Goal: Task Accomplishment & Management: Use online tool/utility

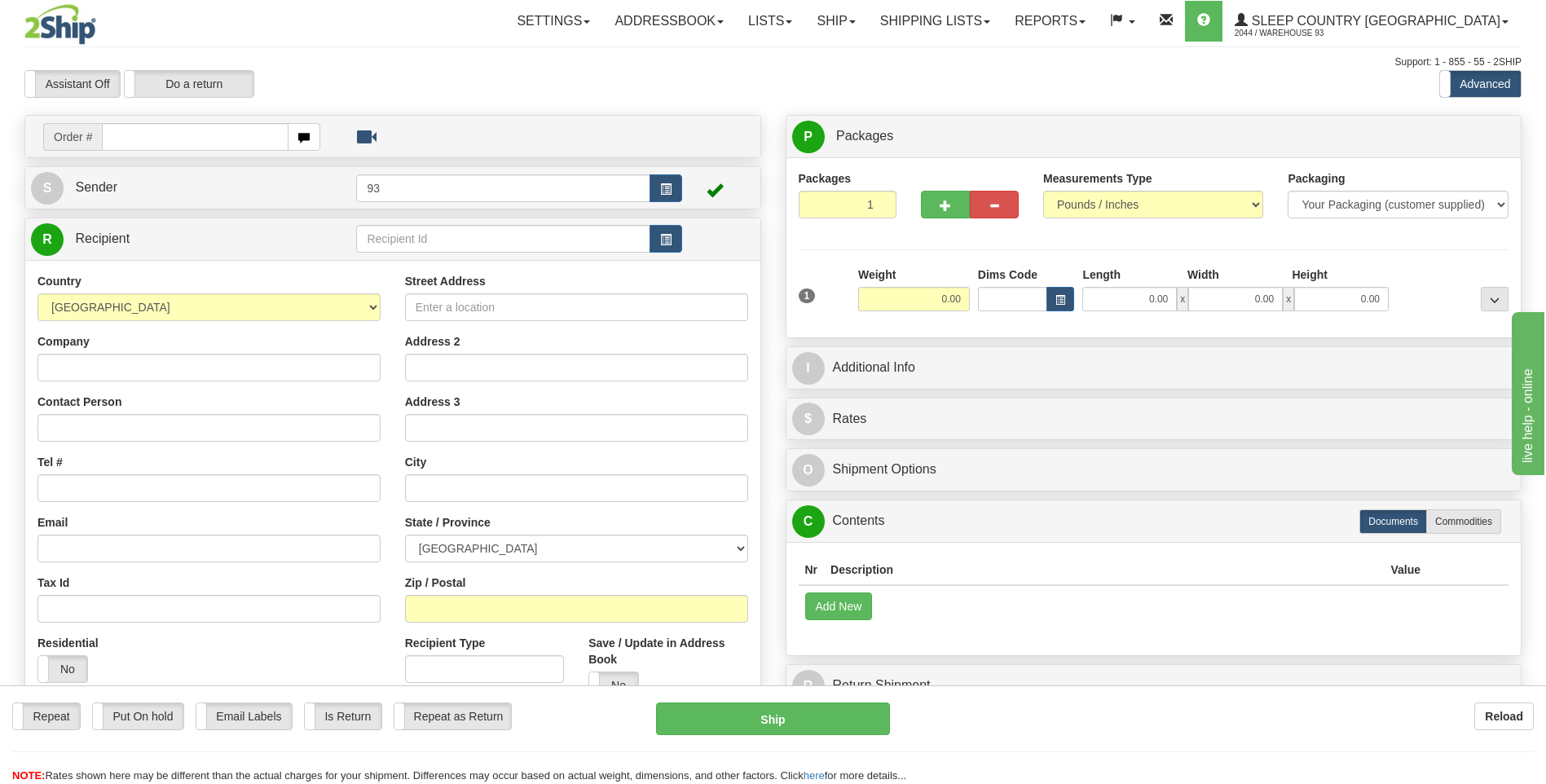
drag, startPoint x: 1556, startPoint y: 540, endPoint x: 1356, endPoint y: 598, distance: 208.2
click at [1398, 607] on td "Add New" at bounding box center [1154, 606] width 710 height 41
click at [138, 136] on input "text" at bounding box center [195, 136] width 186 height 27
drag, startPoint x: 157, startPoint y: 138, endPoint x: 245, endPoint y: 162, distance: 91.2
click at [157, 138] on input "text" at bounding box center [195, 136] width 186 height 27
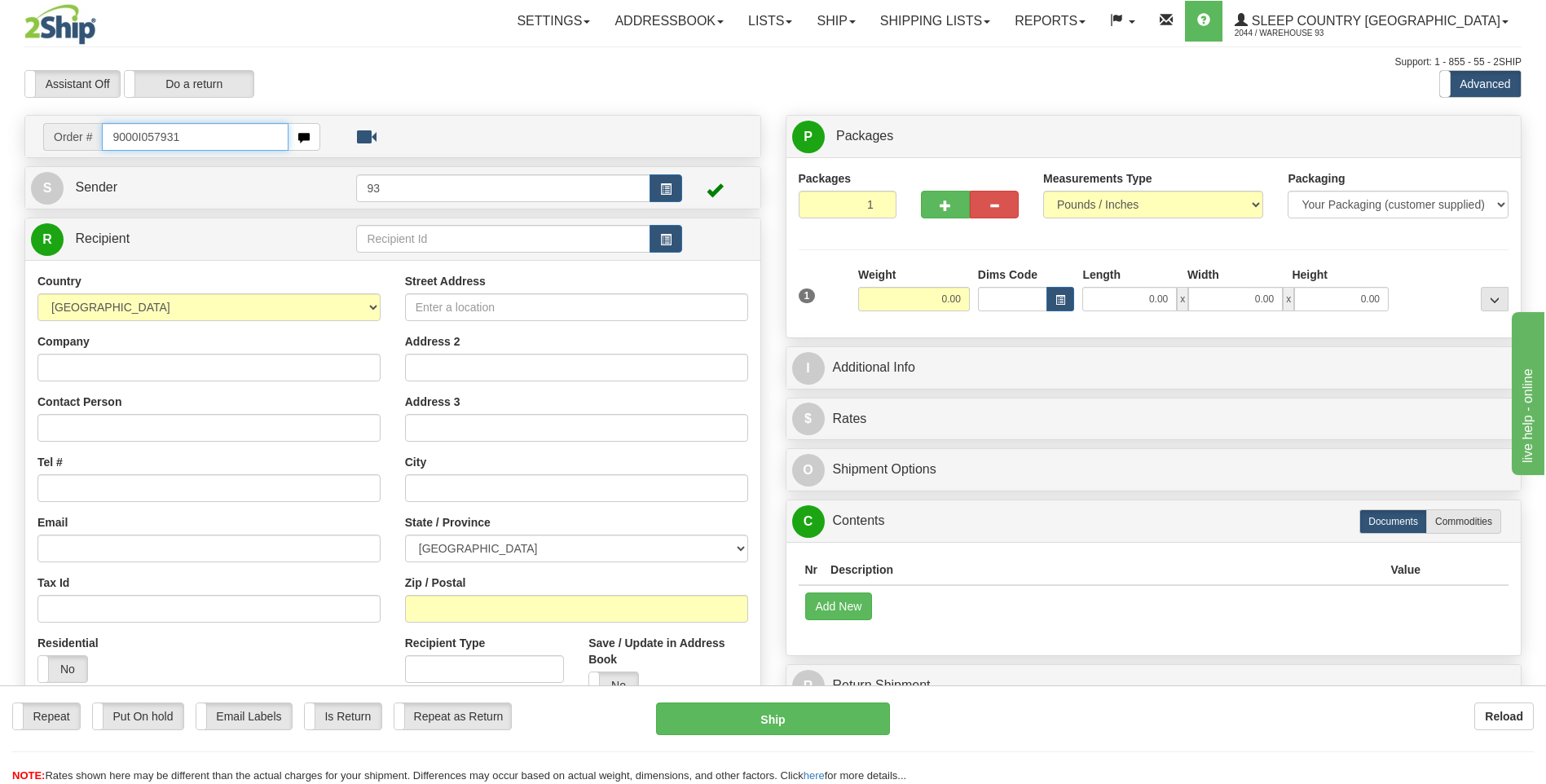
type input "9000I057931"
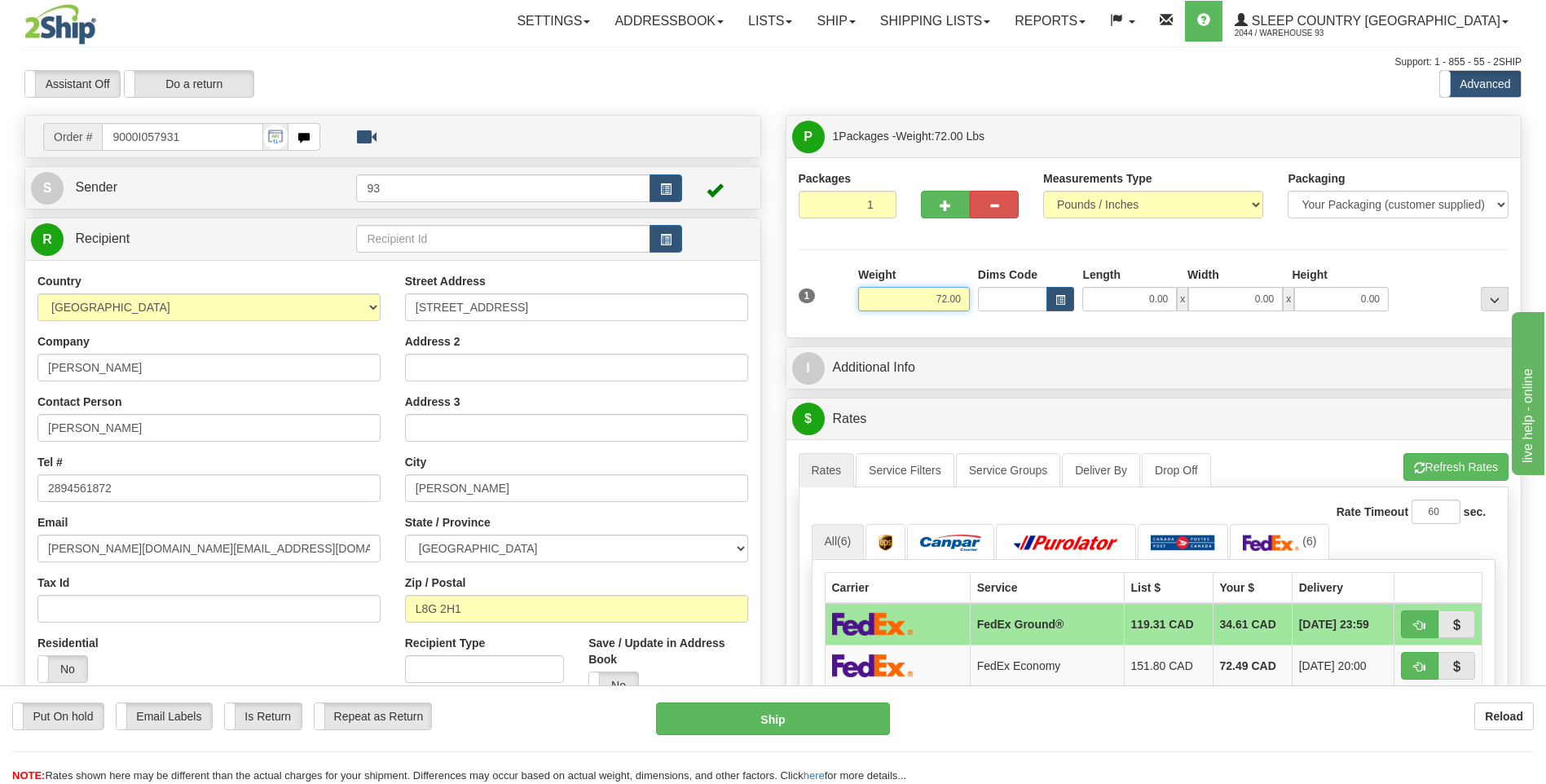
click at [966, 297] on input "72.00" at bounding box center [914, 298] width 112 height 24
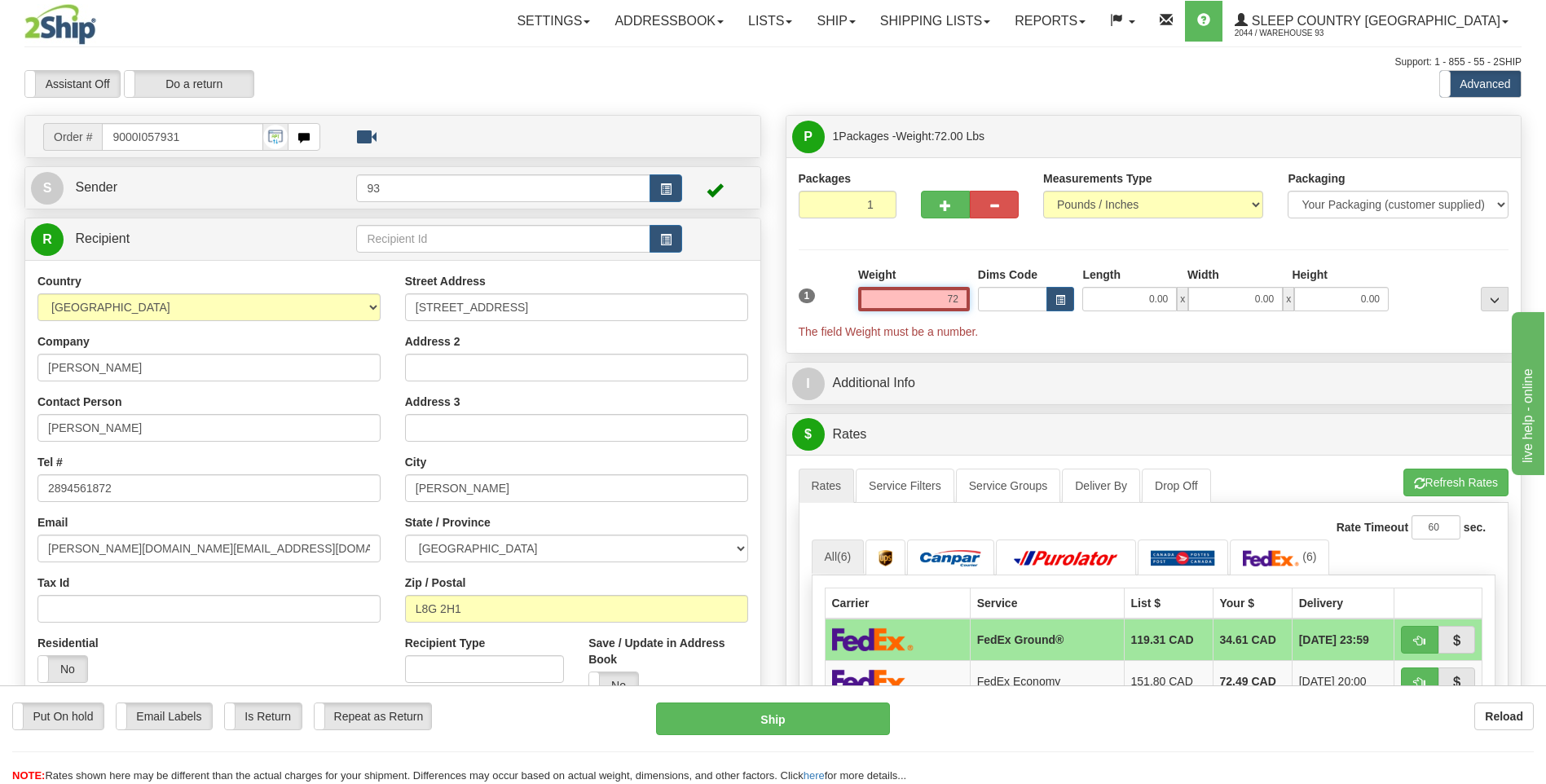
type input "7"
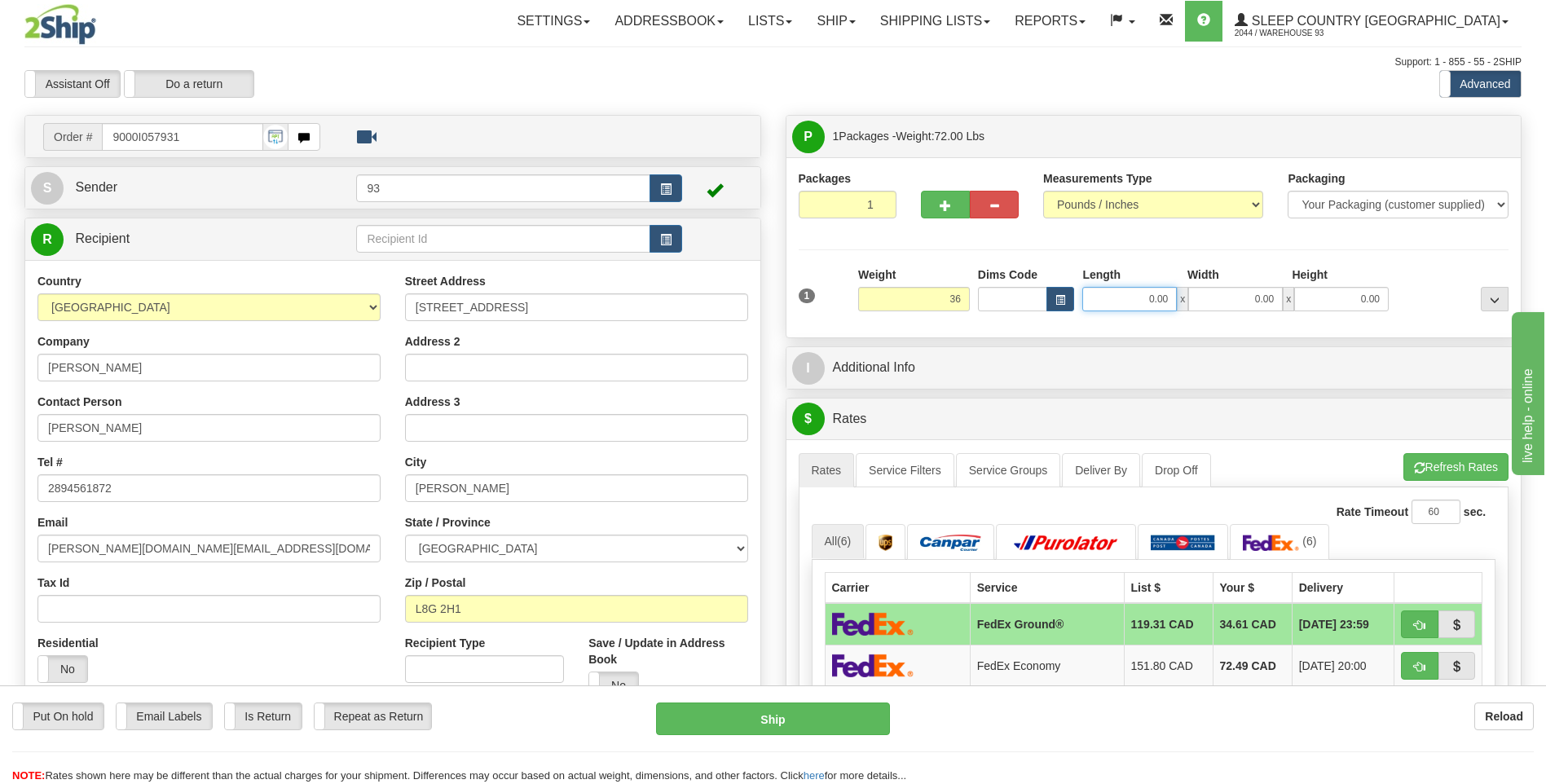
type input "36.00"
click at [1122, 298] on input "0.00" at bounding box center [1130, 298] width 95 height 24
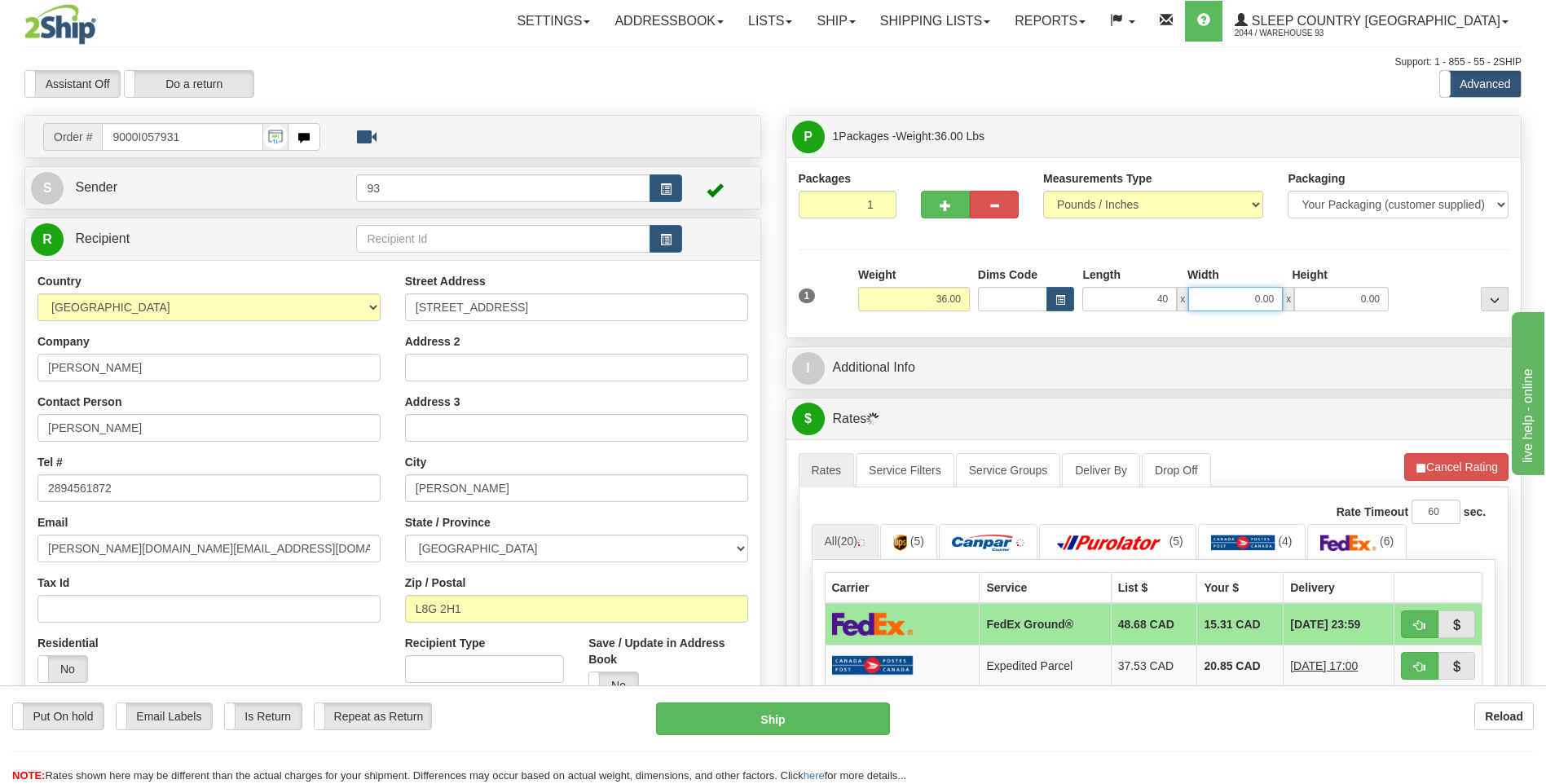
type input "40.00"
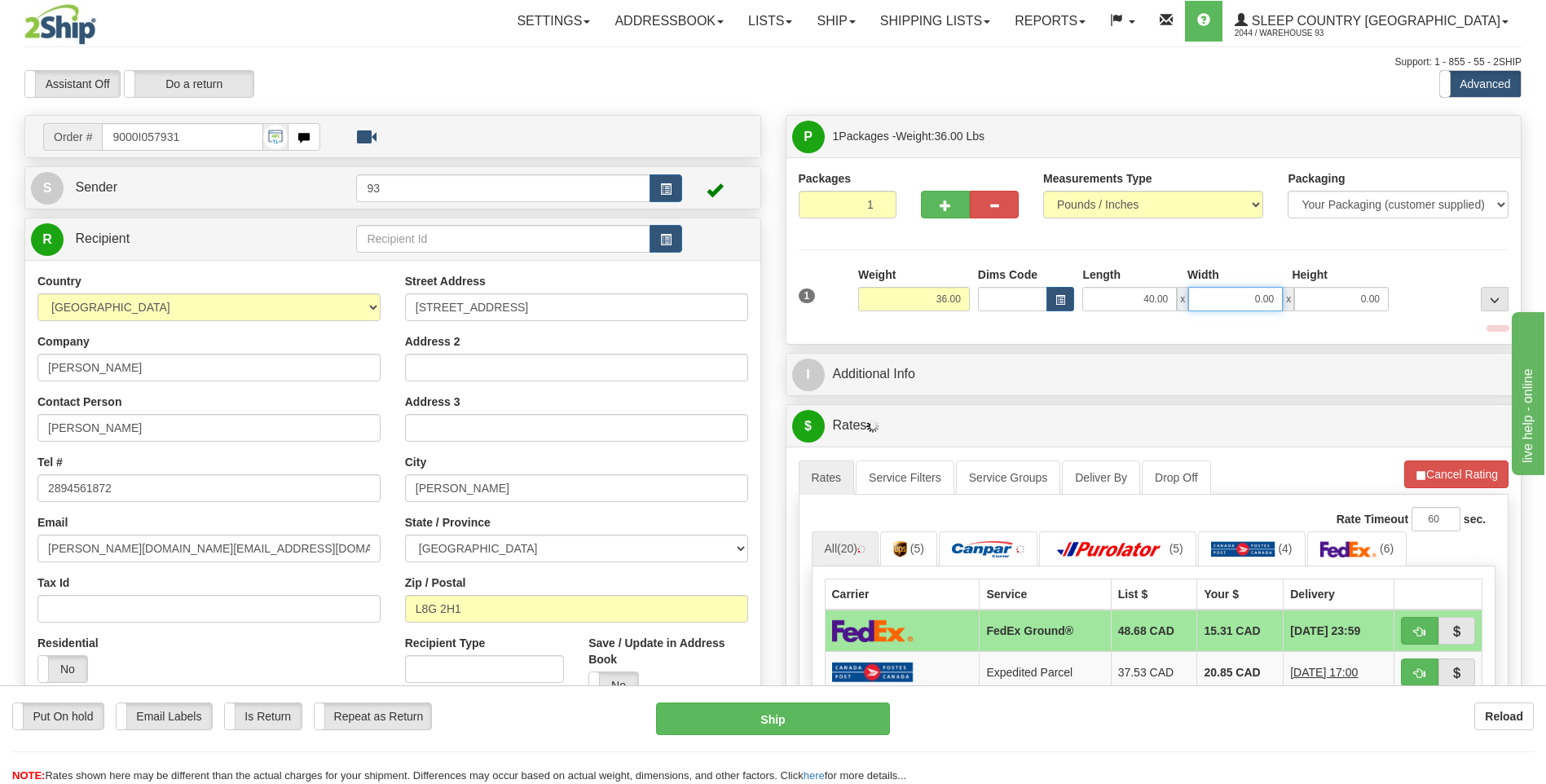
click at [1255, 299] on input "0.00" at bounding box center [1235, 298] width 95 height 24
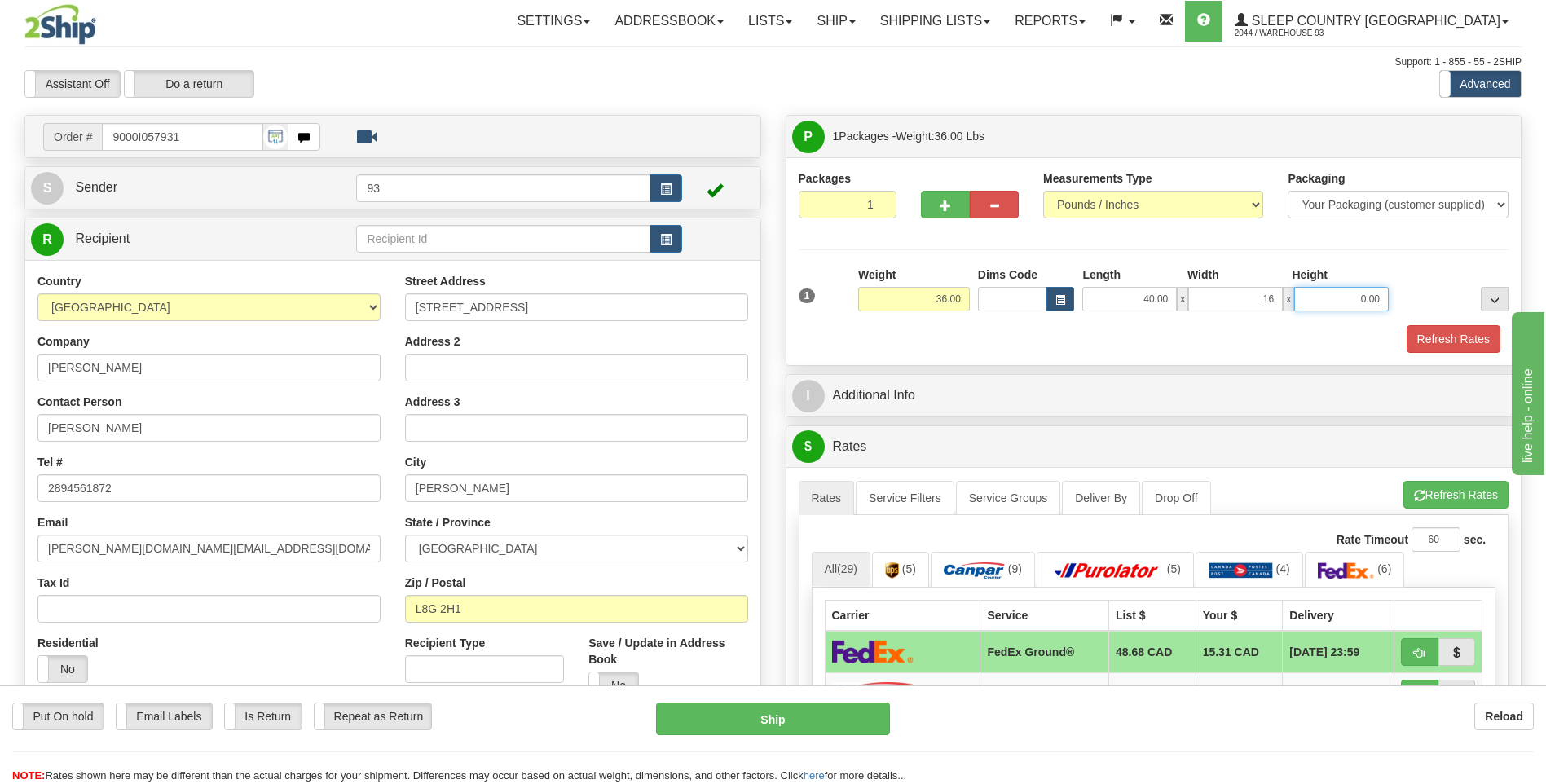
type input "16.00"
click at [1344, 303] on input "0.00" at bounding box center [1341, 298] width 95 height 24
type input "16.00"
click at [957, 205] on button "button" at bounding box center [945, 204] width 49 height 27
type input "2"
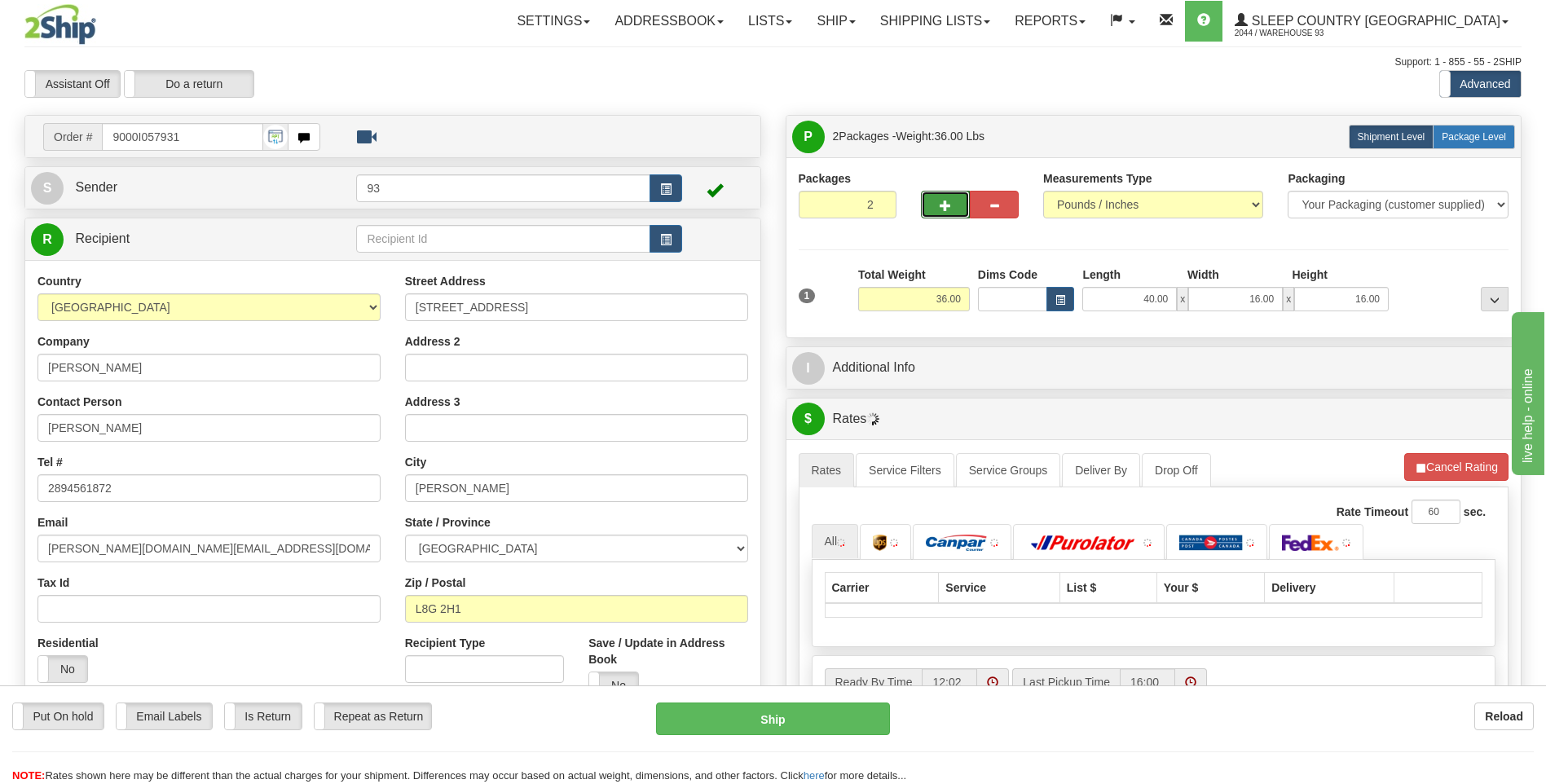
click at [1464, 136] on span "Package Level" at bounding box center [1474, 137] width 65 height 12
radio input "true"
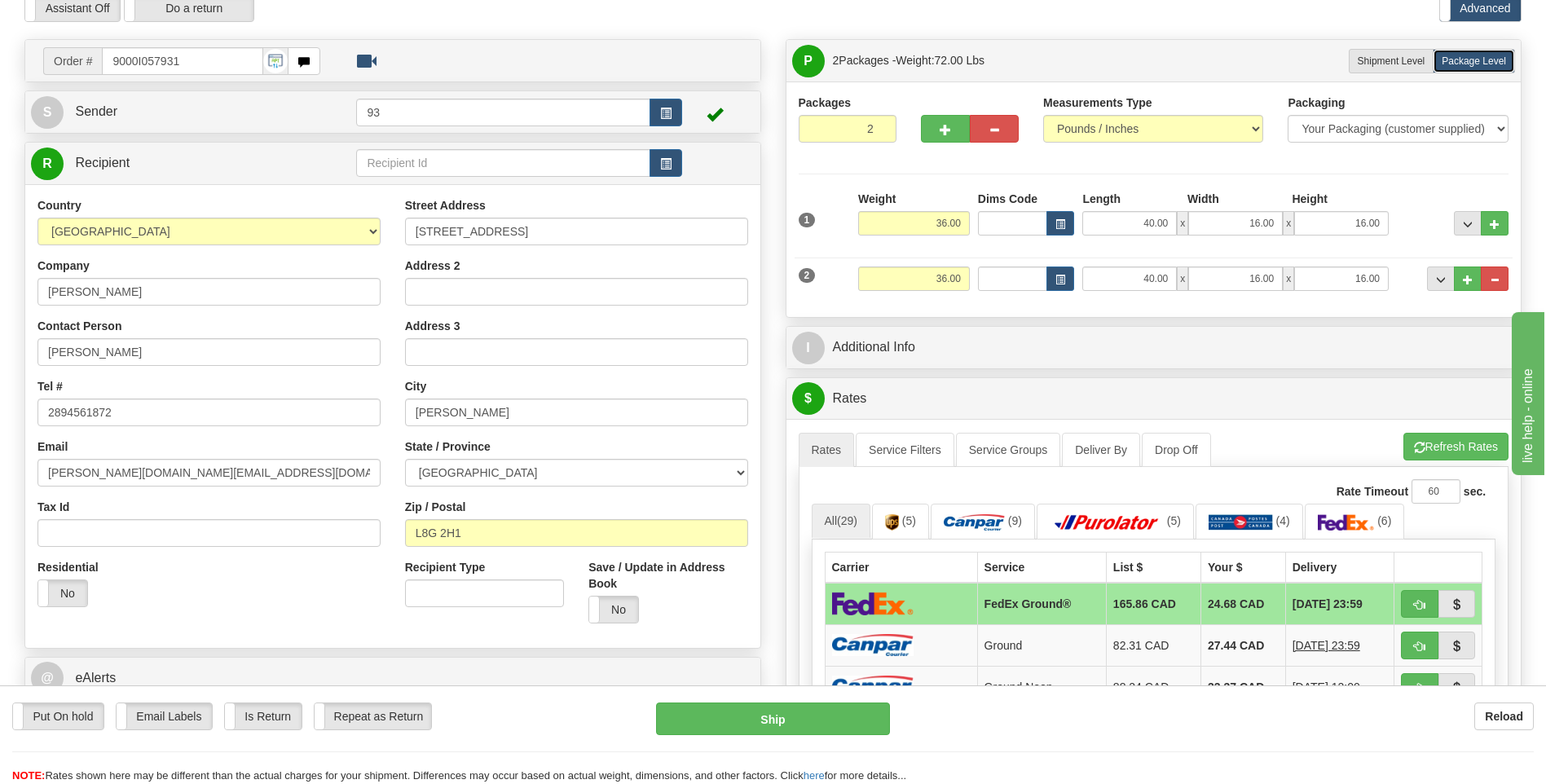
scroll to position [326, 0]
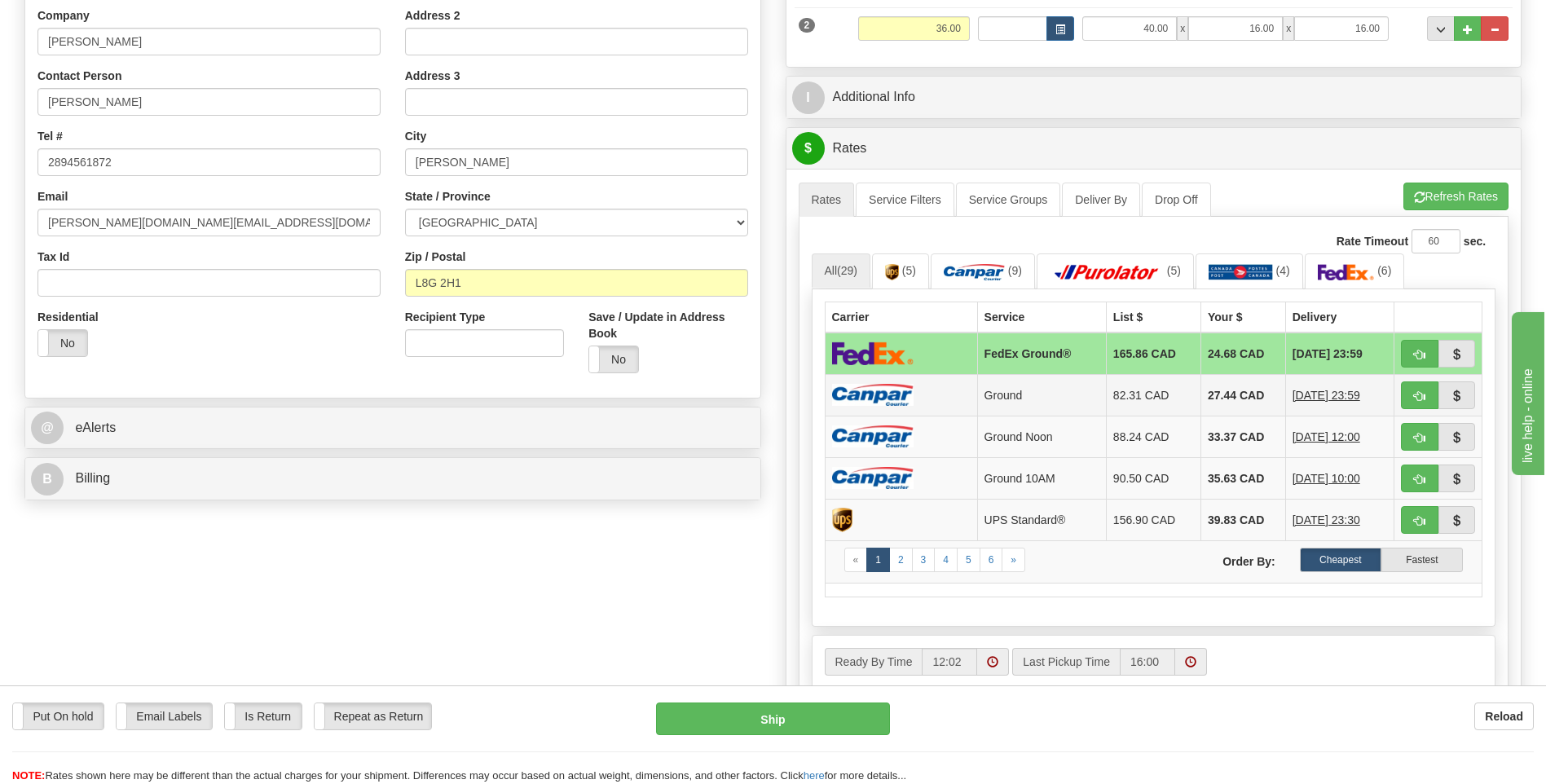
click at [919, 399] on td at bounding box center [901, 394] width 153 height 41
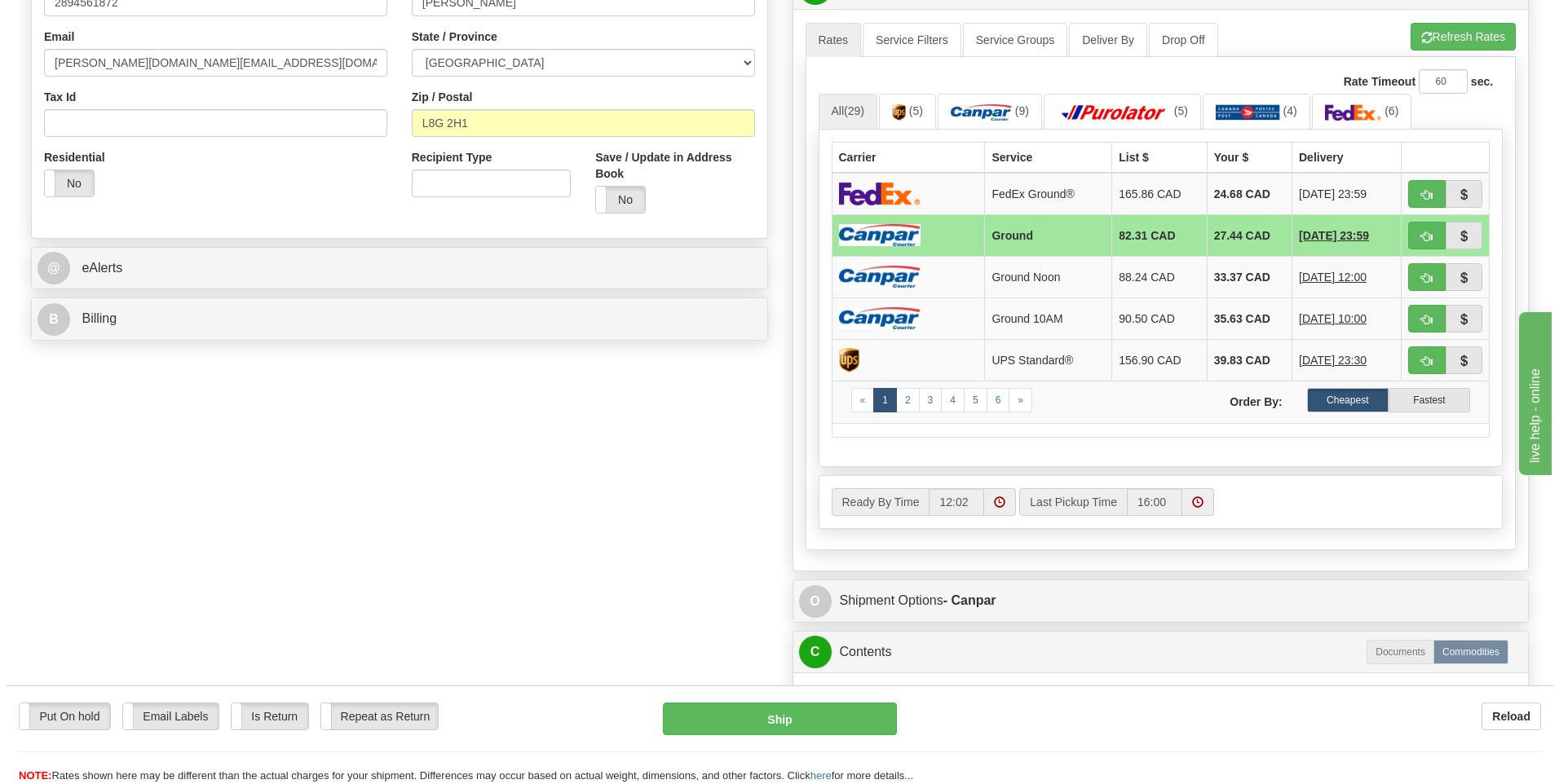
scroll to position [733, 0]
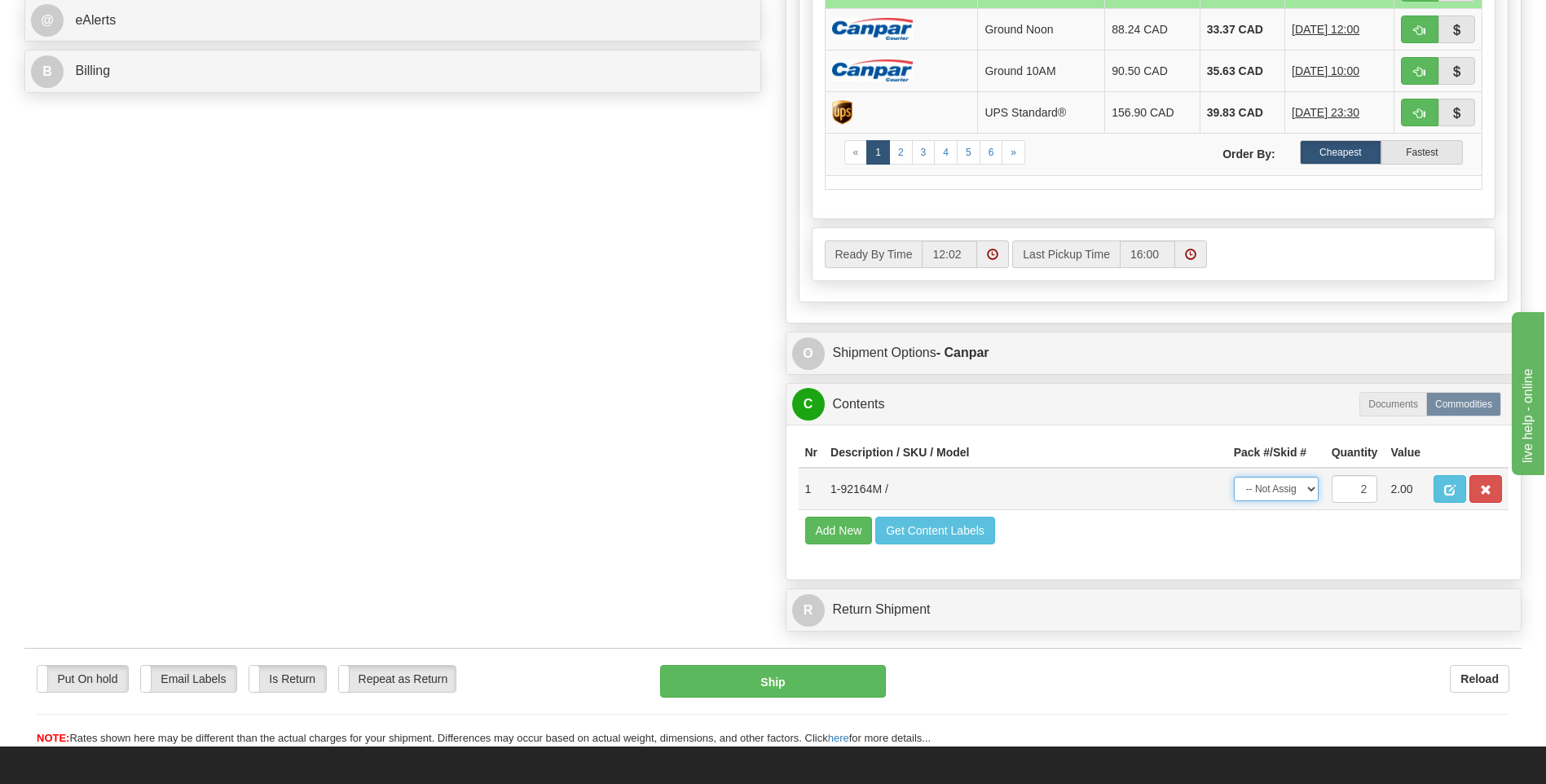
click at [1296, 488] on select "-- Not Assigned -- Package 1 Package 2 Split" at bounding box center [1277, 488] width 85 height 24
select select "SPLIT"
click at [1234, 477] on select "-- Not Assigned -- Package 1 Package 2 Split" at bounding box center [1277, 488] width 85 height 24
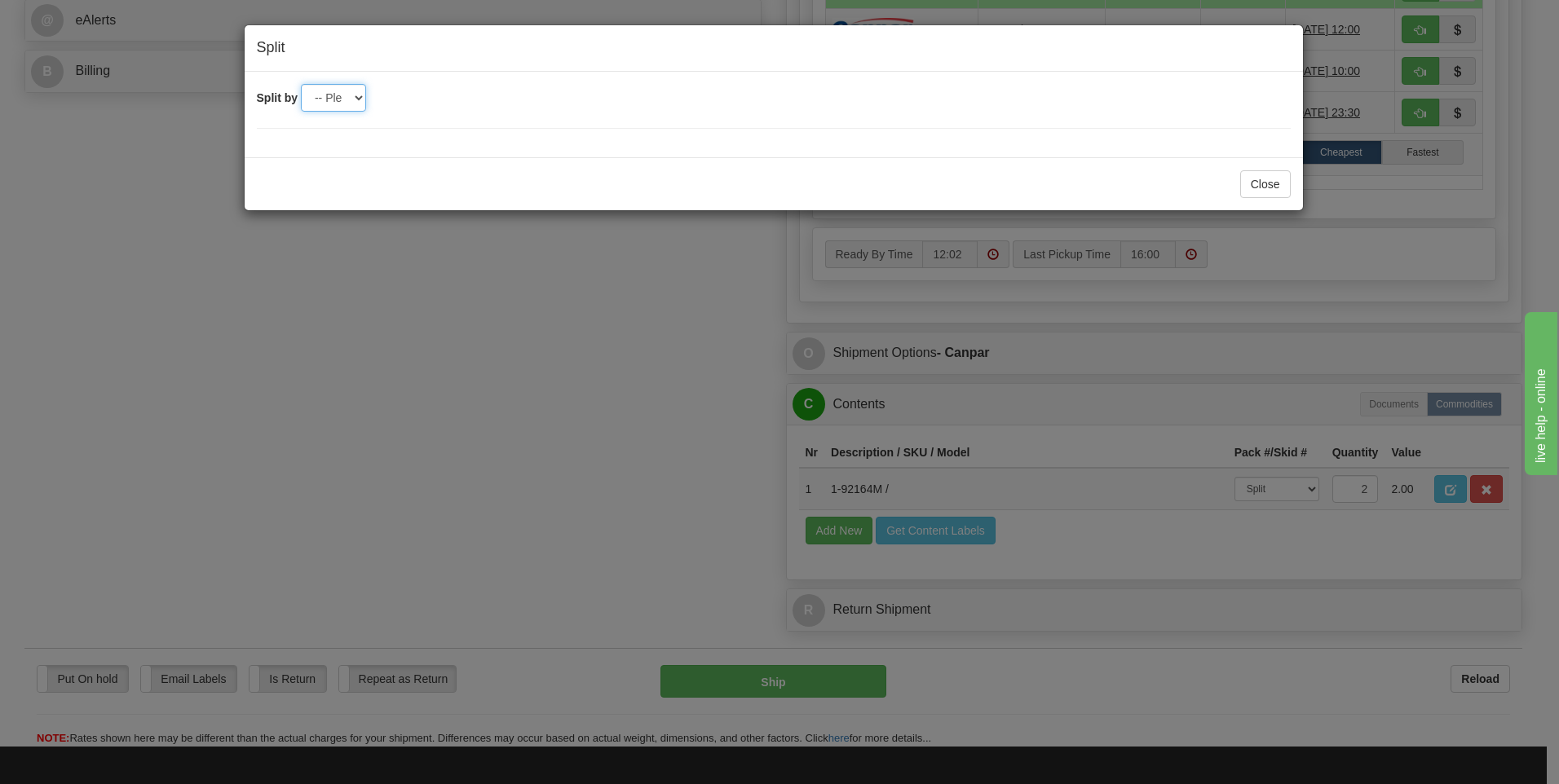
click at [353, 101] on select "-- Please select -- 2" at bounding box center [333, 97] width 66 height 27
select select "2"
click at [301, 84] on select "-- Please select -- 2" at bounding box center [333, 97] width 66 height 27
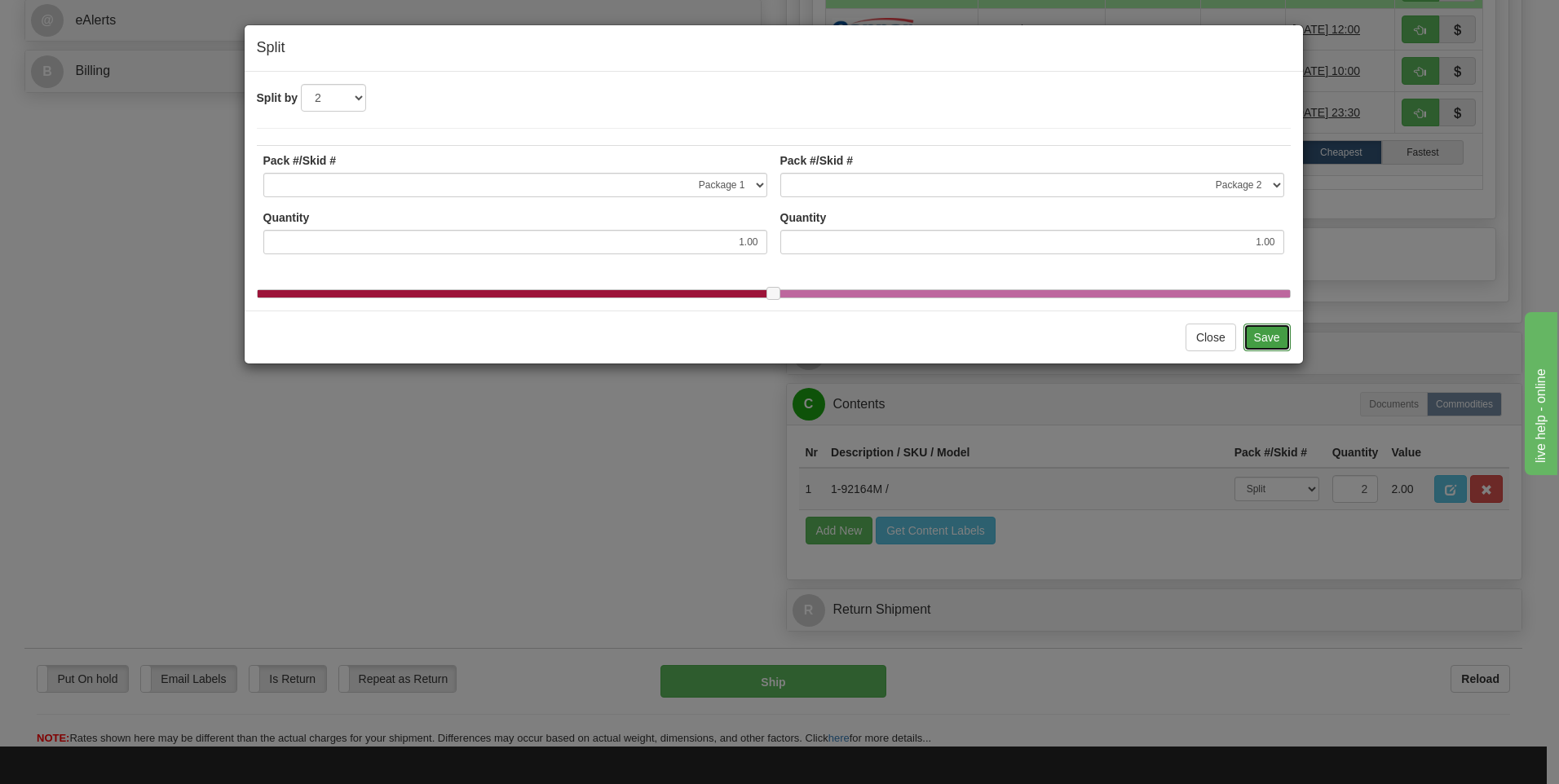
click at [1275, 341] on button "Save" at bounding box center [1266, 336] width 47 height 27
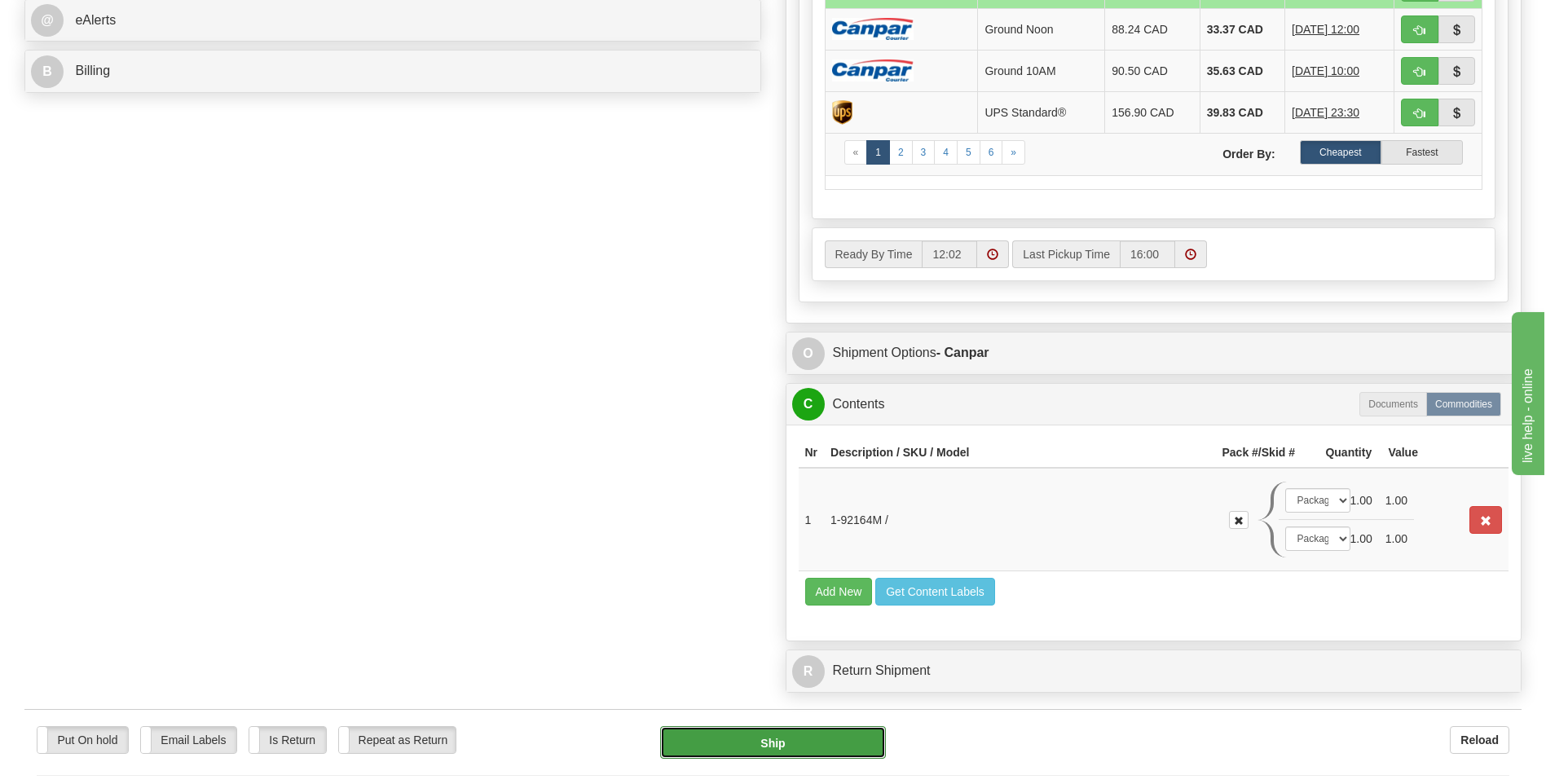
click at [822, 744] on button "Ship" at bounding box center [772, 742] width 225 height 32
type input "1"
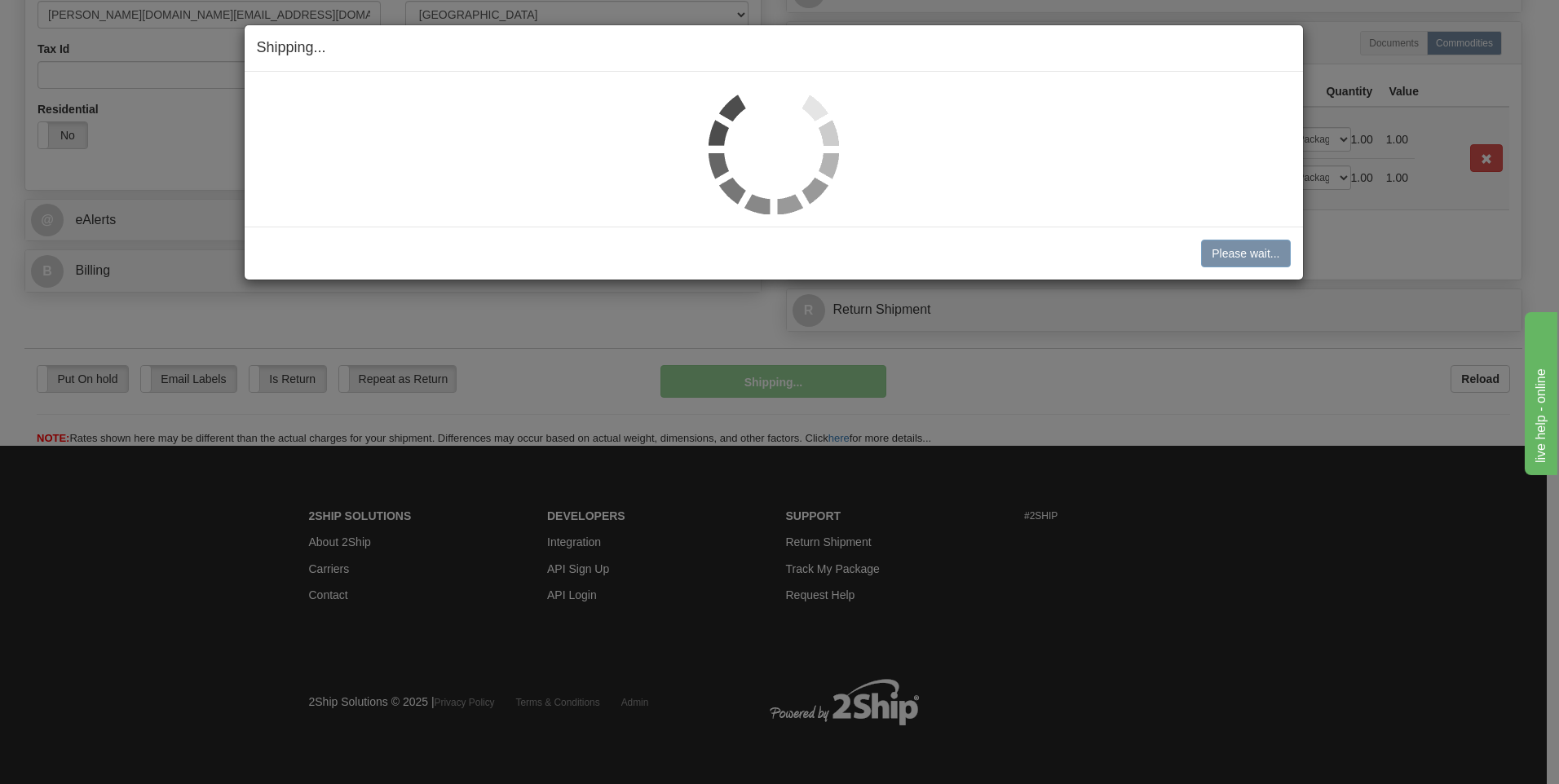
scroll to position [534, 0]
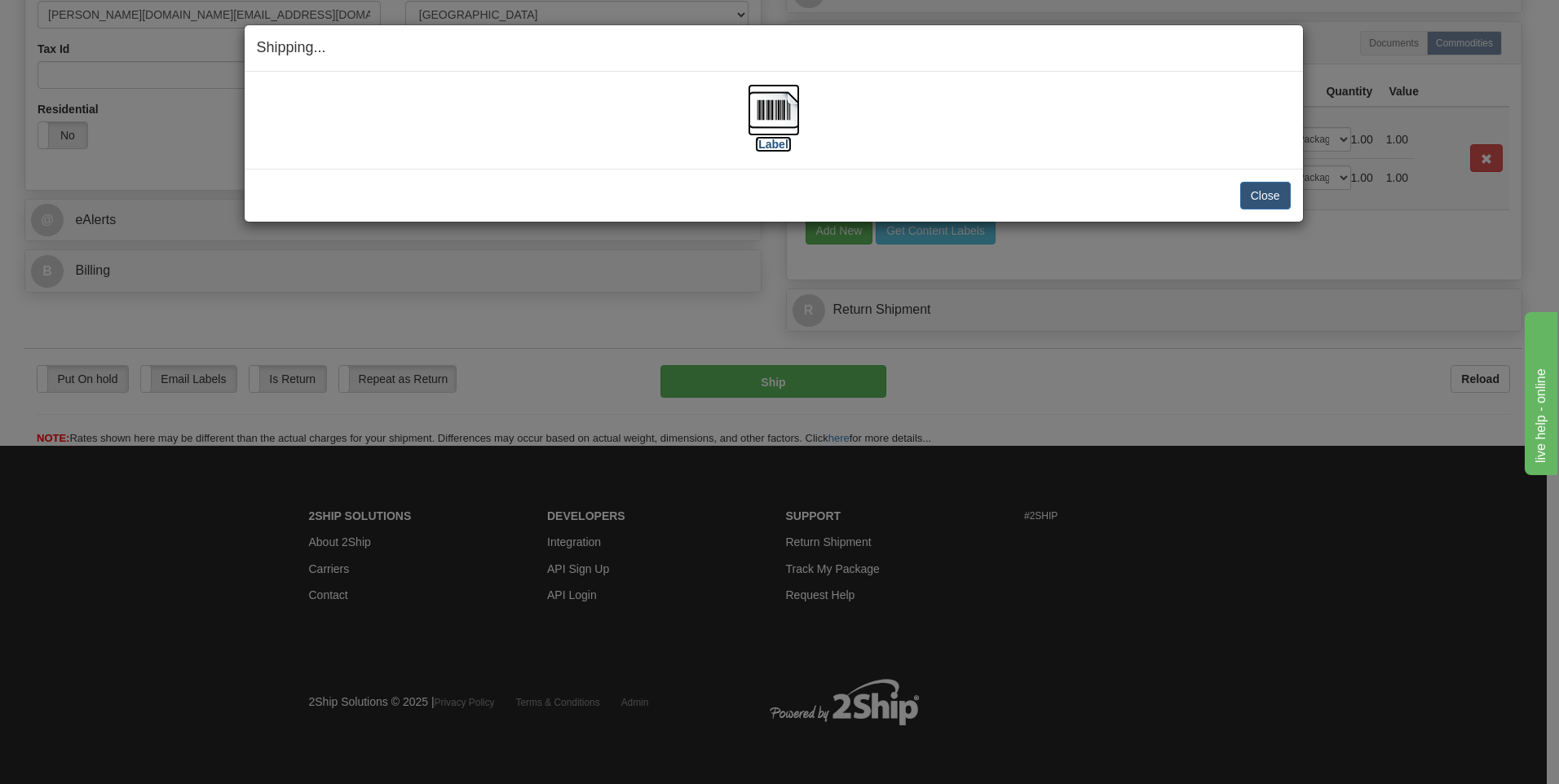
click at [778, 100] on img at bounding box center [774, 109] width 52 height 52
click at [1291, 198] on div "Close Cancel Cancel Shipment and Quit Pickup Quit Pickup ONLY" at bounding box center [774, 196] width 1058 height 53
click at [1270, 193] on button "Close" at bounding box center [1265, 195] width 51 height 27
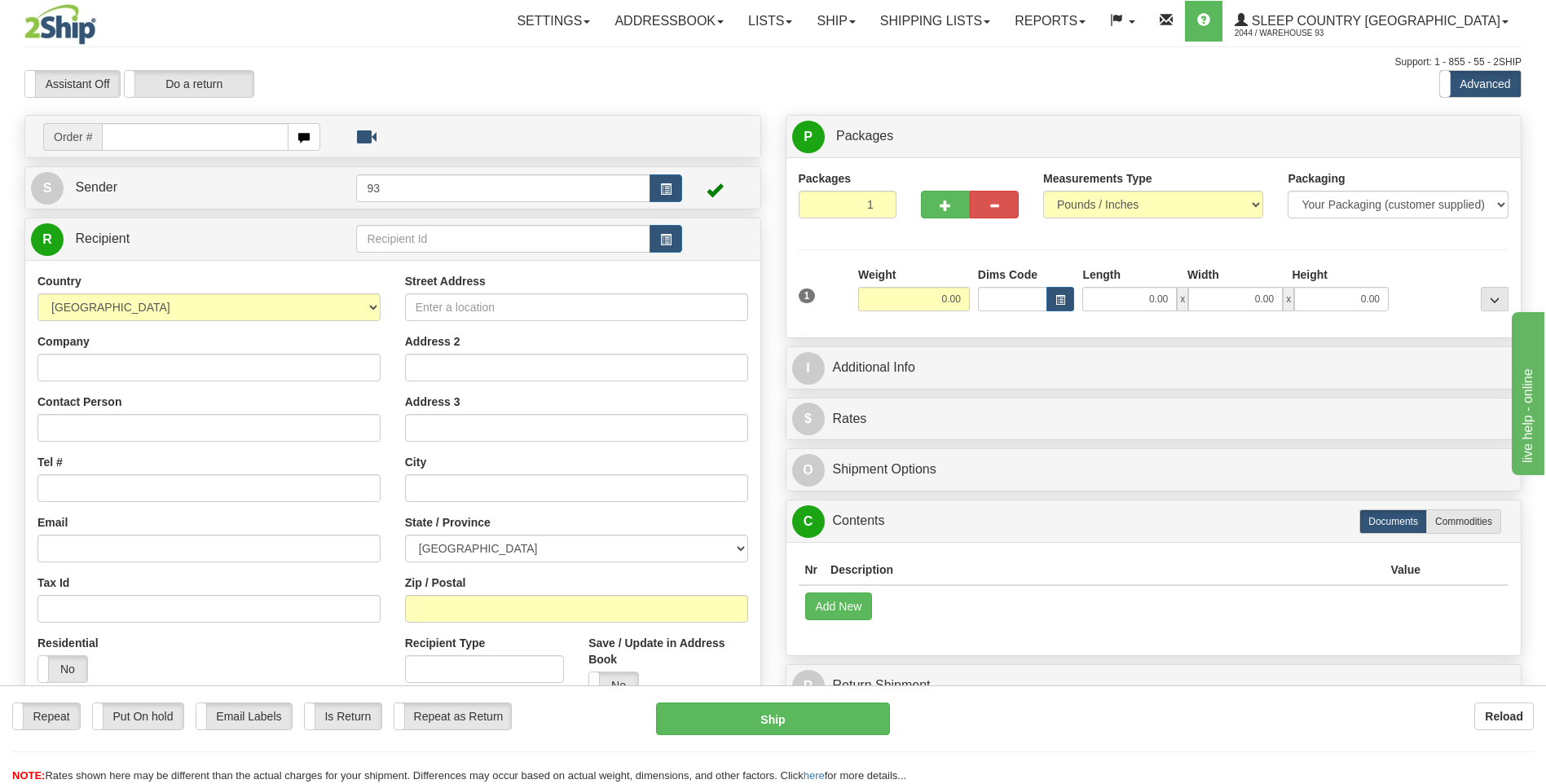
click at [189, 138] on input "text" at bounding box center [195, 136] width 186 height 27
type input "9000I058230"
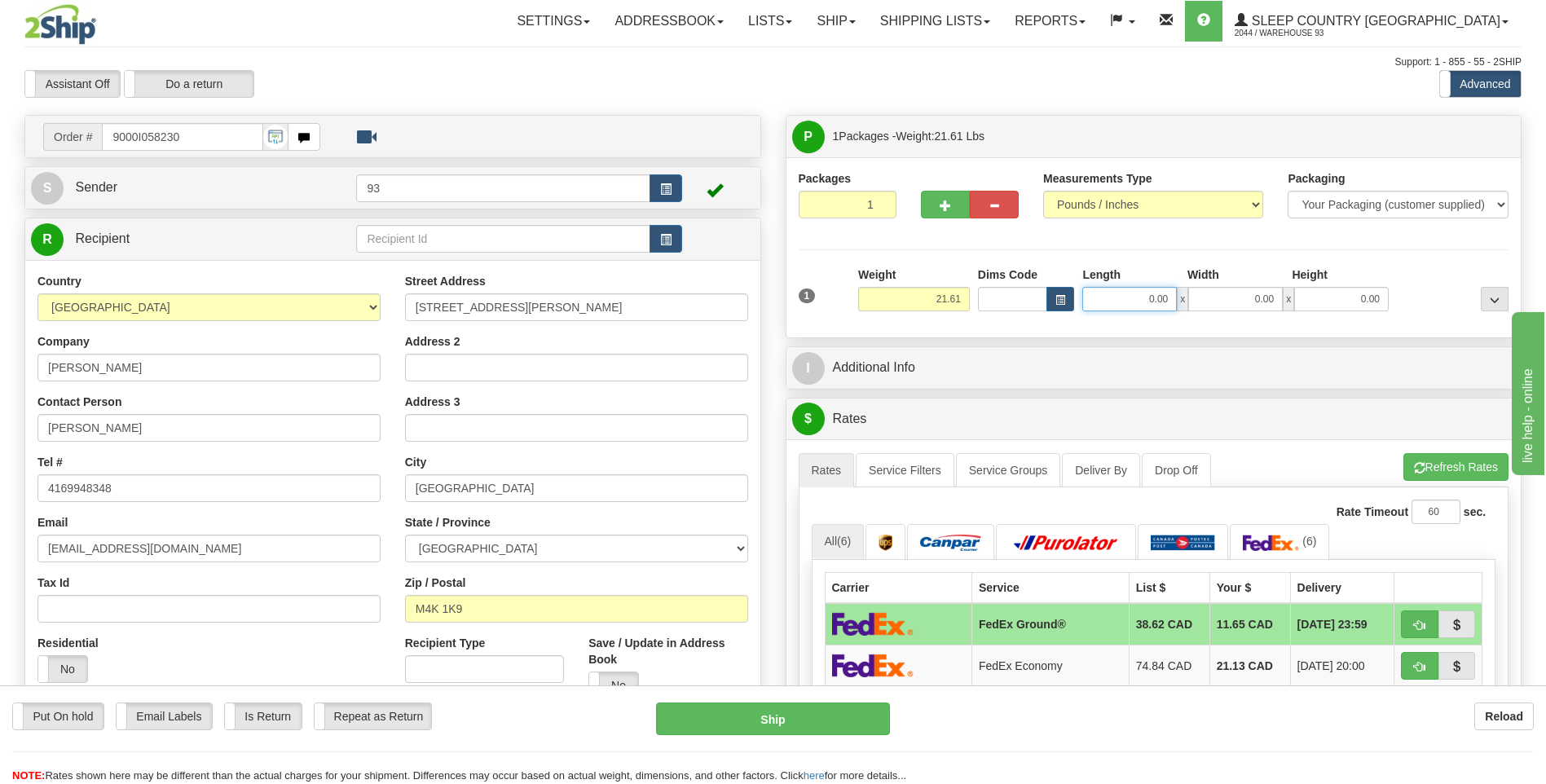
click at [1128, 304] on input "0.00" at bounding box center [1130, 298] width 95 height 24
type input "20.00"
click at [1239, 302] on input "0.00" at bounding box center [1235, 298] width 95 height 24
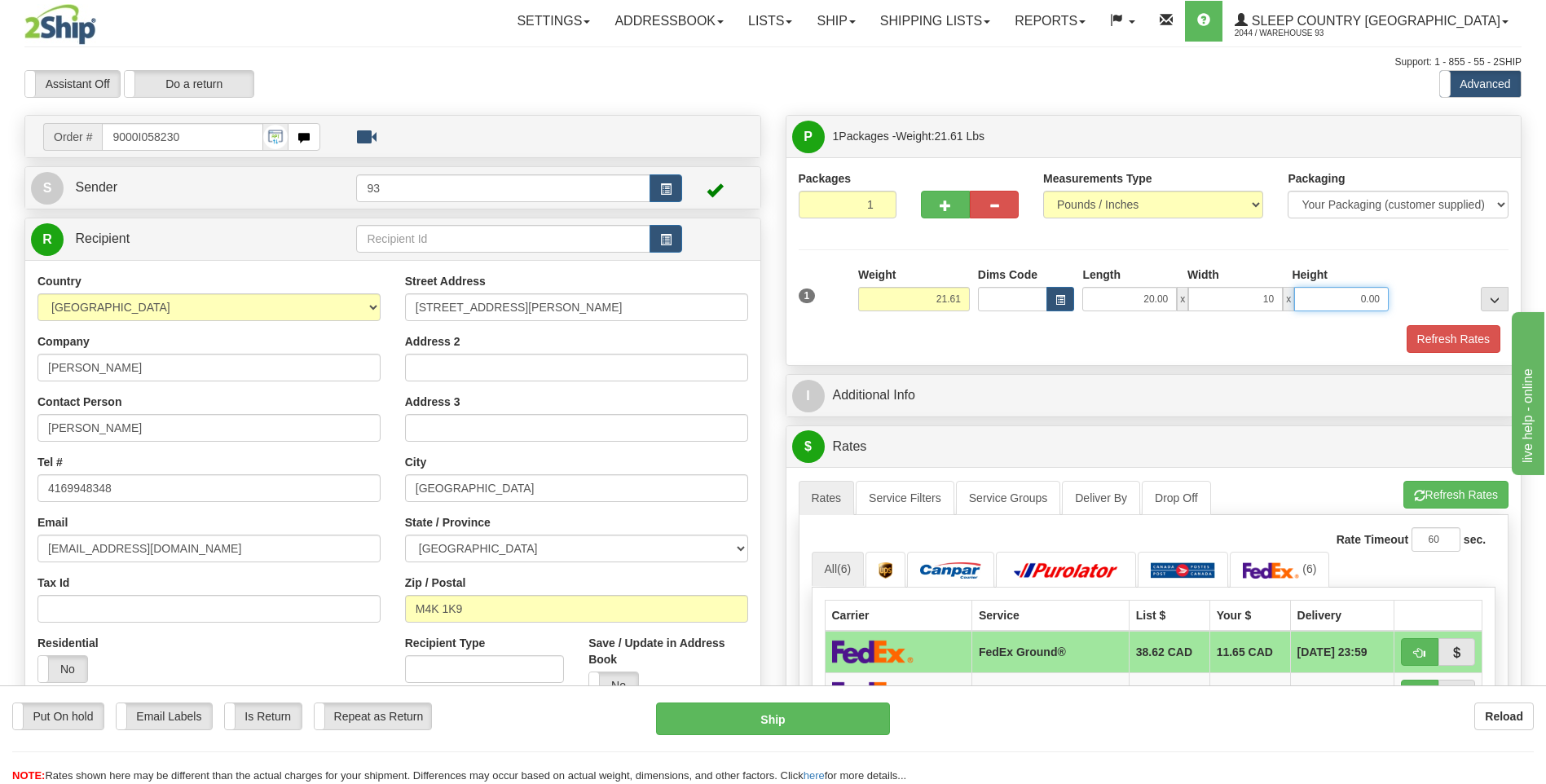
type input "10.00"
click at [1338, 299] on input "0.00" at bounding box center [1341, 298] width 95 height 24
type input "10.00"
click at [1453, 339] on button "Refresh Rates" at bounding box center [1453, 338] width 94 height 27
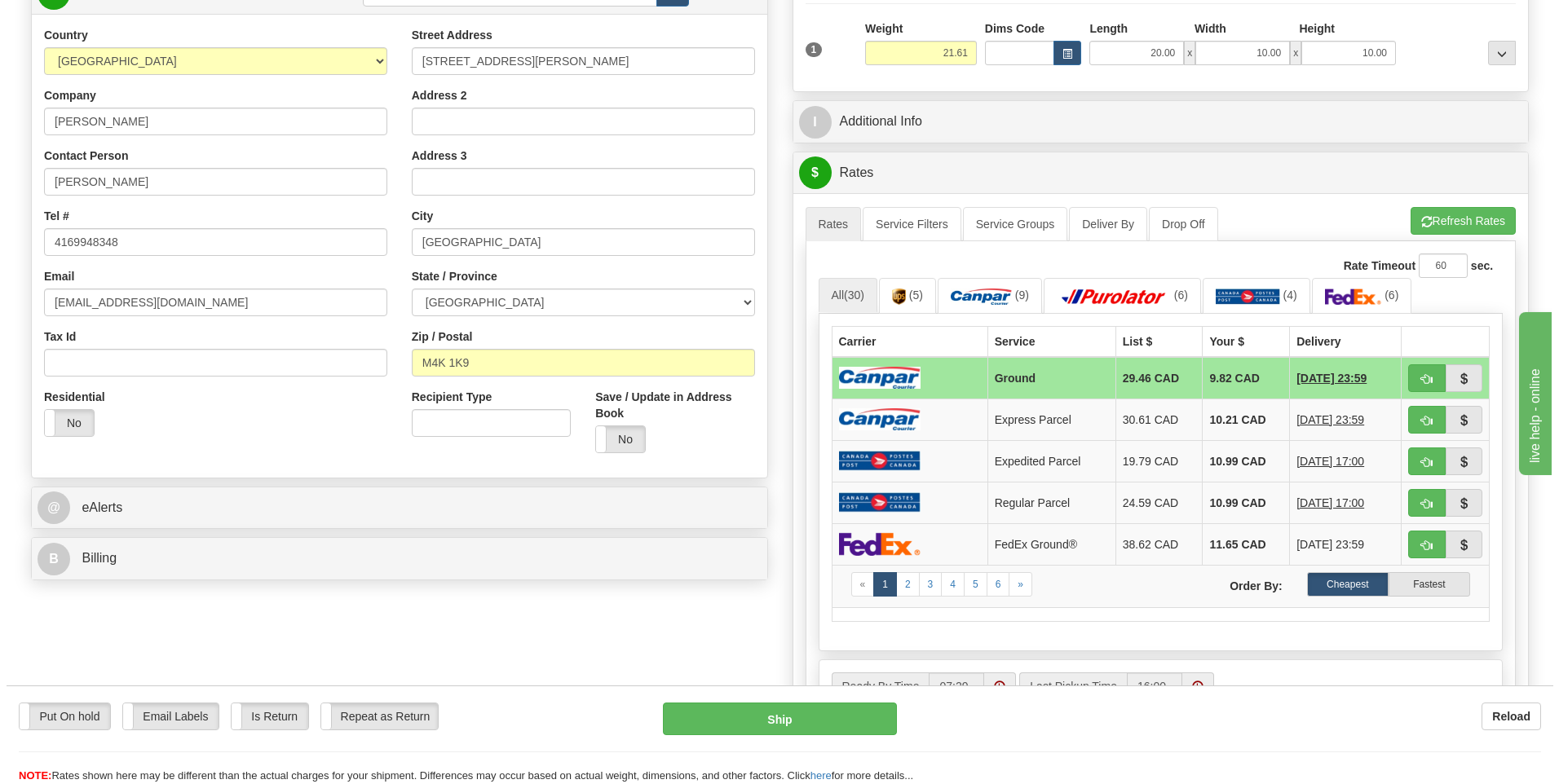
scroll to position [326, 0]
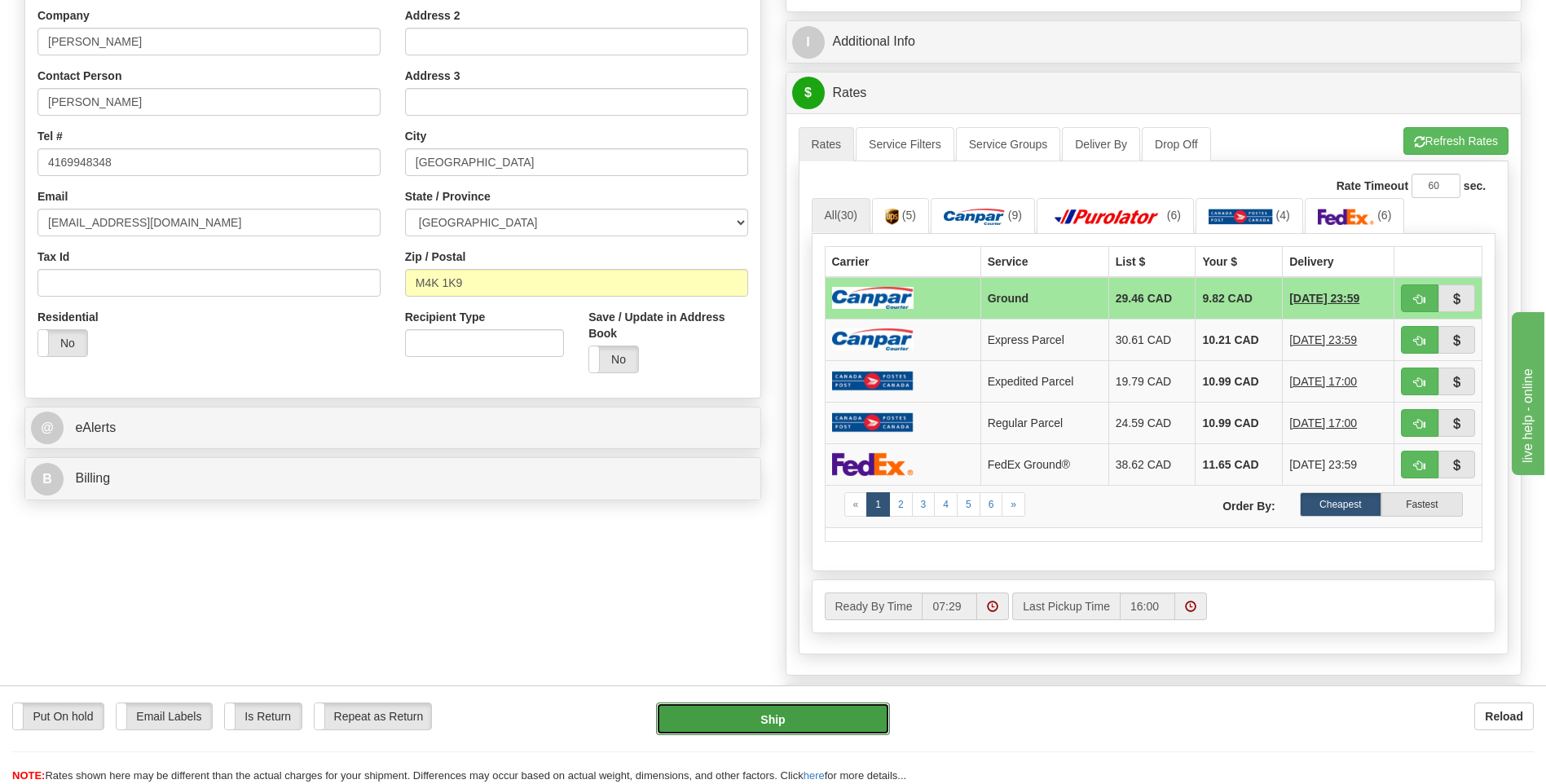
click at [836, 725] on button "Ship" at bounding box center [772, 719] width 233 height 32
type input "1"
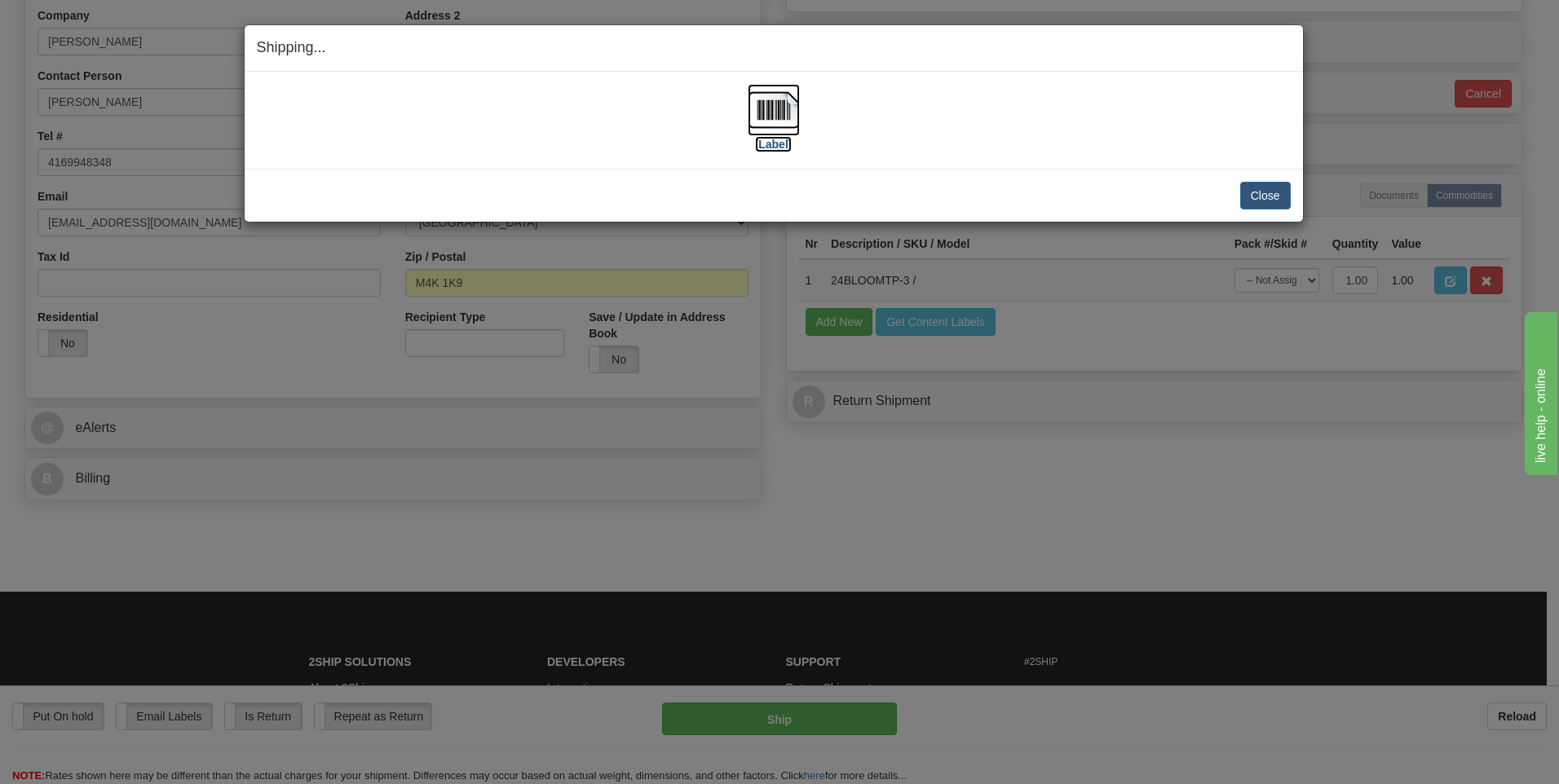
click at [772, 101] on img at bounding box center [774, 109] width 52 height 52
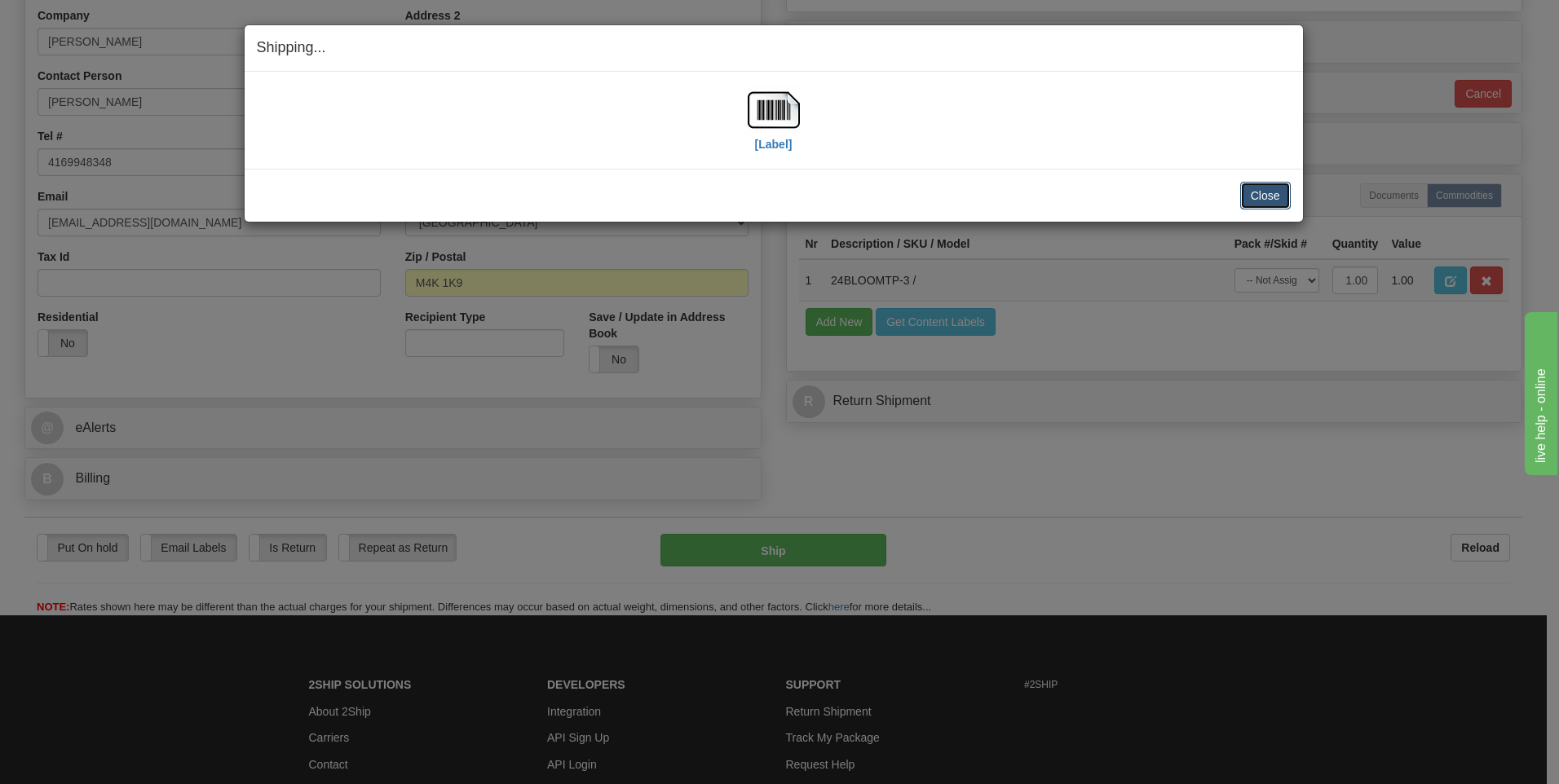
click at [1267, 193] on button "Close" at bounding box center [1265, 195] width 51 height 27
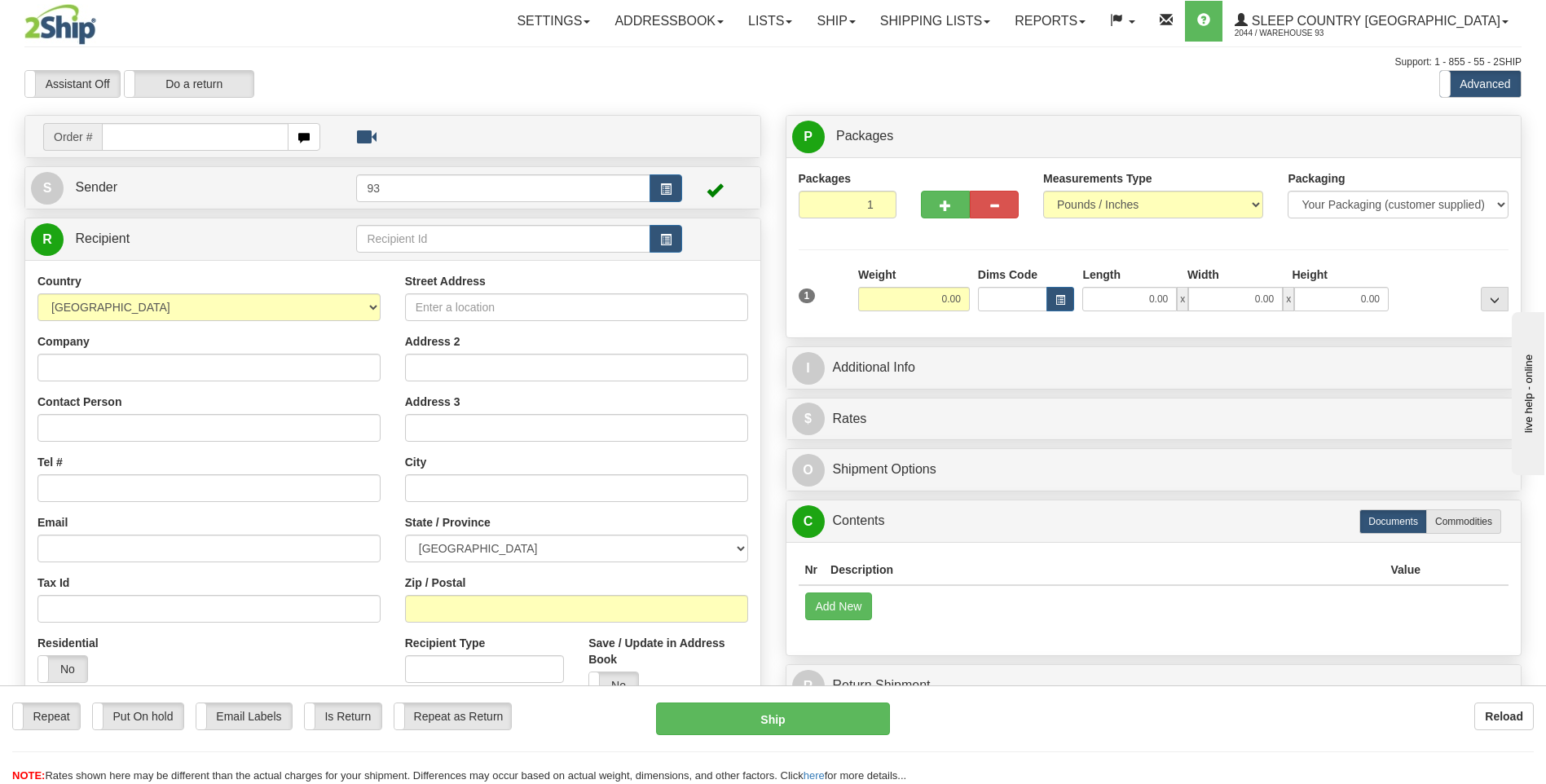
click at [257, 133] on input "text" at bounding box center [195, 136] width 186 height 27
type input "9000I058409"
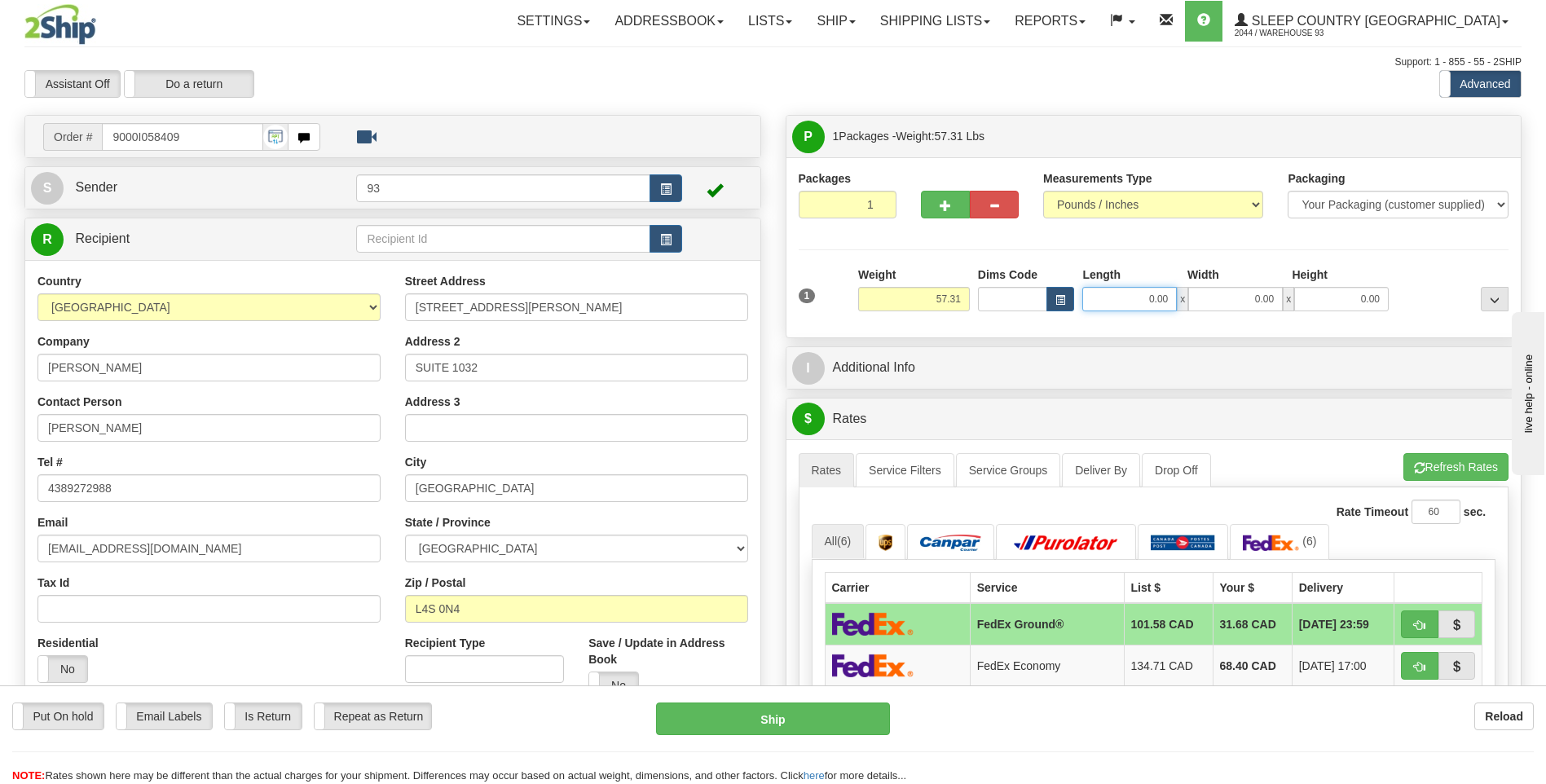
click at [1136, 310] on input "0.00" at bounding box center [1130, 298] width 95 height 24
type input "40.00"
click at [1225, 299] on input "0.00" at bounding box center [1235, 298] width 95 height 24
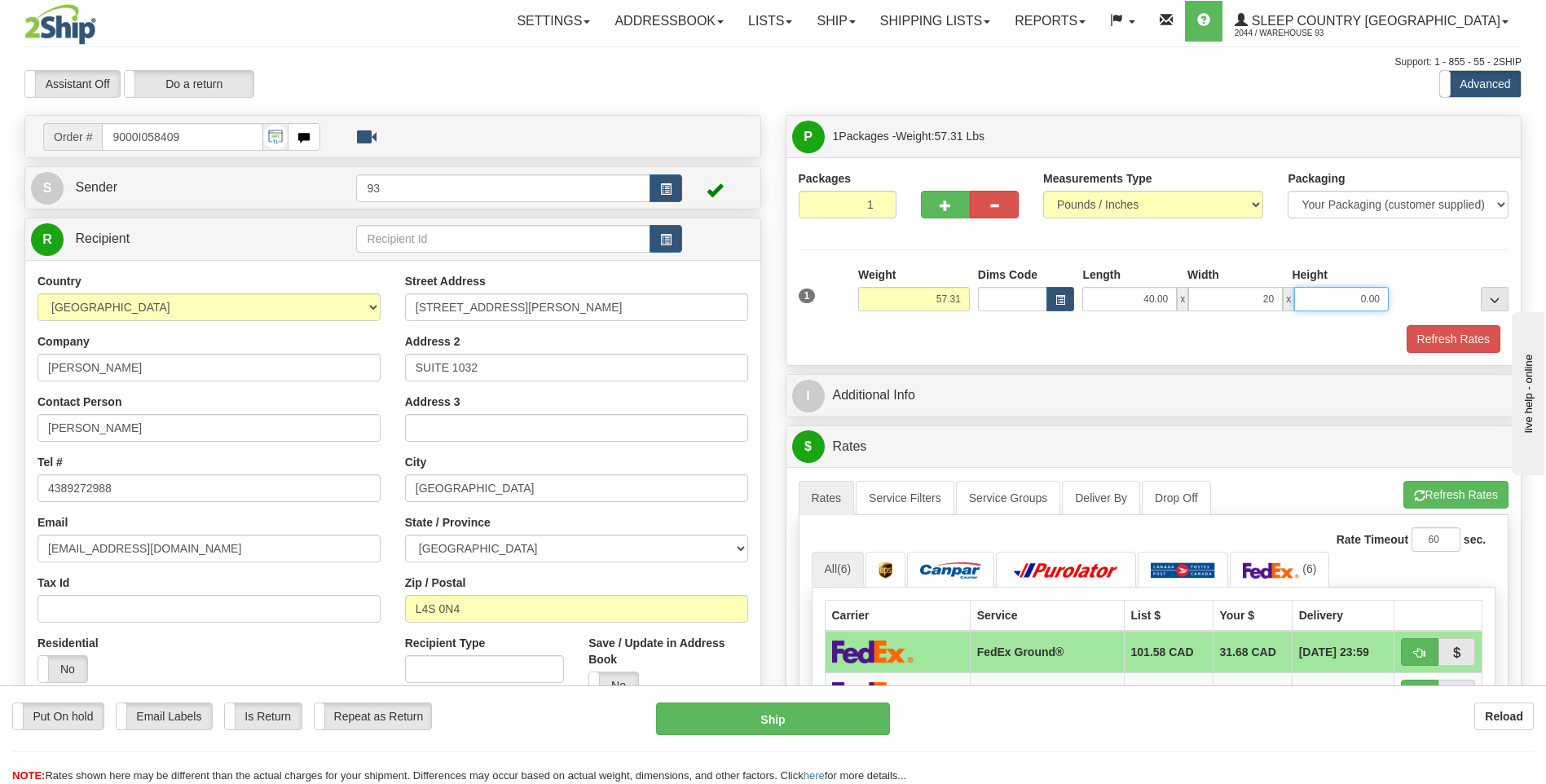
type input "20.00"
click at [1333, 291] on input "0.00" at bounding box center [1341, 298] width 95 height 24
type input "20.00"
click at [1438, 341] on button "Refresh Rates" at bounding box center [1453, 338] width 94 height 27
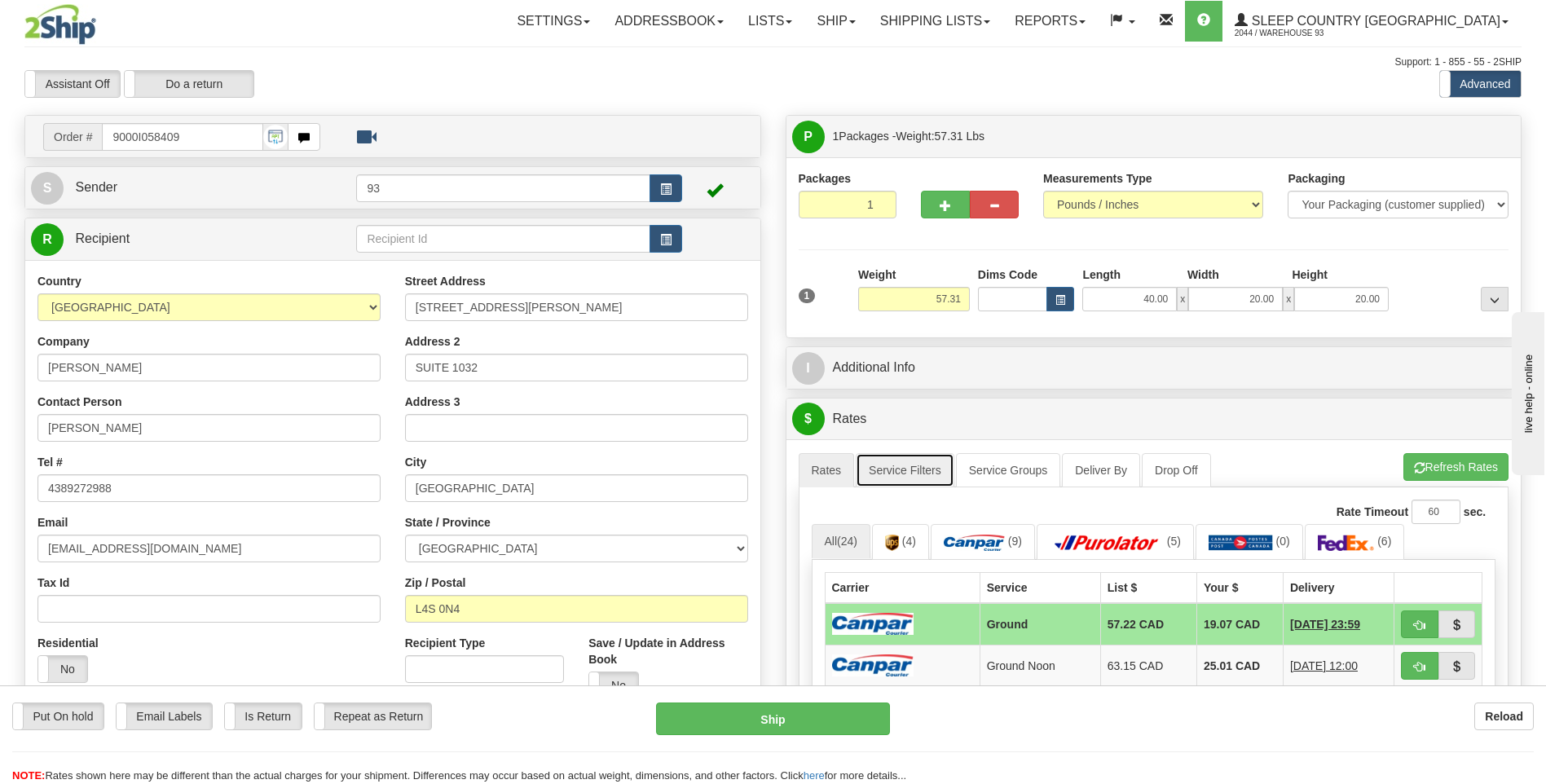
click at [887, 472] on link "Service Filters" at bounding box center [904, 470] width 99 height 34
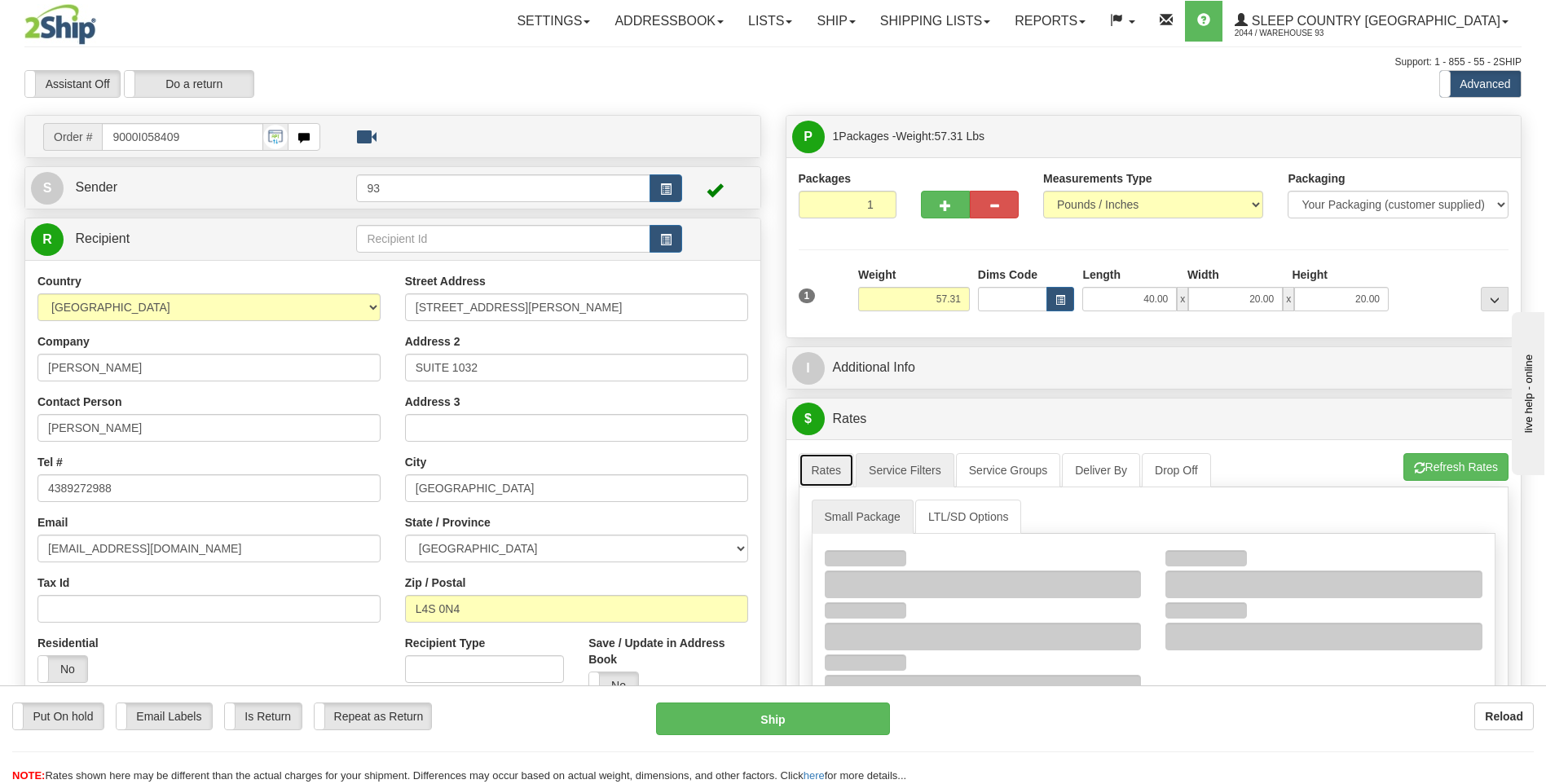
click at [843, 467] on link "Rates" at bounding box center [827, 470] width 56 height 34
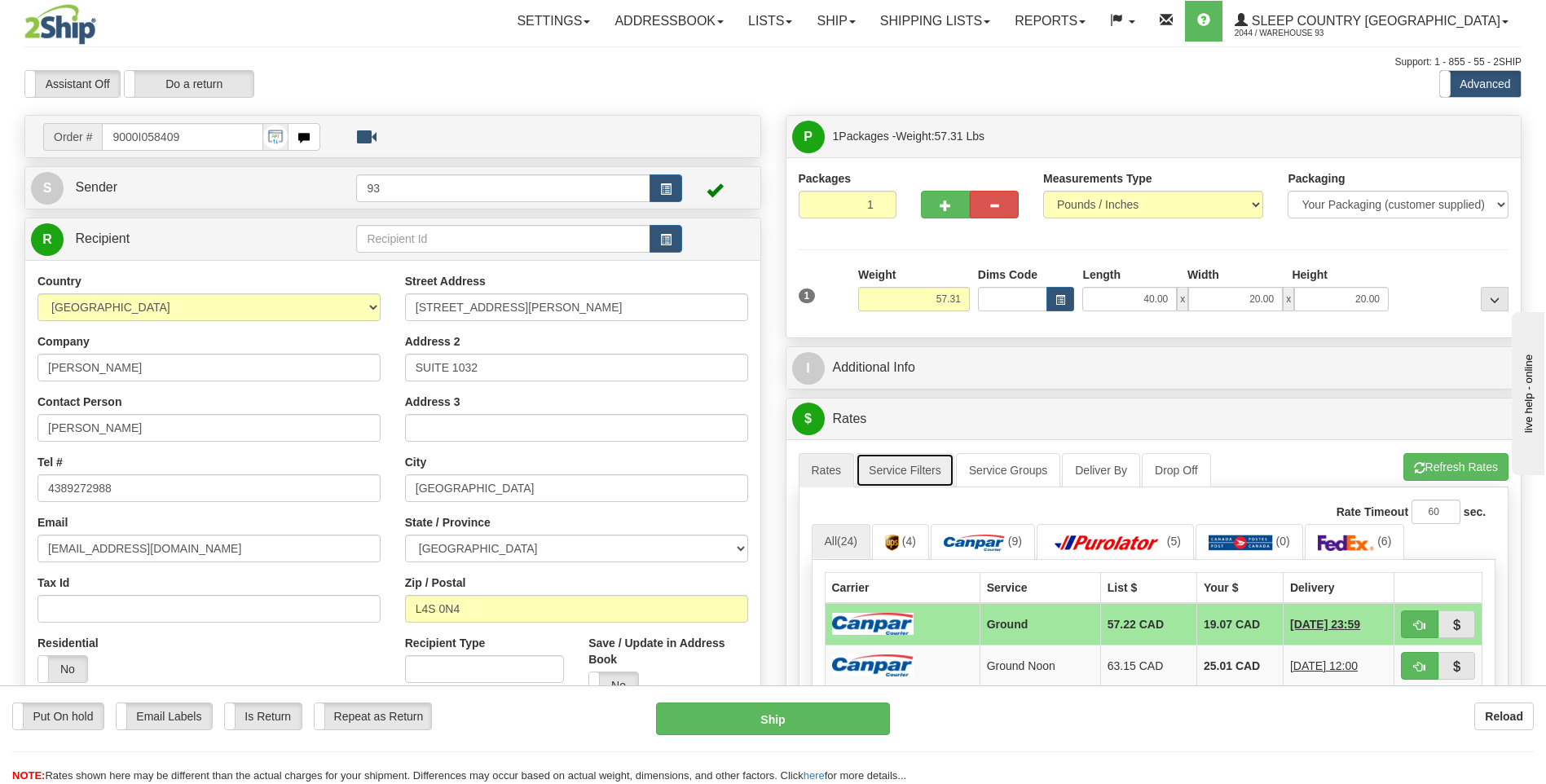
click at [909, 469] on link "Service Filters" at bounding box center [904, 470] width 99 height 34
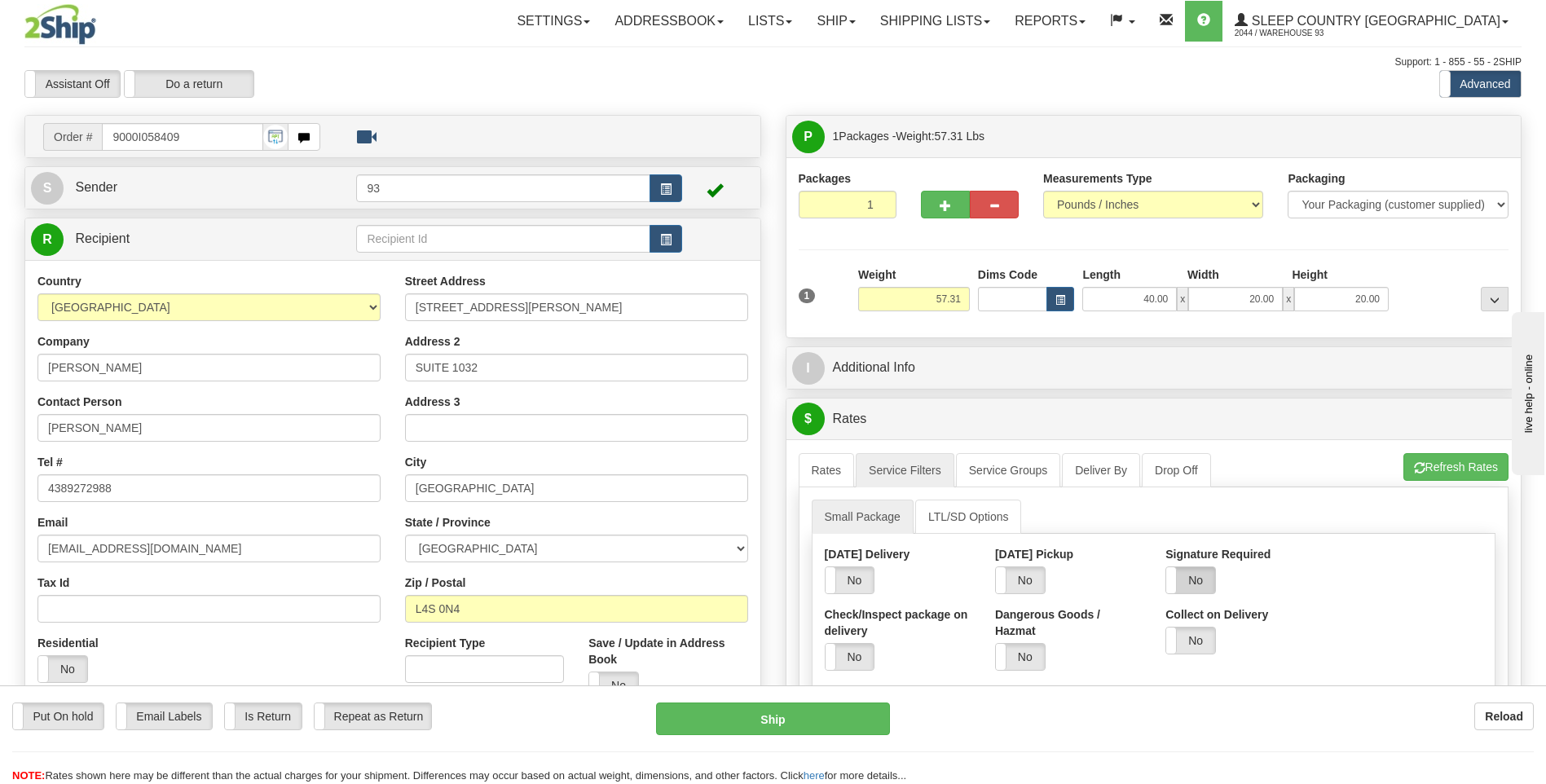
click at [1195, 580] on label "No" at bounding box center [1190, 579] width 49 height 26
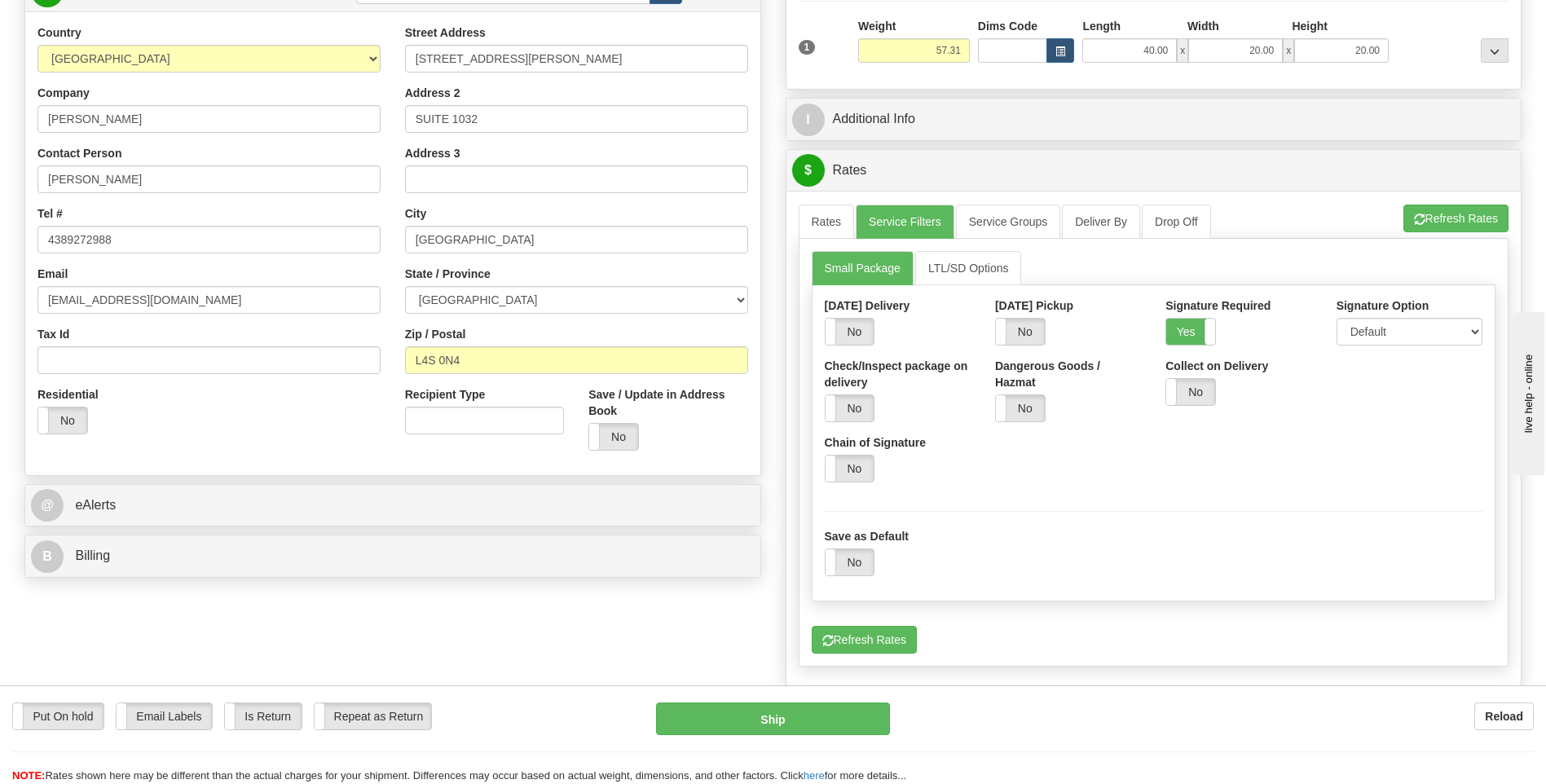
scroll to position [163, 0]
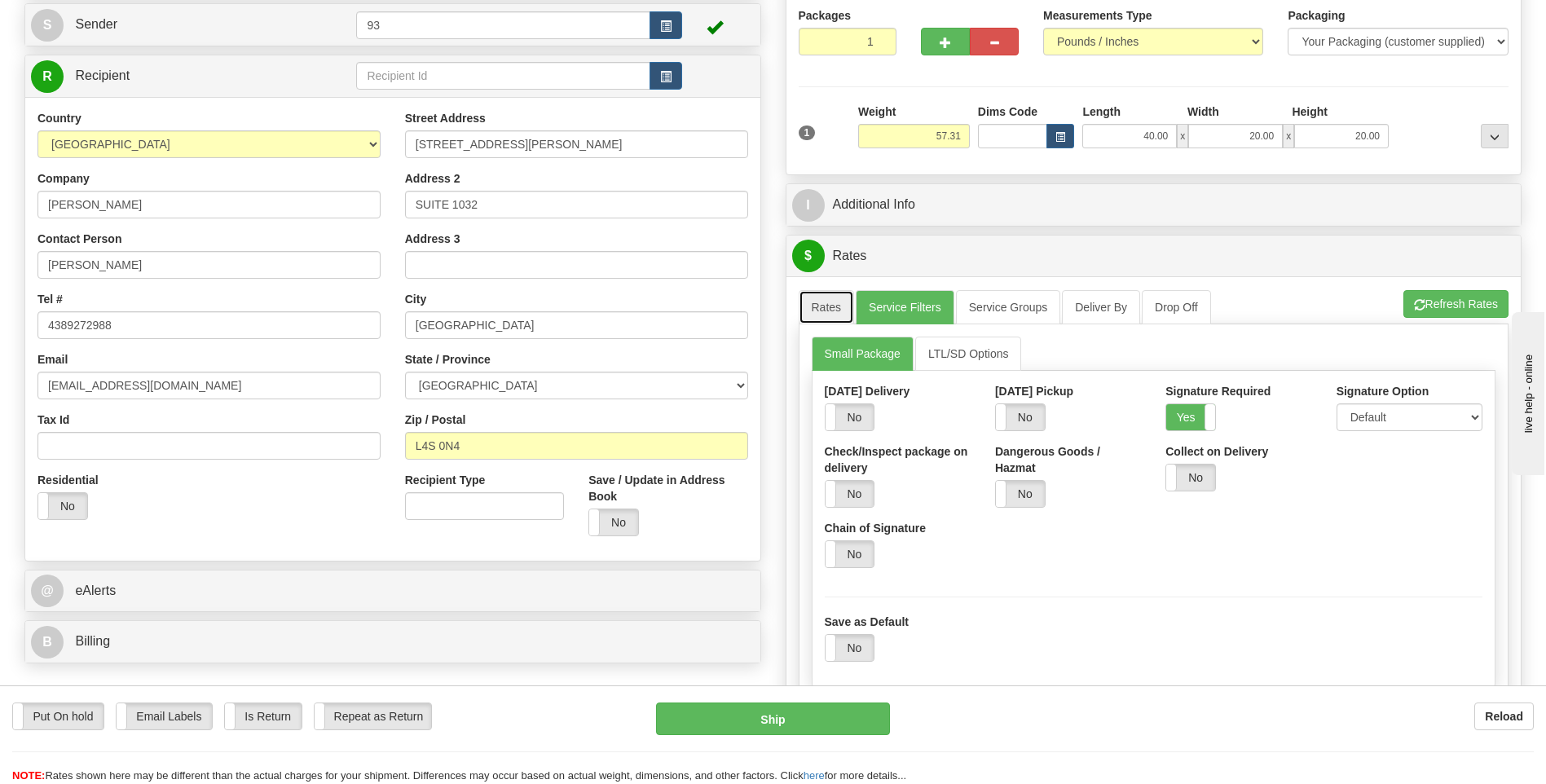
click at [833, 308] on link "Rates" at bounding box center [827, 307] width 56 height 34
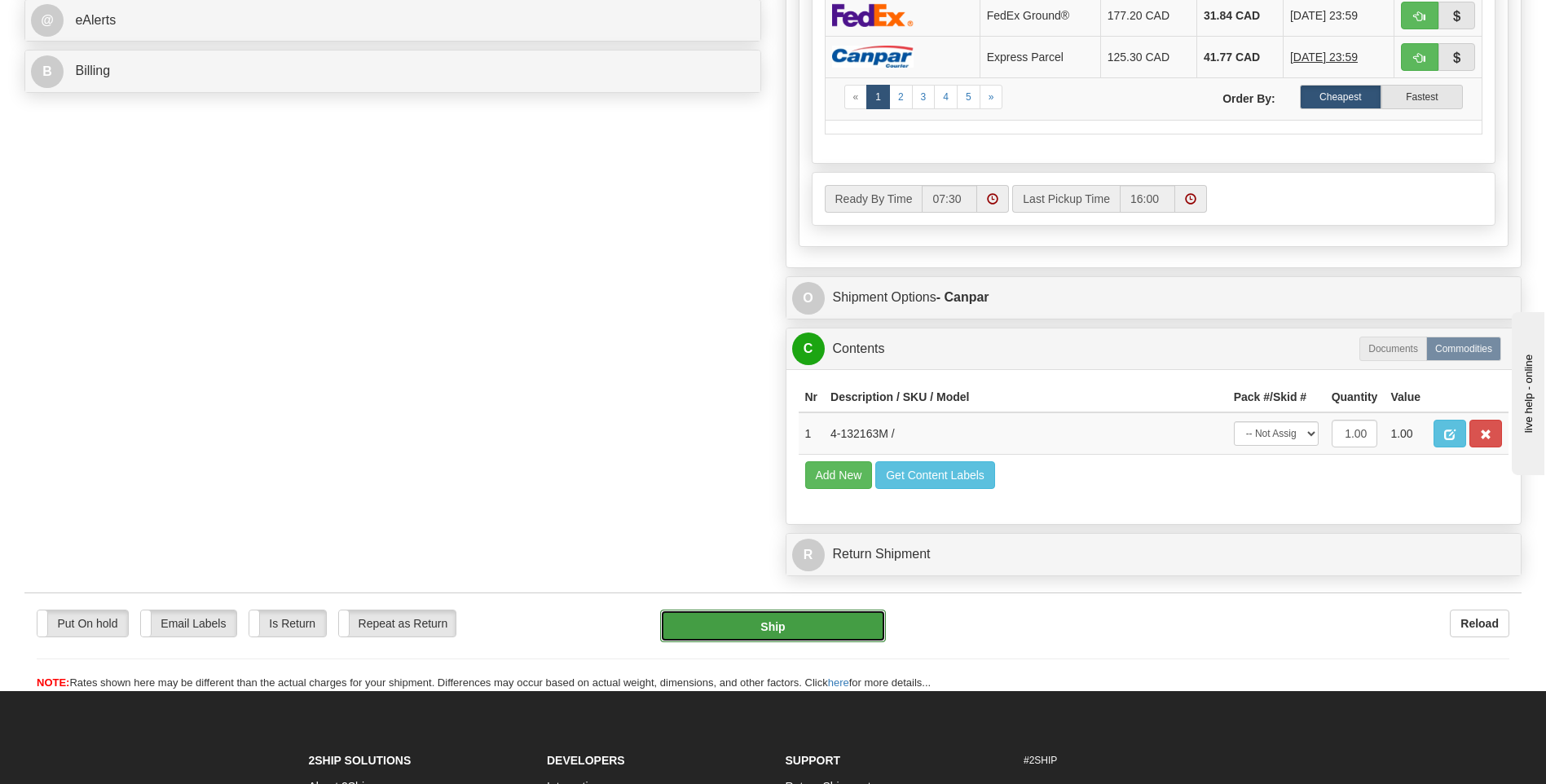
click at [846, 631] on button "Ship" at bounding box center [772, 625] width 225 height 32
type input "1"
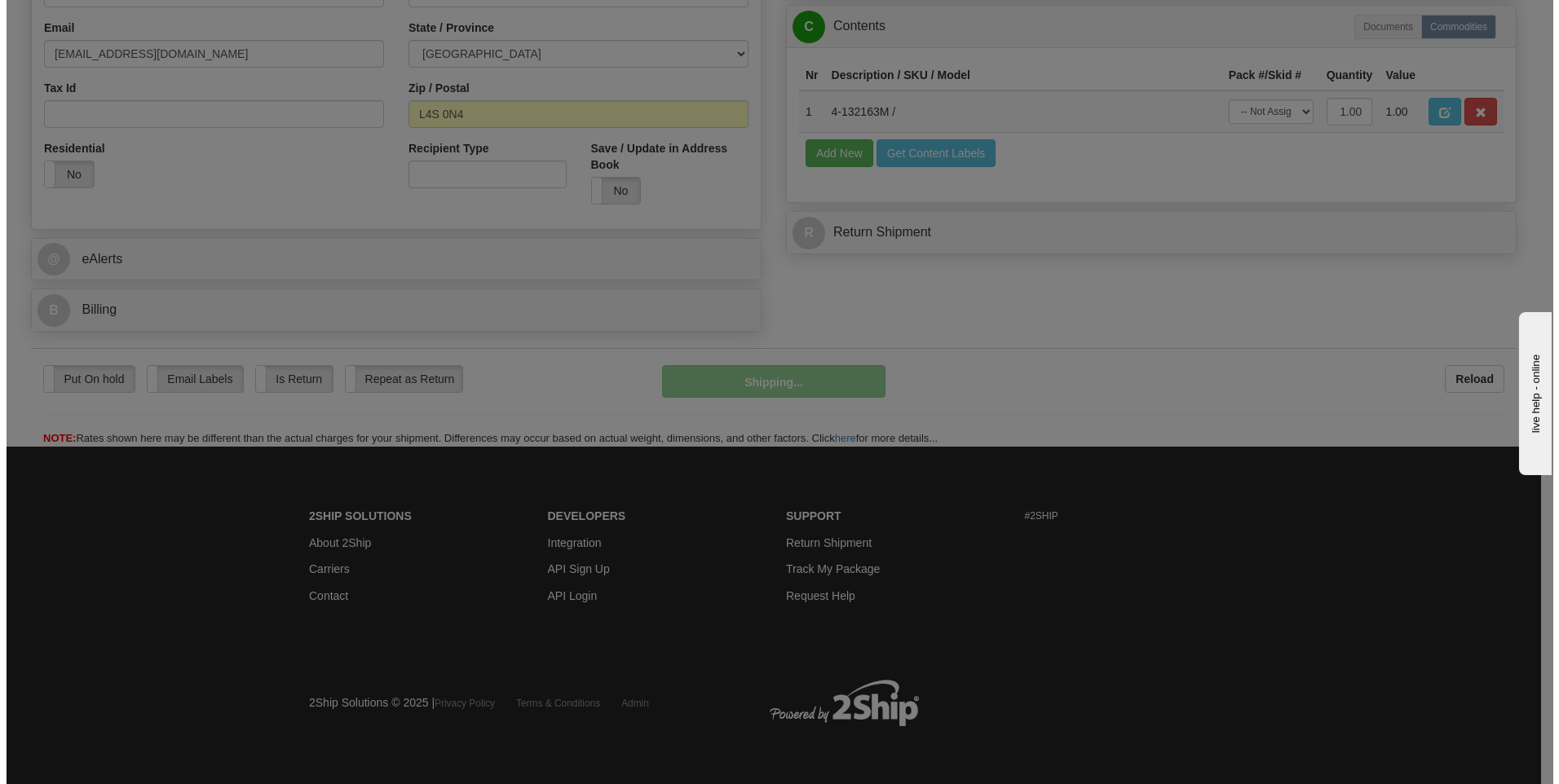
scroll to position [496, 0]
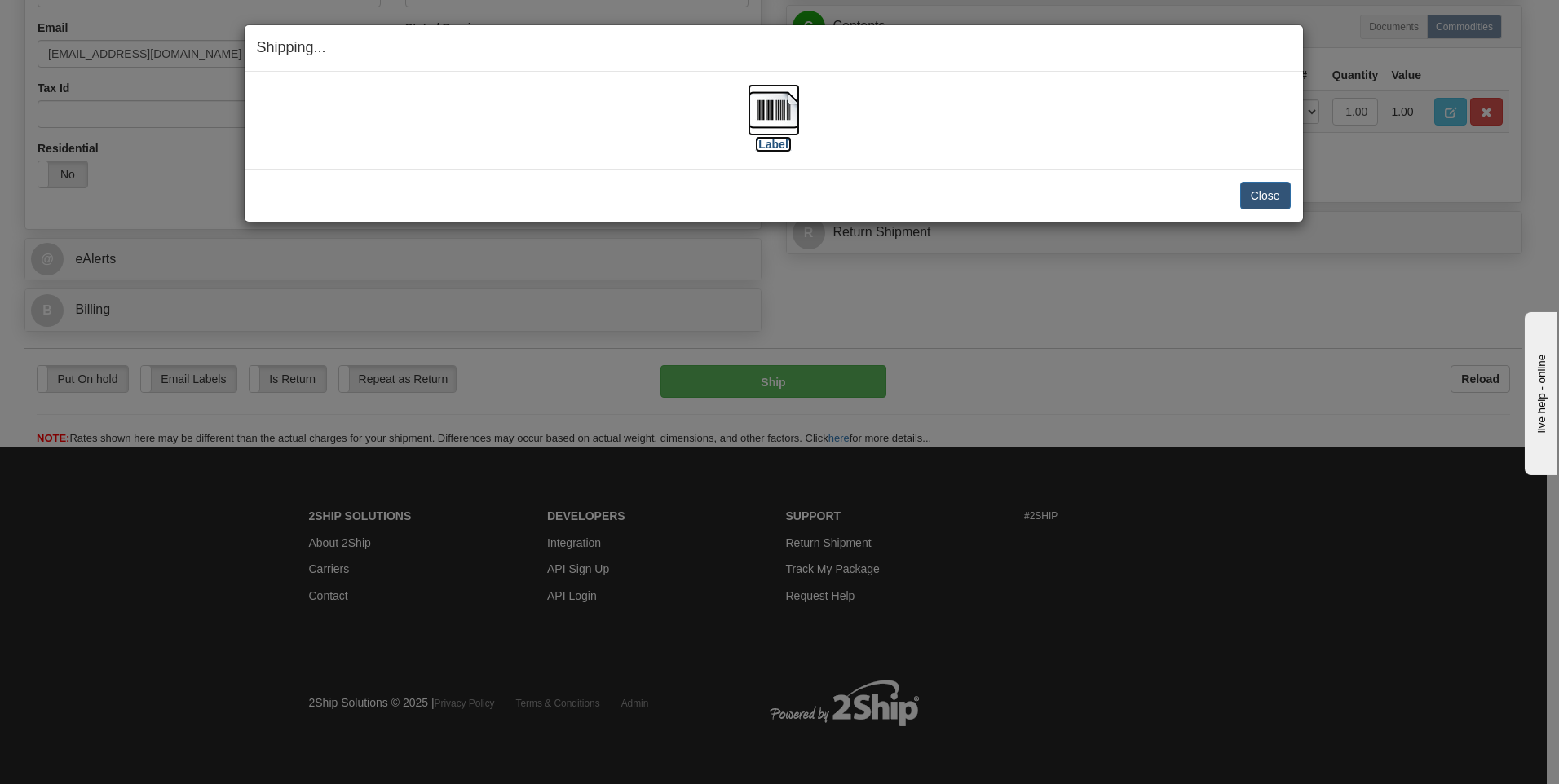
click at [765, 105] on img at bounding box center [774, 109] width 52 height 52
click at [1267, 198] on button "Close" at bounding box center [1265, 195] width 51 height 27
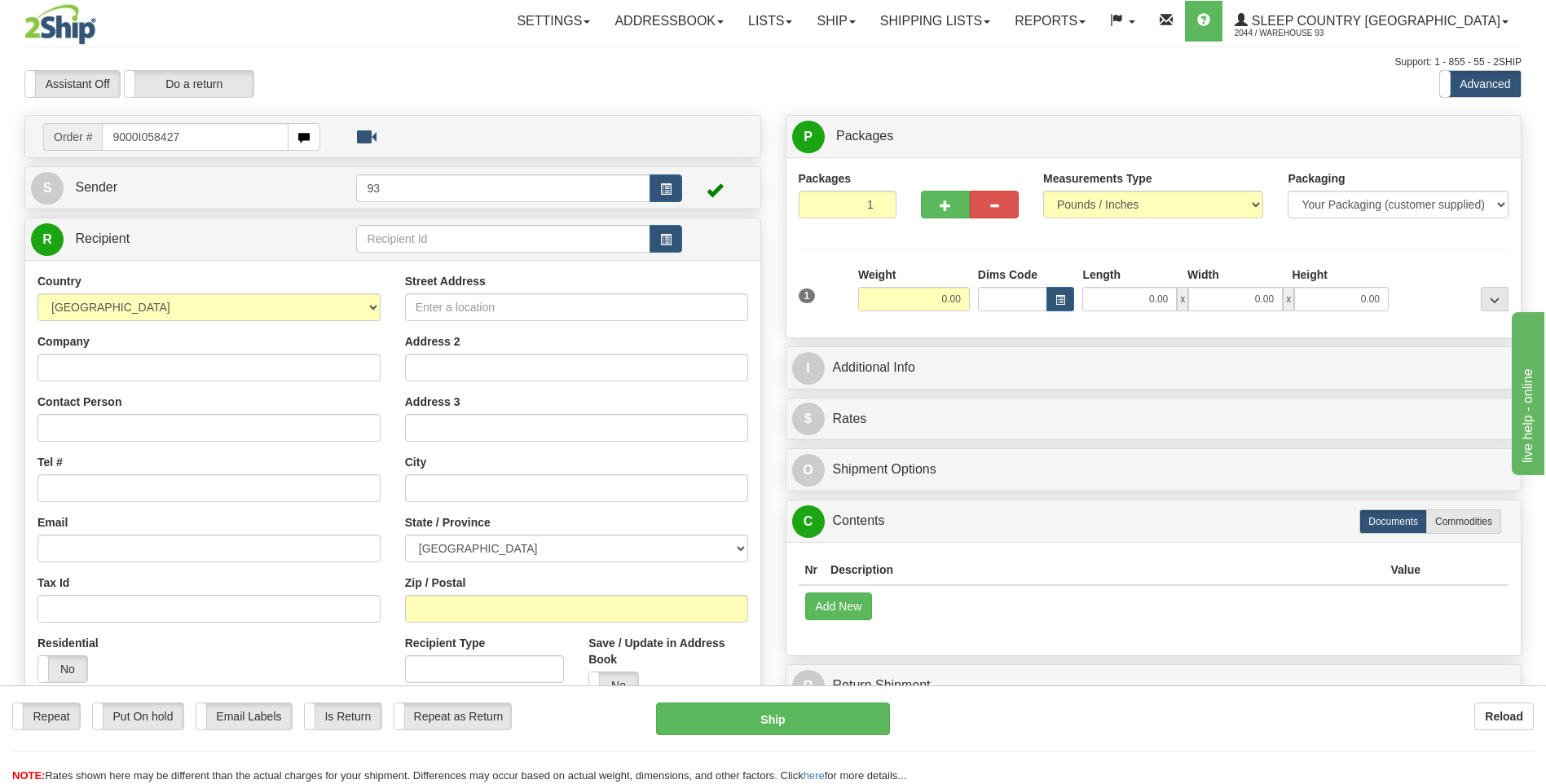
type input "9000I058427"
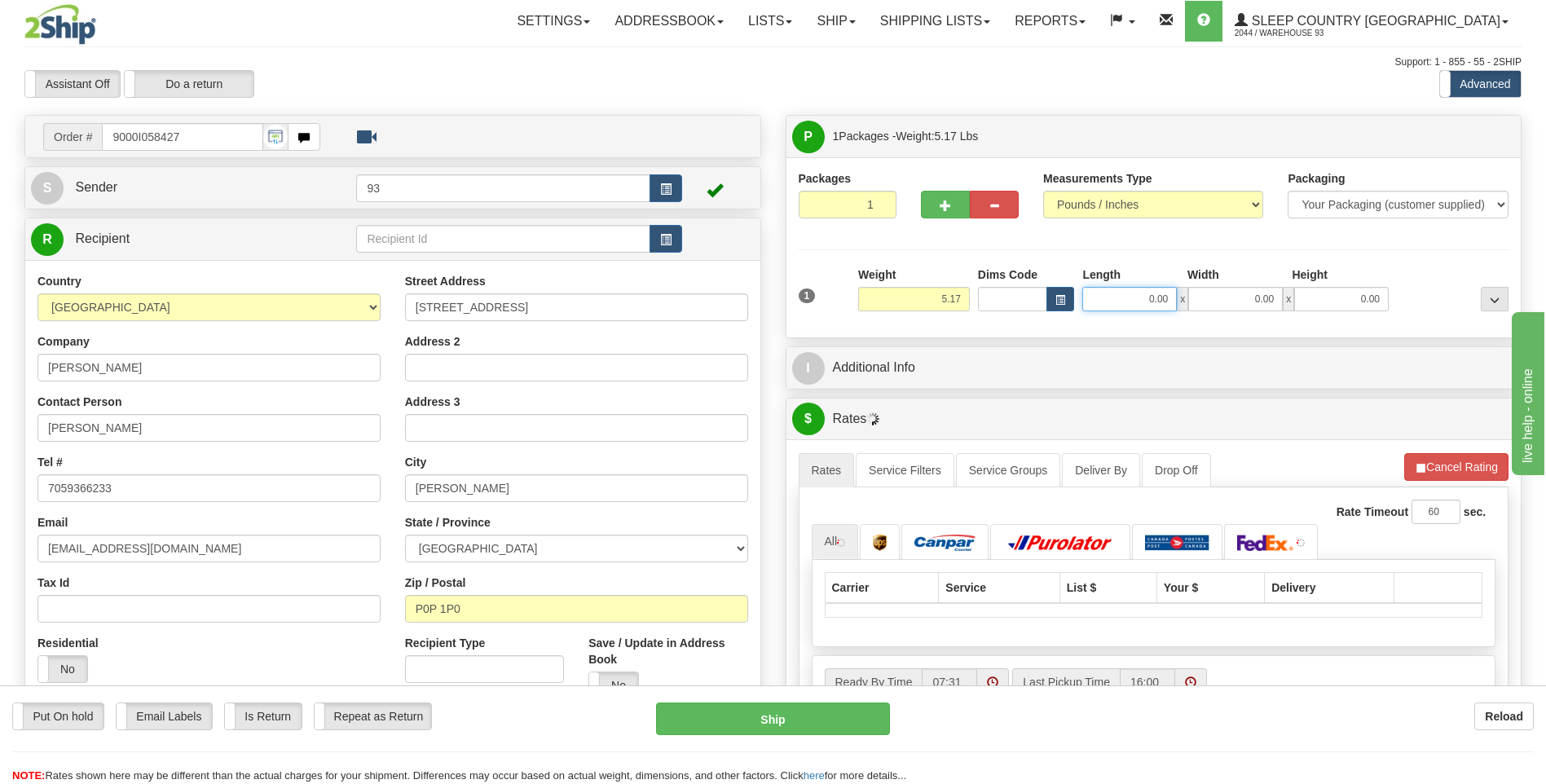
click at [1158, 306] on input "0.00" at bounding box center [1130, 298] width 95 height 24
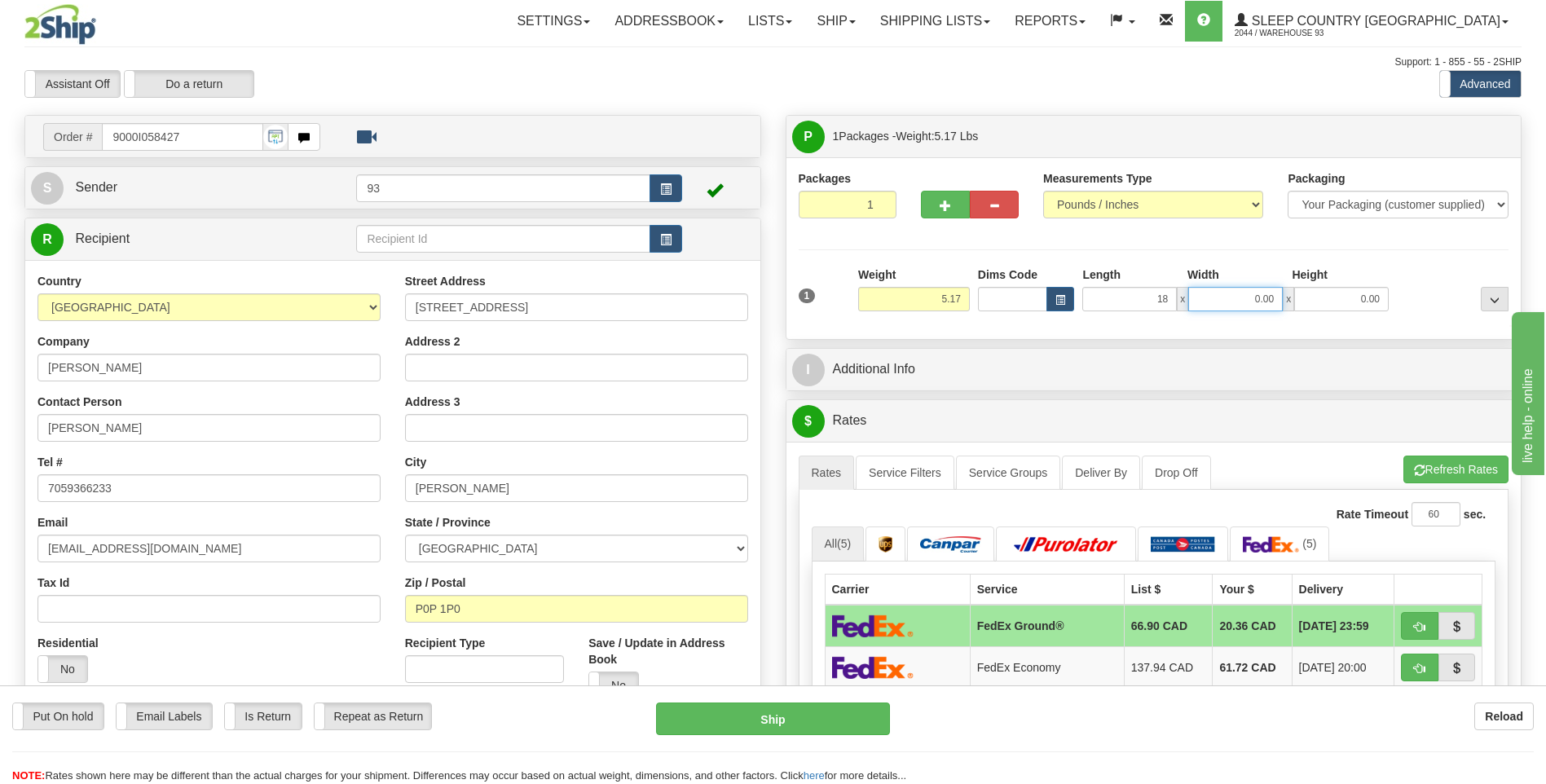
type input "18.00"
click at [1225, 296] on input "0.00" at bounding box center [1235, 298] width 95 height 24
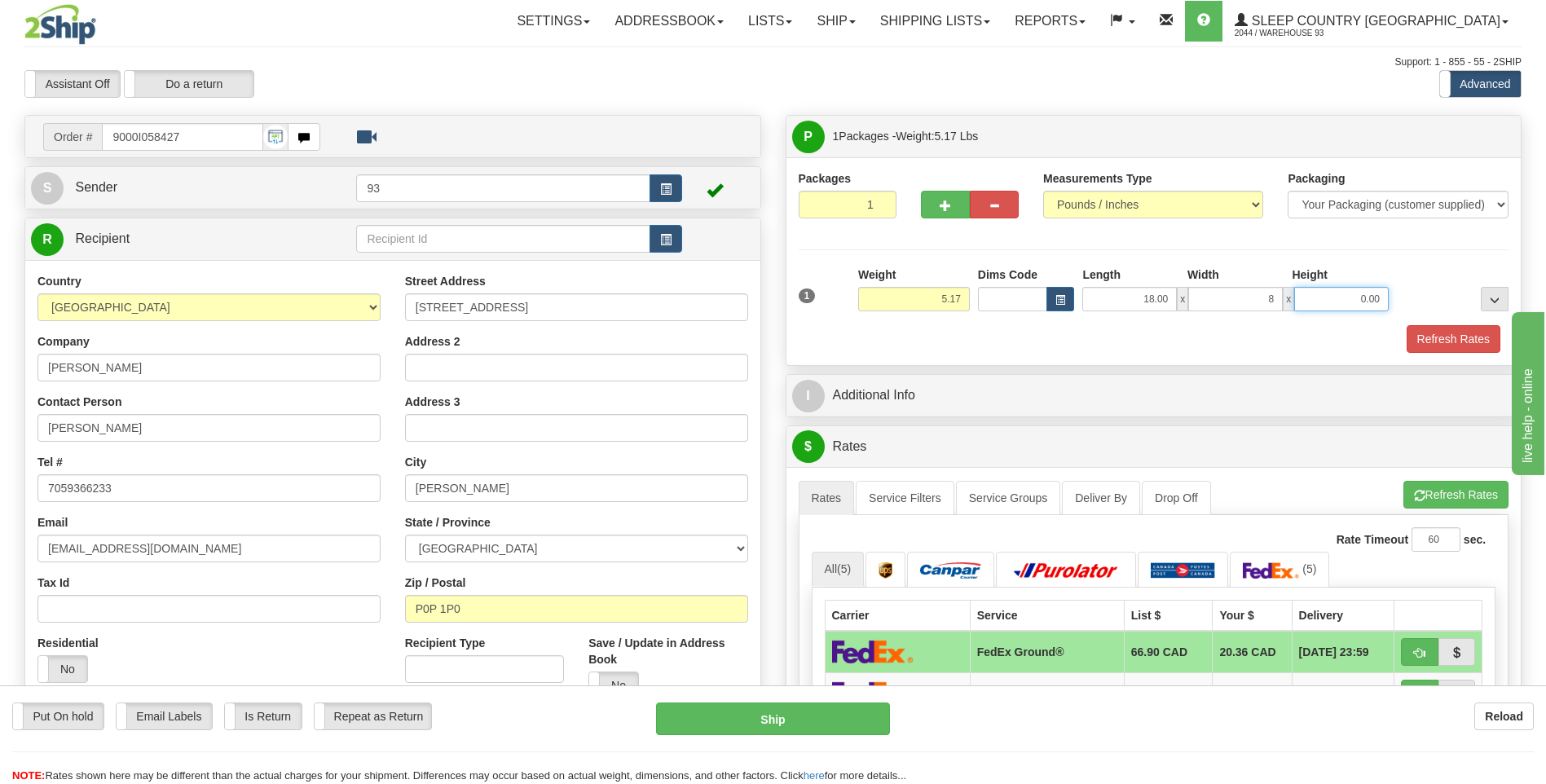
type input "8.00"
click at [1351, 302] on input "0.00" at bounding box center [1341, 298] width 95 height 24
type input "8.00"
click at [1461, 330] on button "Refresh Rates" at bounding box center [1453, 338] width 94 height 27
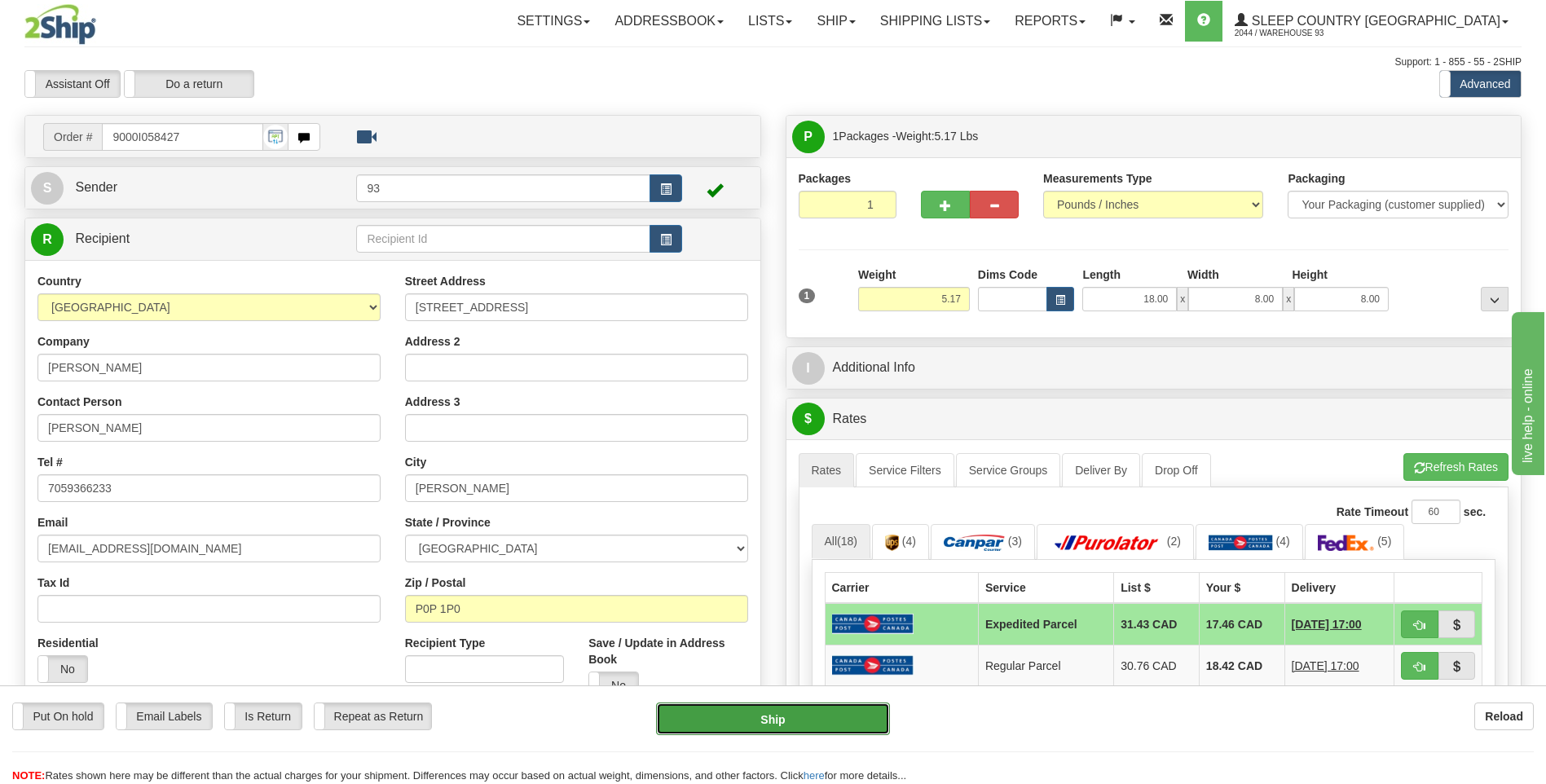
click at [850, 715] on button "Ship" at bounding box center [772, 719] width 233 height 32
type input "DOM.EP"
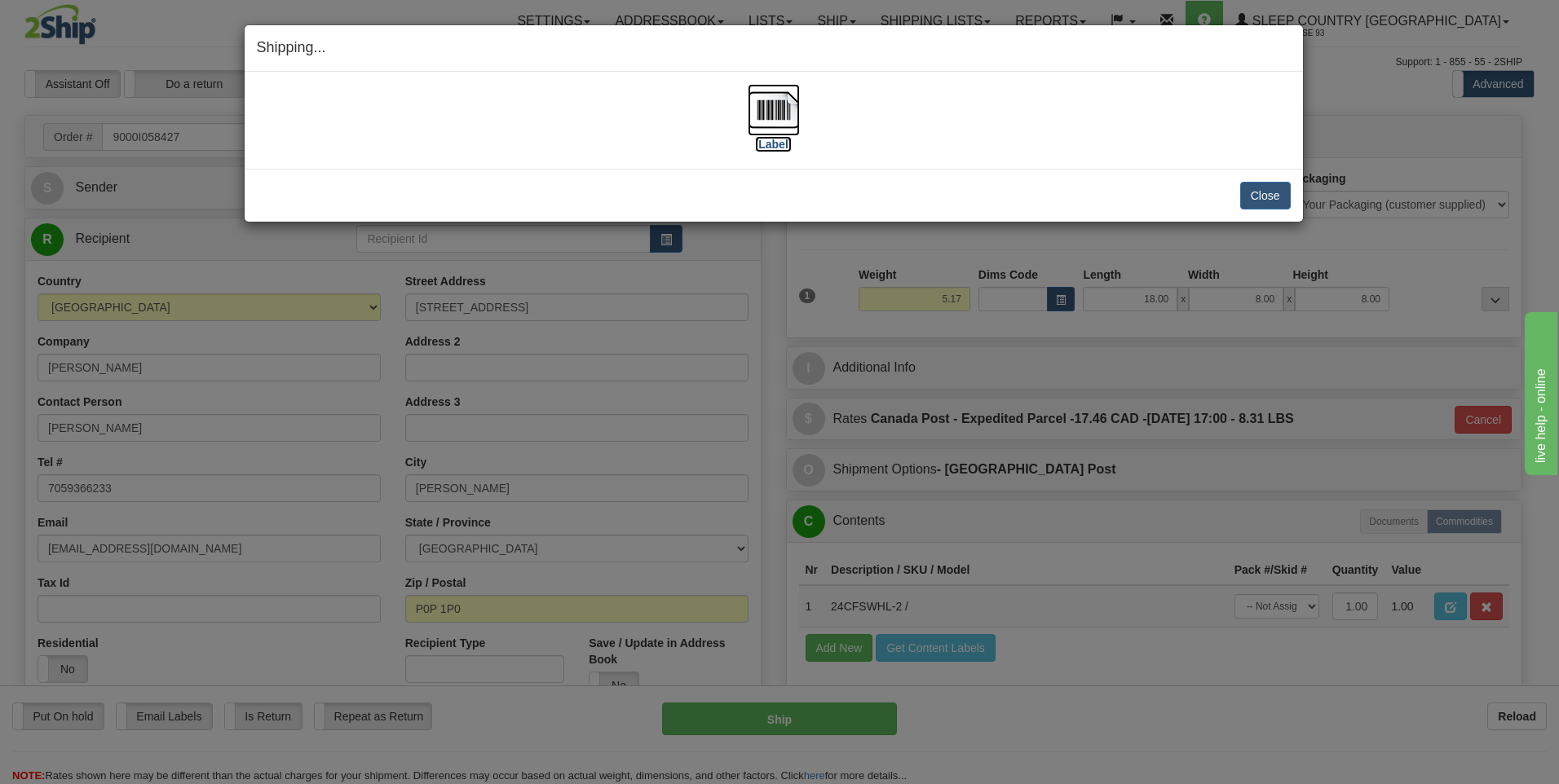
click at [769, 102] on img at bounding box center [774, 109] width 52 height 52
click at [1254, 189] on button "Close" at bounding box center [1265, 195] width 51 height 27
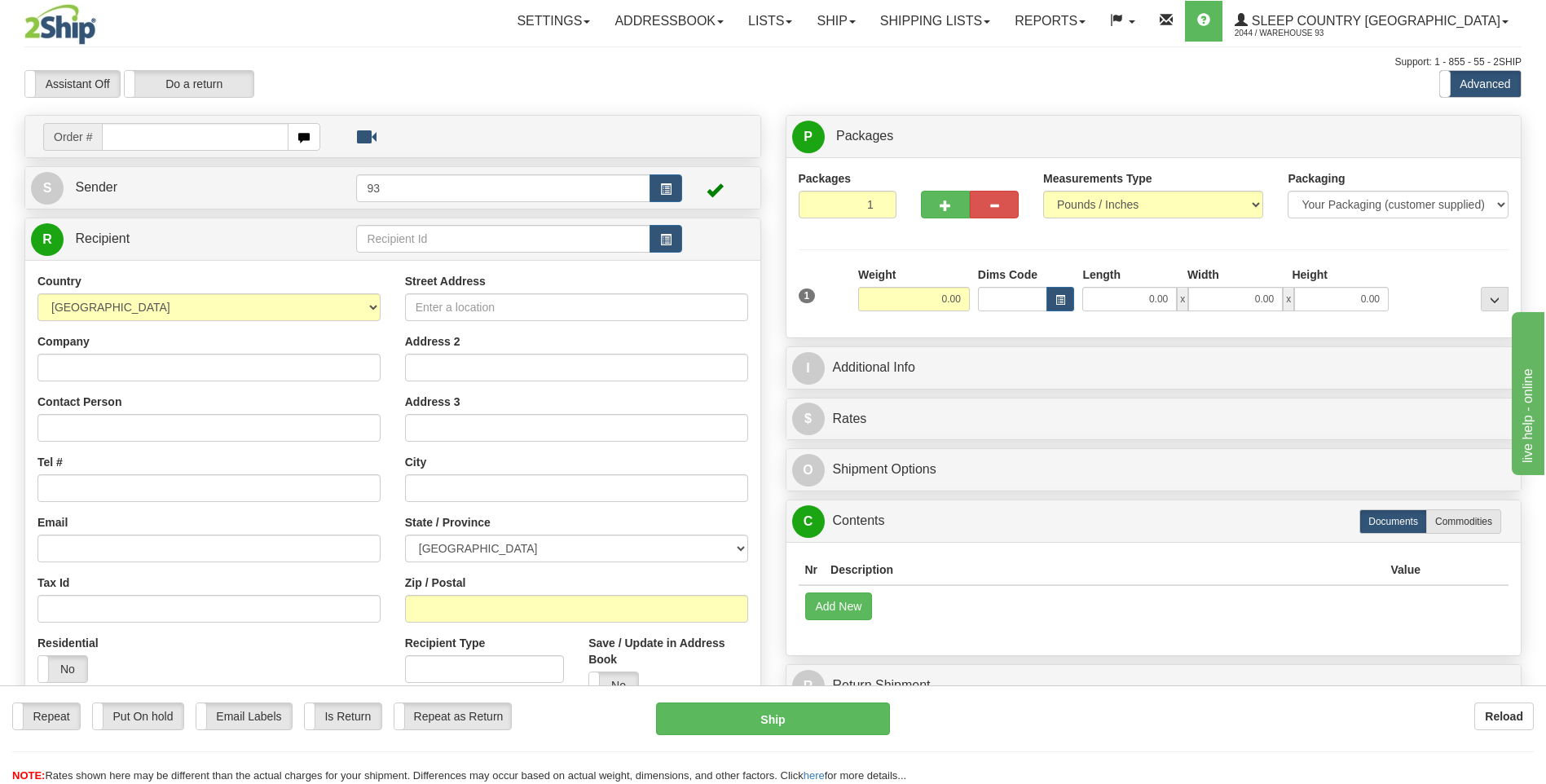
click at [131, 128] on input "text" at bounding box center [195, 136] width 186 height 27
type input "9000I058447"
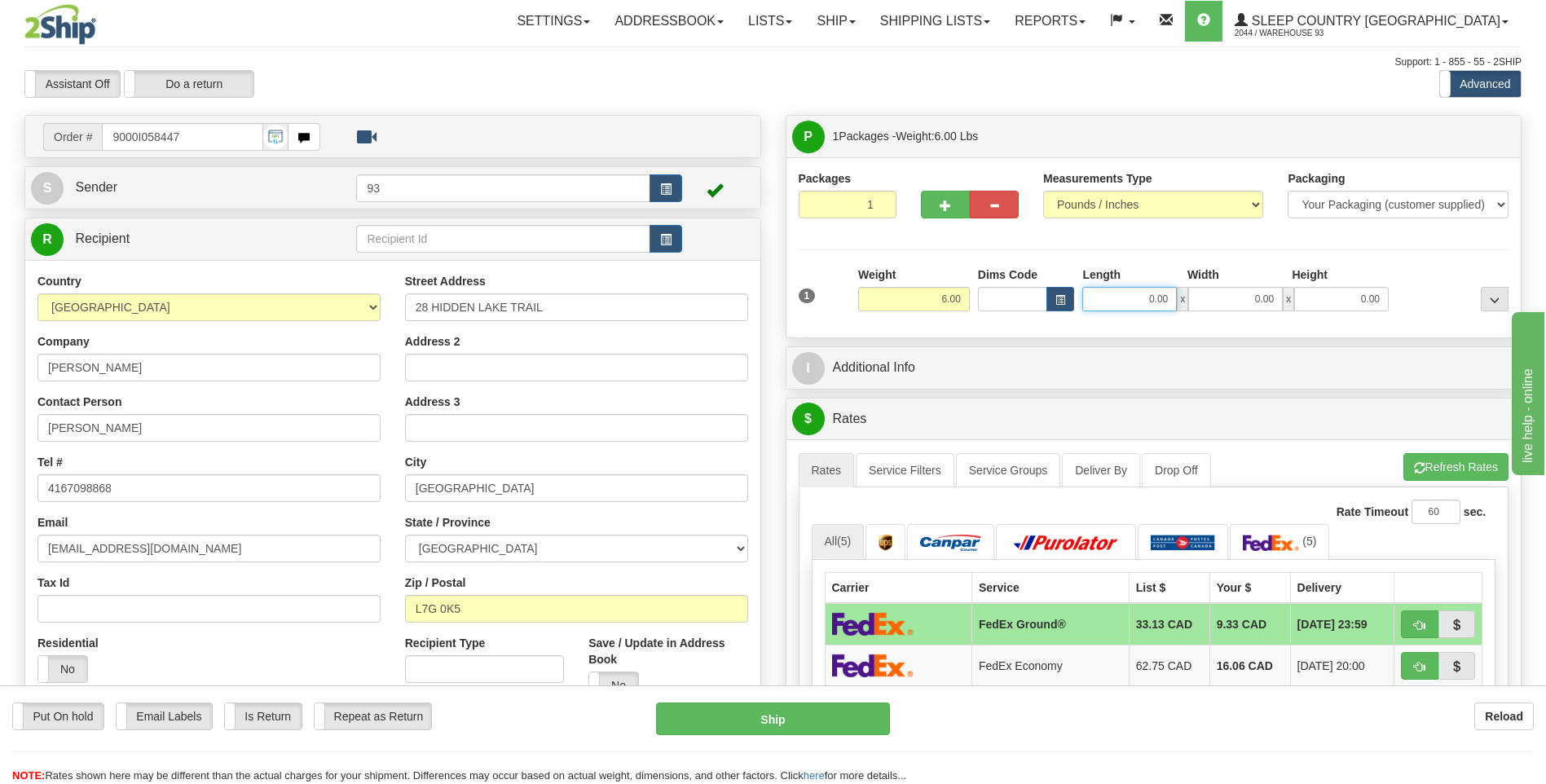
click at [1142, 298] on input "0.00" at bounding box center [1130, 298] width 95 height 24
type input "16.00"
click at [1238, 304] on input "0.00" at bounding box center [1235, 298] width 95 height 24
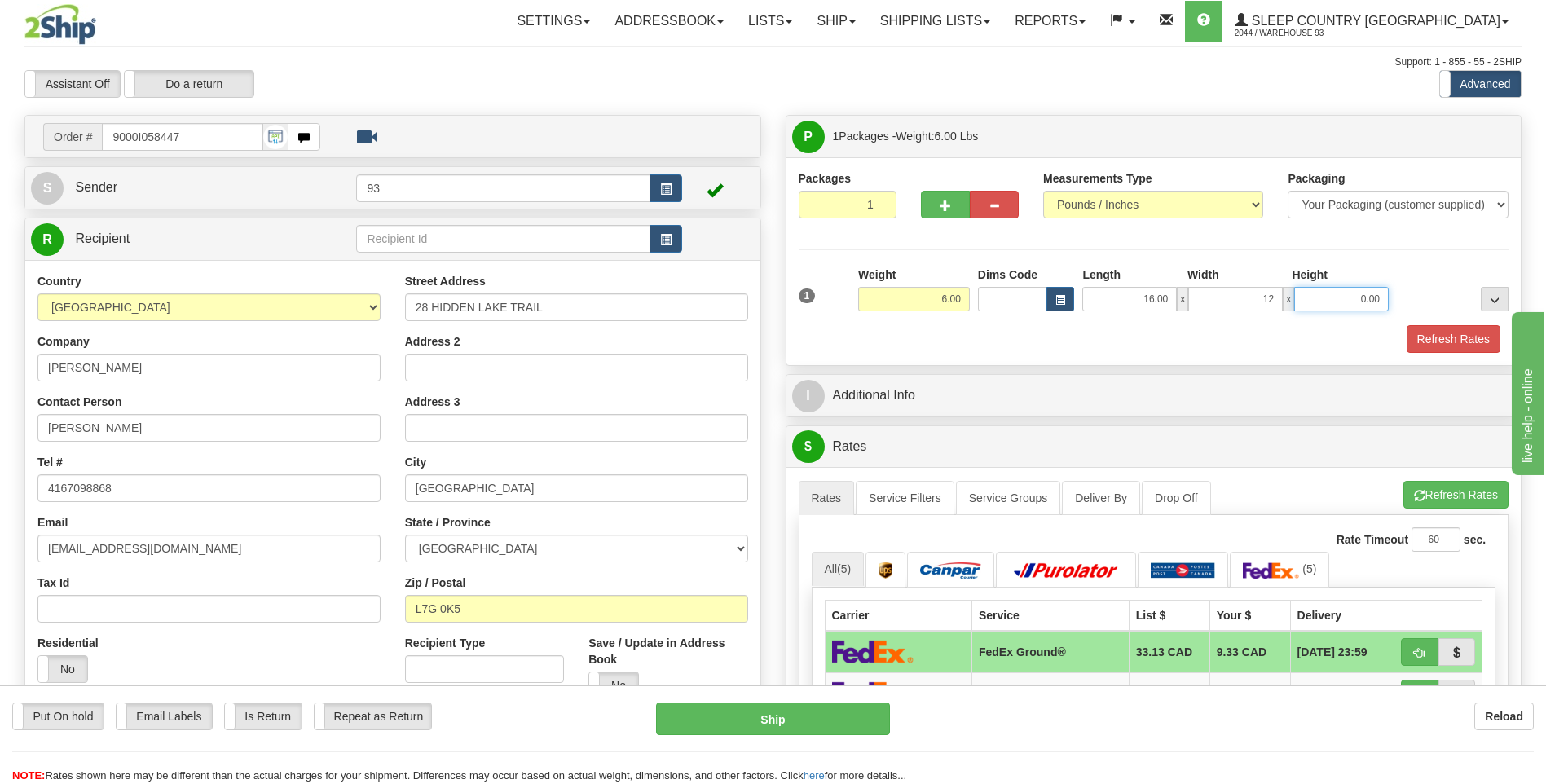
type input "12.00"
click at [1355, 296] on input "0.00" at bounding box center [1341, 298] width 95 height 24
type input "6.00"
click at [1468, 345] on button "Refresh Rates" at bounding box center [1453, 338] width 94 height 27
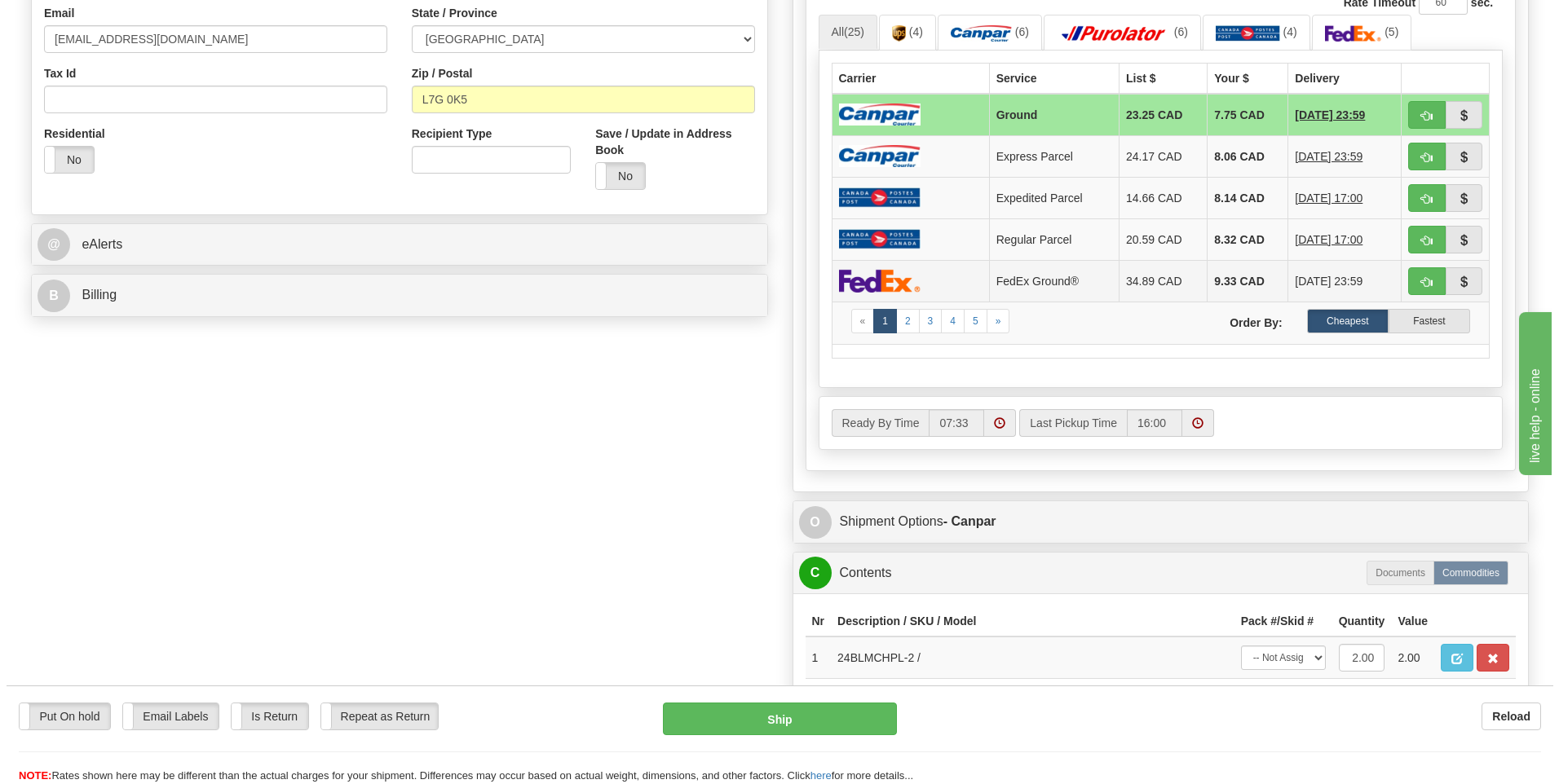
scroll to position [244, 0]
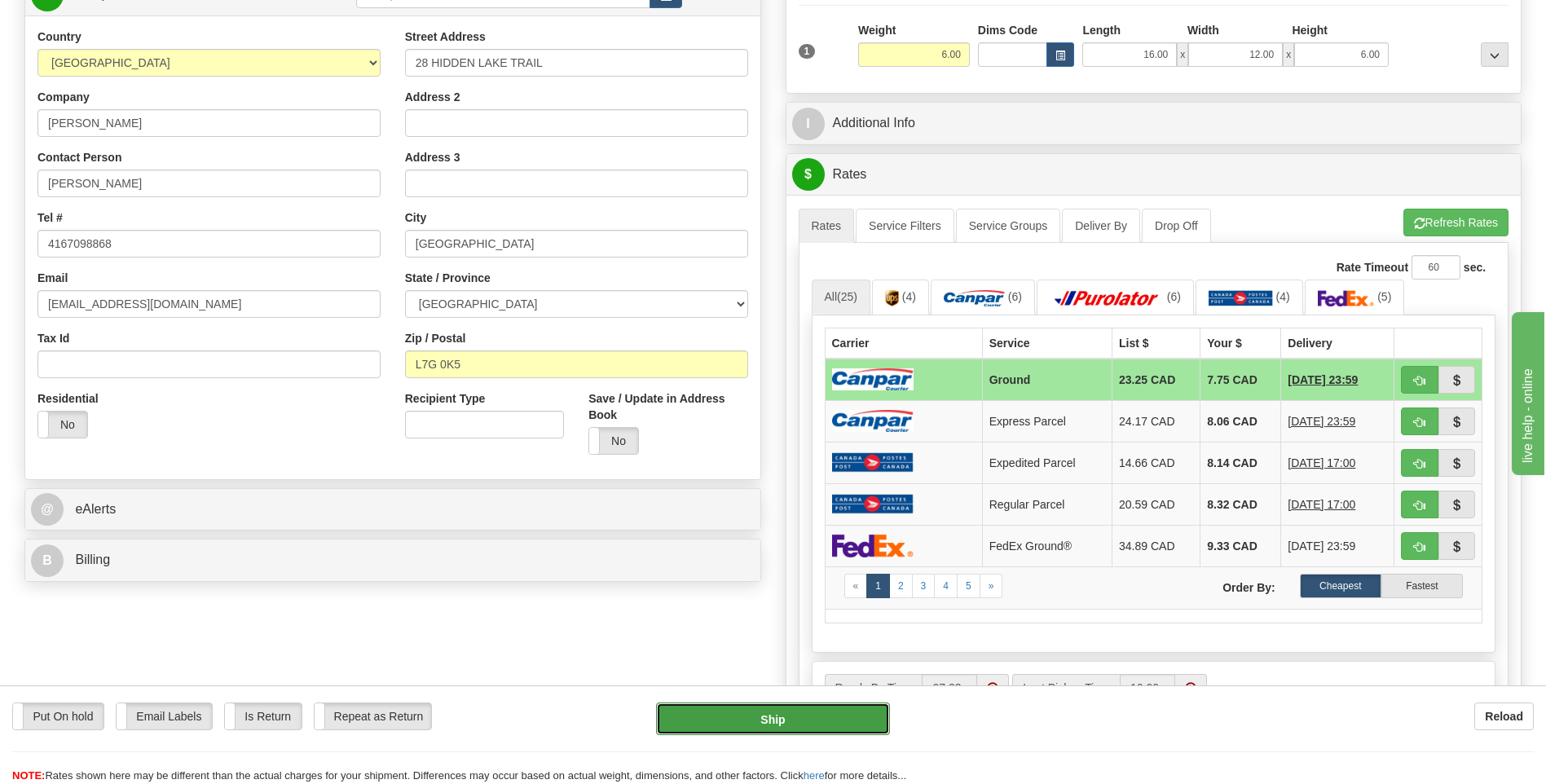
click at [810, 718] on button "Ship" at bounding box center [772, 719] width 233 height 32
type input "1"
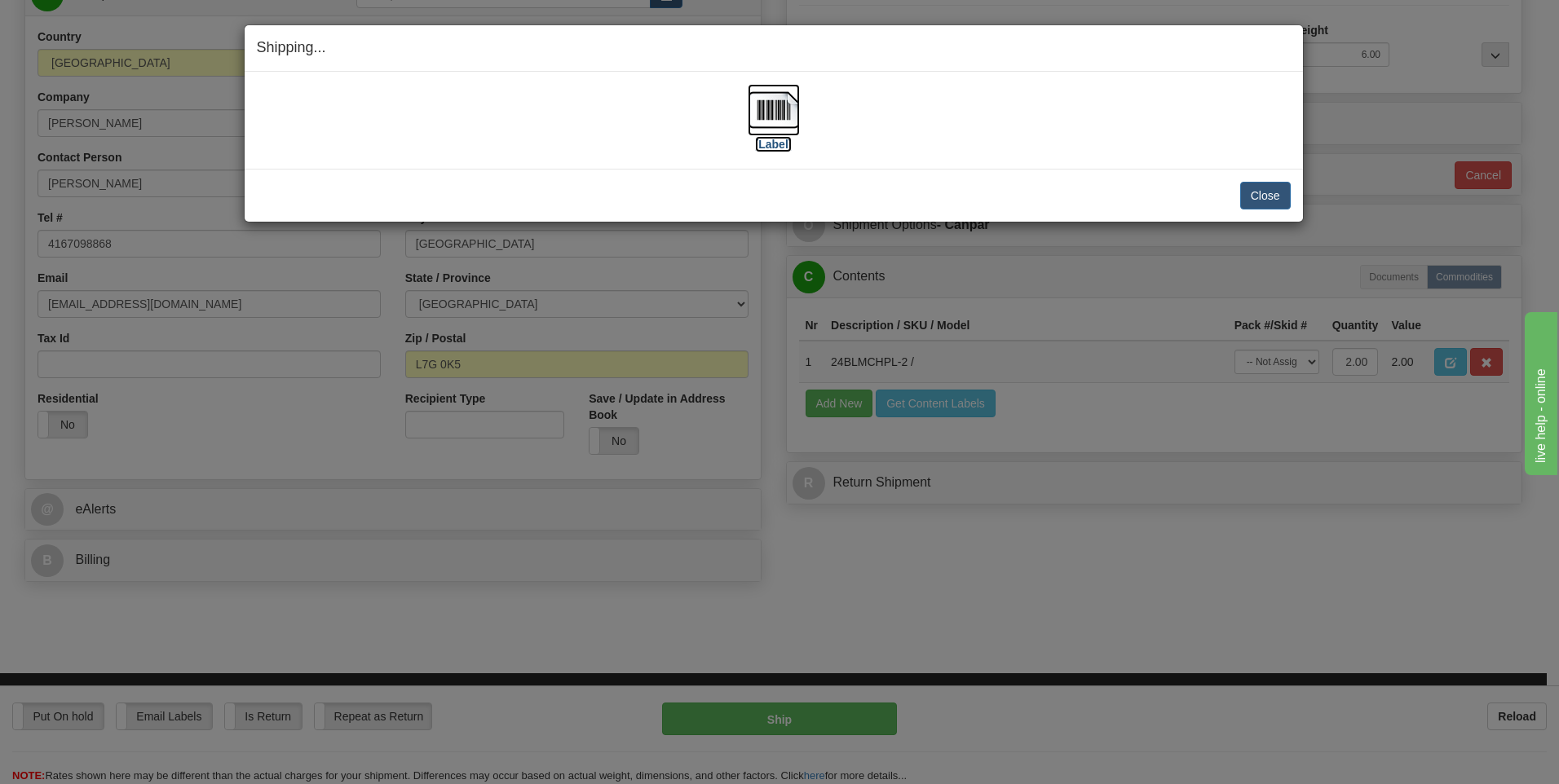
click at [779, 111] on img at bounding box center [774, 109] width 52 height 52
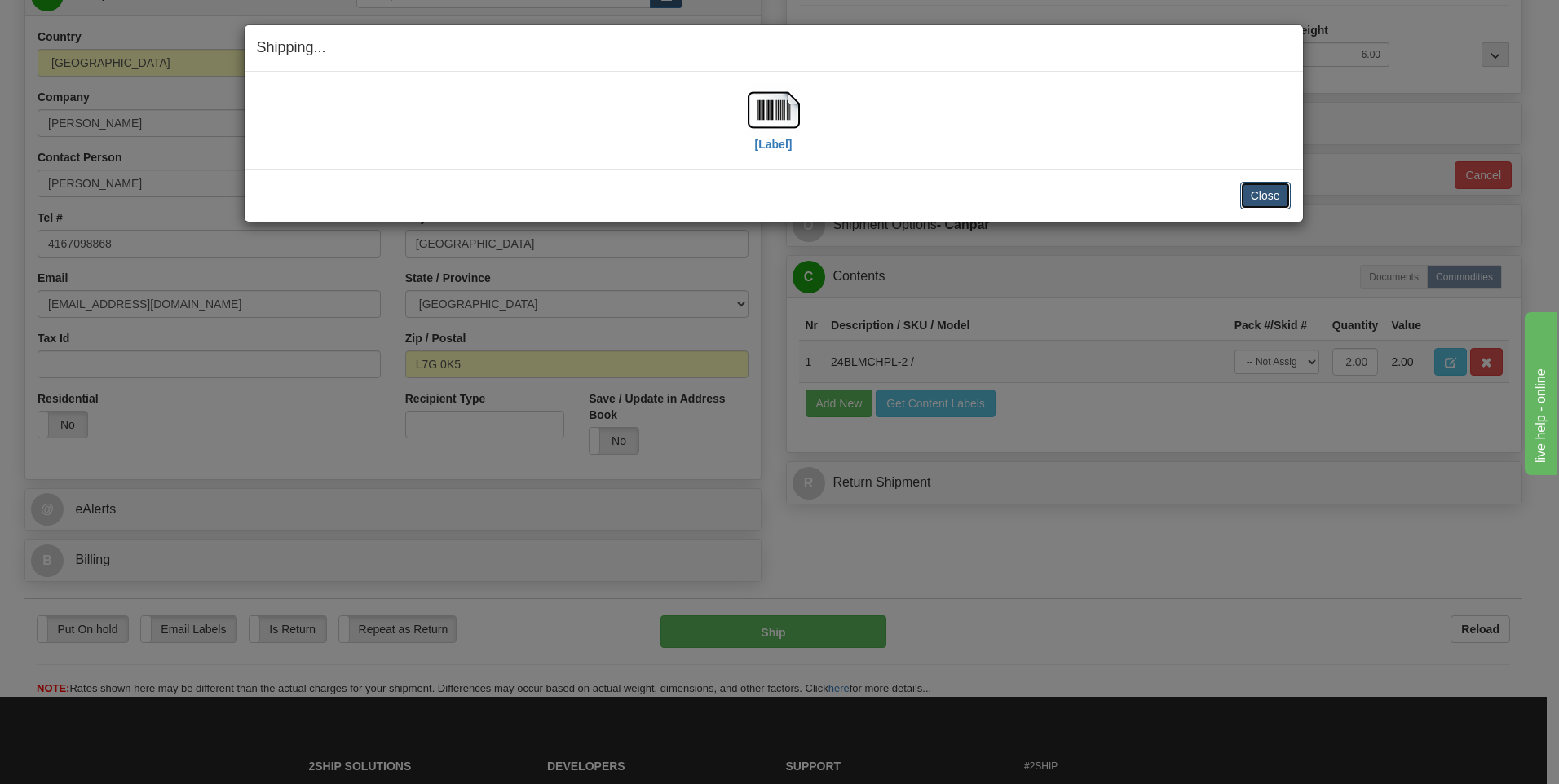
click at [1264, 187] on button "Close" at bounding box center [1265, 195] width 51 height 27
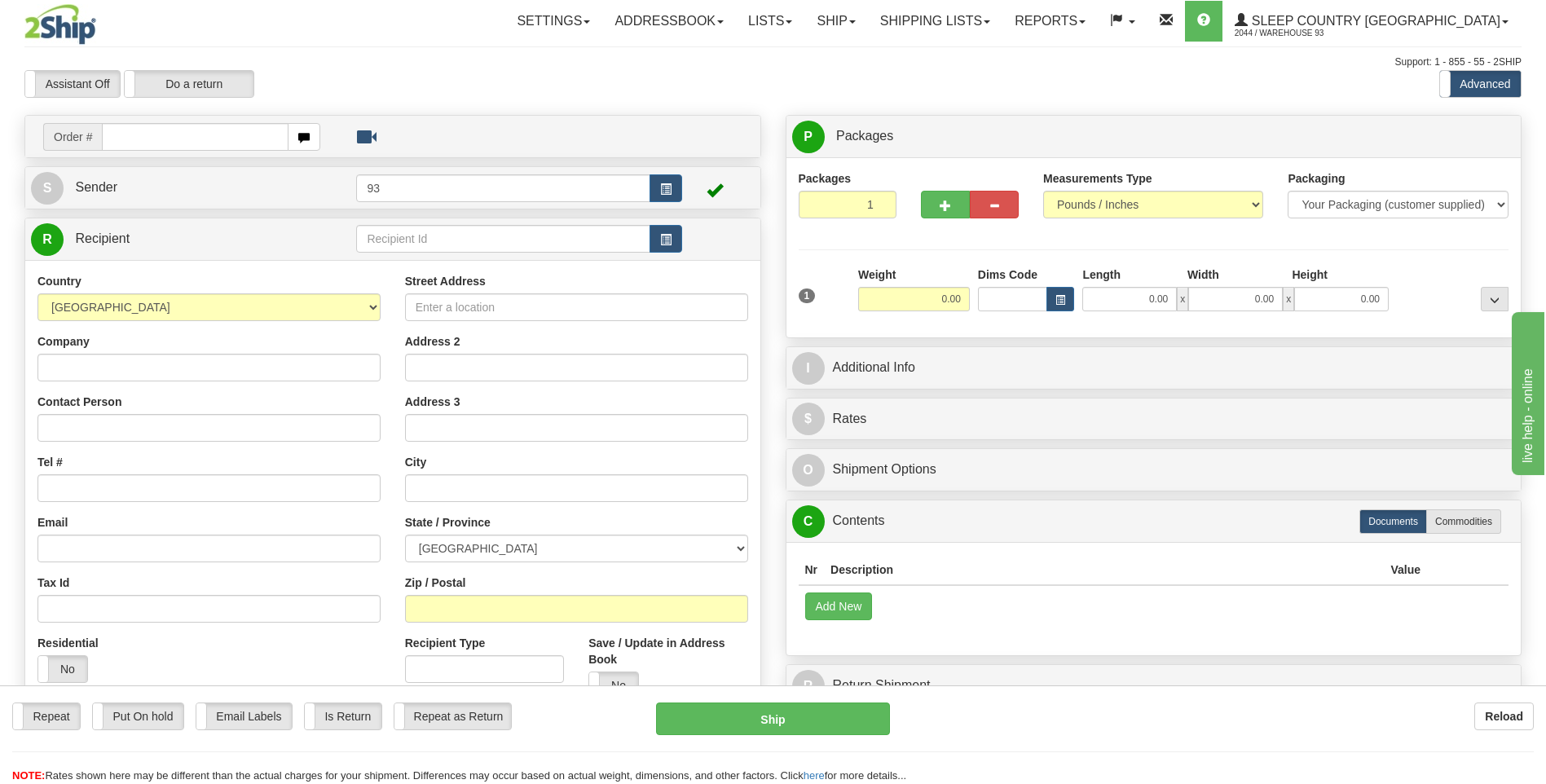
click at [167, 140] on input "text" at bounding box center [195, 136] width 186 height 27
type input "9000I058592"
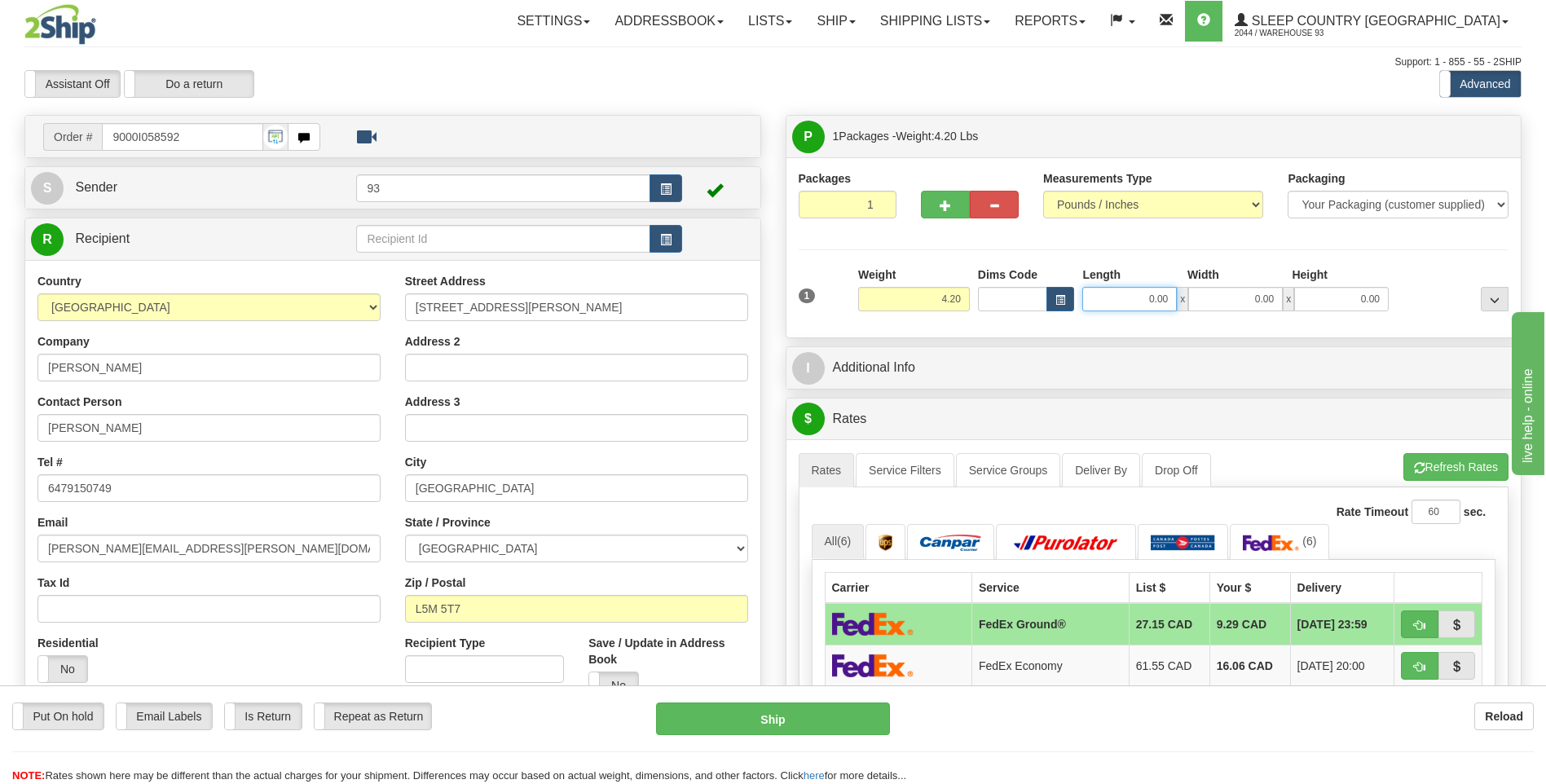
click at [1137, 294] on input "0.00" at bounding box center [1130, 298] width 95 height 24
type input "10.00"
click at [1250, 306] on input "0.00" at bounding box center [1235, 298] width 95 height 24
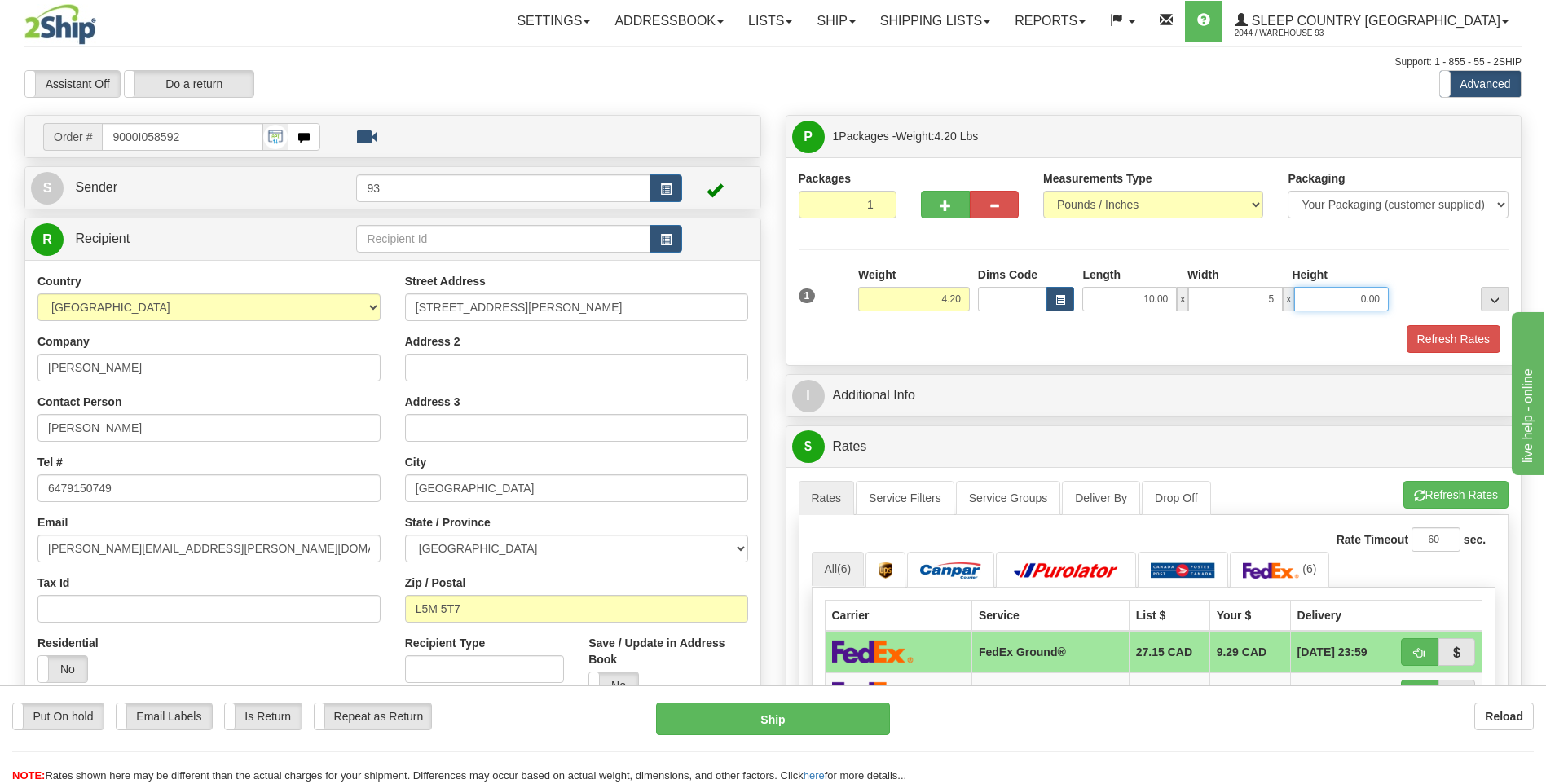
type input "5.00"
click at [1326, 296] on input "0.00" at bounding box center [1341, 298] width 95 height 24
type input "5.00"
click at [1462, 332] on button "Refresh Rates" at bounding box center [1453, 338] width 94 height 27
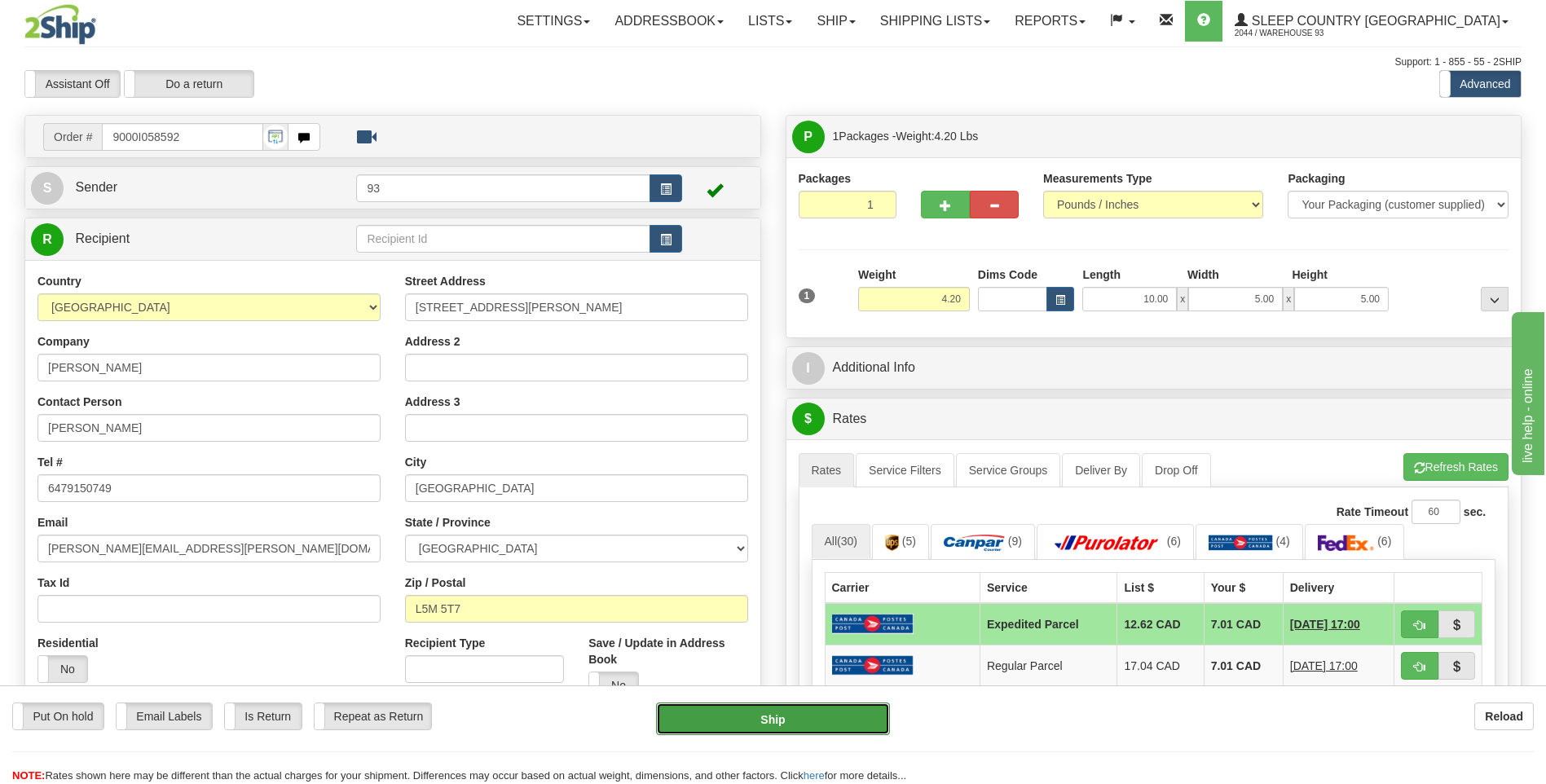
click at [846, 718] on button "Ship" at bounding box center [772, 719] width 233 height 32
type input "DOM.EP"
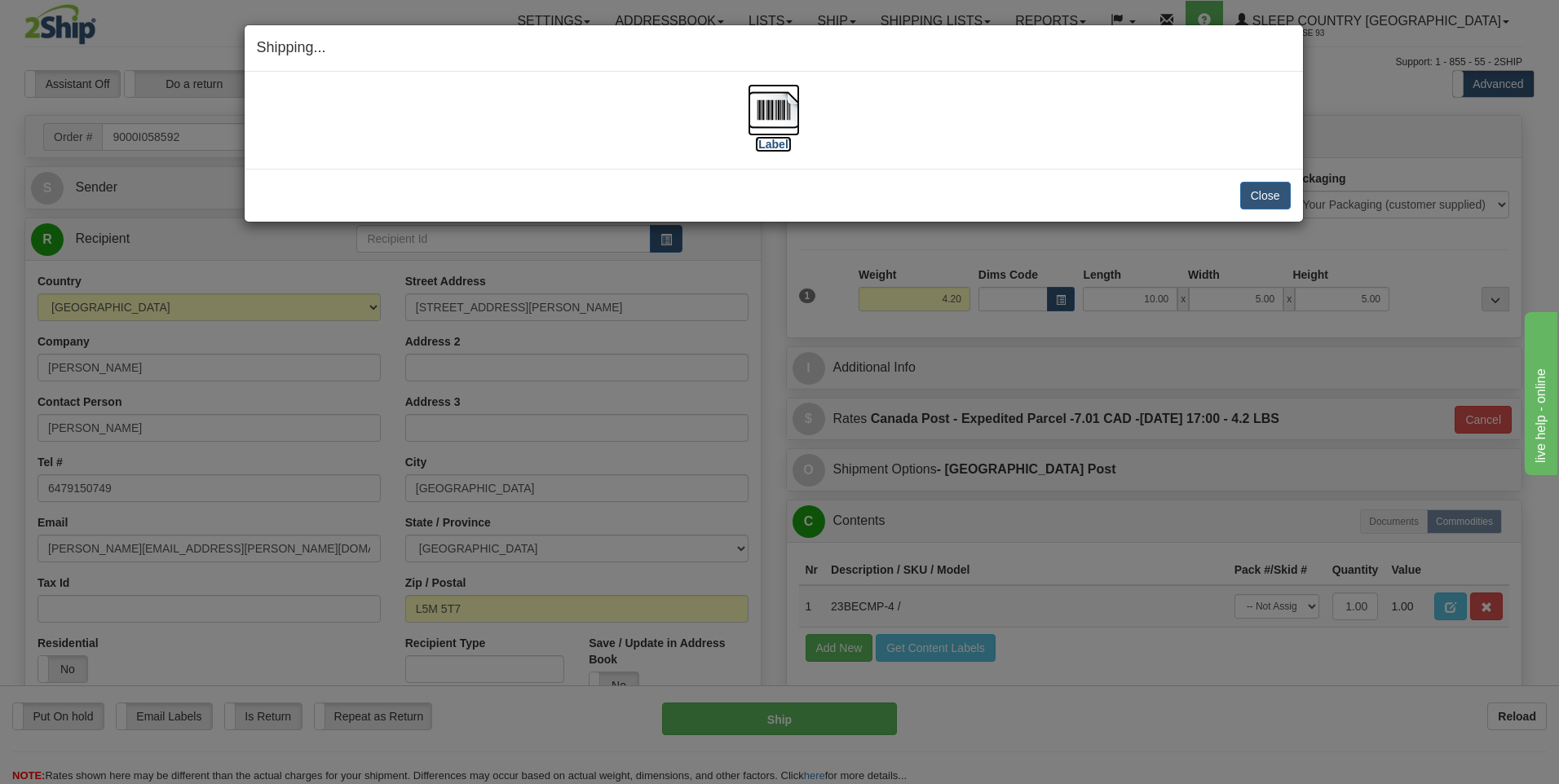
click at [780, 99] on img at bounding box center [774, 109] width 52 height 52
click at [1282, 201] on button "Close" at bounding box center [1265, 195] width 51 height 27
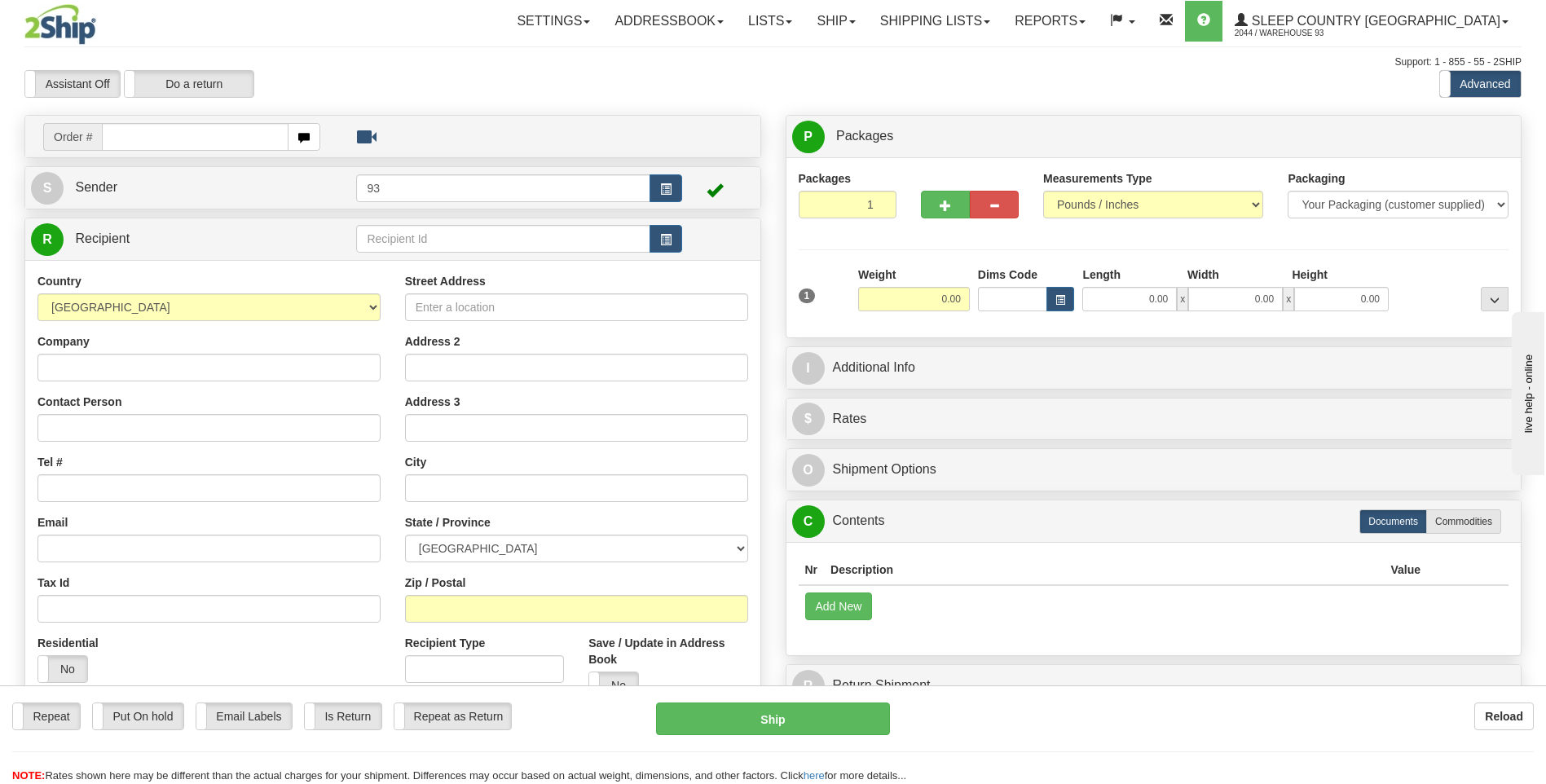
click at [212, 146] on input "text" at bounding box center [195, 136] width 186 height 27
type input "9000I058615"
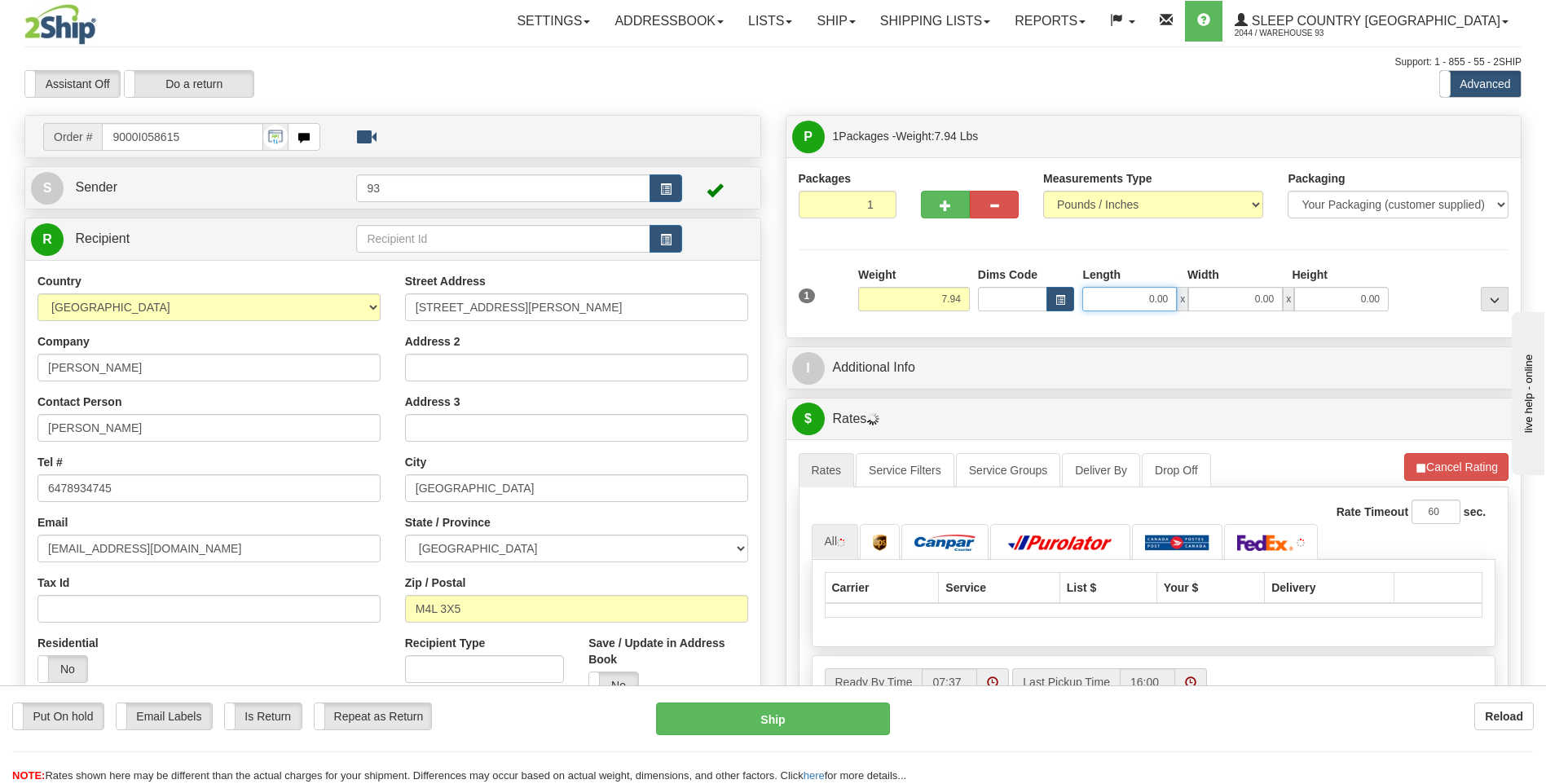
click at [1131, 301] on input "0.00" at bounding box center [1130, 298] width 95 height 24
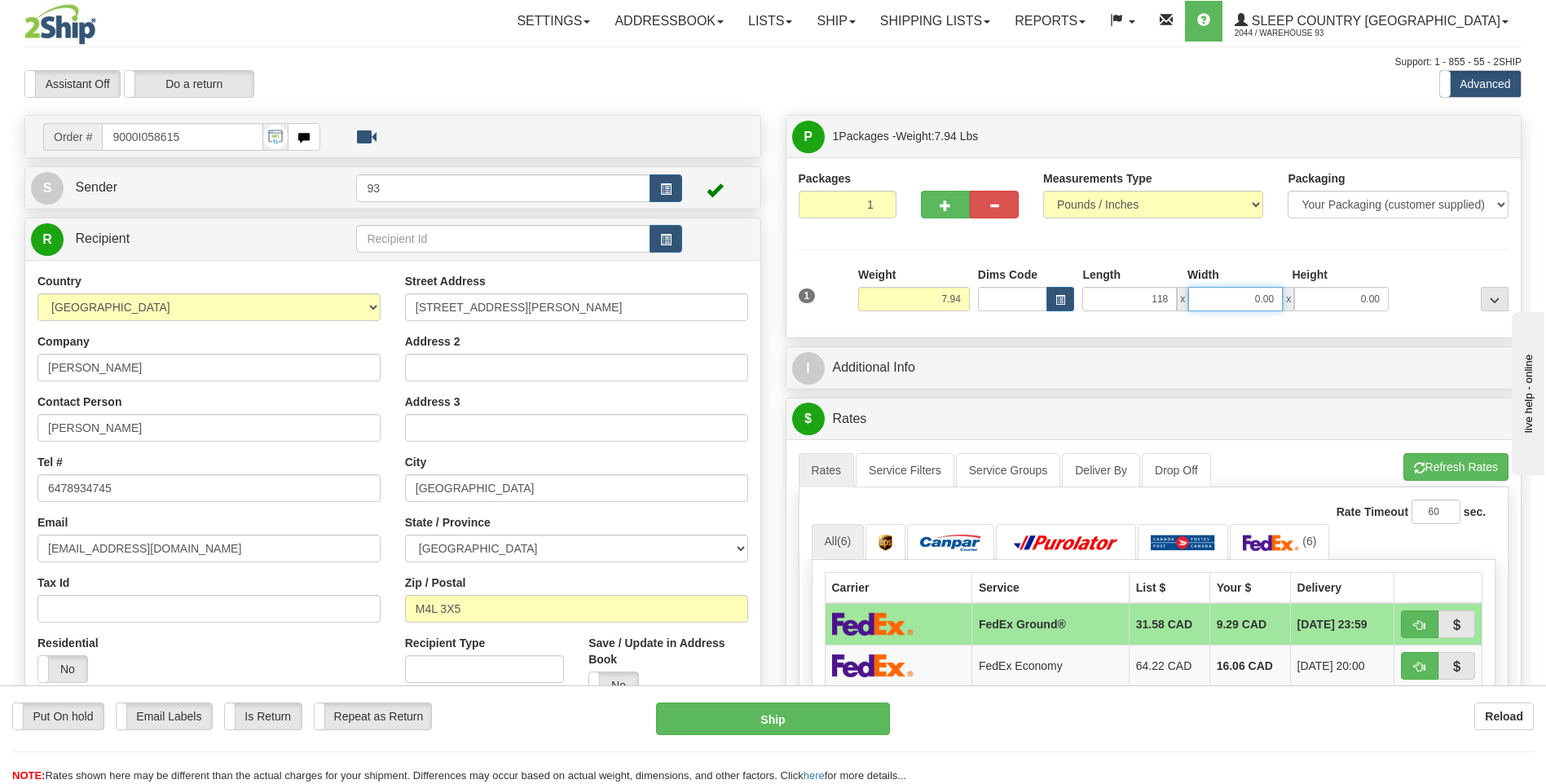
type input "118.00"
click at [1224, 303] on input "0.00" at bounding box center [1235, 298] width 95 height 24
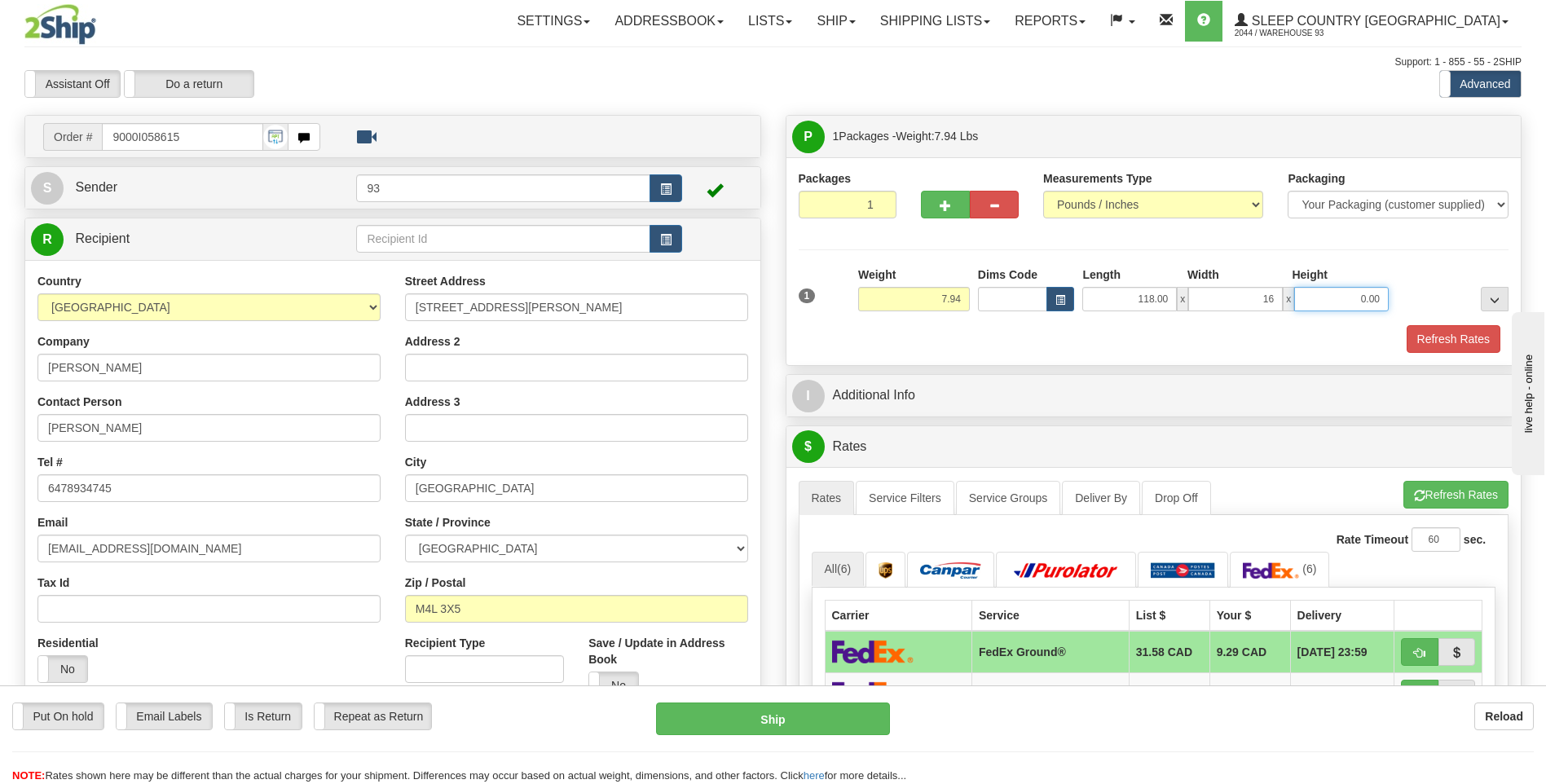
type input "16.00"
click at [1318, 302] on input "0.00" at bounding box center [1341, 298] width 95 height 24
type input "8.00"
click at [1478, 342] on button "Refresh Rates" at bounding box center [1453, 338] width 94 height 27
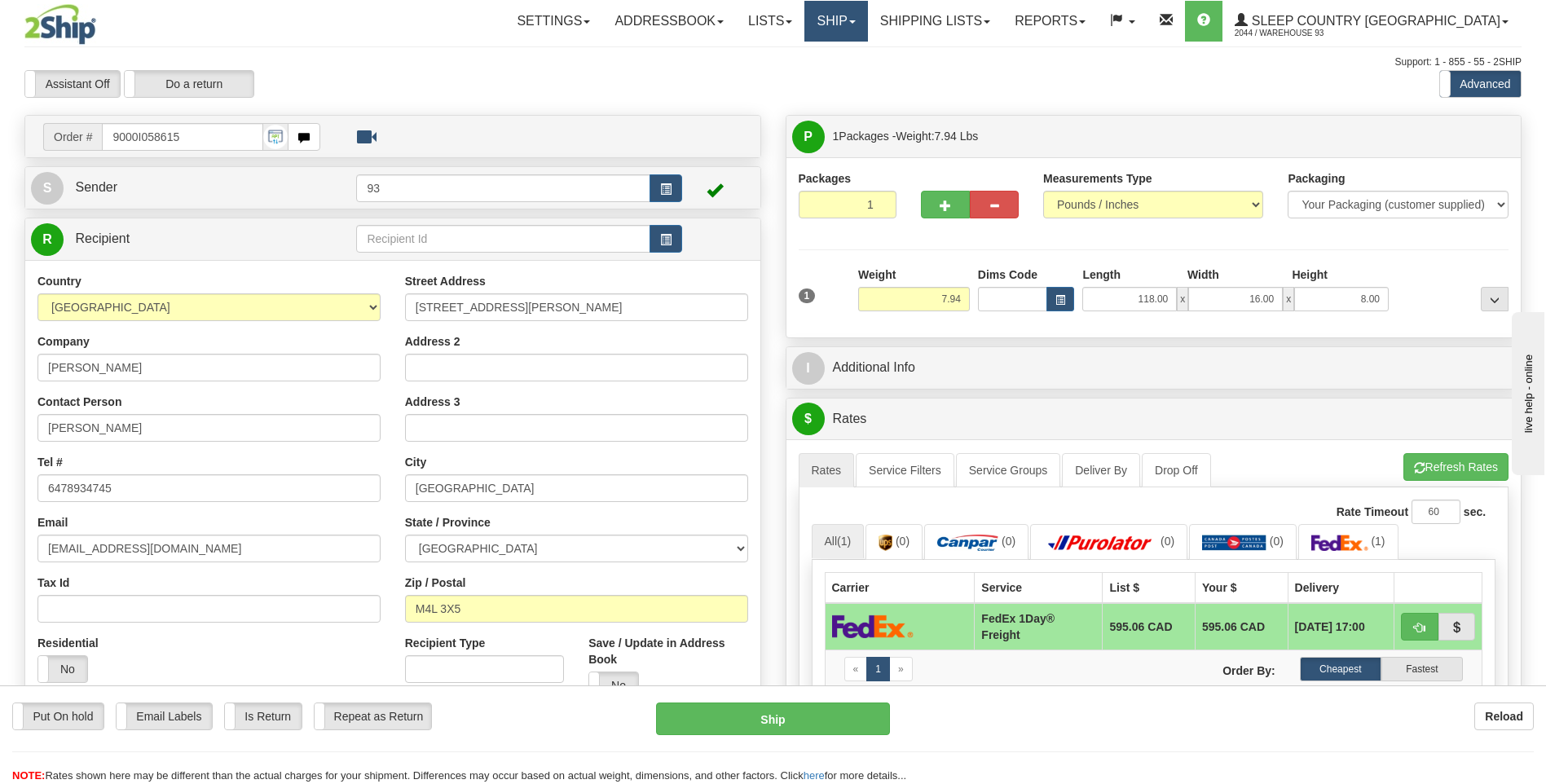
click at [867, 31] on link "Ship" at bounding box center [836, 21] width 63 height 41
click at [867, 56] on link "Ship Screen" at bounding box center [793, 57] width 148 height 22
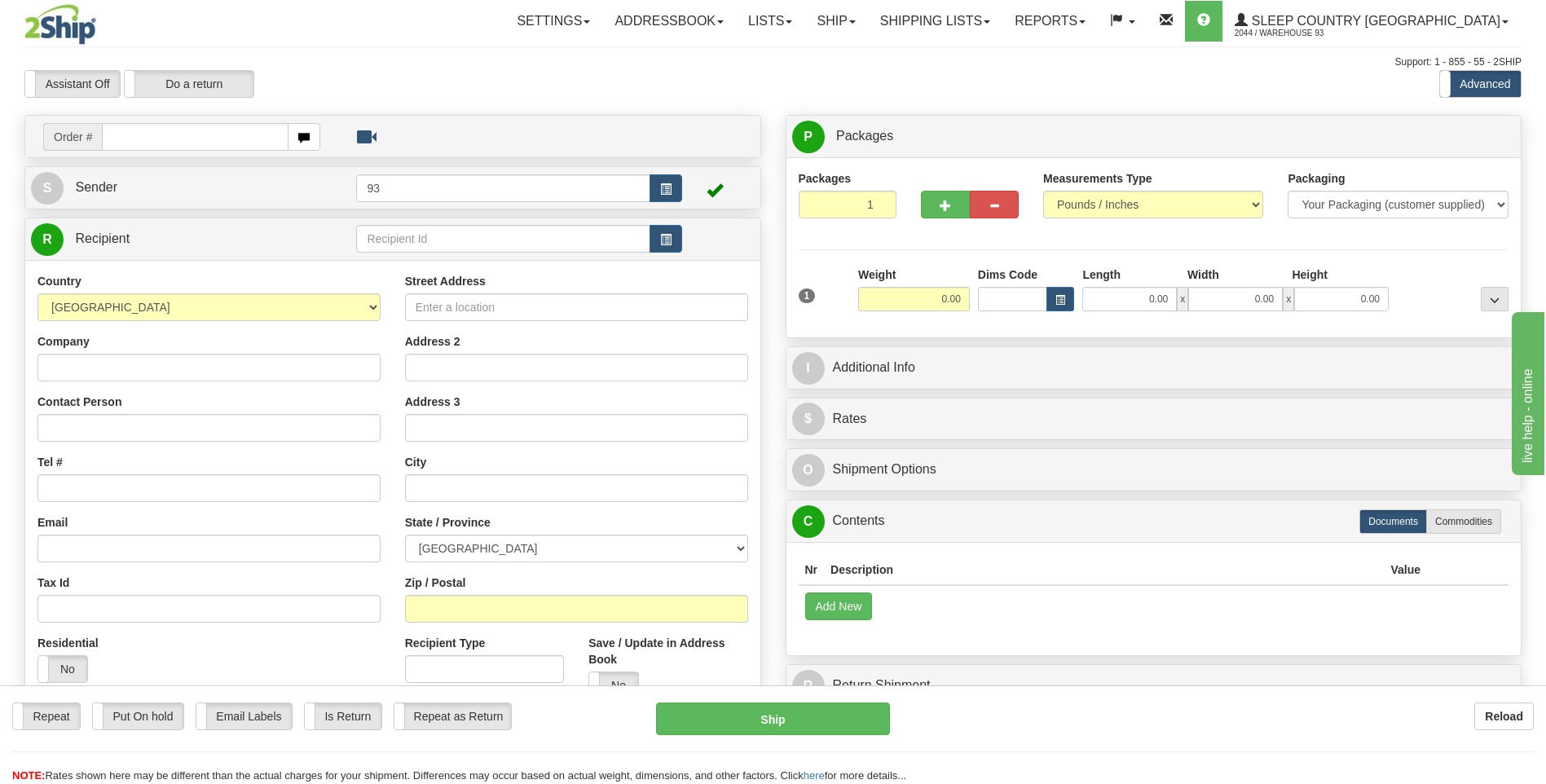
click at [153, 147] on input "text" at bounding box center [195, 136] width 186 height 27
type input "9000I058615"
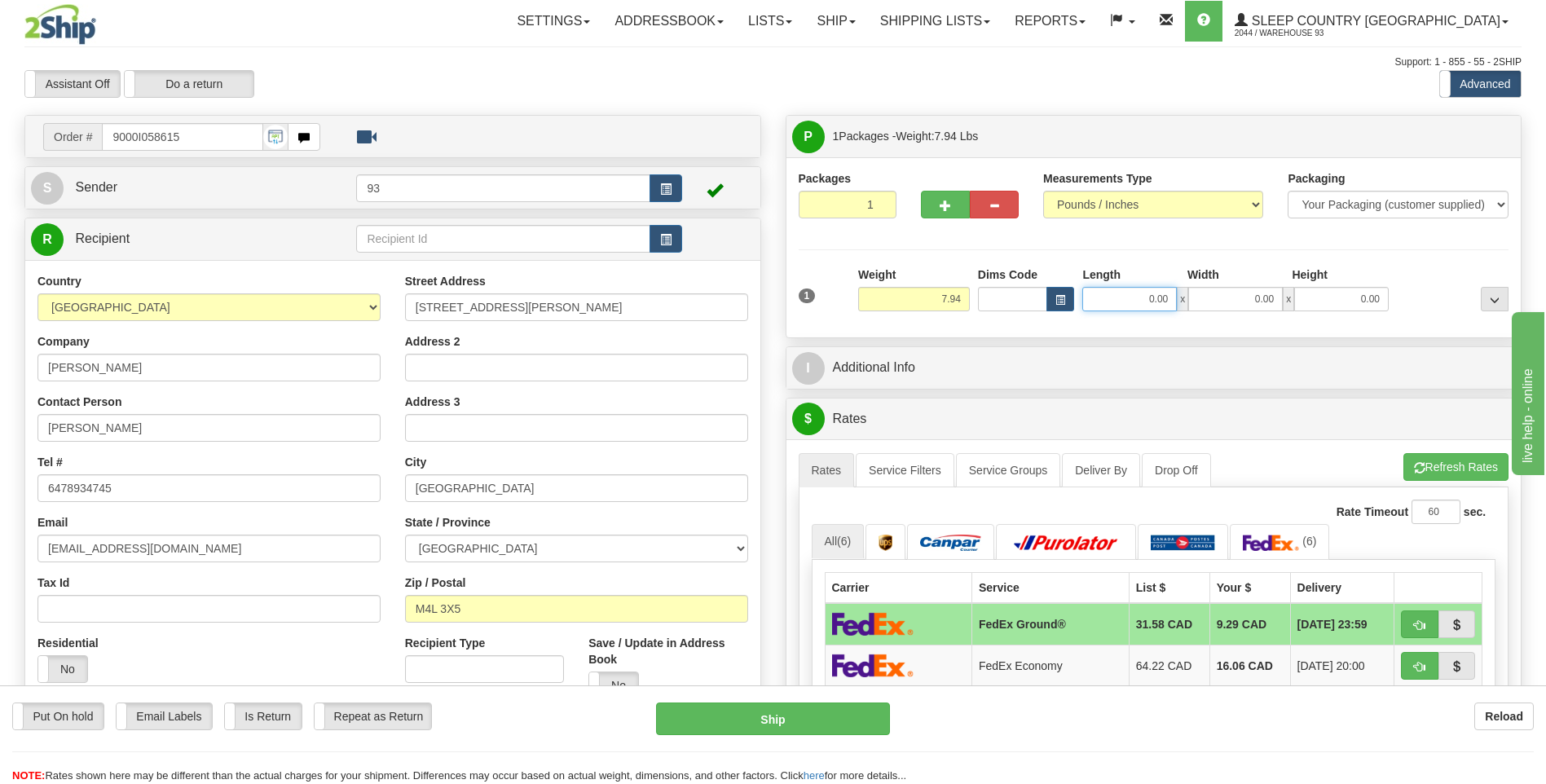
click at [1122, 301] on input "0.00" at bounding box center [1130, 298] width 95 height 24
type input "18.00"
click at [1213, 291] on input "0.00" at bounding box center [1235, 298] width 95 height 24
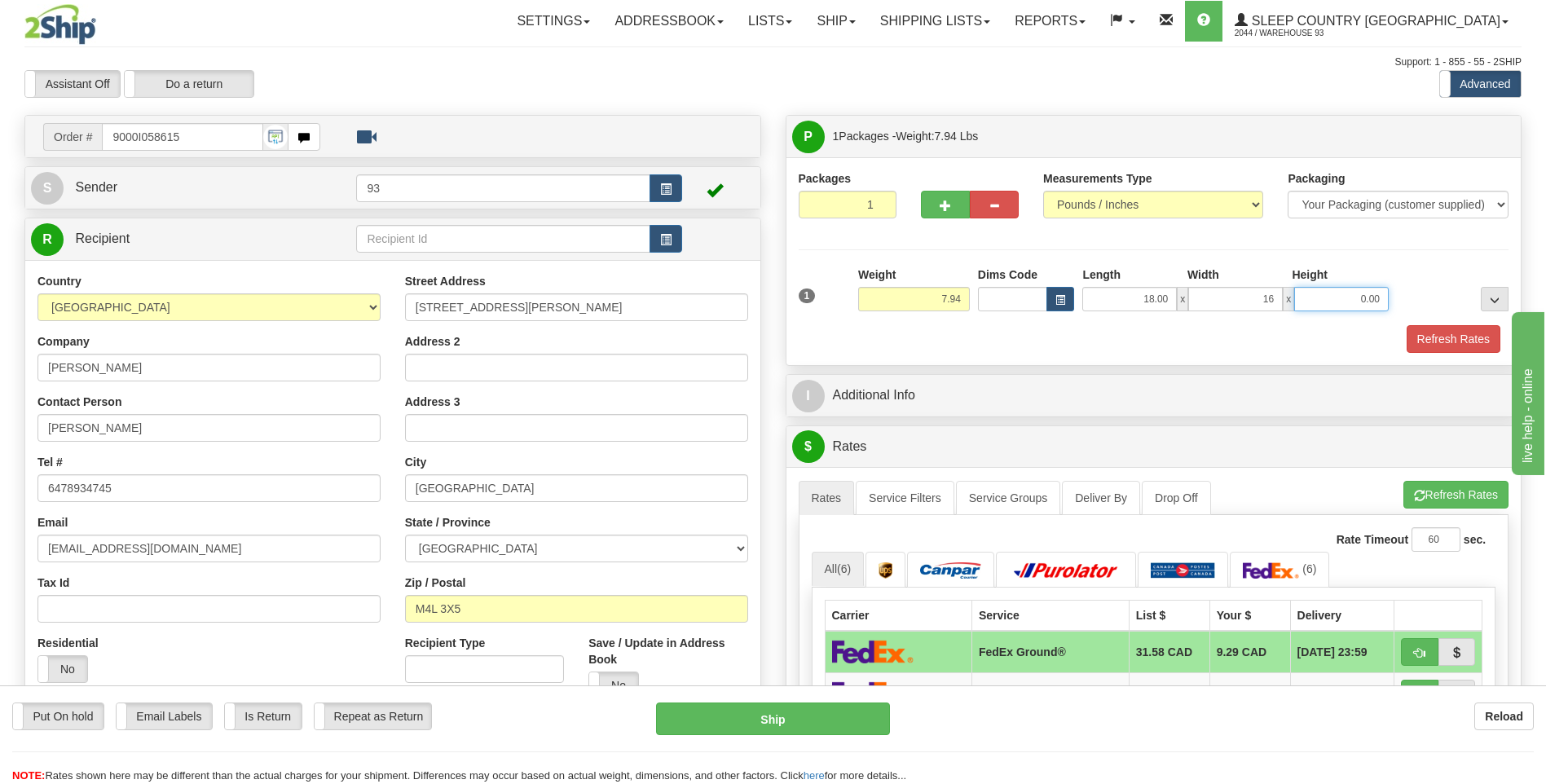
type input "16.00"
click at [1316, 294] on input "0.00" at bounding box center [1341, 298] width 95 height 24
type input "8.00"
click at [1427, 336] on button "Refresh Rates" at bounding box center [1453, 338] width 94 height 27
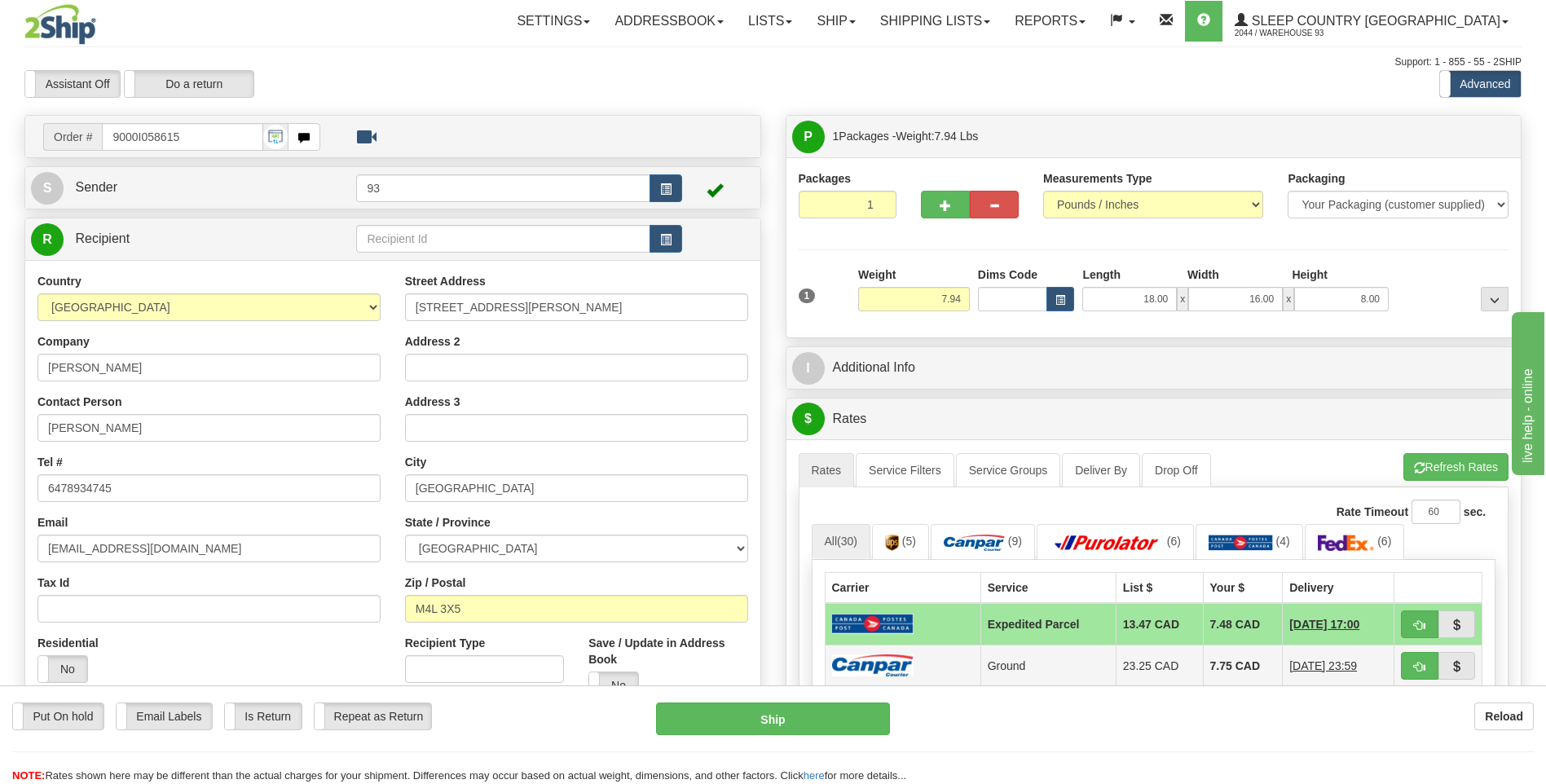
drag, startPoint x: 918, startPoint y: 661, endPoint x: 894, endPoint y: 675, distance: 27.8
click at [918, 661] on td at bounding box center [903, 665] width 156 height 41
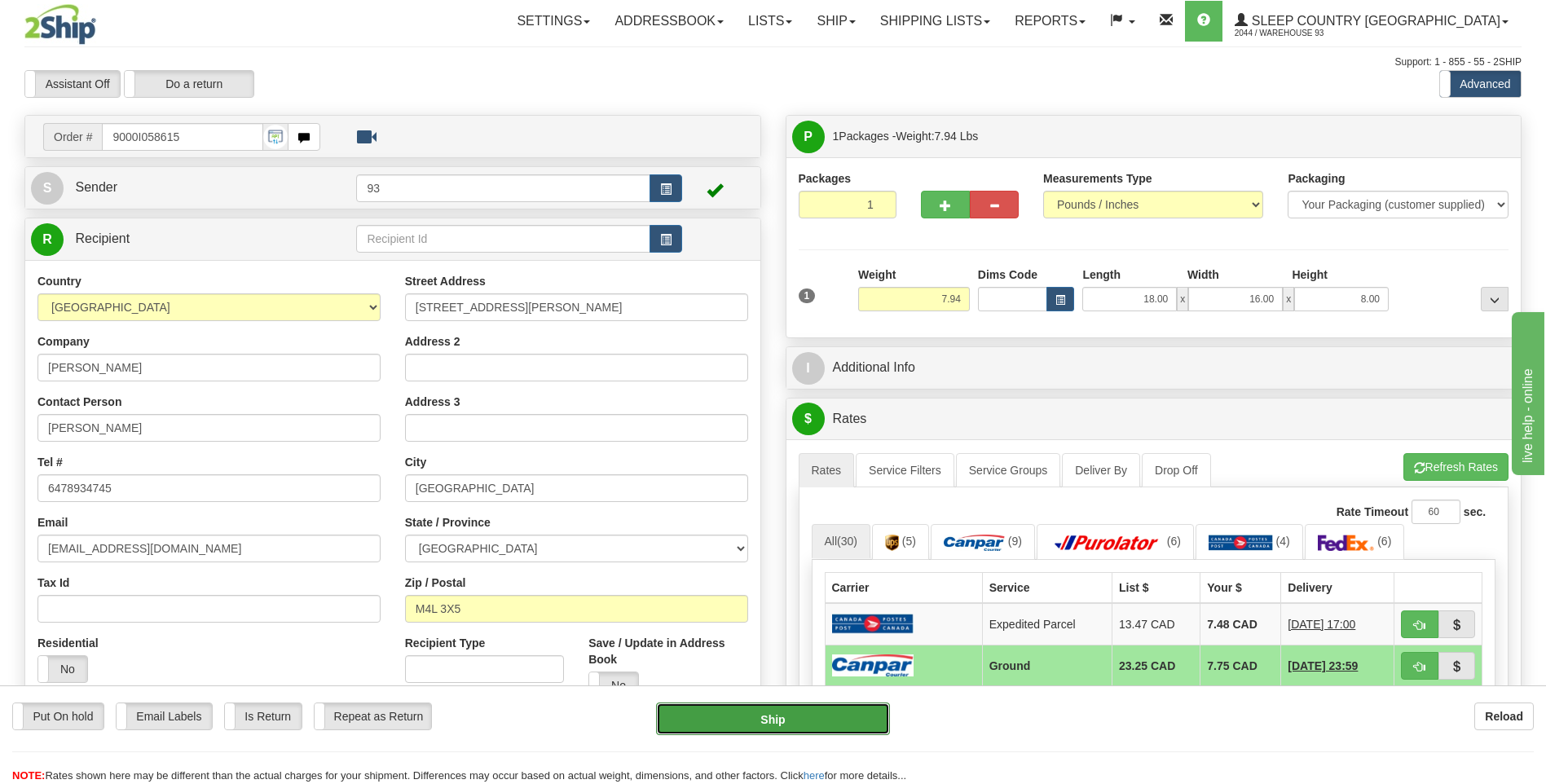
click at [805, 719] on button "Ship" at bounding box center [772, 719] width 233 height 32
type input "1"
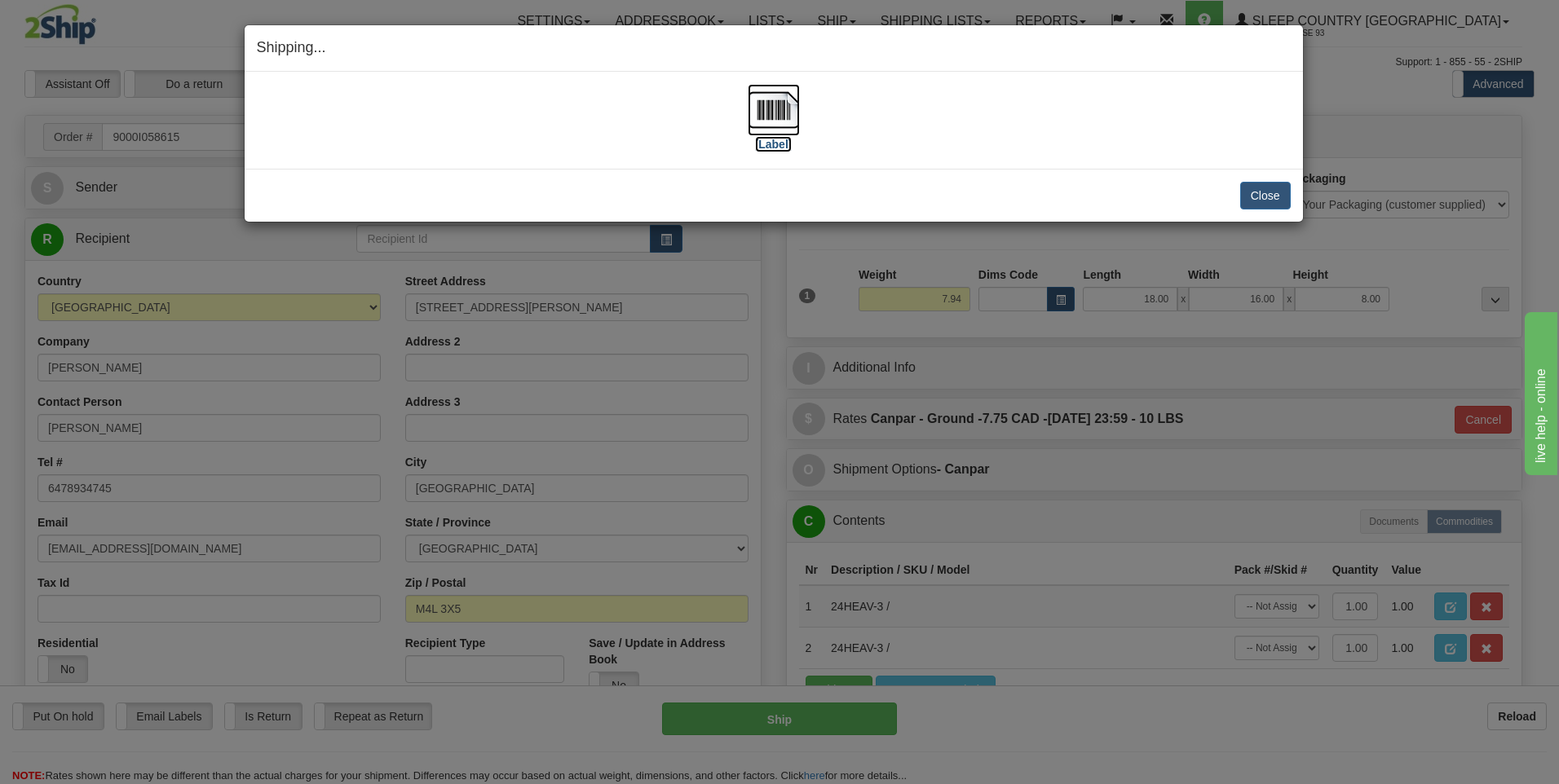
click at [777, 105] on img at bounding box center [774, 109] width 52 height 52
click at [1272, 196] on button "Close" at bounding box center [1265, 195] width 51 height 27
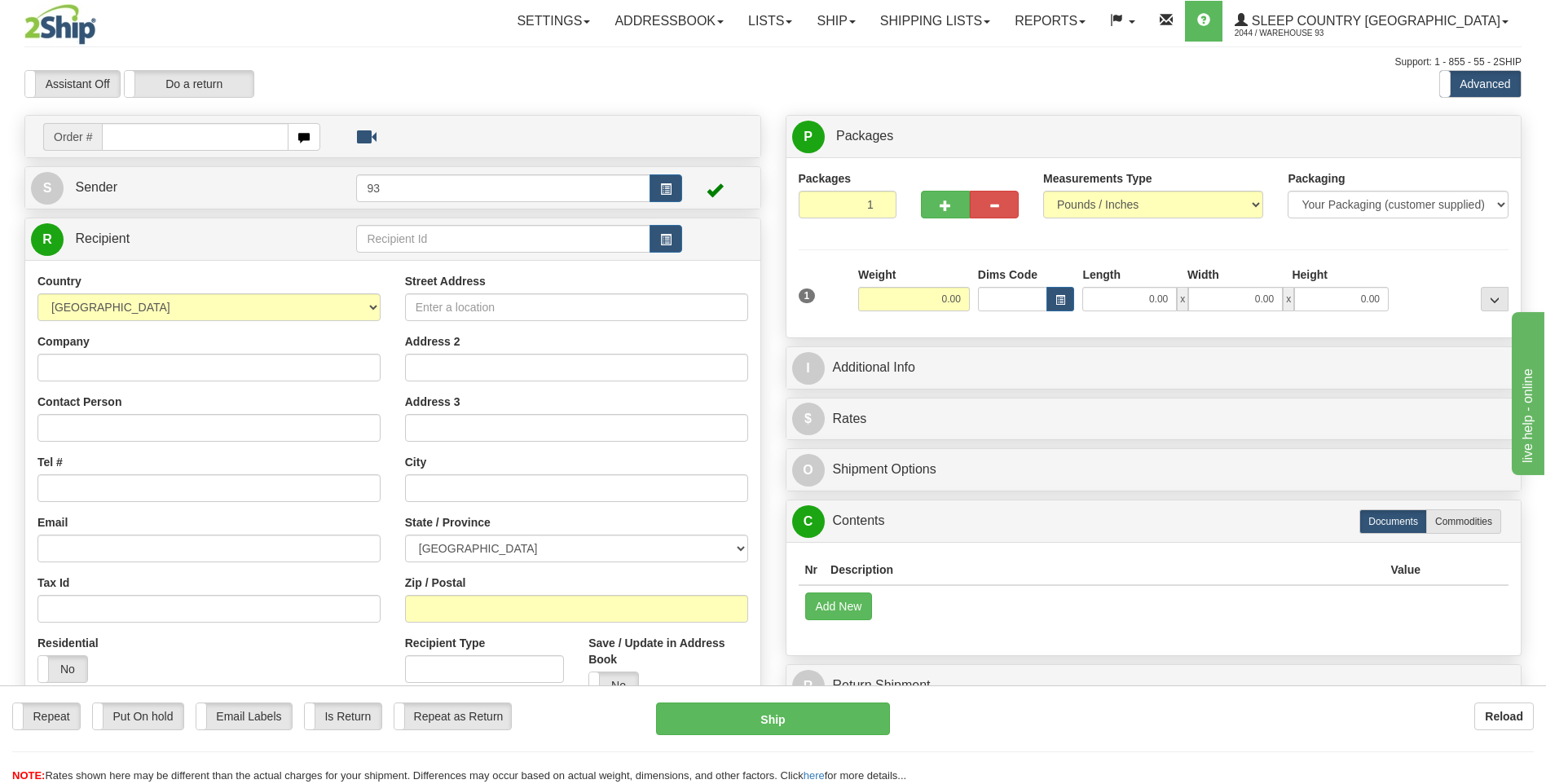
click at [148, 134] on input "text" at bounding box center [195, 136] width 186 height 27
type input "9000I058619"
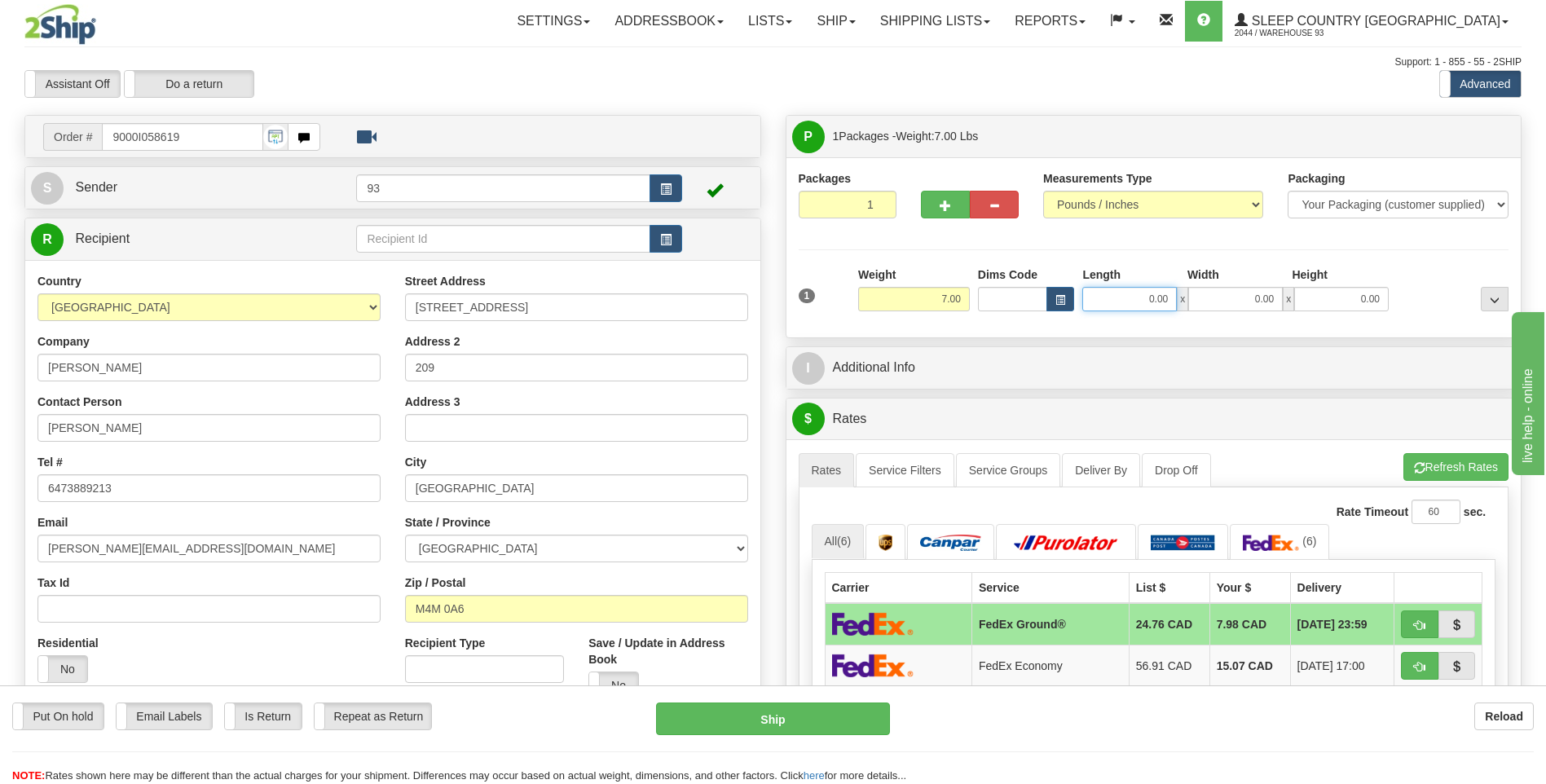
click at [1156, 307] on input "0.00" at bounding box center [1130, 298] width 95 height 24
type input "25.00"
click at [1230, 305] on input "0.00" at bounding box center [1235, 298] width 95 height 24
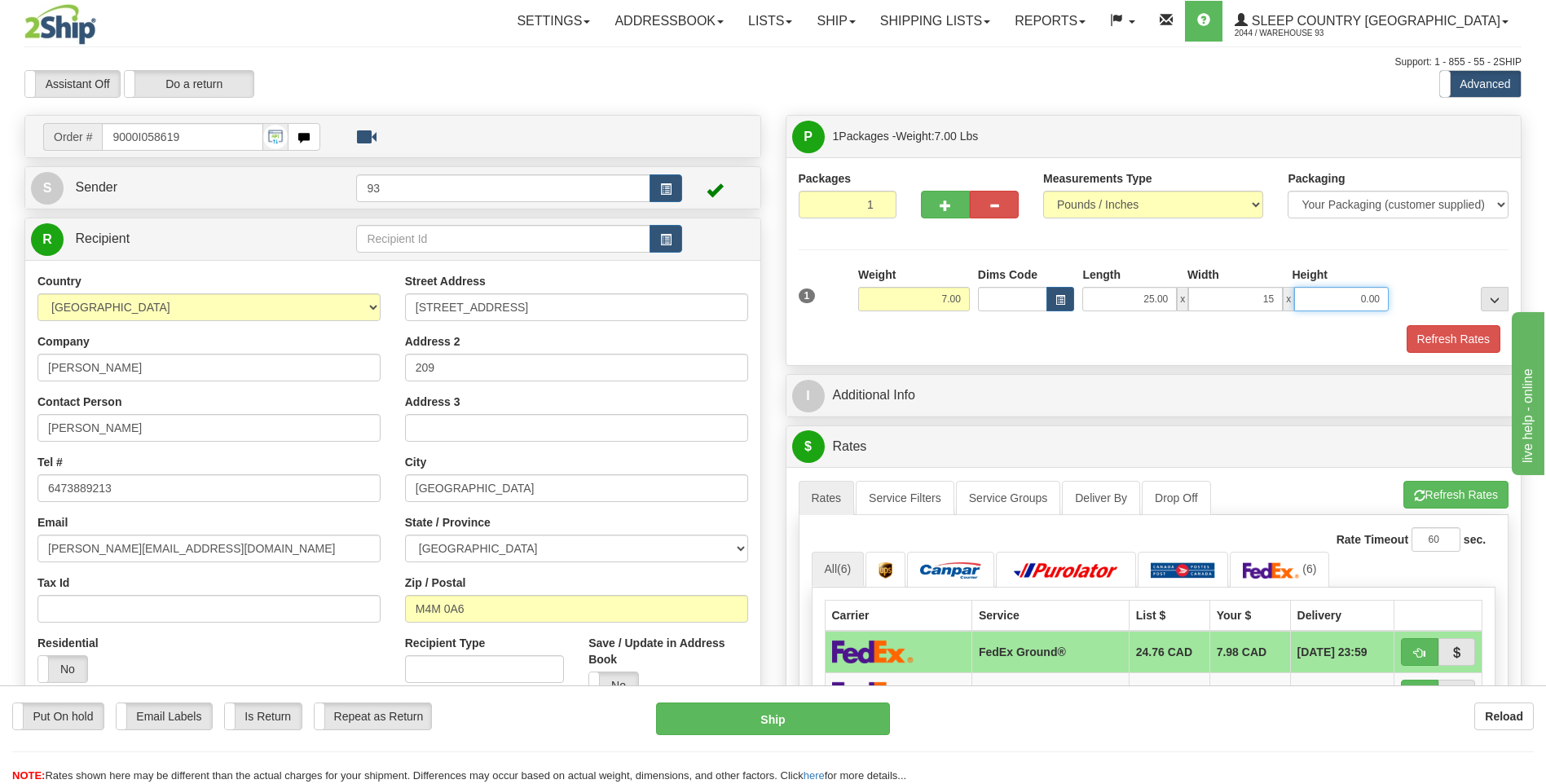
type input "15.00"
click at [1329, 300] on input "0.00" at bounding box center [1341, 298] width 95 height 24
type input "8.00"
click at [1424, 333] on button "Refresh Rates" at bounding box center [1453, 338] width 94 height 27
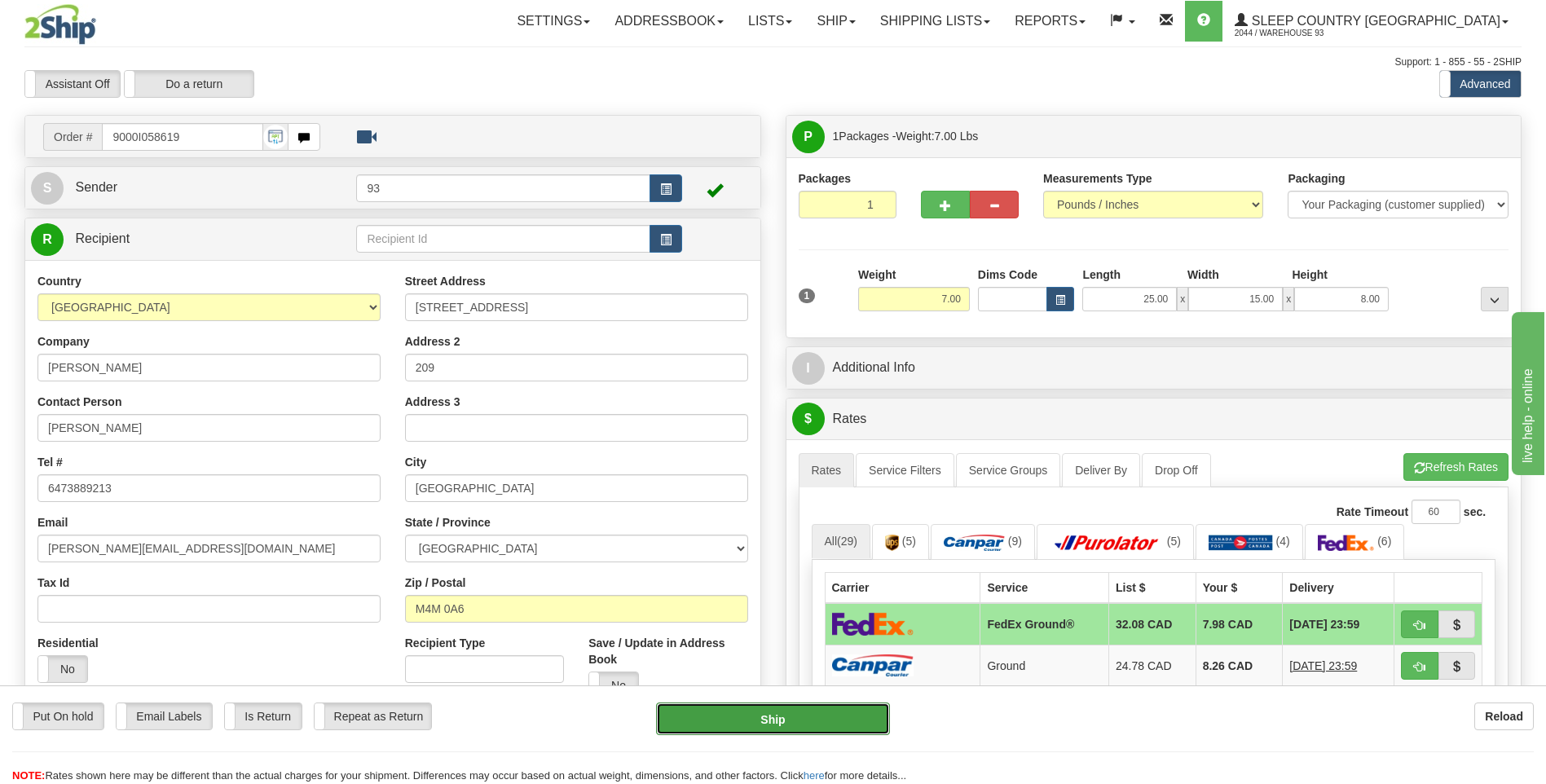
click at [812, 718] on button "Ship" at bounding box center [772, 719] width 233 height 32
type input "92"
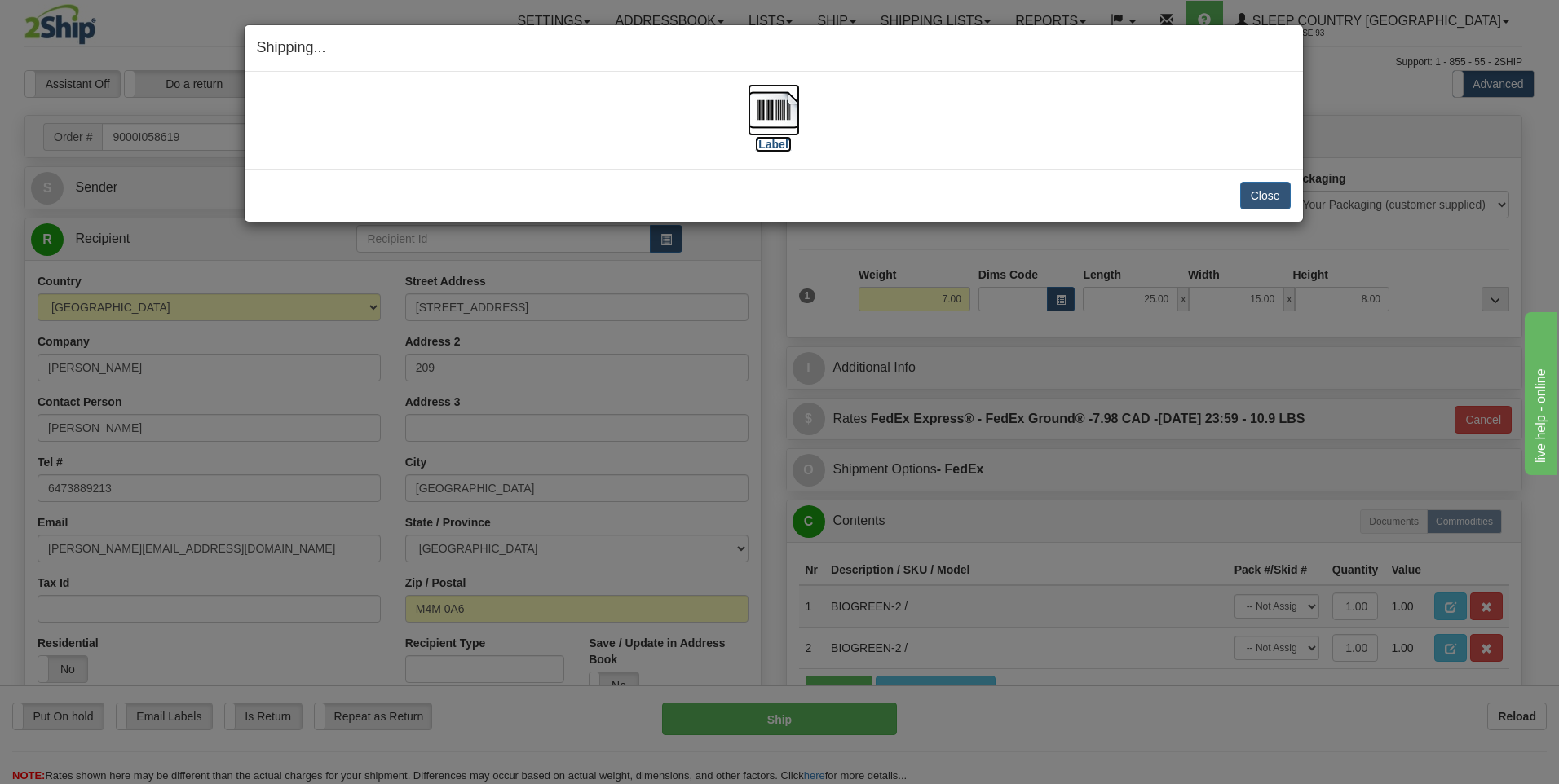
click at [776, 120] on img at bounding box center [774, 109] width 52 height 52
click at [1267, 193] on button "Close" at bounding box center [1265, 195] width 51 height 27
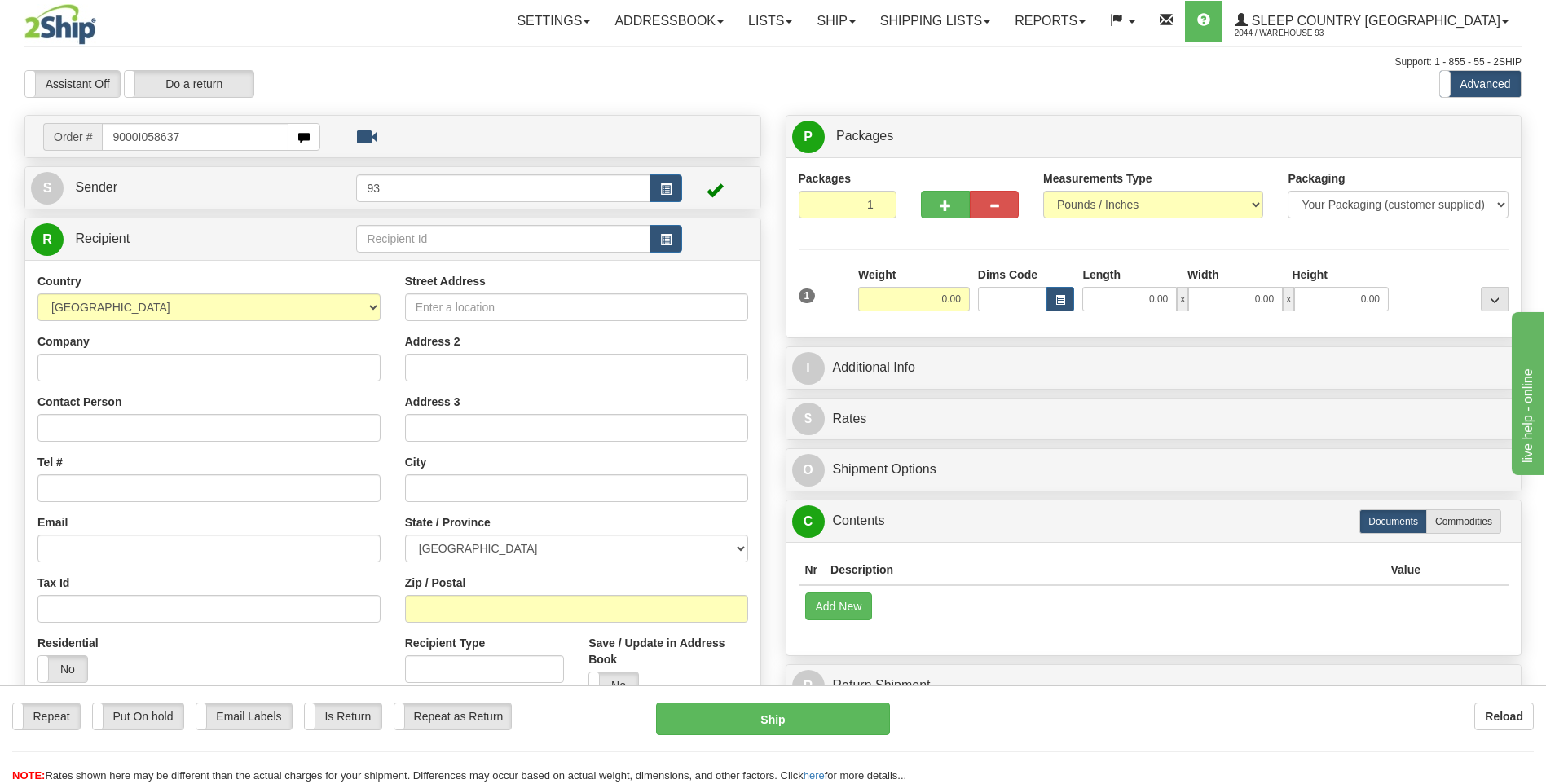
type input "9000I058637"
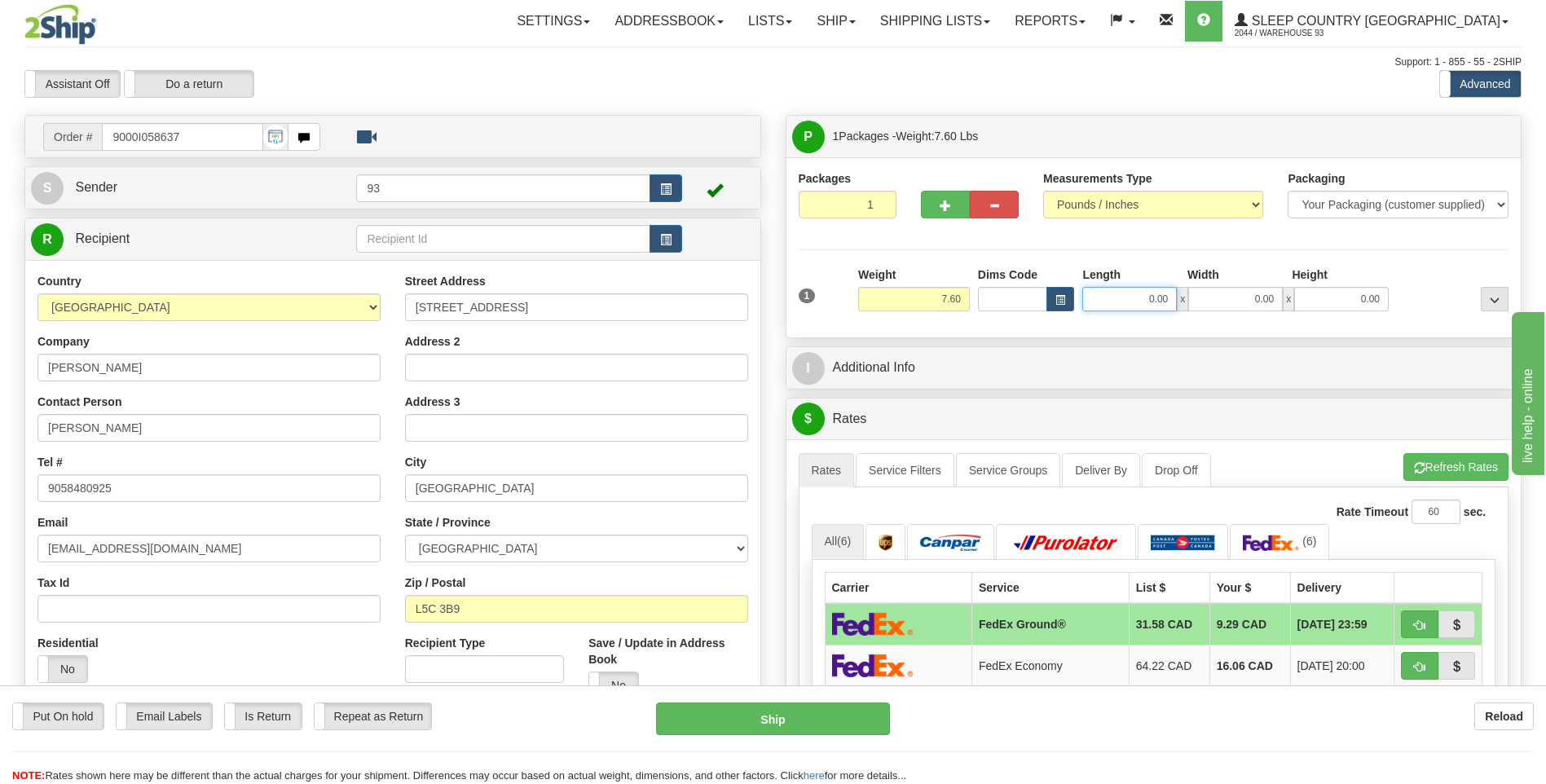
click at [1134, 298] on input "0.00" at bounding box center [1130, 298] width 95 height 24
type input "32.00"
click at [1202, 298] on input "0.00" at bounding box center [1235, 298] width 95 height 24
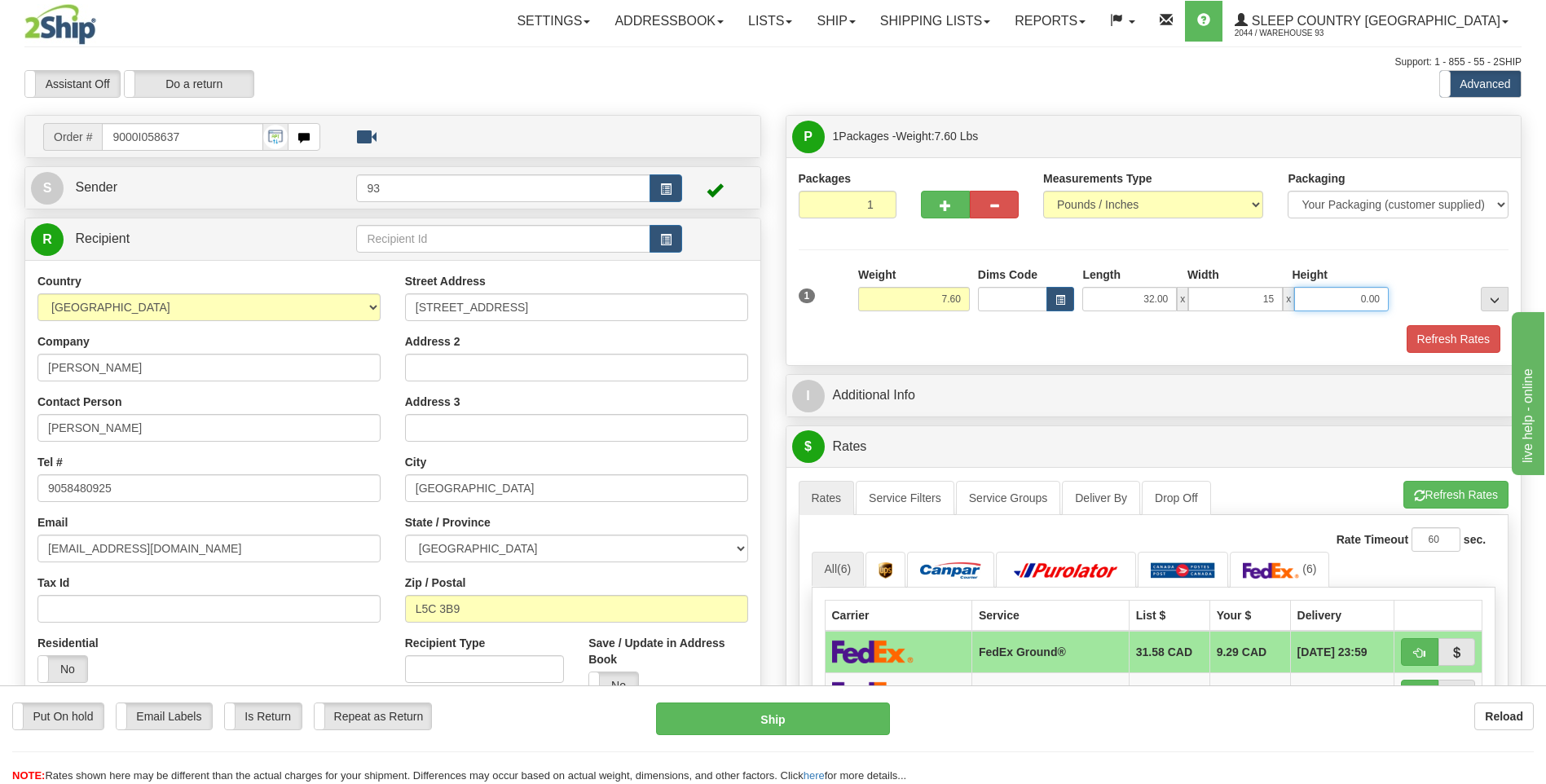
type input "15.00"
click at [1338, 302] on input "0.00" at bounding box center [1341, 298] width 95 height 24
type input "8.00"
click at [1480, 343] on button "Refresh Rates" at bounding box center [1453, 338] width 94 height 27
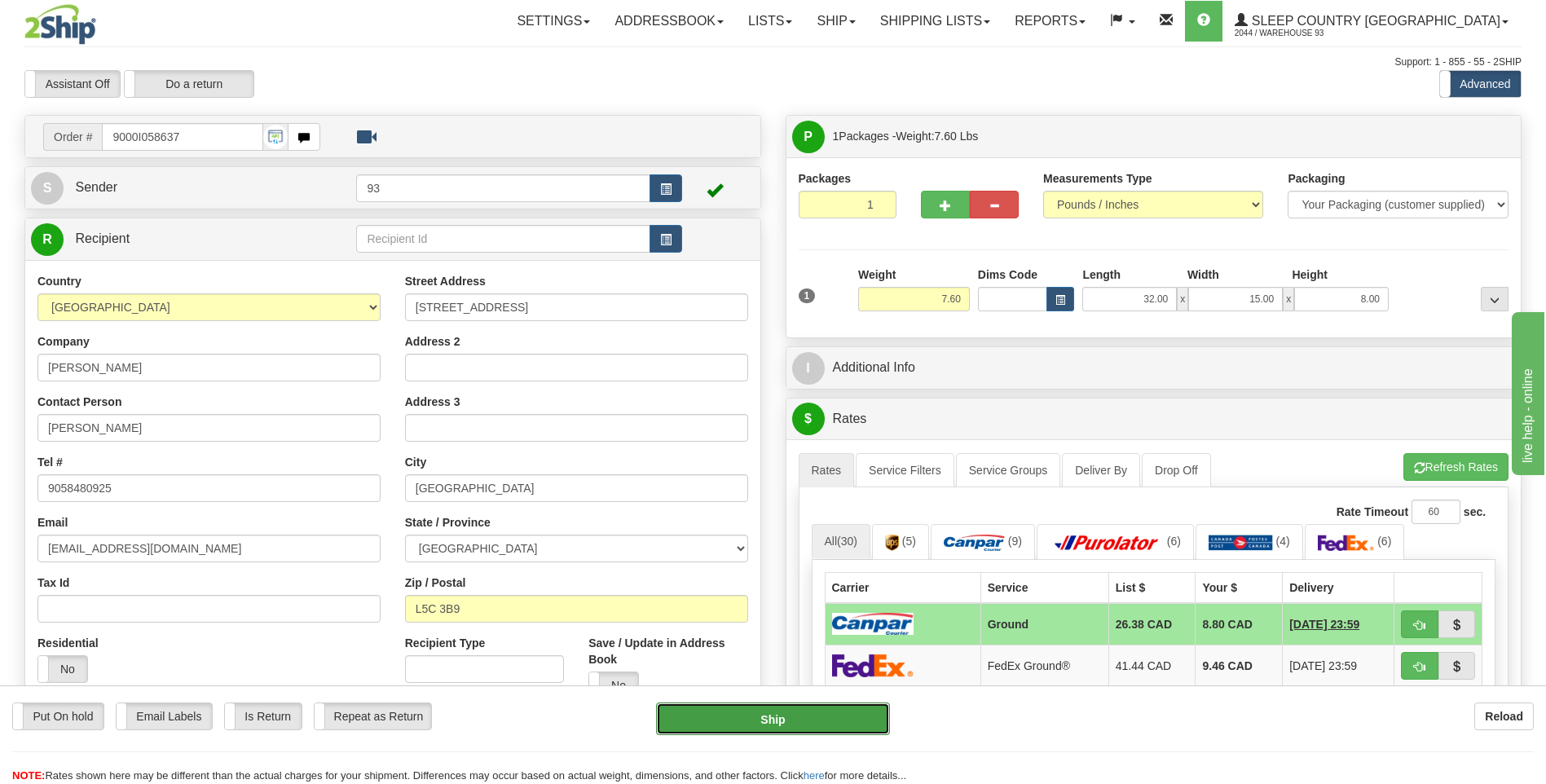
click at [841, 712] on button "Ship" at bounding box center [772, 719] width 233 height 32
type input "1"
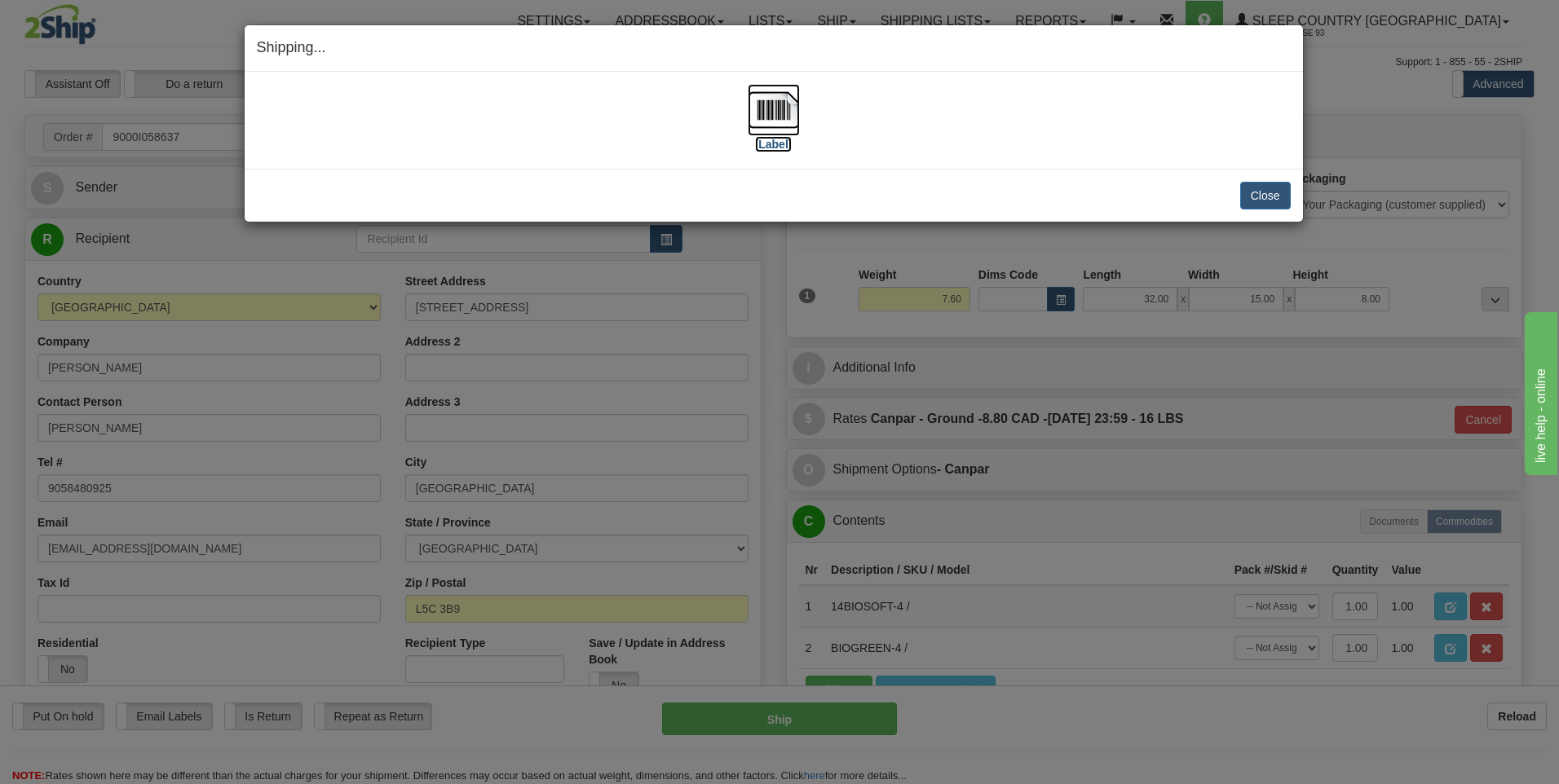
click at [776, 108] on img at bounding box center [774, 109] width 52 height 52
click at [1245, 187] on button "Close" at bounding box center [1265, 195] width 51 height 27
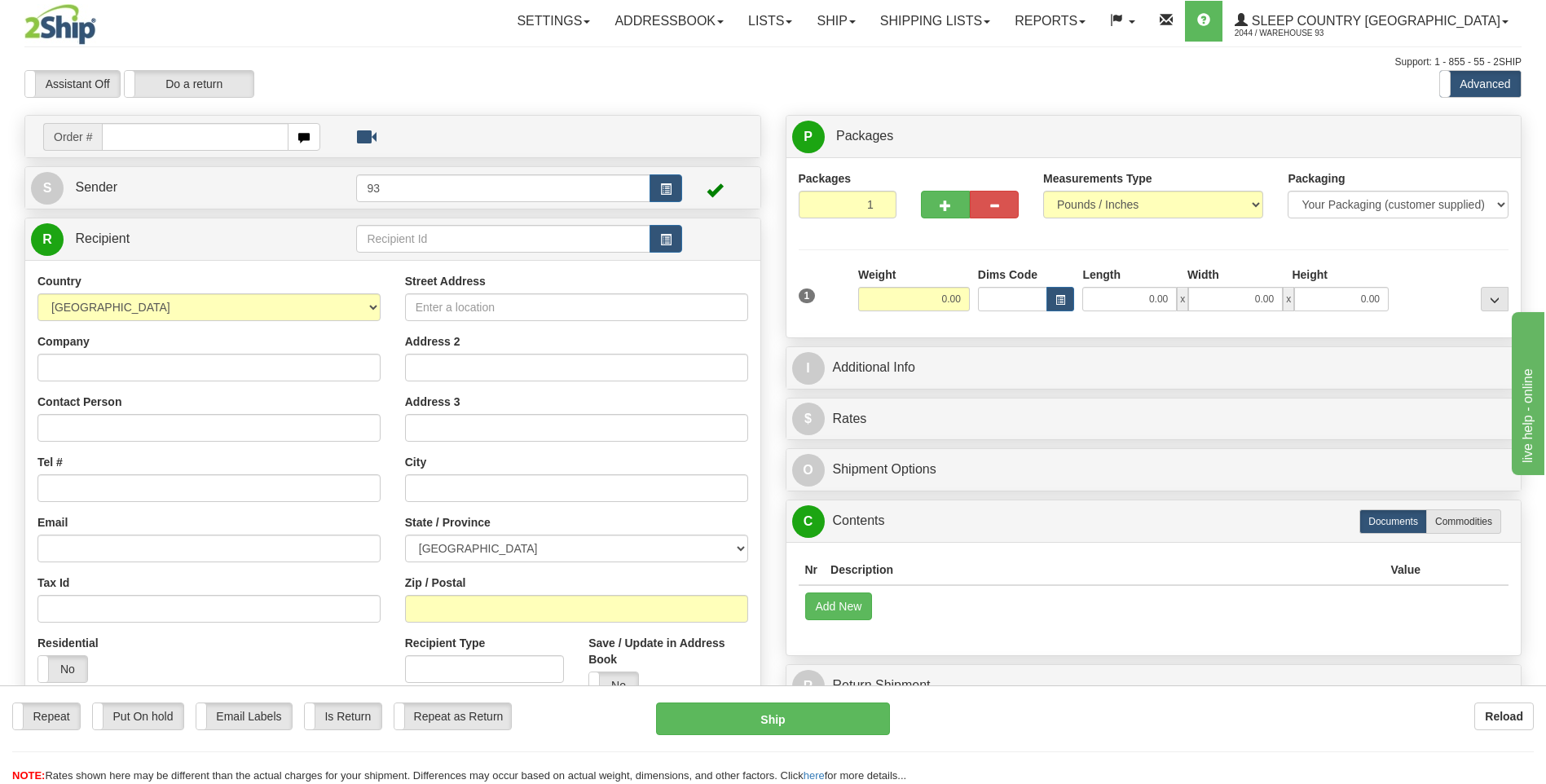
click at [151, 137] on input "text" at bounding box center [195, 136] width 186 height 27
type input "9000I058643"
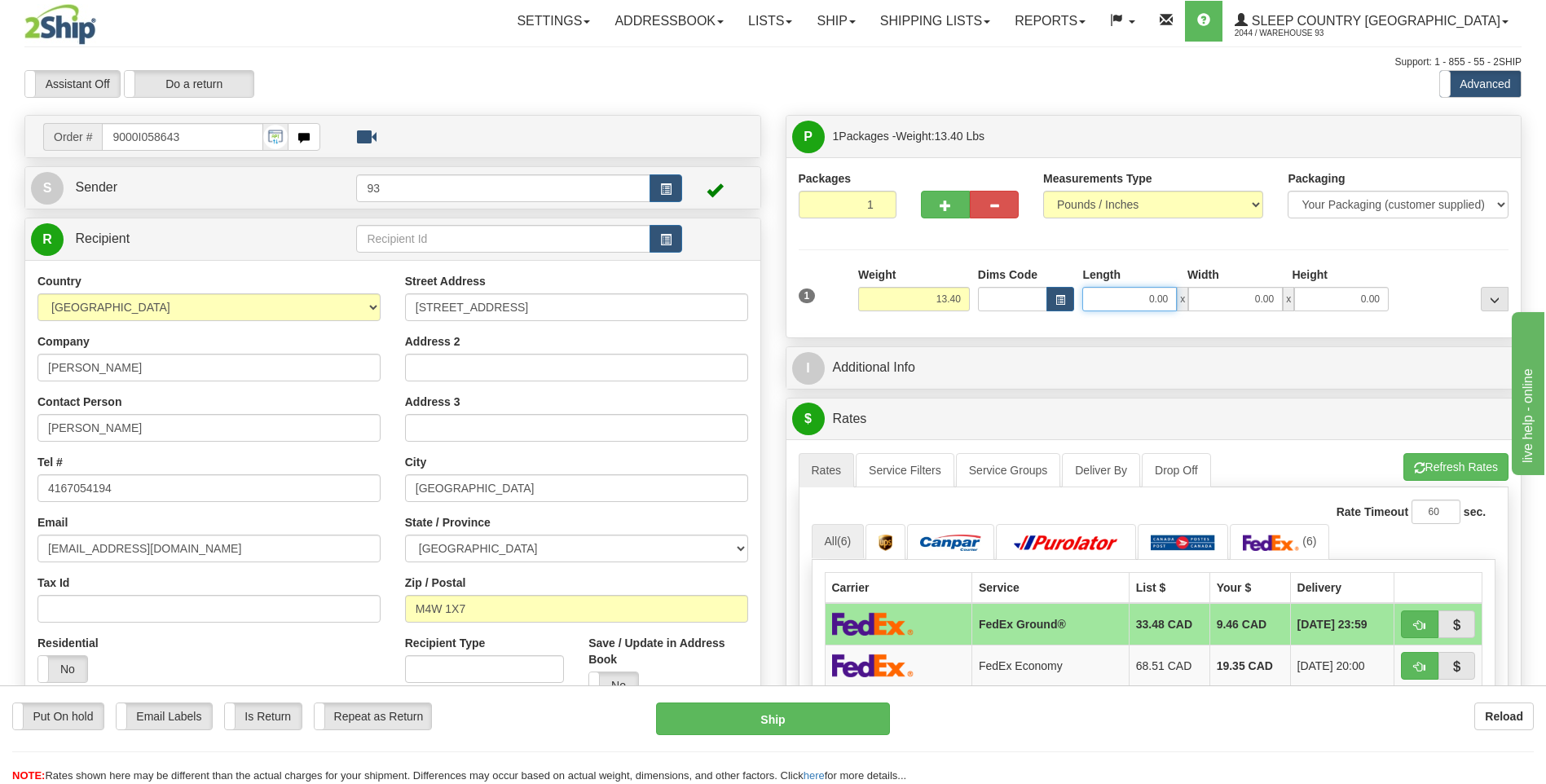
click at [1115, 302] on input "0.00" at bounding box center [1130, 298] width 95 height 24
type input "25.00"
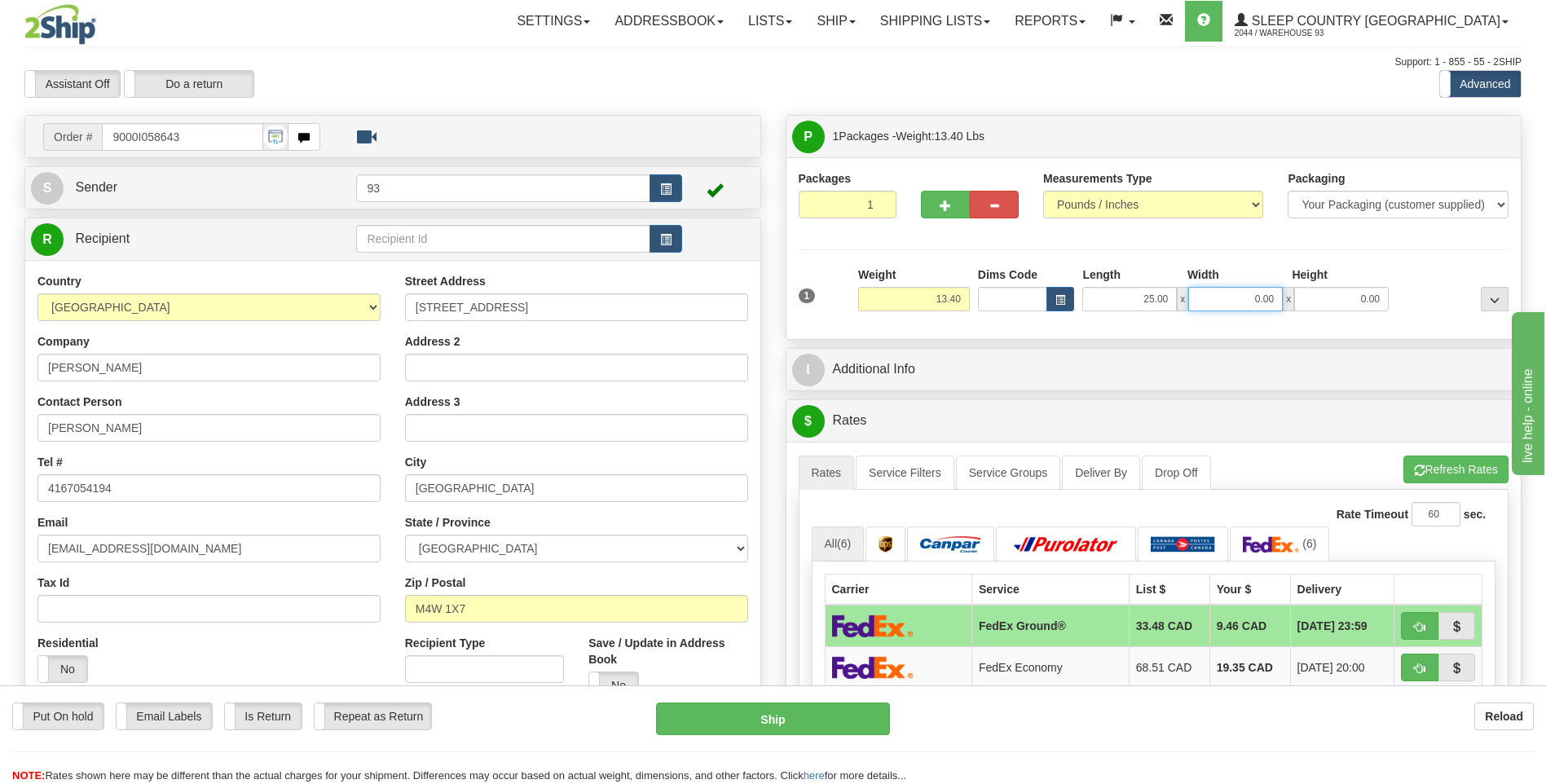
click at [1244, 302] on input "0.00" at bounding box center [1235, 298] width 95 height 24
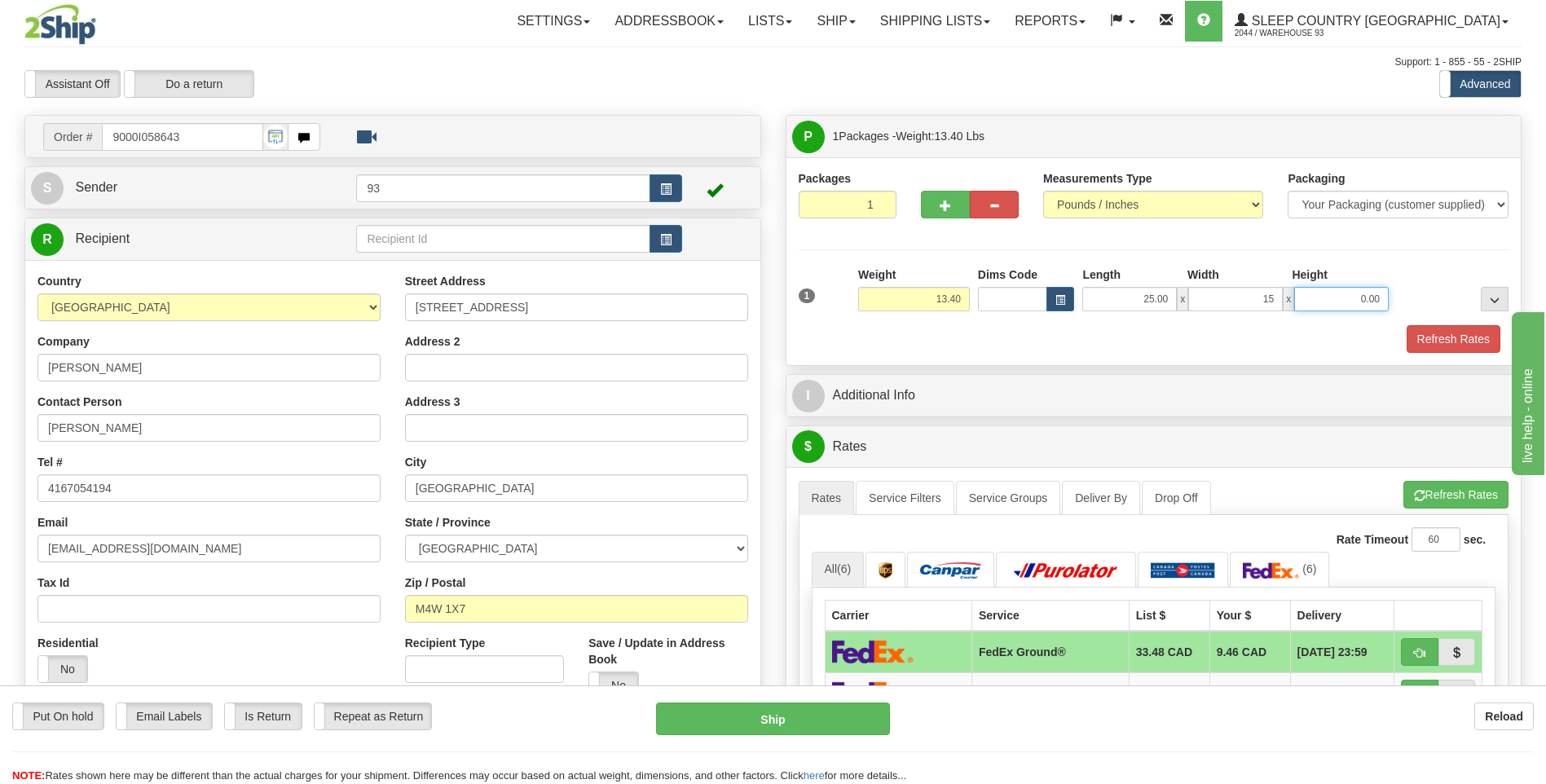
type input "15.00"
click at [1342, 297] on input "0.00" at bounding box center [1341, 298] width 95 height 24
type input "5.00"
click at [1457, 336] on button "Refresh Rates" at bounding box center [1453, 338] width 94 height 27
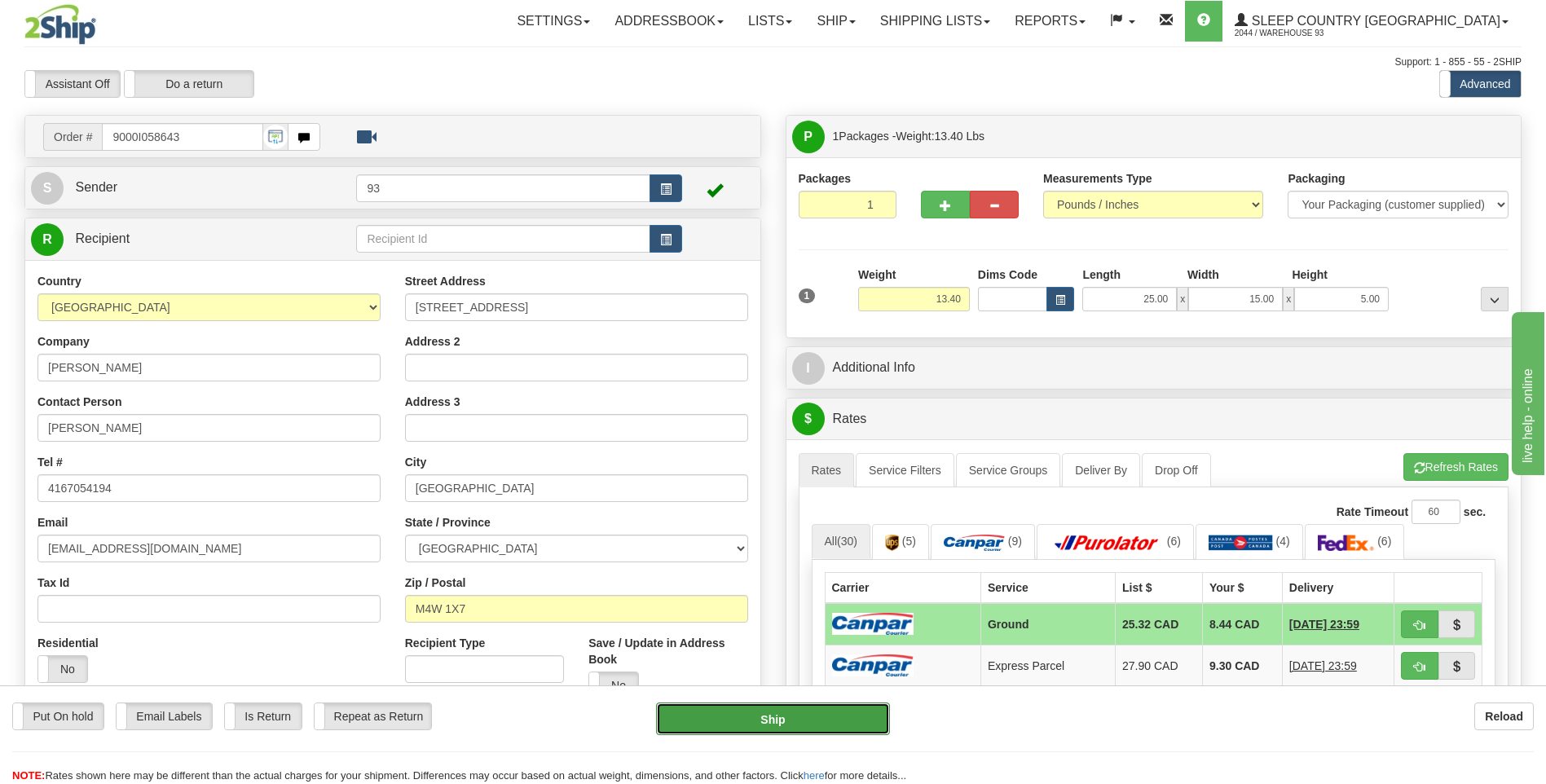
click at [859, 711] on button "Ship" at bounding box center [772, 719] width 233 height 32
type input "1"
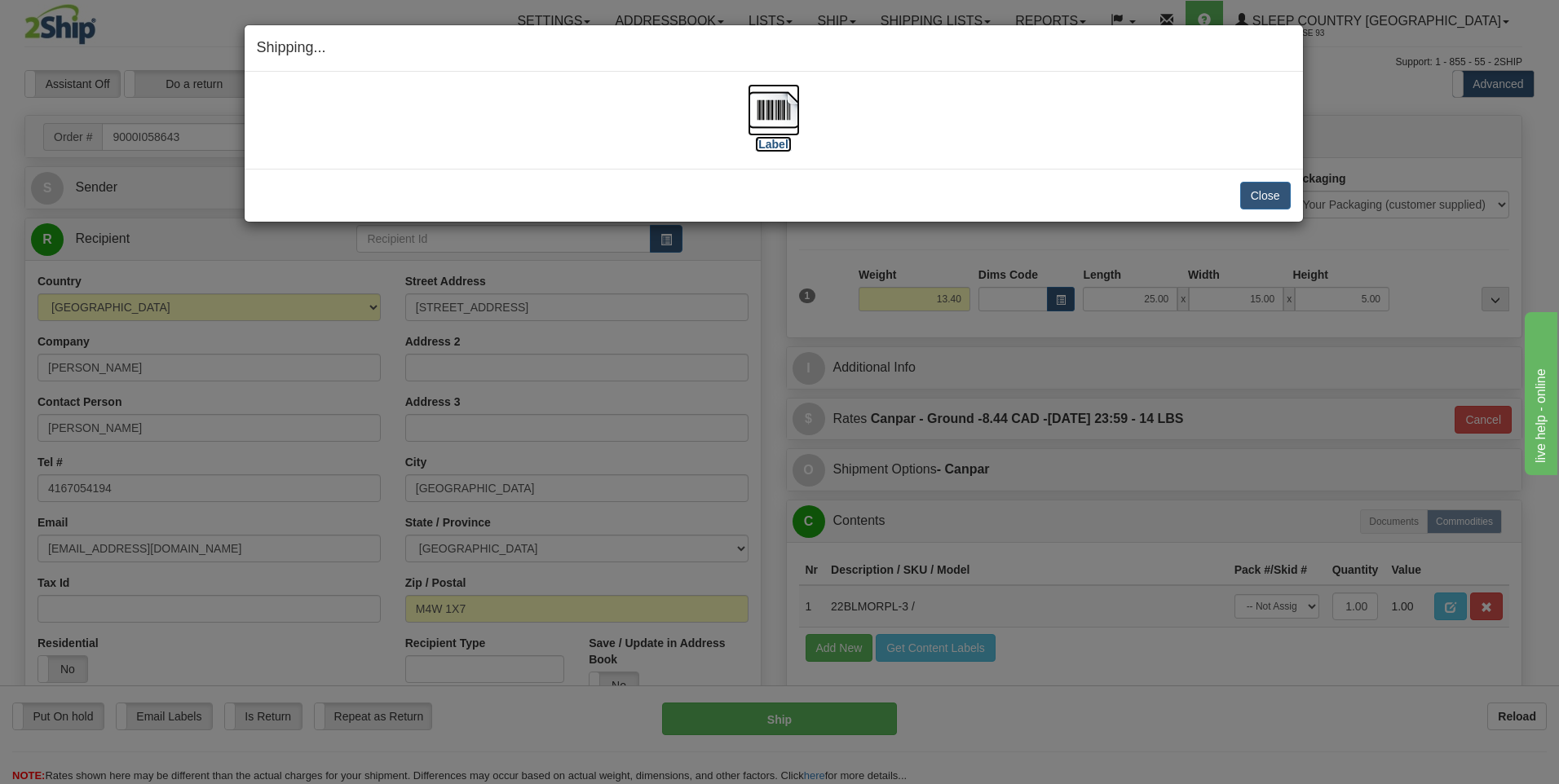
click at [777, 104] on img at bounding box center [774, 109] width 52 height 52
click at [1273, 193] on button "Close" at bounding box center [1265, 195] width 51 height 27
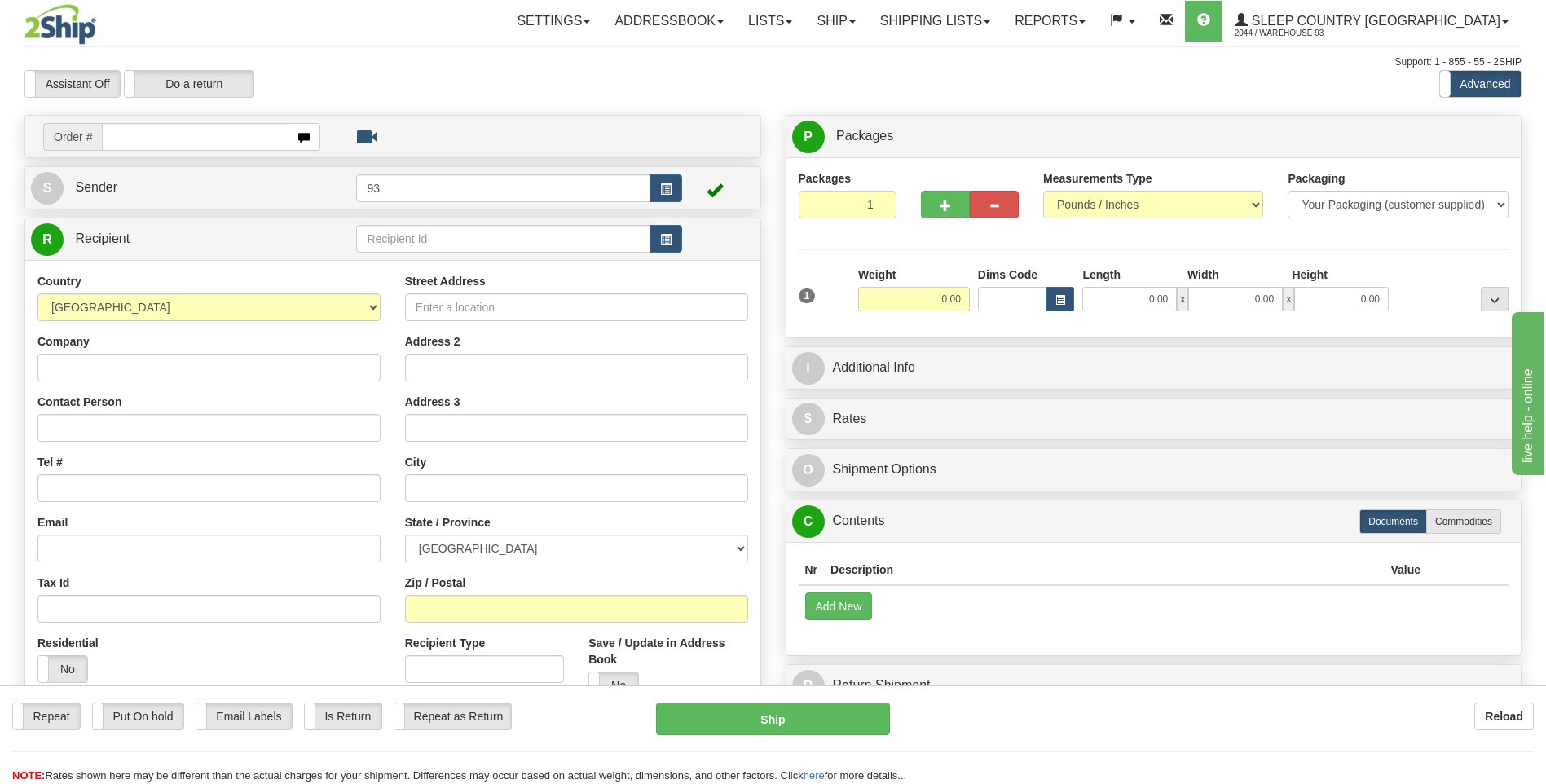
click at [201, 130] on input "text" at bounding box center [195, 136] width 186 height 27
type input "9000I058648"
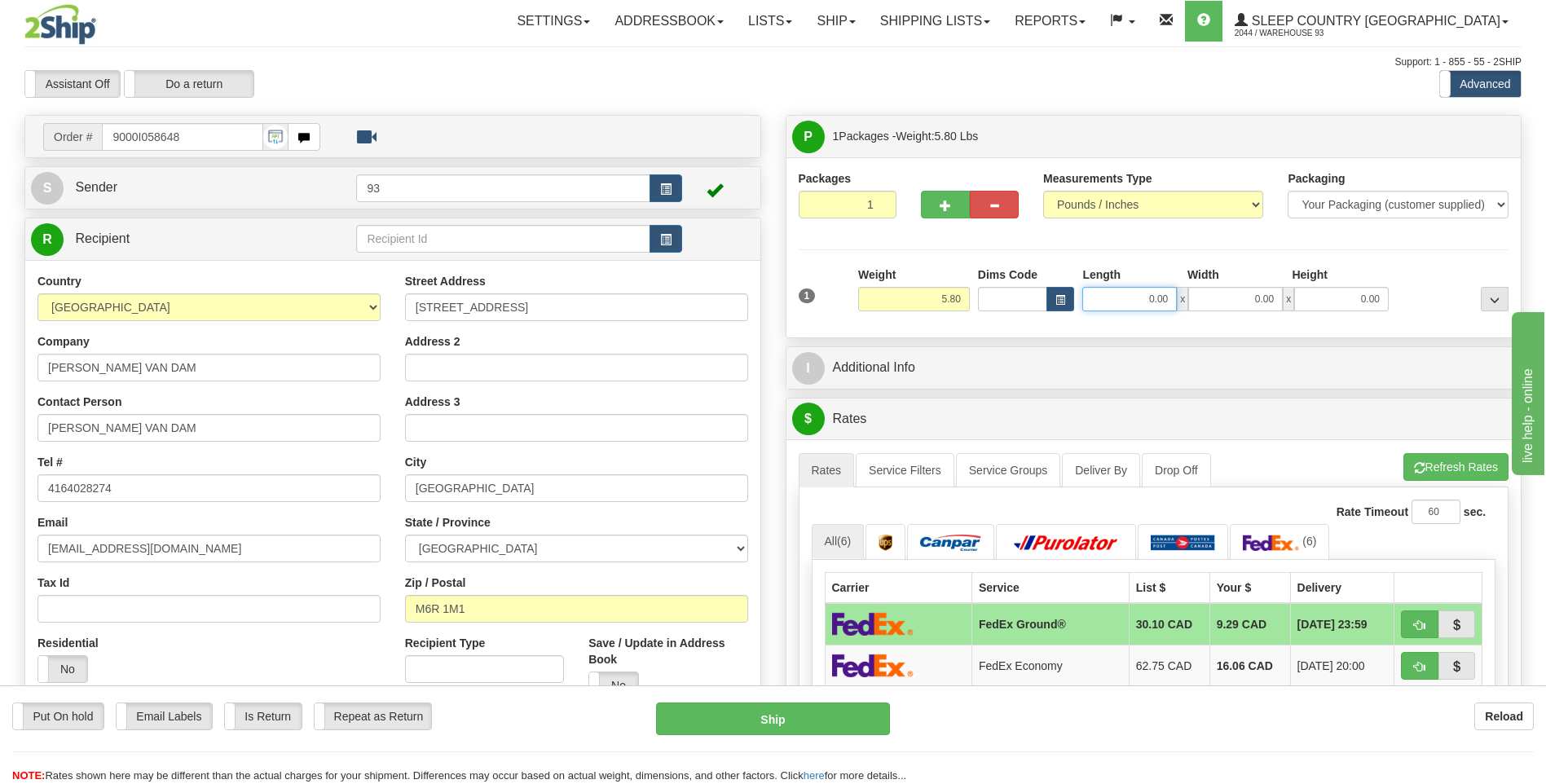
click at [1108, 292] on input "0.00" at bounding box center [1130, 298] width 95 height 24
type input "14.00"
click at [1220, 302] on input "0.00" at bounding box center [1235, 298] width 95 height 24
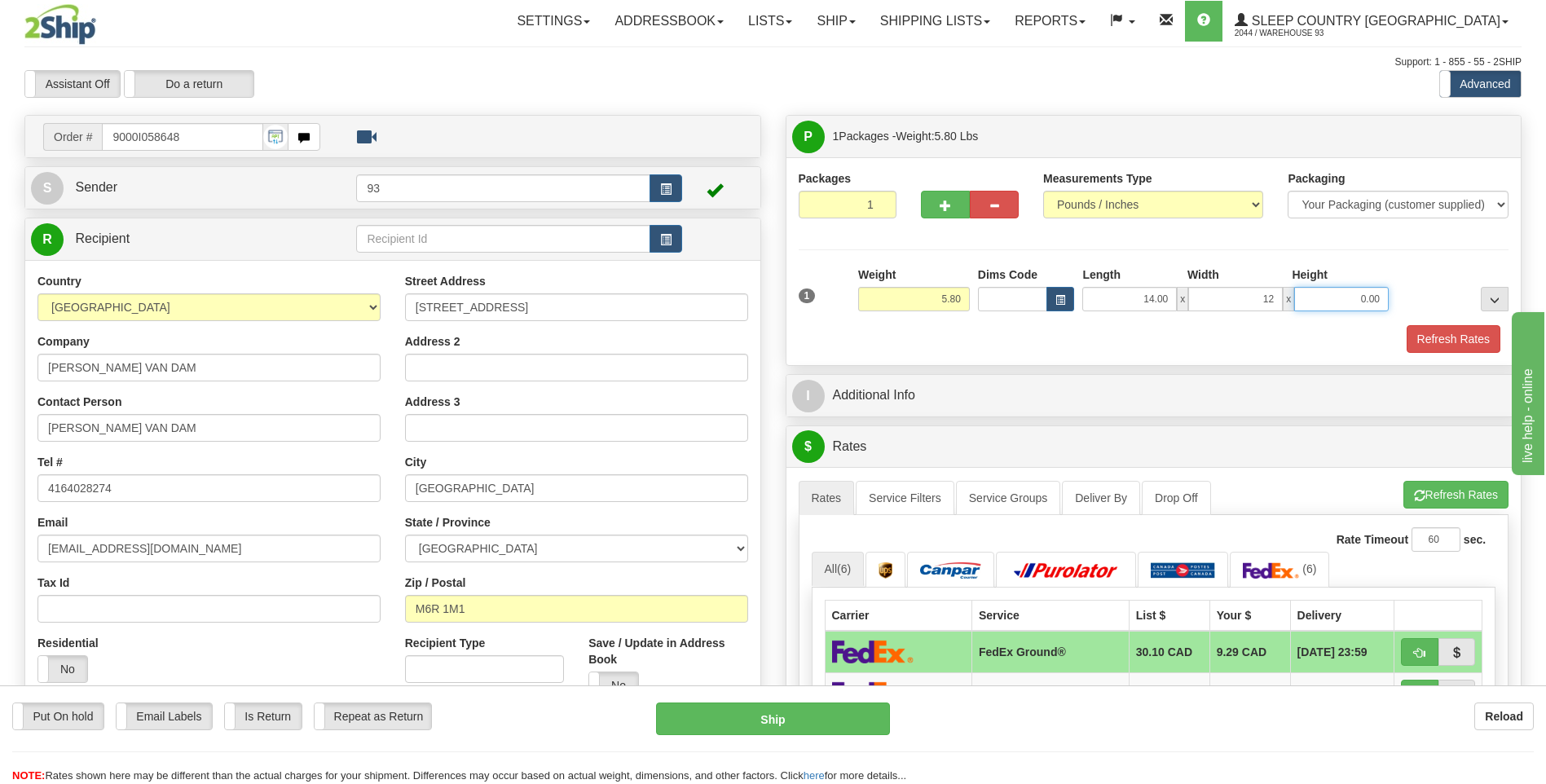
type input "12.00"
click at [1341, 304] on input "0.00" at bounding box center [1341, 298] width 95 height 24
type input "6.00"
click at [1471, 339] on button "Refresh Rates" at bounding box center [1453, 338] width 94 height 27
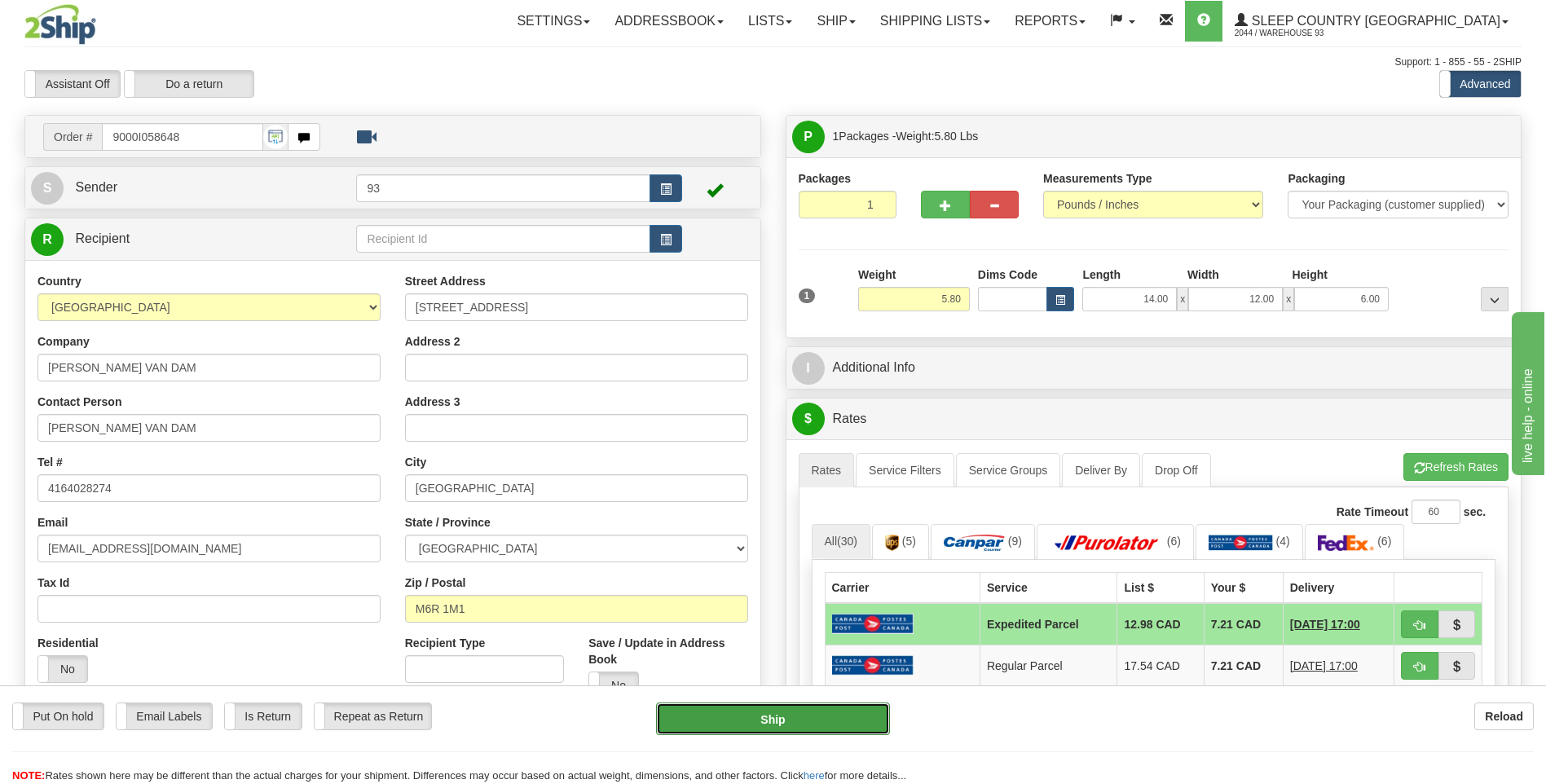
click at [806, 720] on button "Ship" at bounding box center [772, 719] width 233 height 32
type input "DOM.EP"
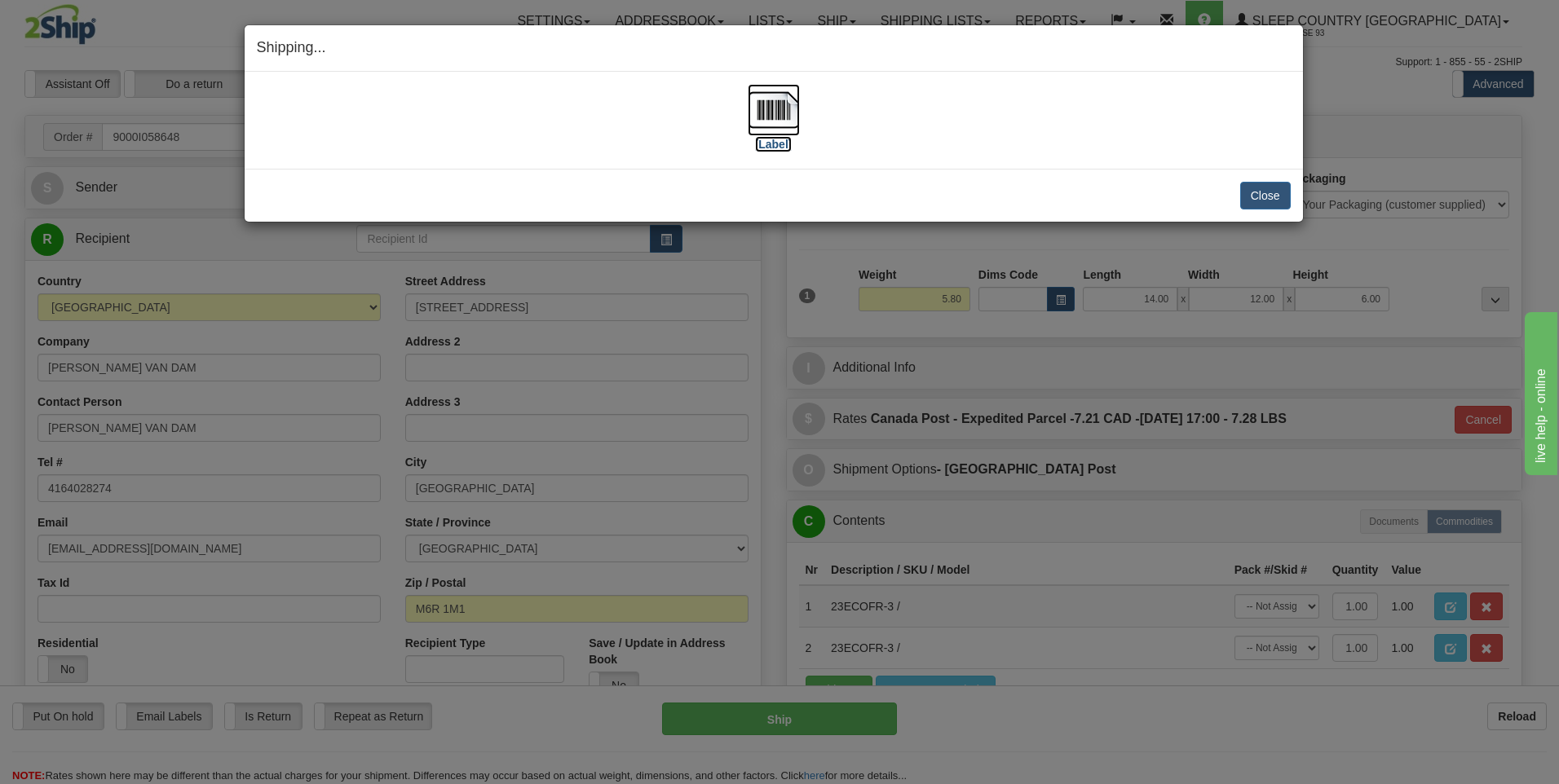
click at [779, 105] on img at bounding box center [774, 109] width 52 height 52
click at [1263, 197] on button "Close" at bounding box center [1265, 195] width 51 height 27
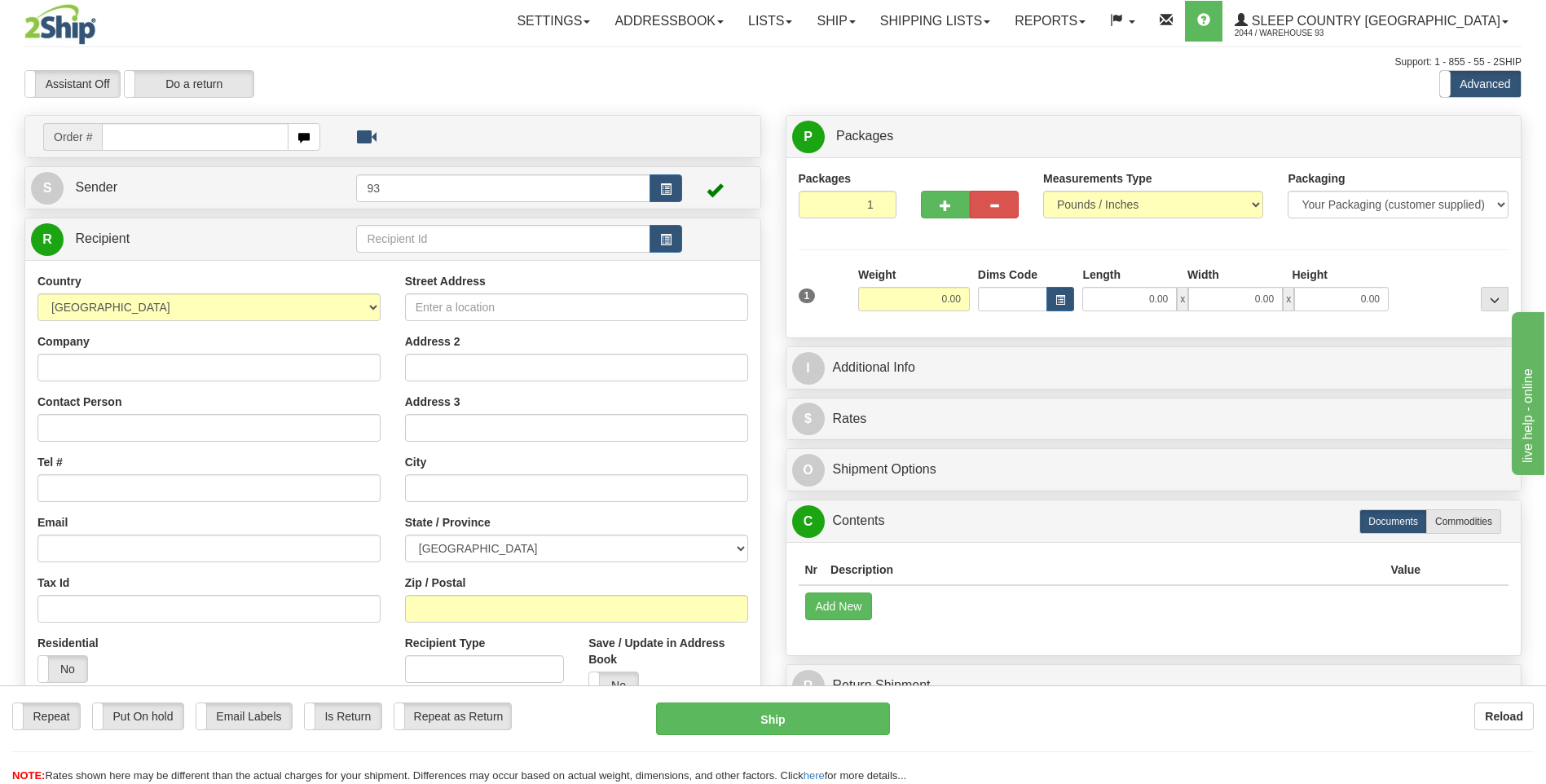
click at [154, 144] on input "text" at bounding box center [195, 136] width 186 height 27
type input "9000I59263"
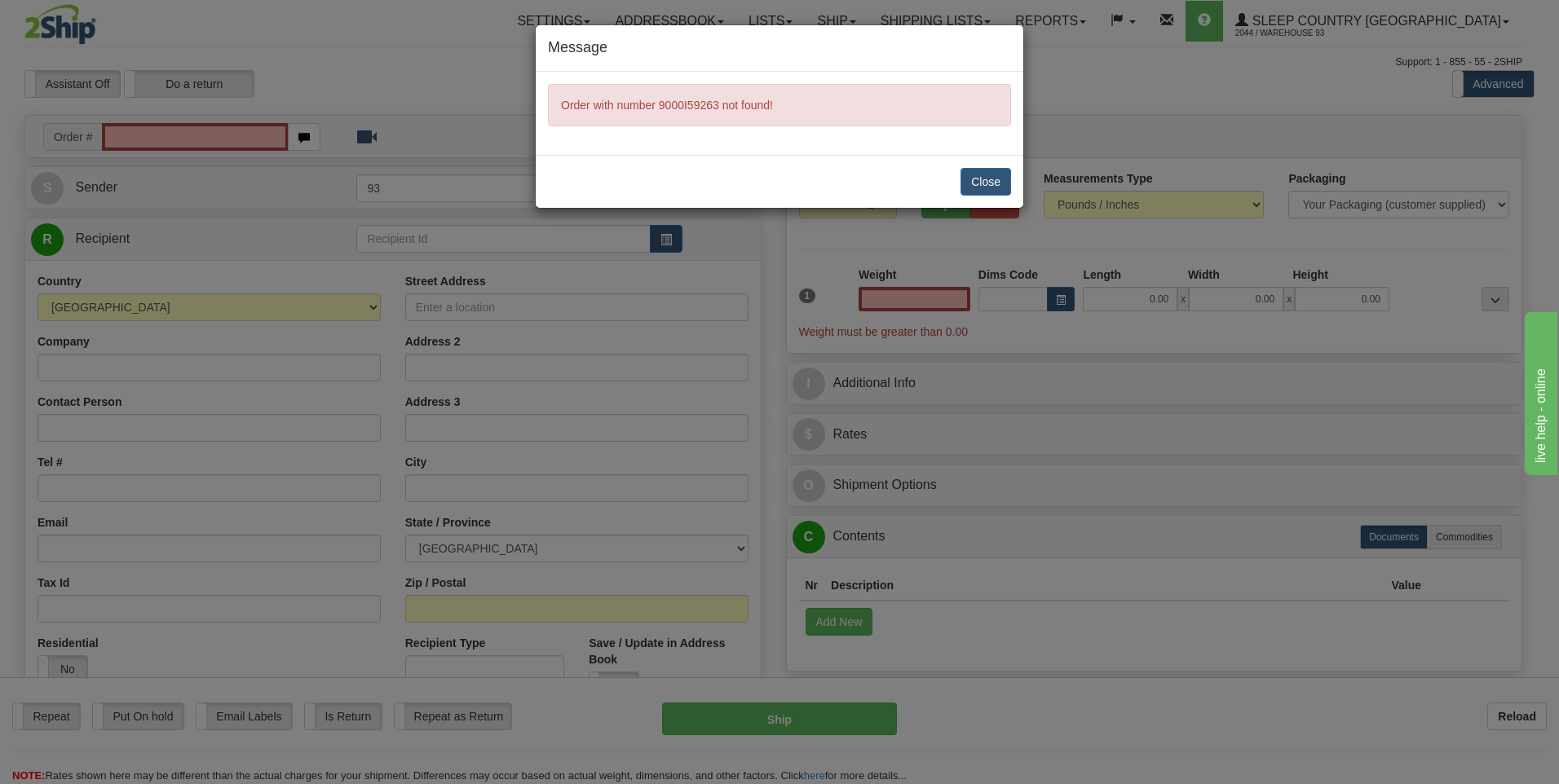
type input "0.00"
click at [1008, 179] on button "Close" at bounding box center [985, 181] width 51 height 27
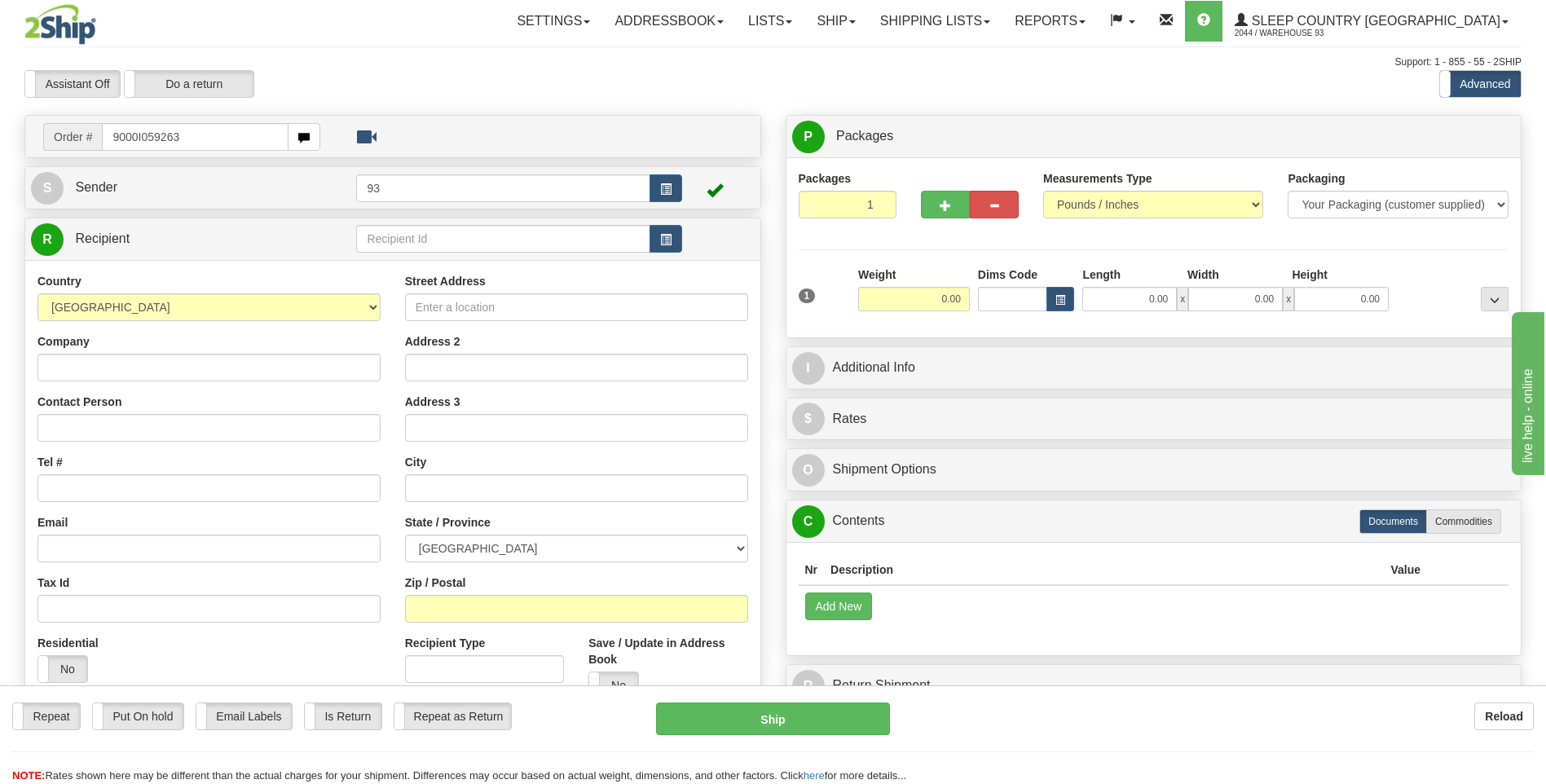
type input "9000I059263"
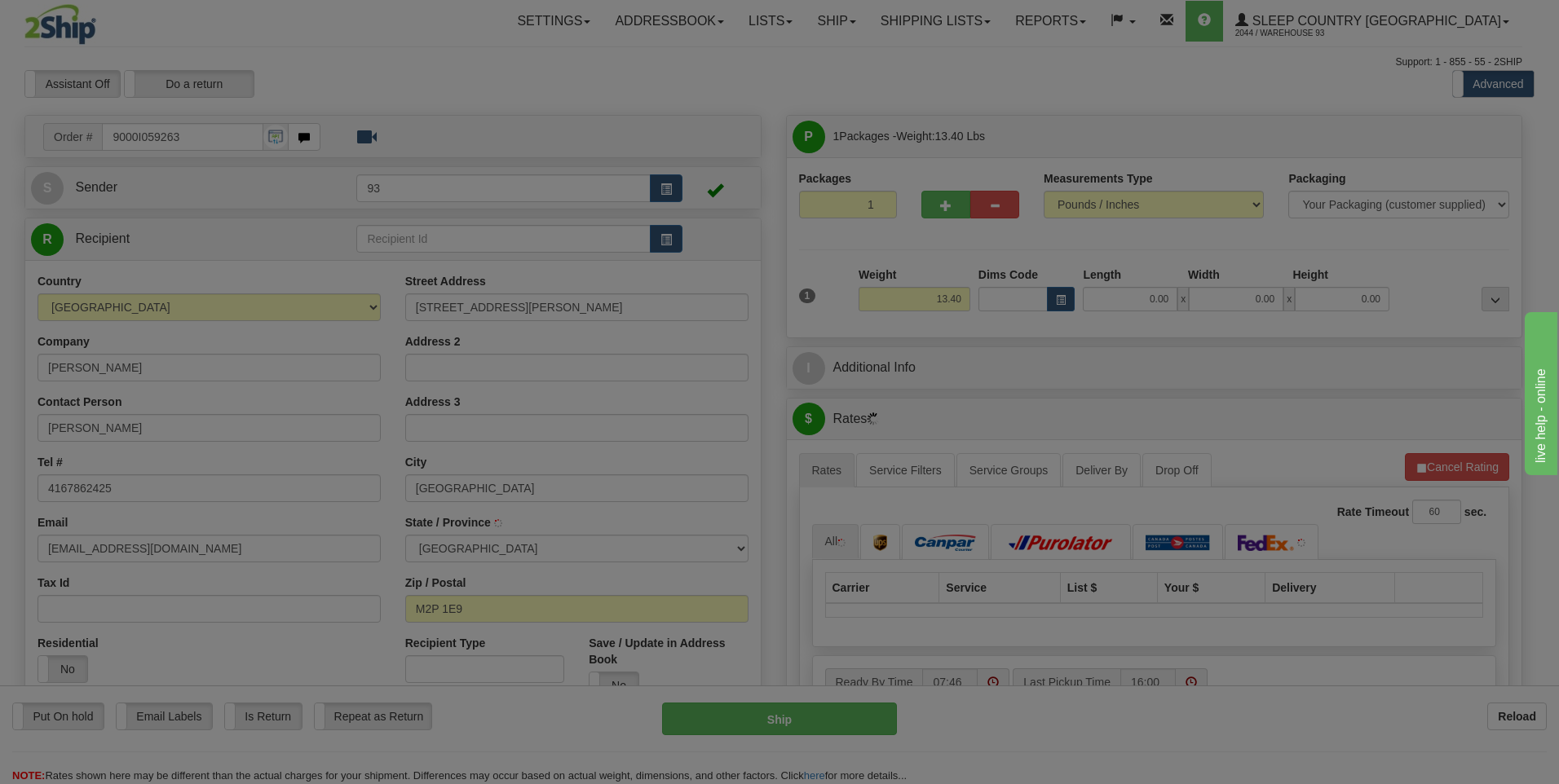
type input "[GEOGRAPHIC_DATA]"
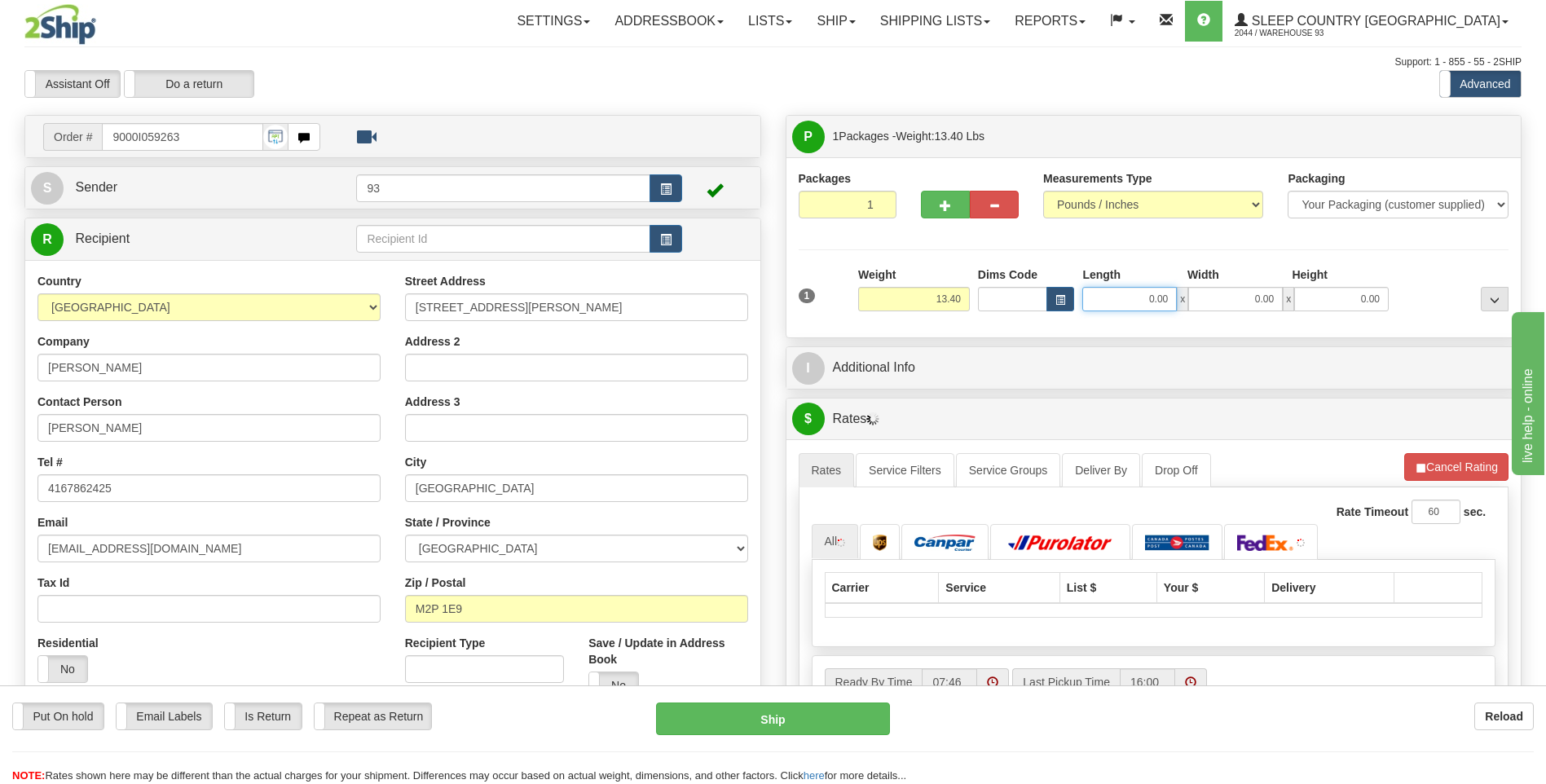
click at [1122, 299] on input "0.00" at bounding box center [1130, 298] width 95 height 24
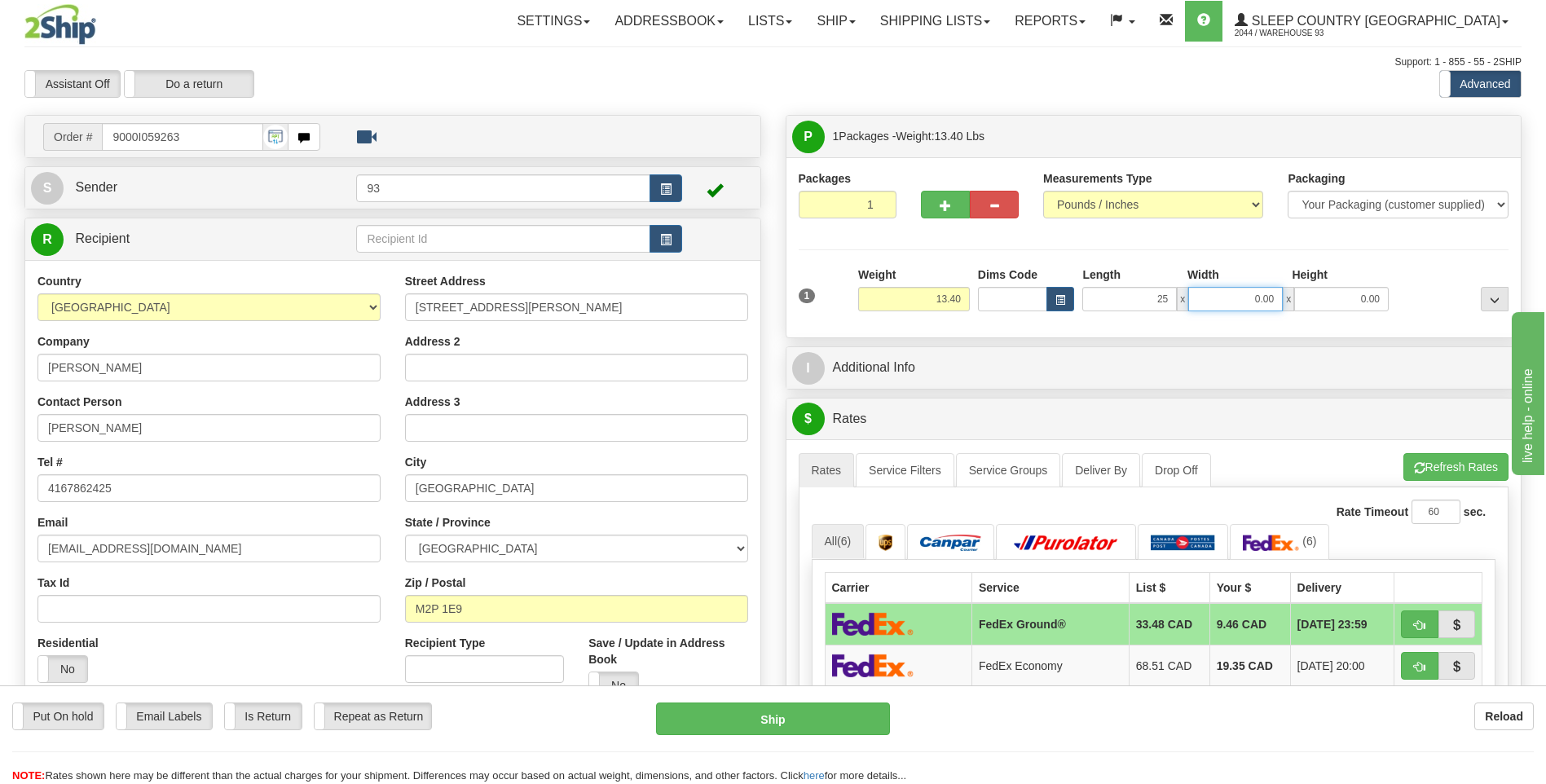
type input "25.00"
click at [1205, 300] on input "0.00" at bounding box center [1235, 298] width 95 height 24
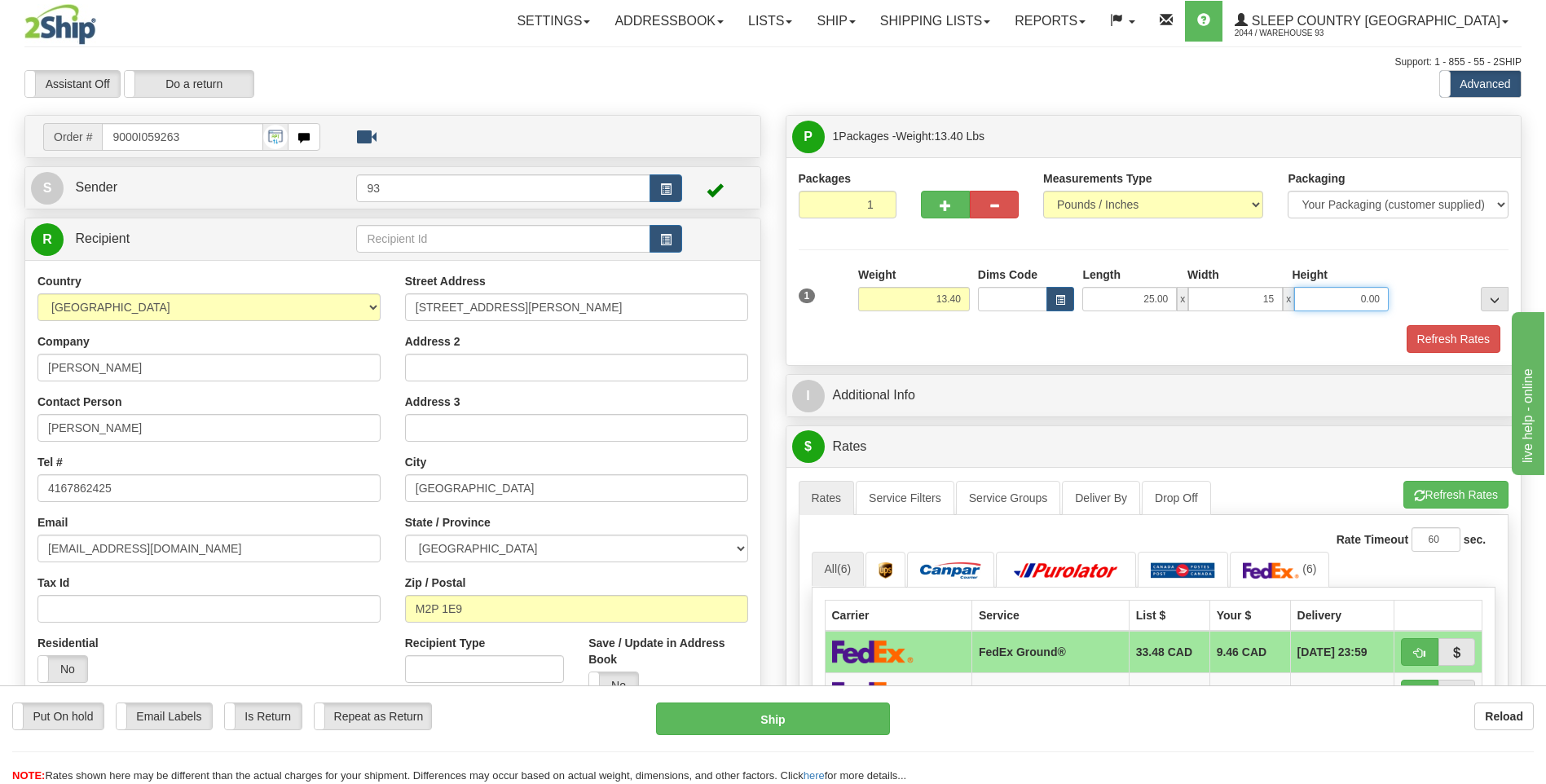
type input "15.00"
click at [1345, 299] on input "0.00" at bounding box center [1341, 298] width 95 height 24
type input "5.00"
click at [1466, 340] on button "Refresh Rates" at bounding box center [1453, 338] width 94 height 27
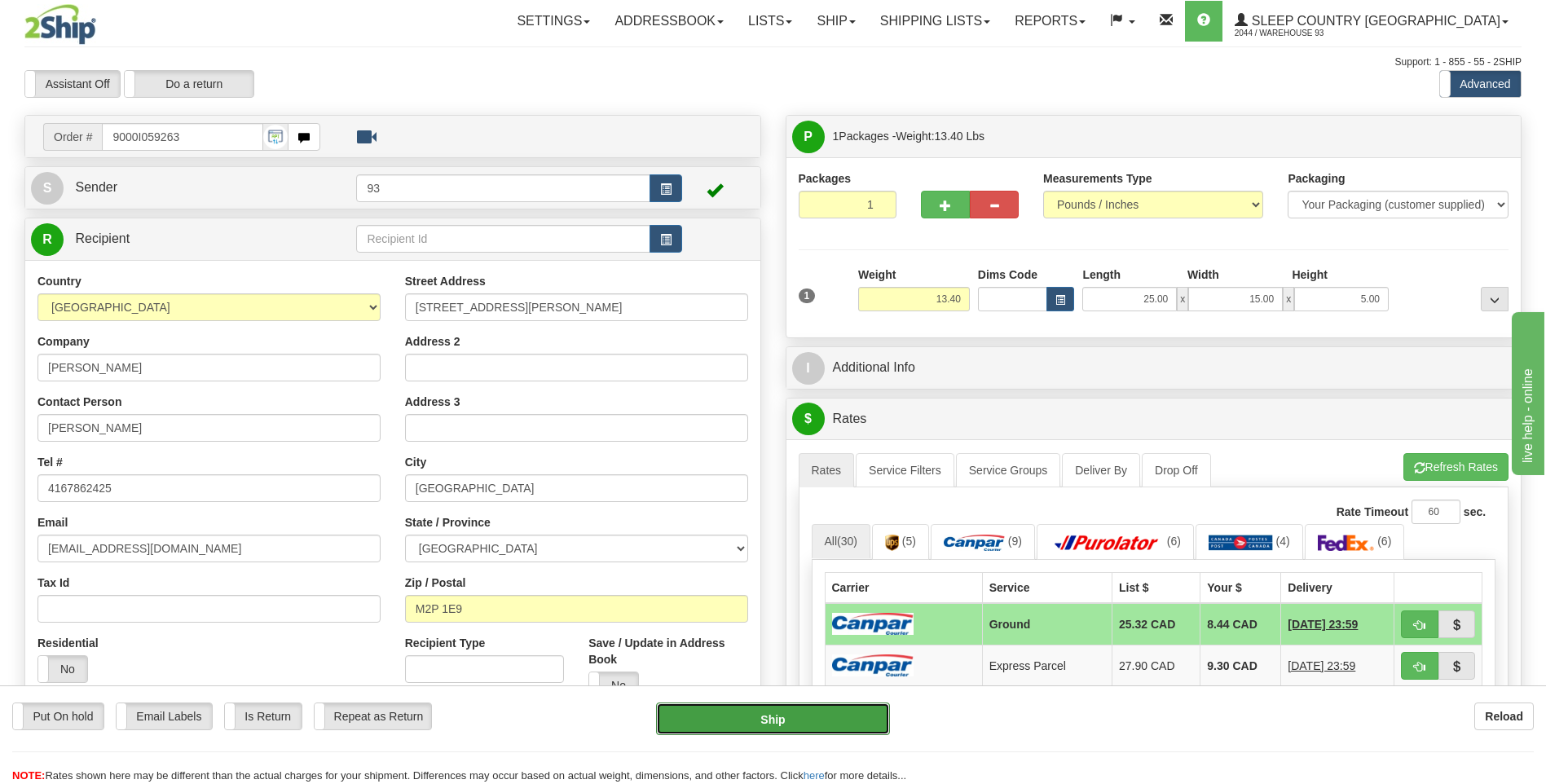
click at [836, 719] on button "Ship" at bounding box center [772, 719] width 233 height 32
type input "1"
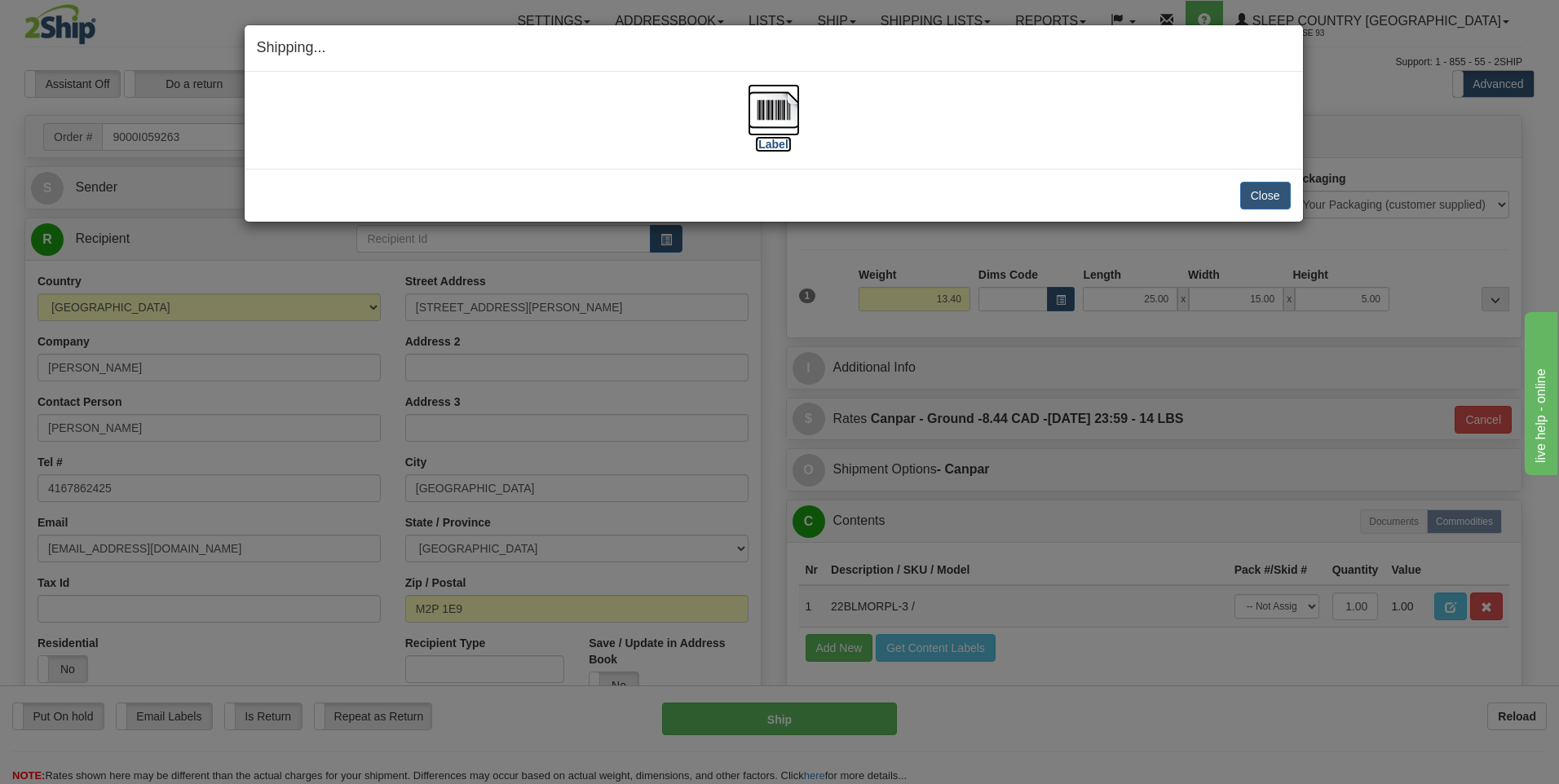
click at [778, 109] on img at bounding box center [774, 109] width 52 height 52
click at [1271, 201] on button "Close" at bounding box center [1265, 195] width 51 height 27
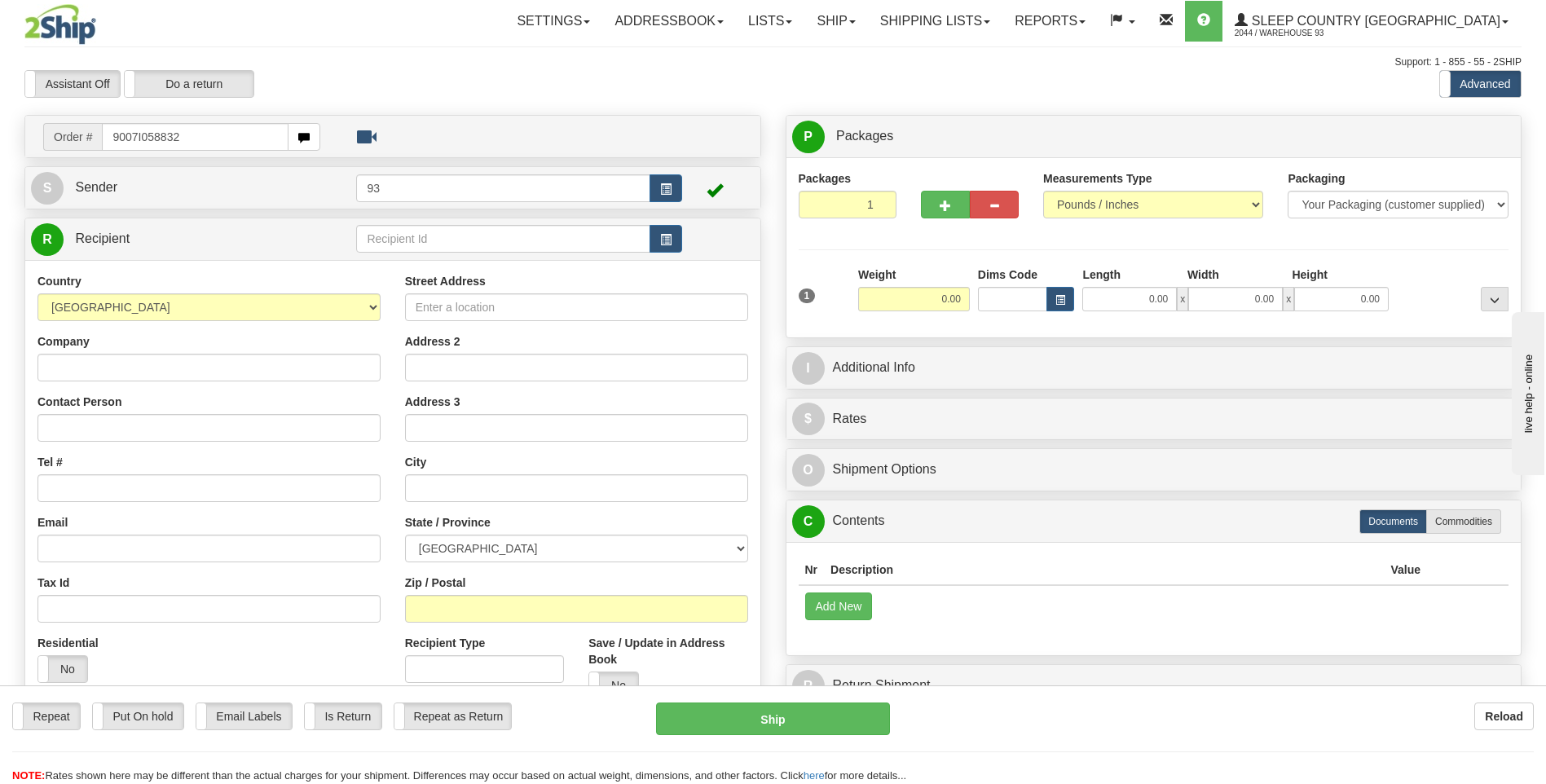
type input "9007I058832"
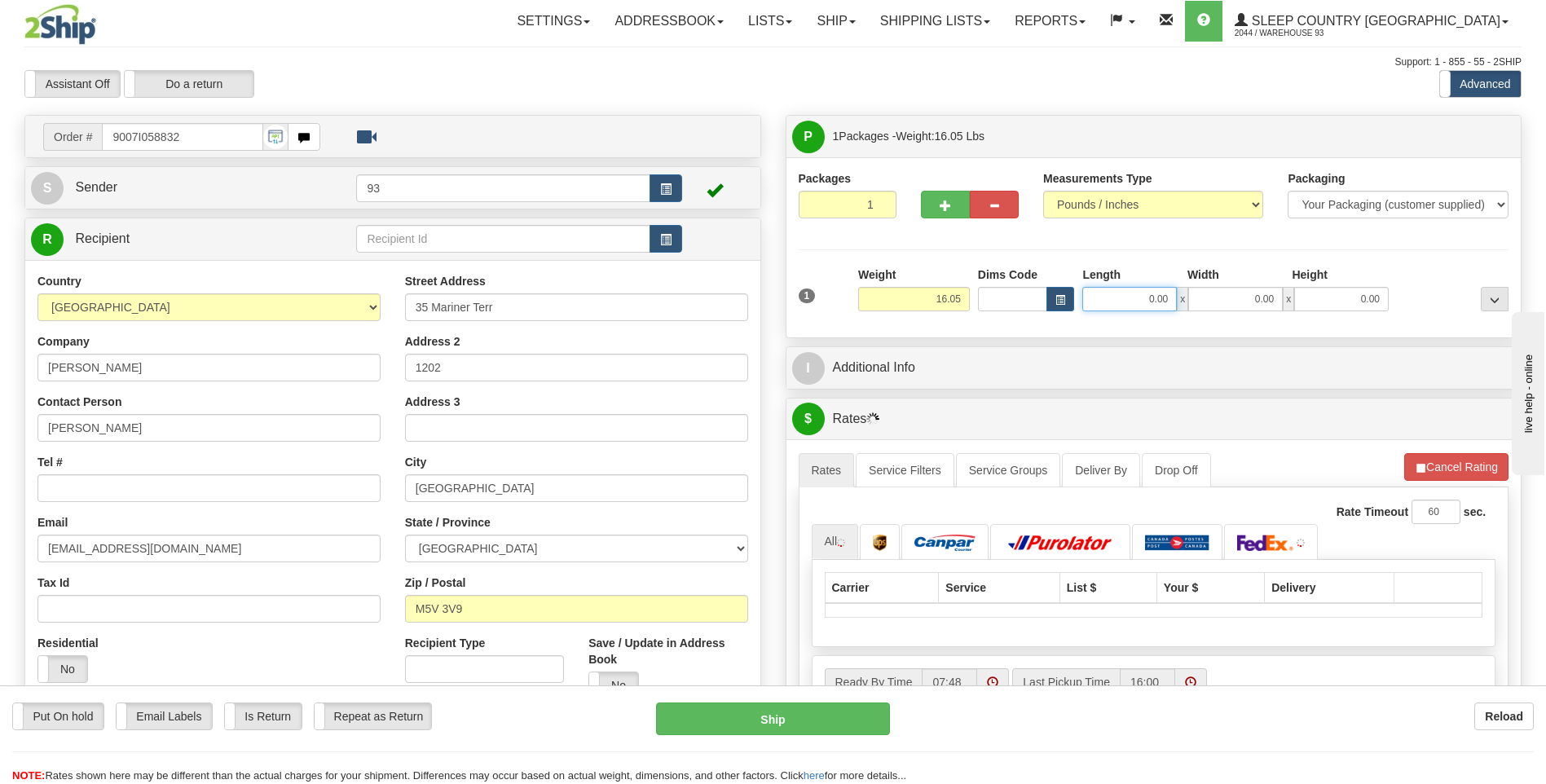
click at [1135, 302] on input "0.00" at bounding box center [1130, 298] width 95 height 24
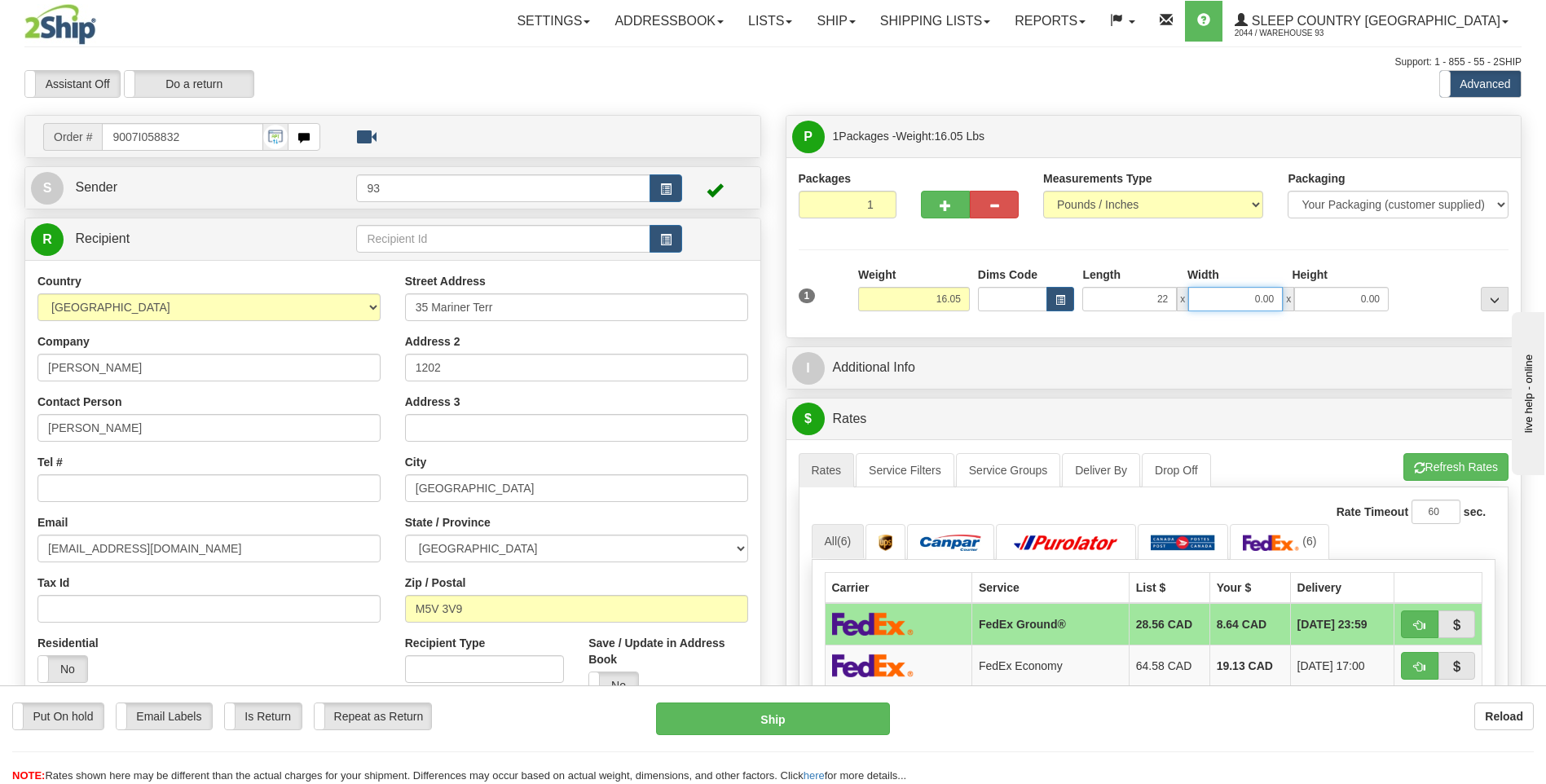
type input "22.00"
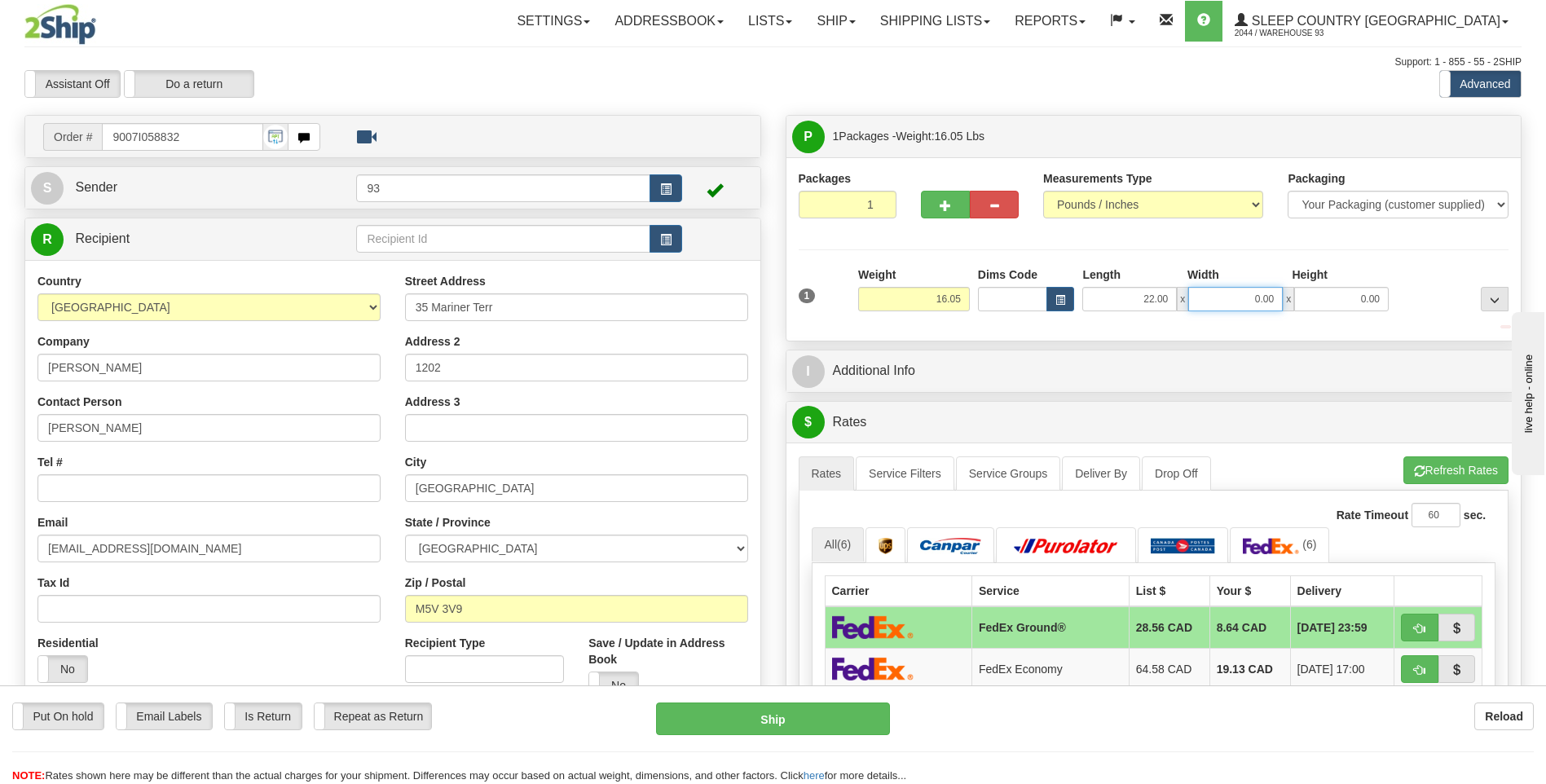
click at [1237, 298] on input "0.00" at bounding box center [1235, 298] width 95 height 24
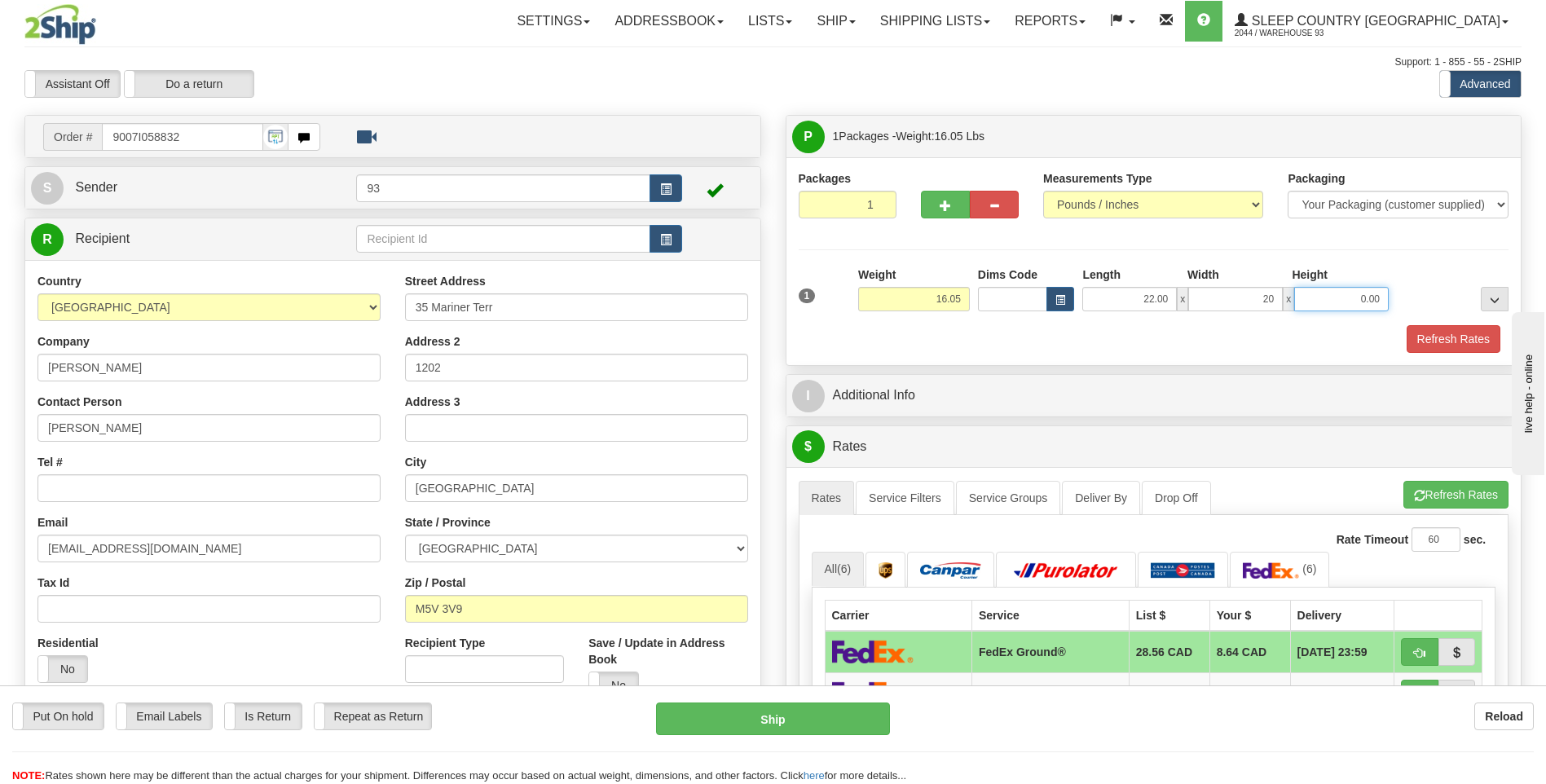
type input "20.00"
click at [1342, 294] on input "0.00" at bounding box center [1341, 298] width 95 height 24
type input "20.00"
click at [1471, 346] on button "Refresh Rates" at bounding box center [1453, 338] width 94 height 27
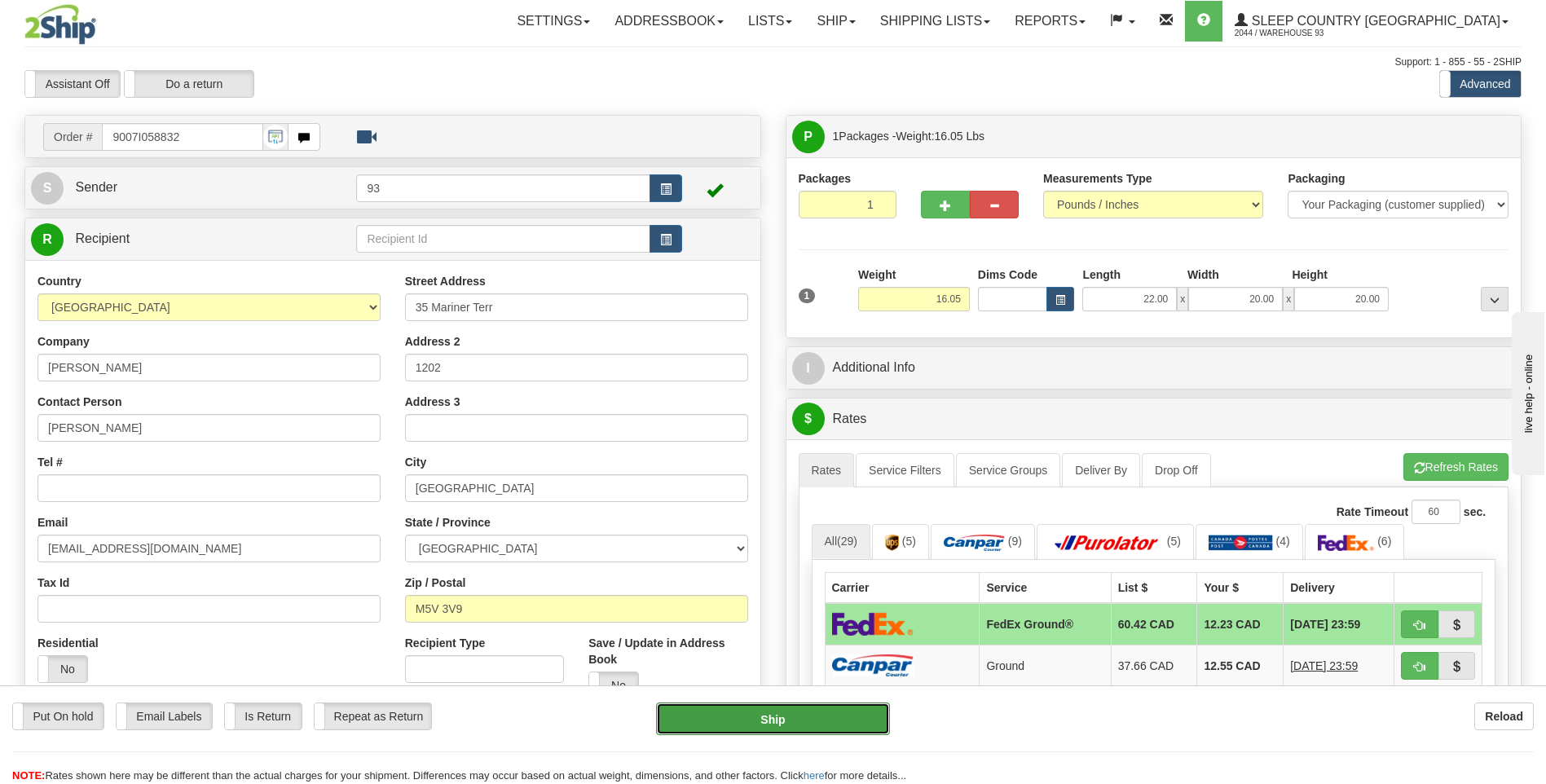
drag, startPoint x: 817, startPoint y: 714, endPoint x: 826, endPoint y: 711, distance: 9.5
click at [817, 714] on button "Ship" at bounding box center [772, 719] width 233 height 32
type input "92"
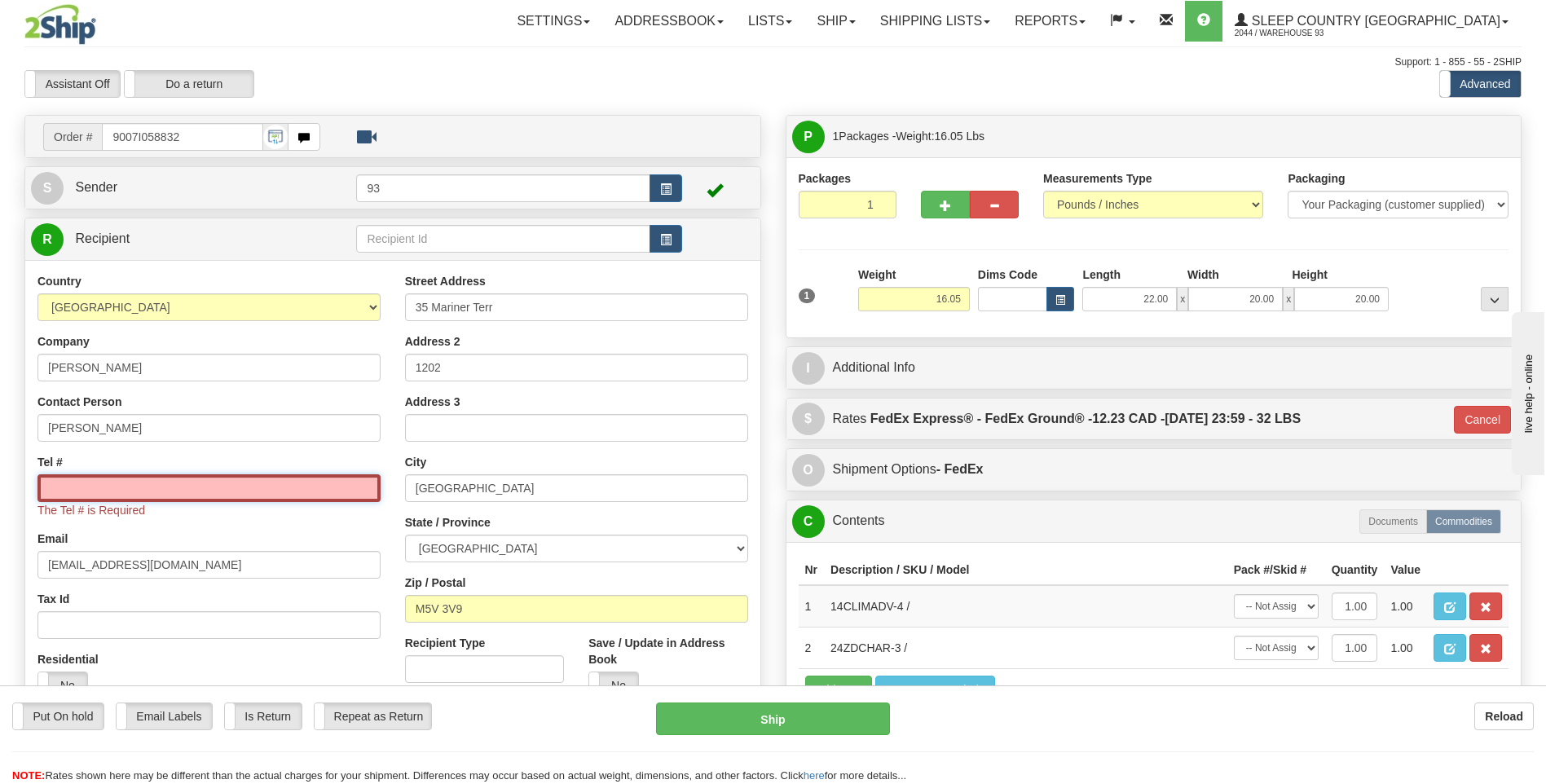
click at [305, 493] on input "Tel #" at bounding box center [209, 487] width 343 height 27
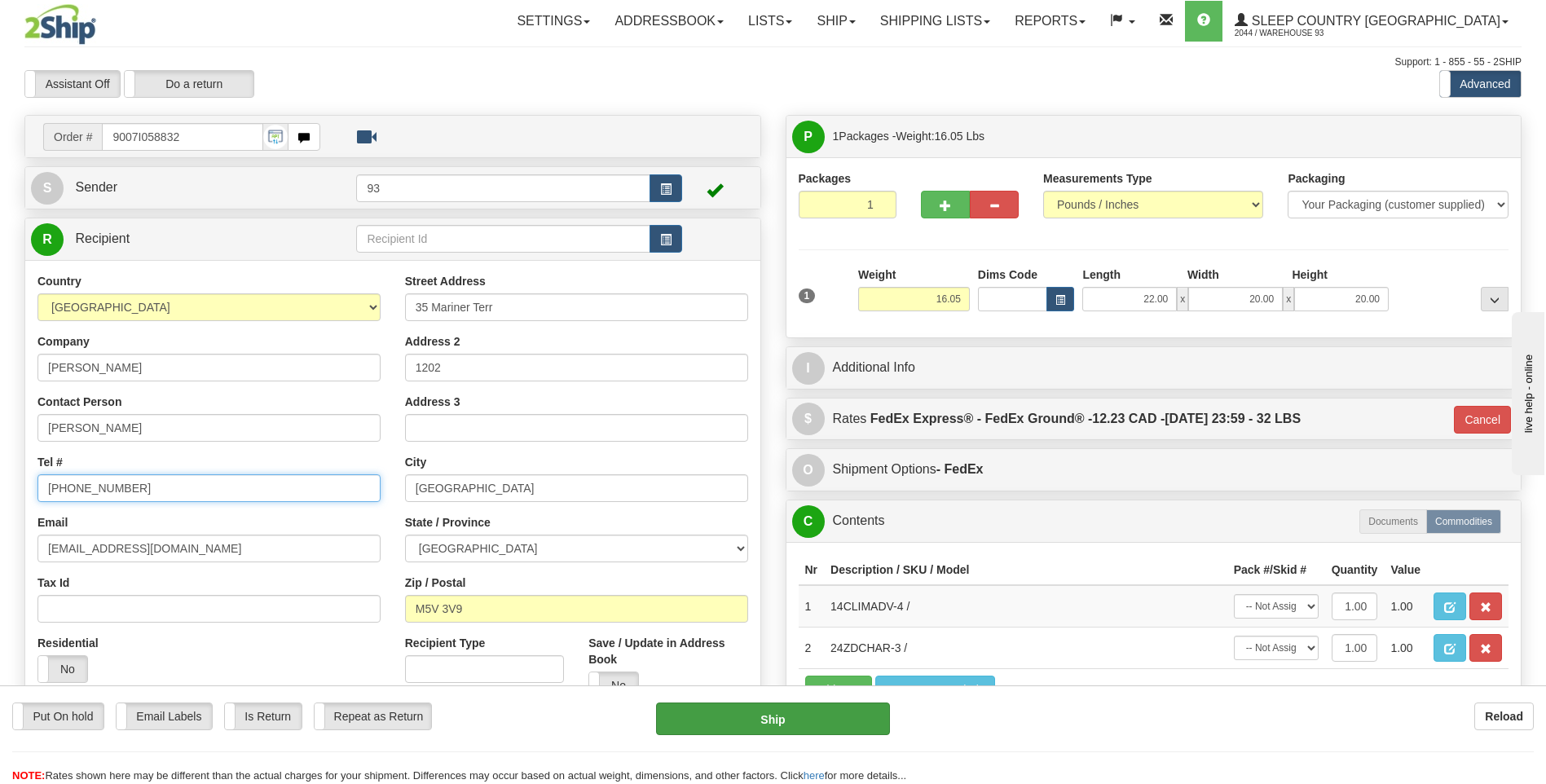
type input "306-361-8455"
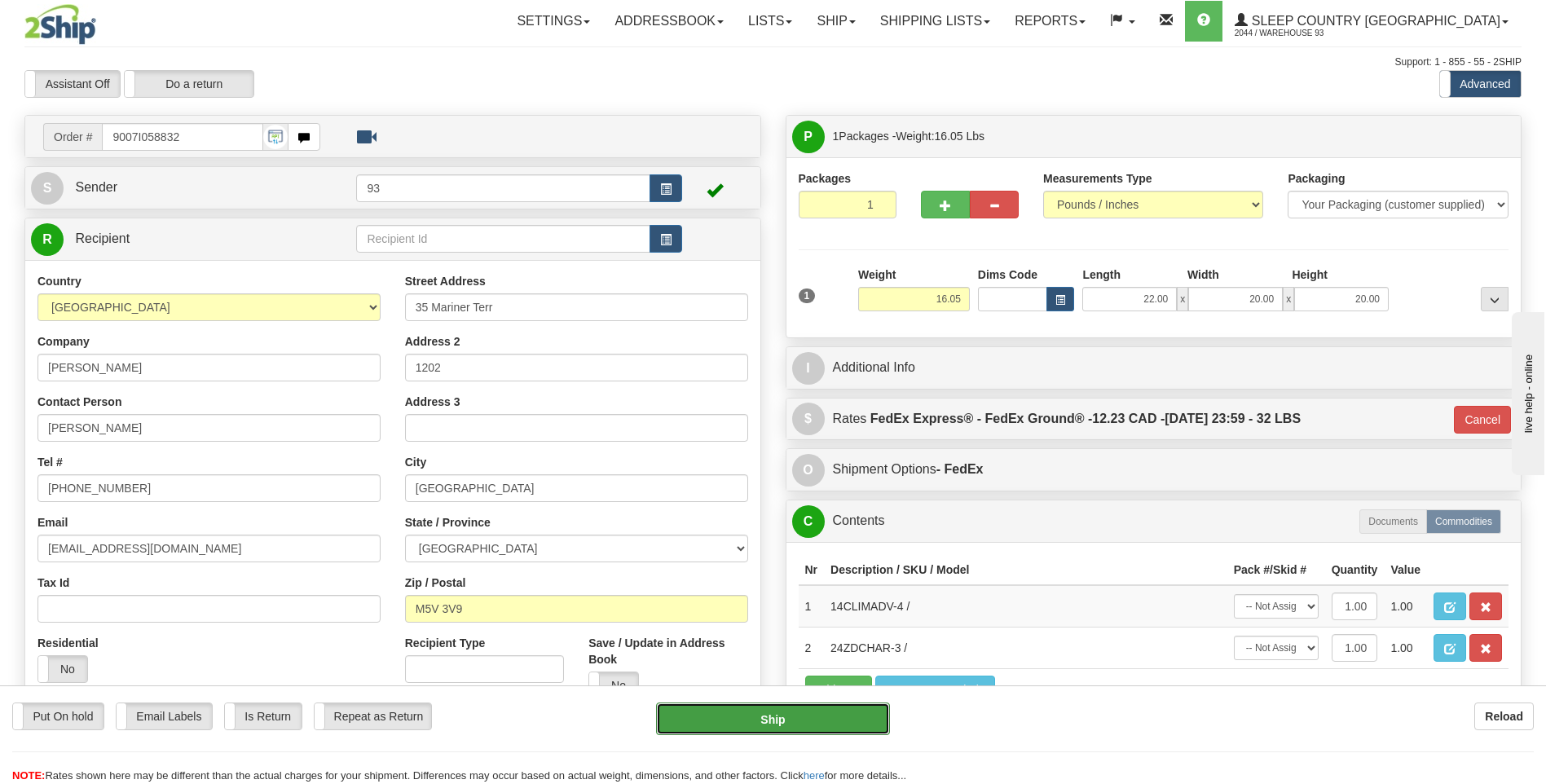
click at [788, 717] on button "Ship" at bounding box center [772, 719] width 233 height 32
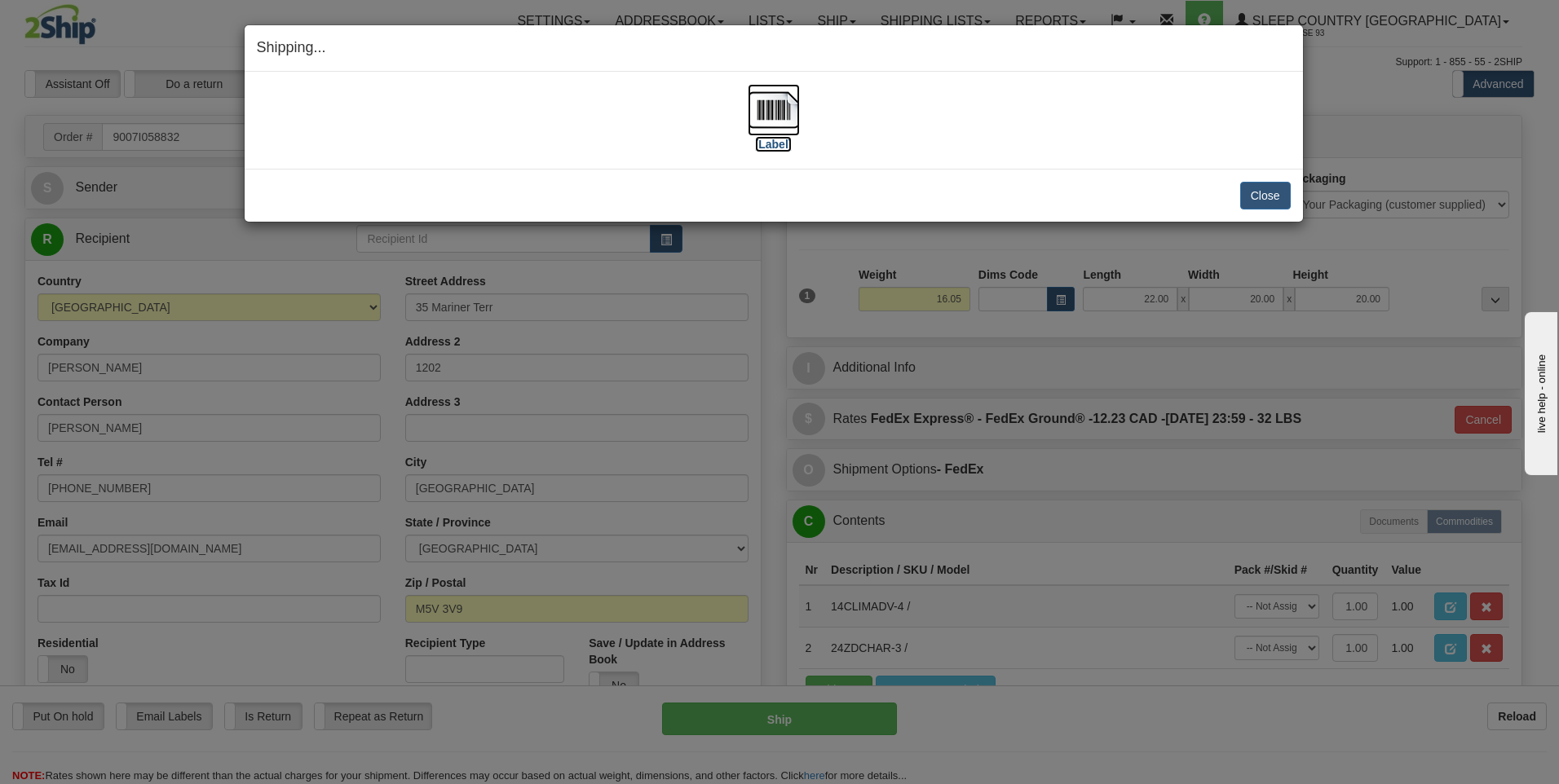
click at [763, 108] on img at bounding box center [774, 109] width 52 height 52
click at [1262, 196] on button "Close" at bounding box center [1265, 195] width 51 height 27
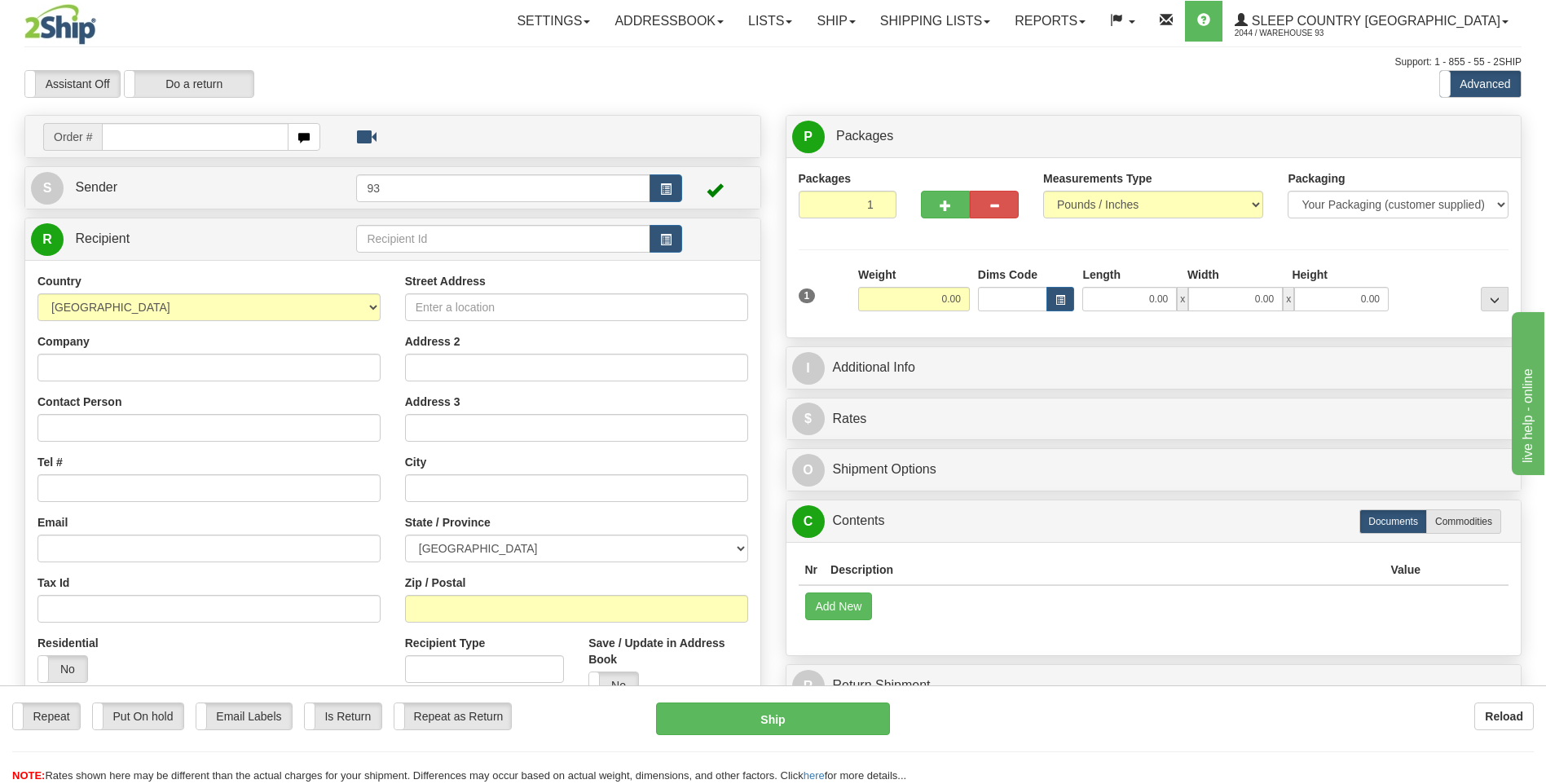
click at [121, 137] on input "text" at bounding box center [195, 136] width 186 height 27
type input "9000I059977"
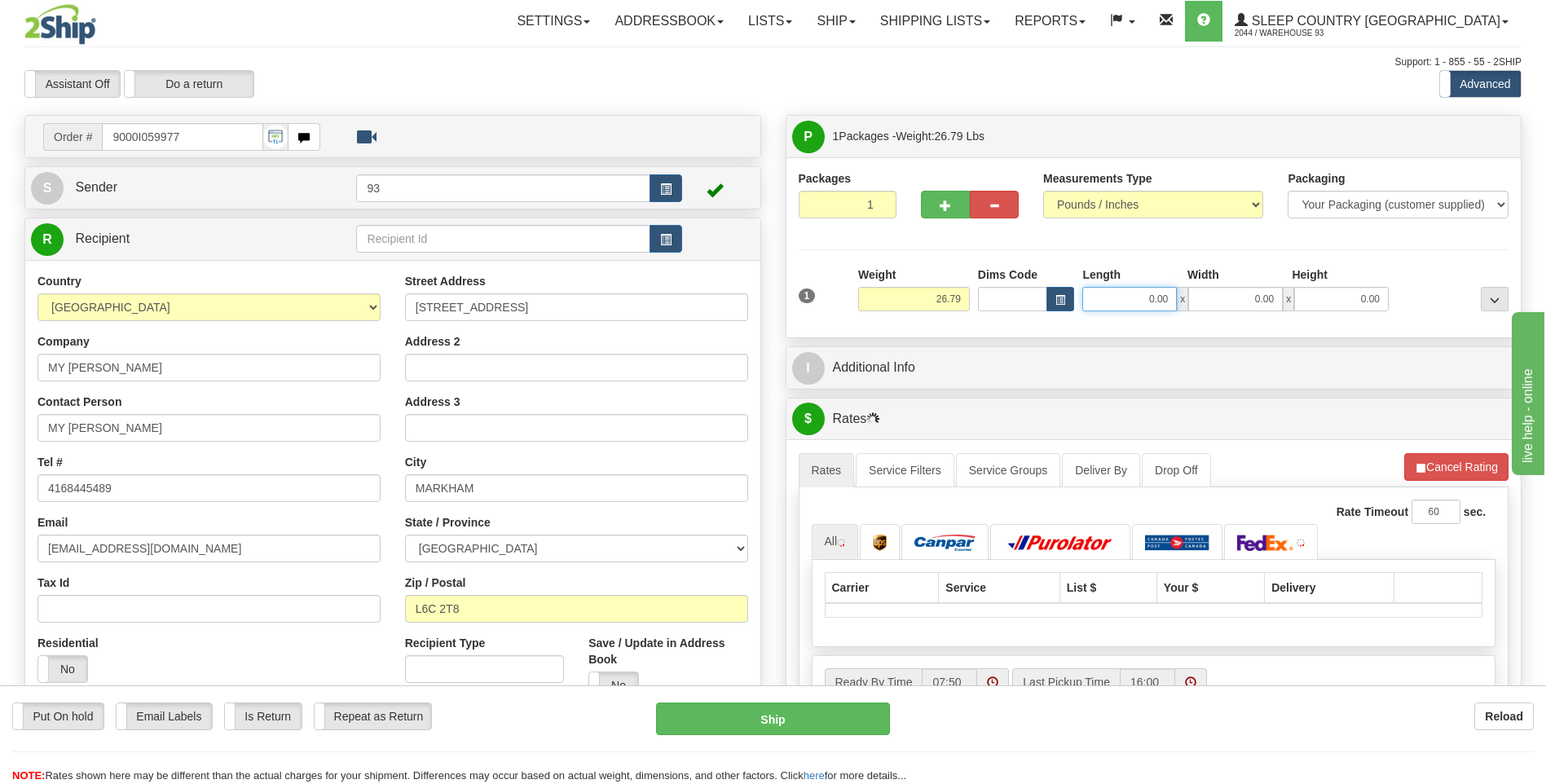
click at [1148, 303] on input "0.00" at bounding box center [1130, 298] width 95 height 24
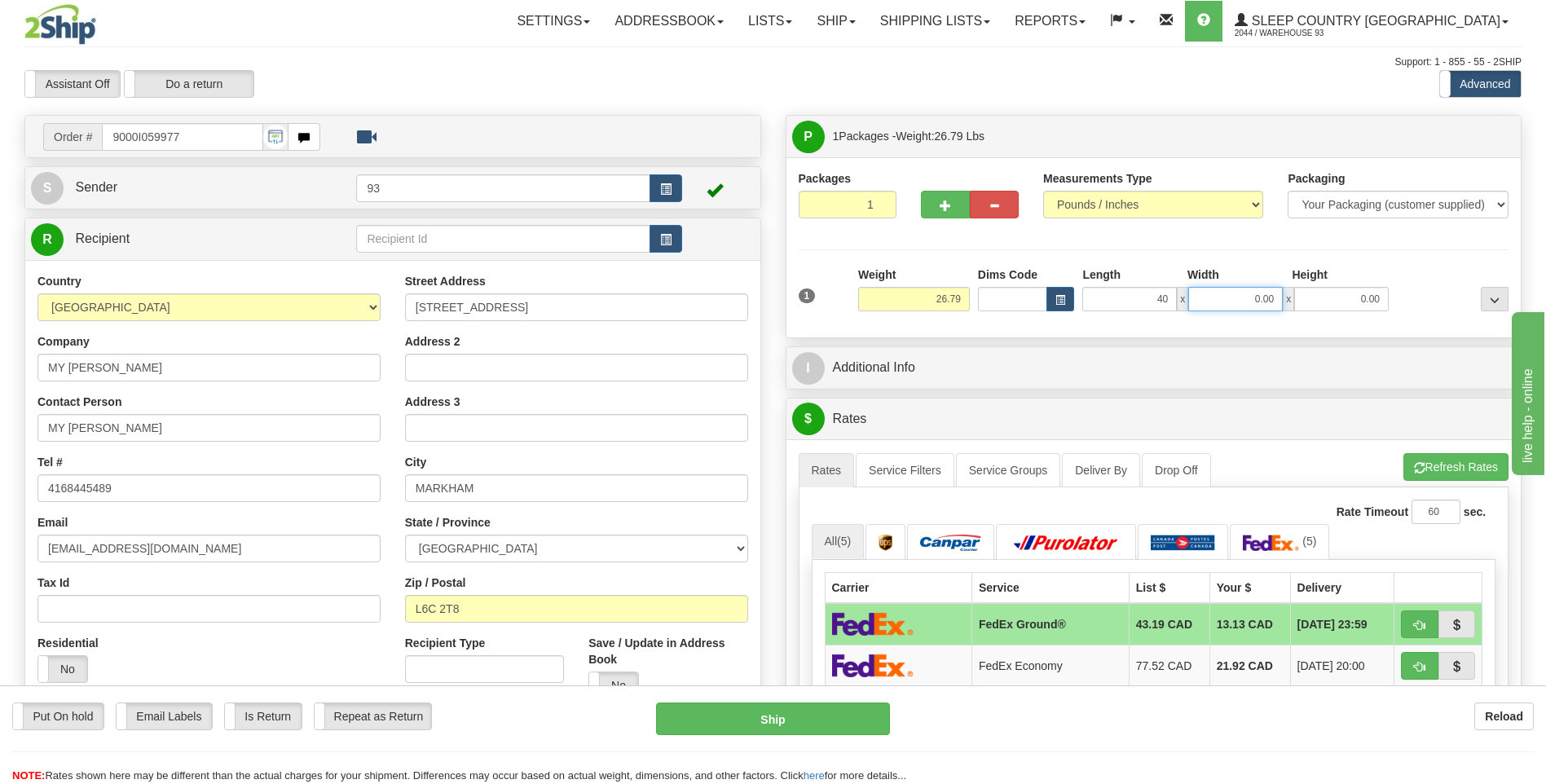
type input "40.00"
click at [1249, 301] on input "0.00" at bounding box center [1235, 298] width 95 height 24
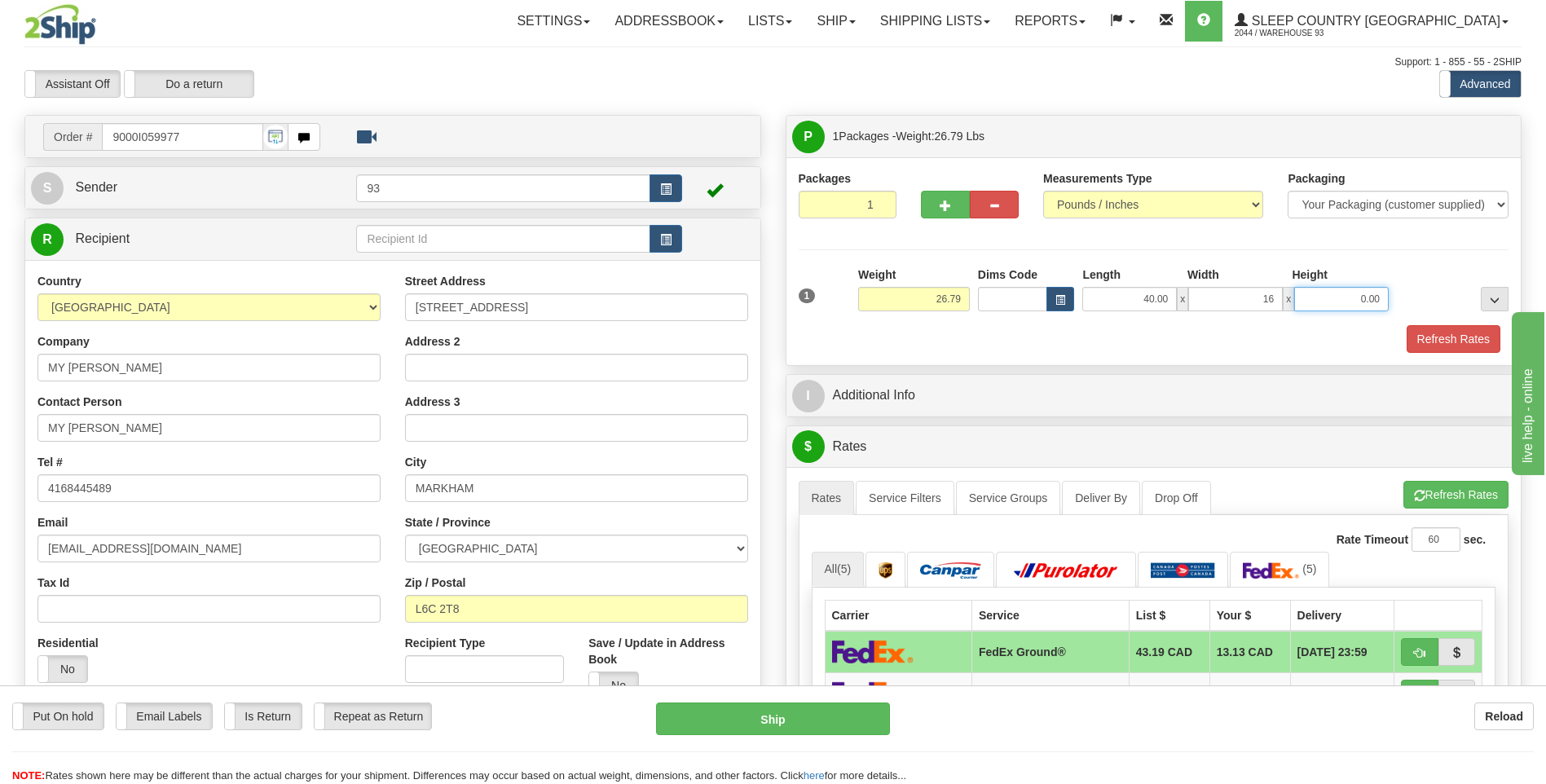
type input "16.00"
click at [1340, 303] on input "0.00" at bounding box center [1341, 298] width 95 height 24
type input "16.00"
click at [1466, 340] on button "Refresh Rates" at bounding box center [1453, 338] width 94 height 27
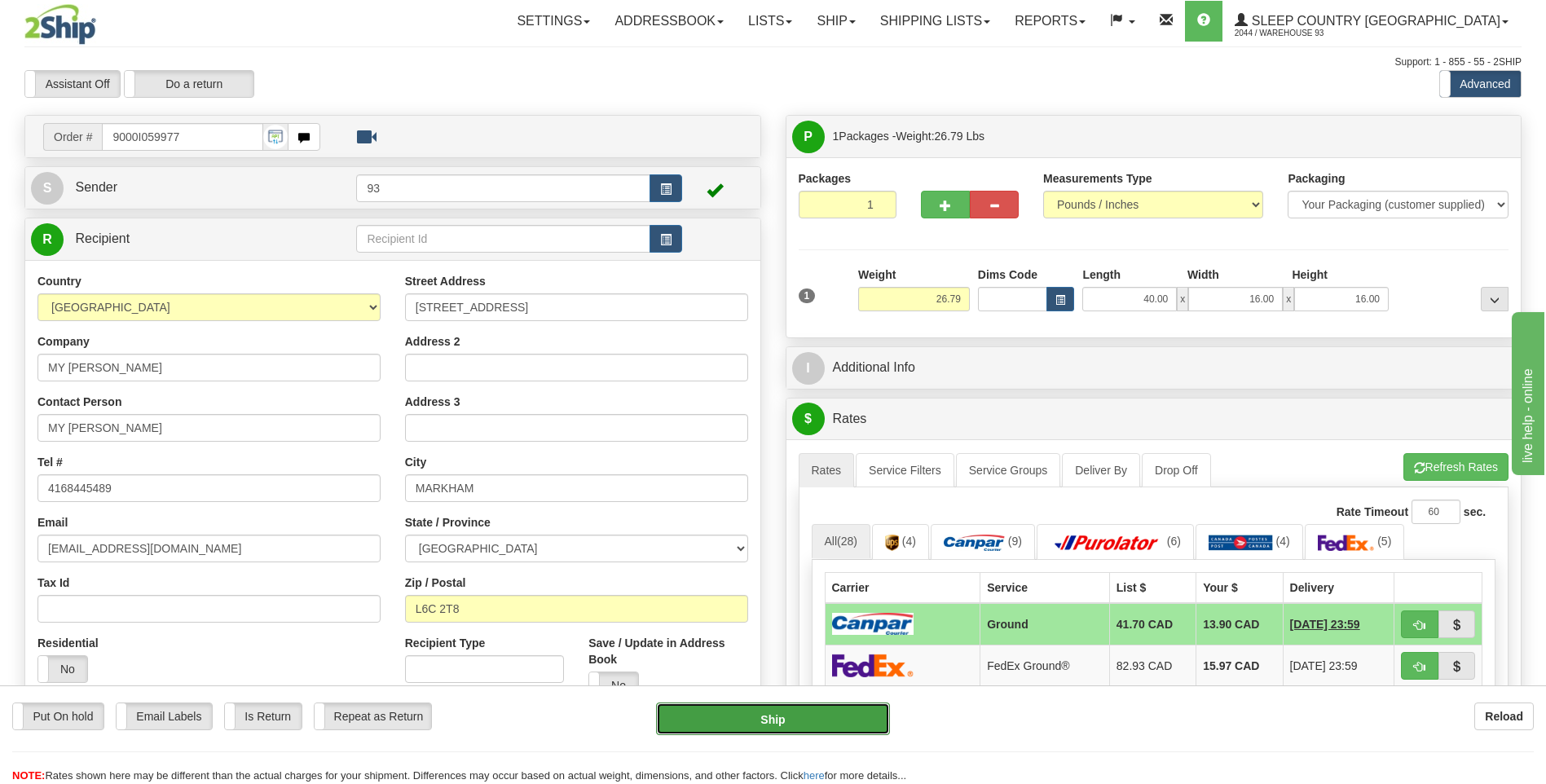
click at [799, 720] on button "Ship" at bounding box center [772, 719] width 233 height 32
type input "1"
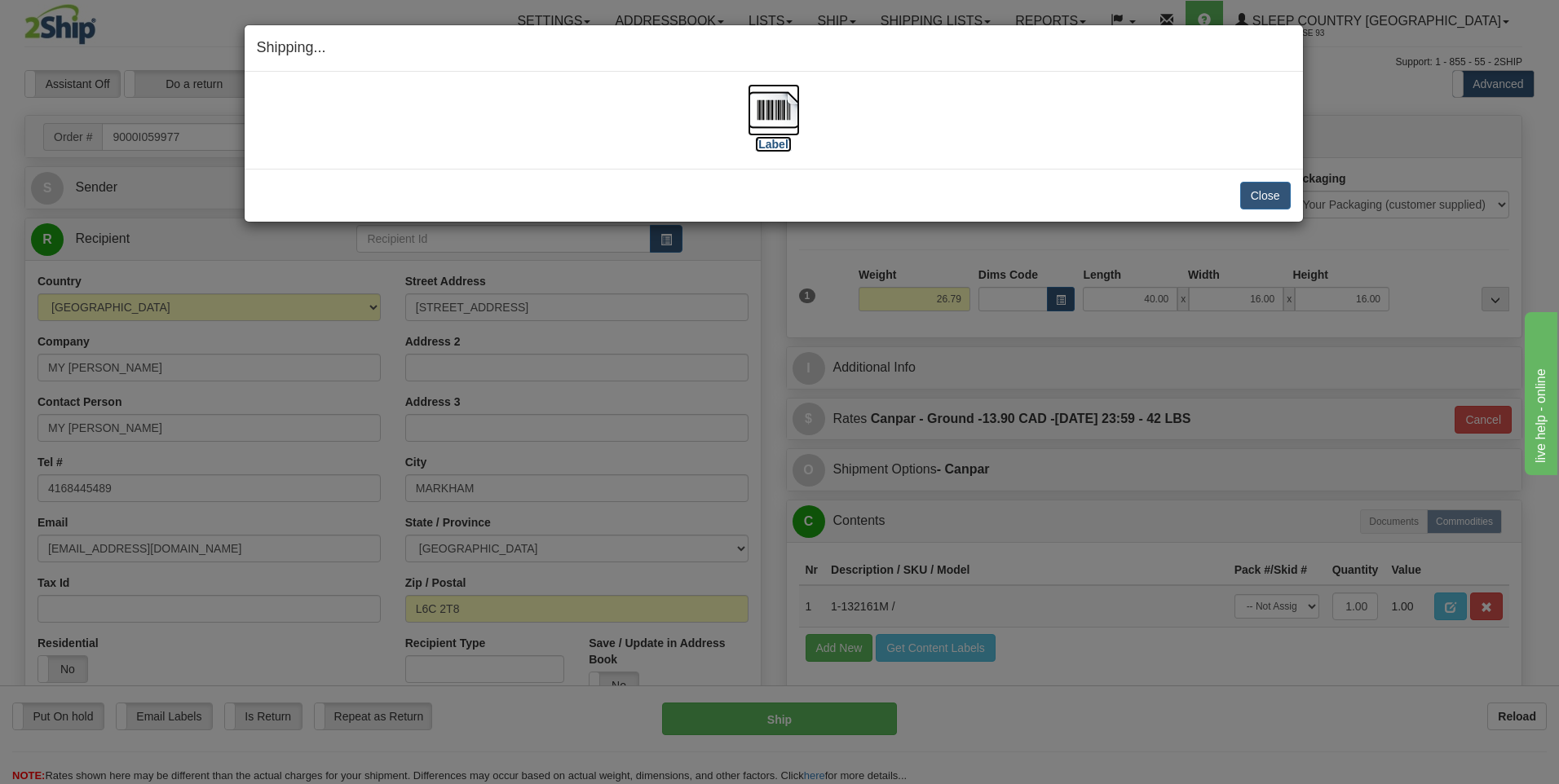
click at [778, 100] on img at bounding box center [774, 109] width 52 height 52
click at [1258, 191] on button "Close" at bounding box center [1265, 195] width 51 height 27
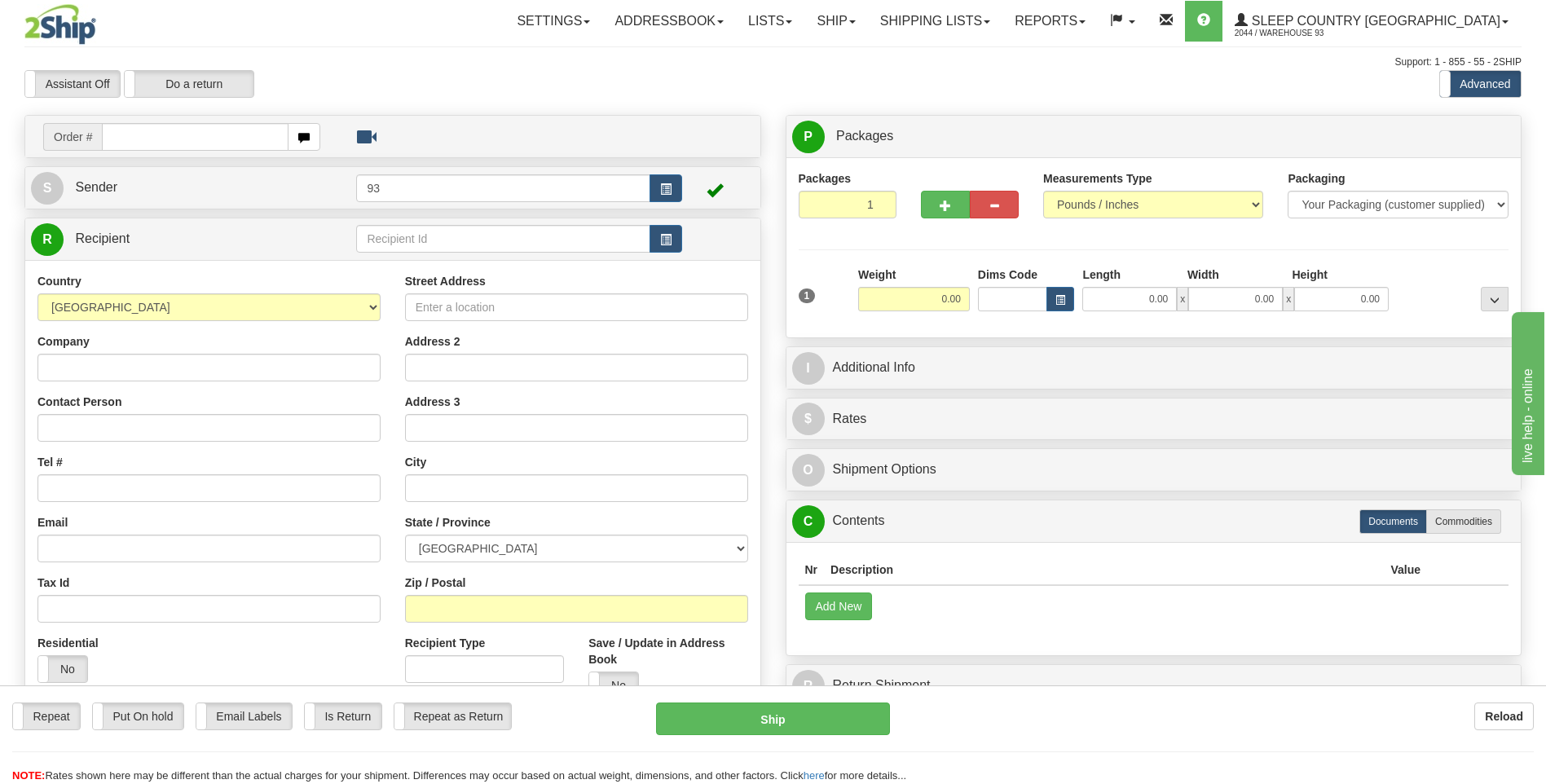
click at [163, 138] on input "text" at bounding box center [195, 136] width 186 height 27
type input "9000I060000"
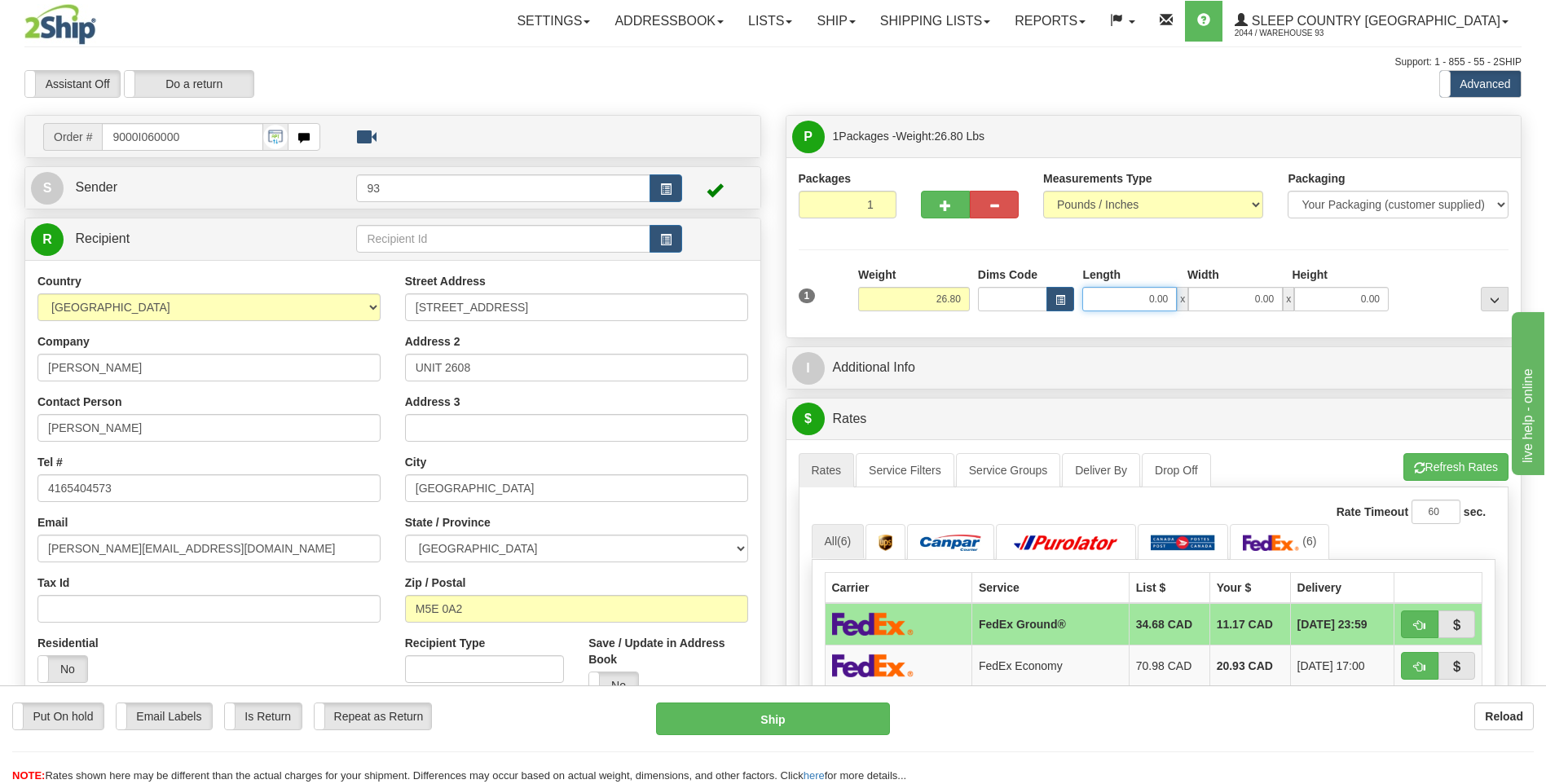
click at [1131, 296] on input "0.00" at bounding box center [1130, 298] width 95 height 24
type input "25.00"
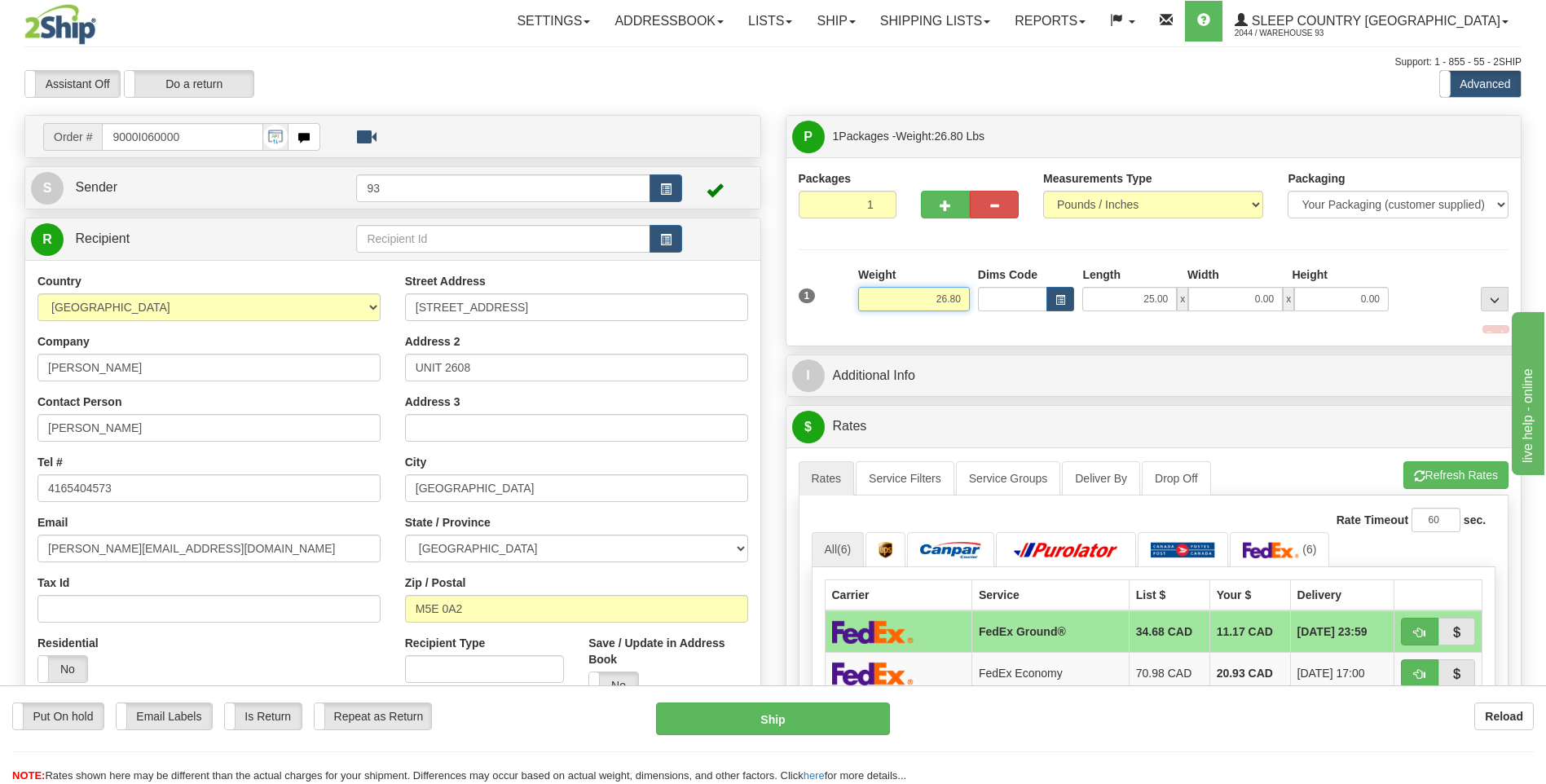
click at [962, 290] on input "26.80" at bounding box center [914, 298] width 112 height 24
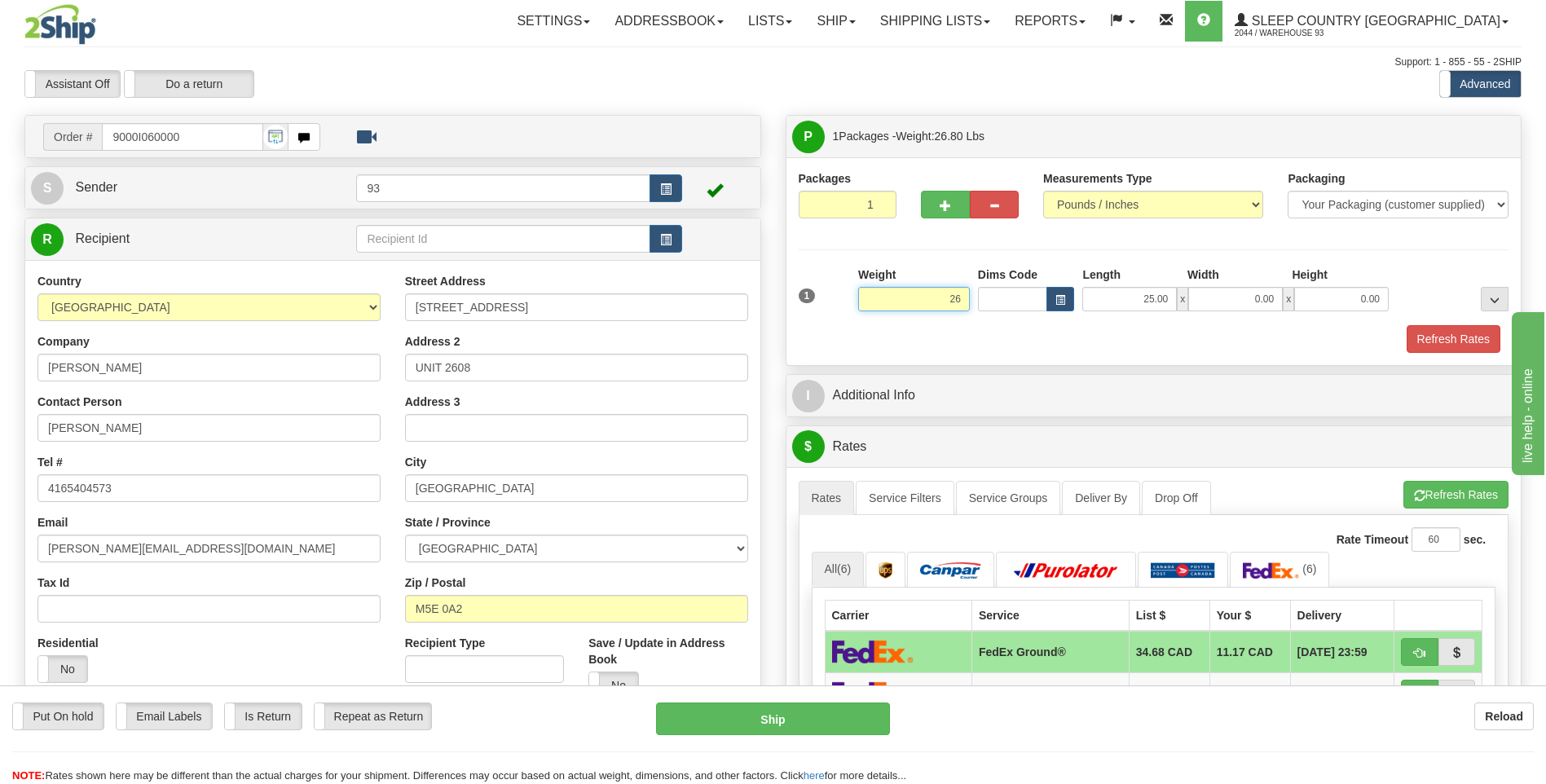
type input "2"
type input "12.00"
click at [1236, 298] on input "0.00" at bounding box center [1235, 298] width 95 height 24
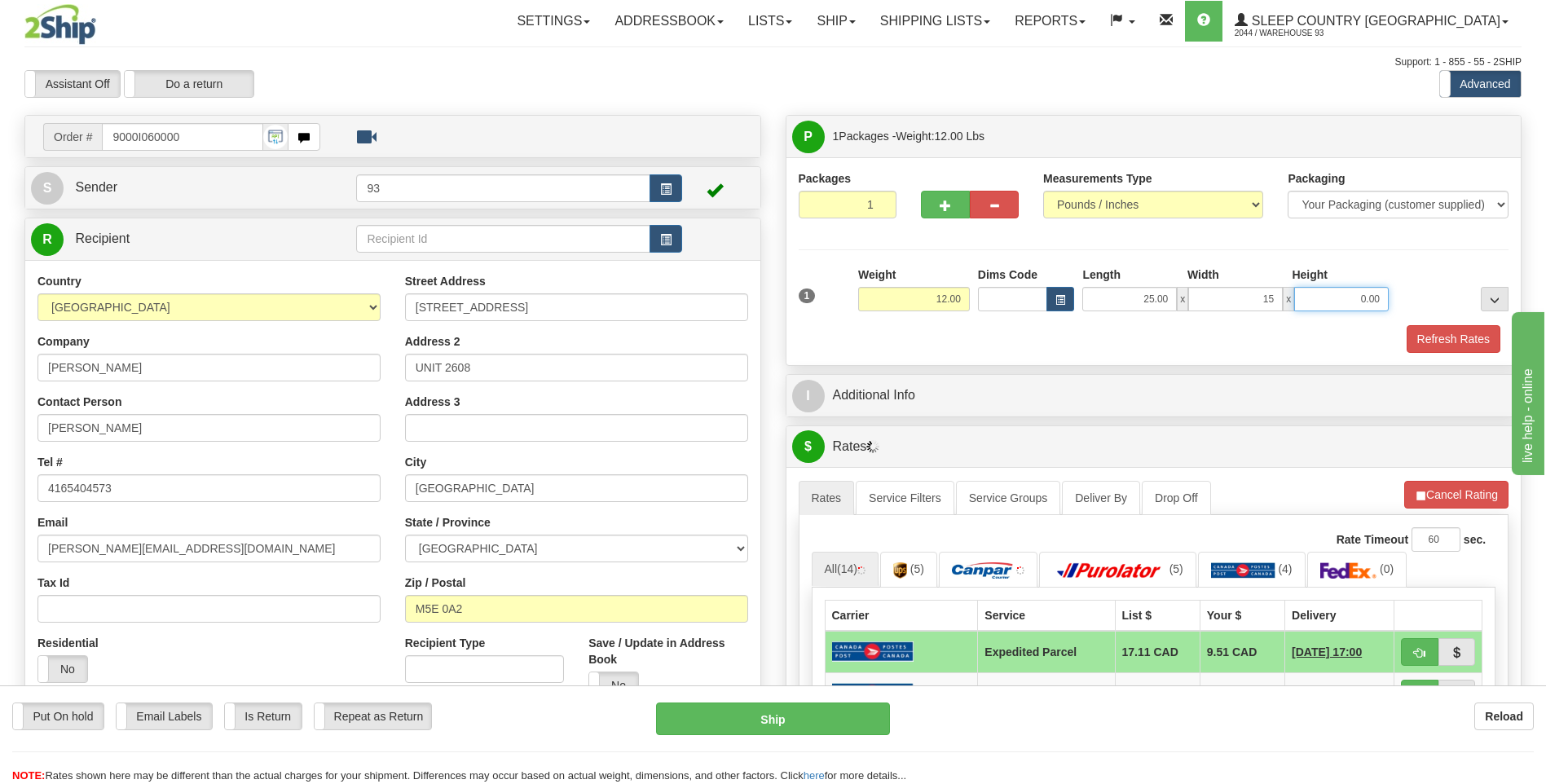
type input "15.00"
click at [1355, 305] on input "0.00" at bounding box center [1341, 298] width 95 height 24
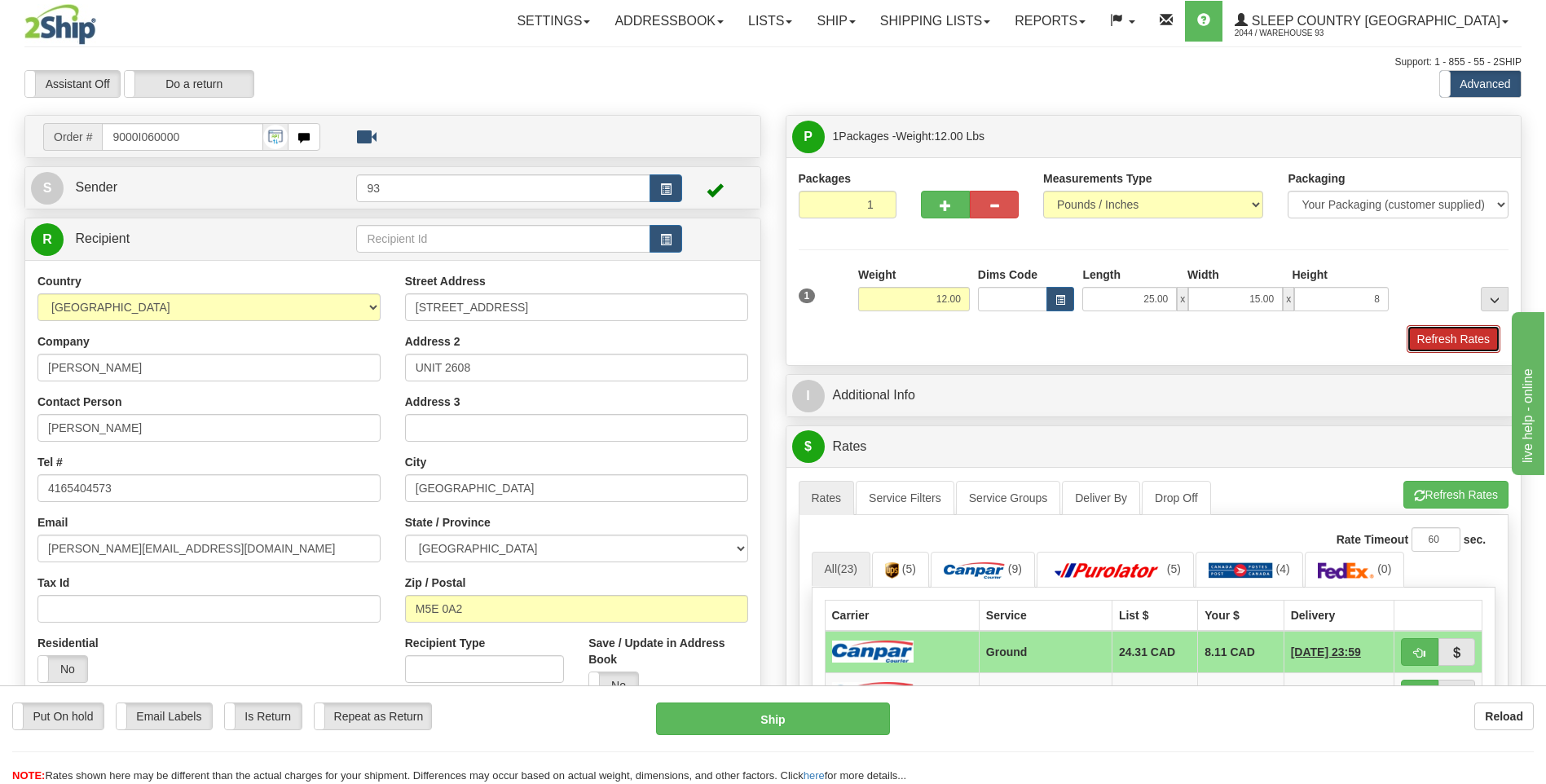
type input "8.00"
click at [1487, 339] on button "Refresh Rates" at bounding box center [1453, 338] width 94 height 27
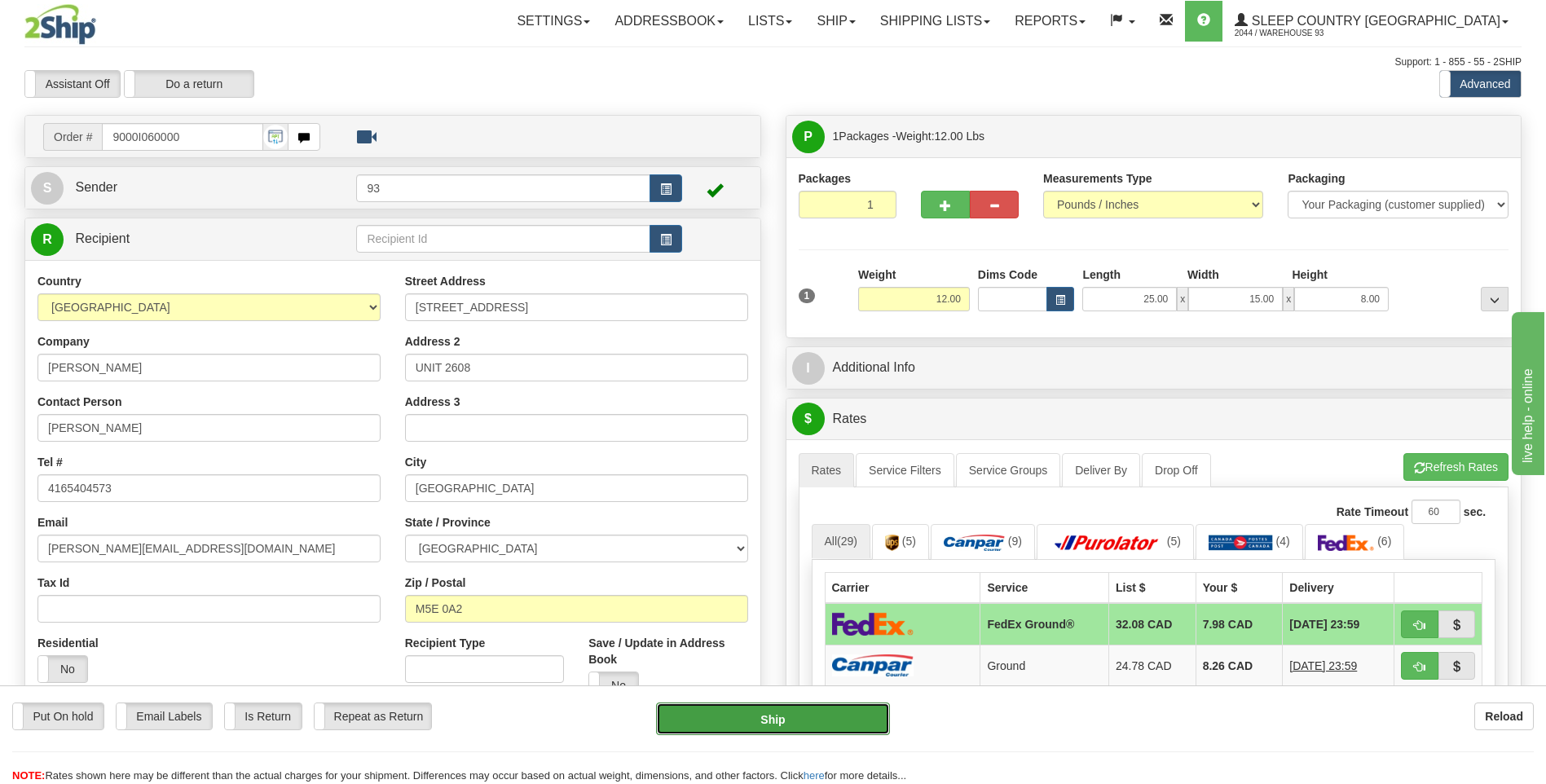
click at [851, 714] on button "Ship" at bounding box center [772, 719] width 233 height 32
type input "92"
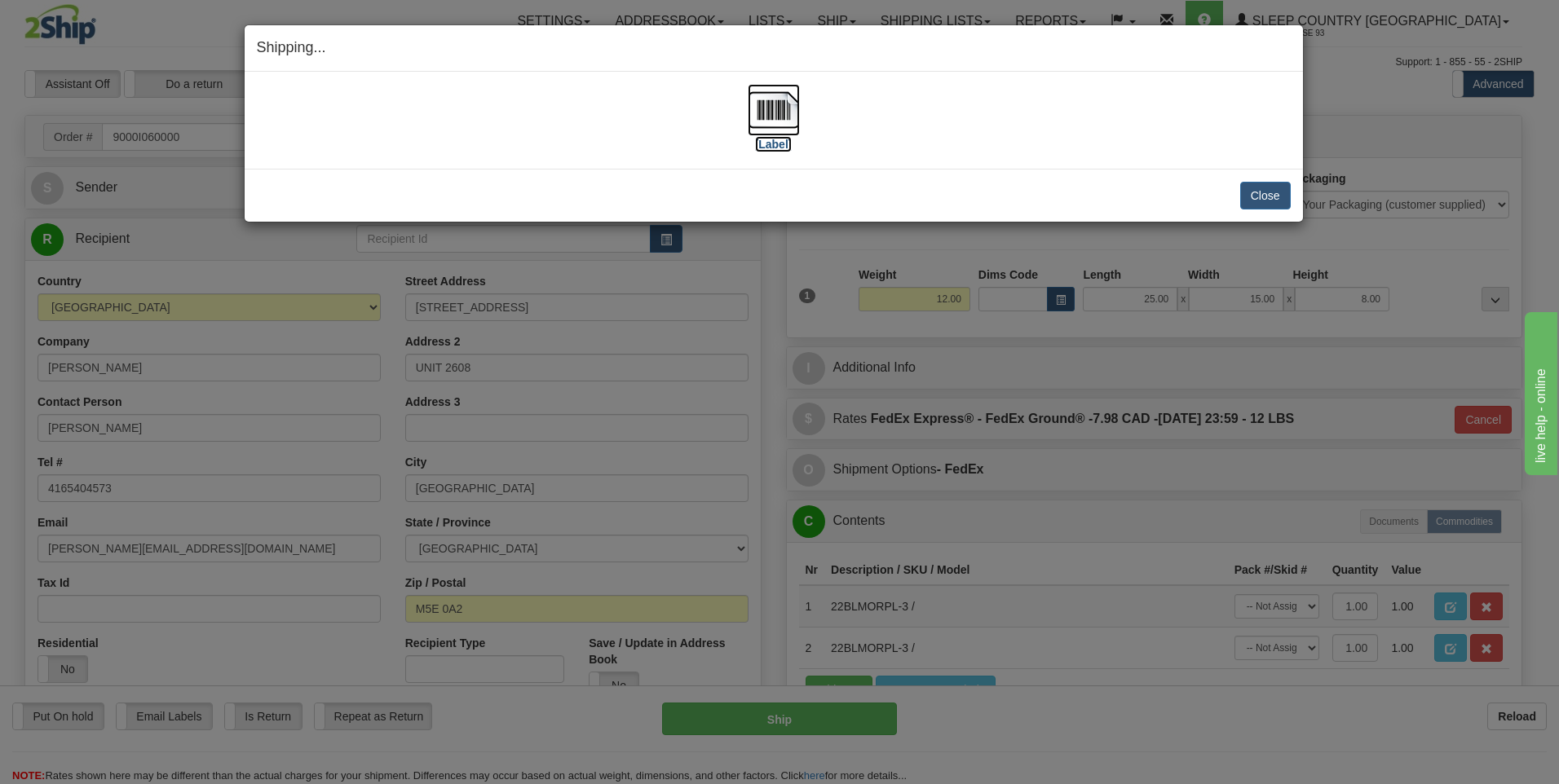
click at [775, 110] on img at bounding box center [774, 109] width 52 height 52
click at [1270, 193] on button "Close" at bounding box center [1265, 195] width 51 height 27
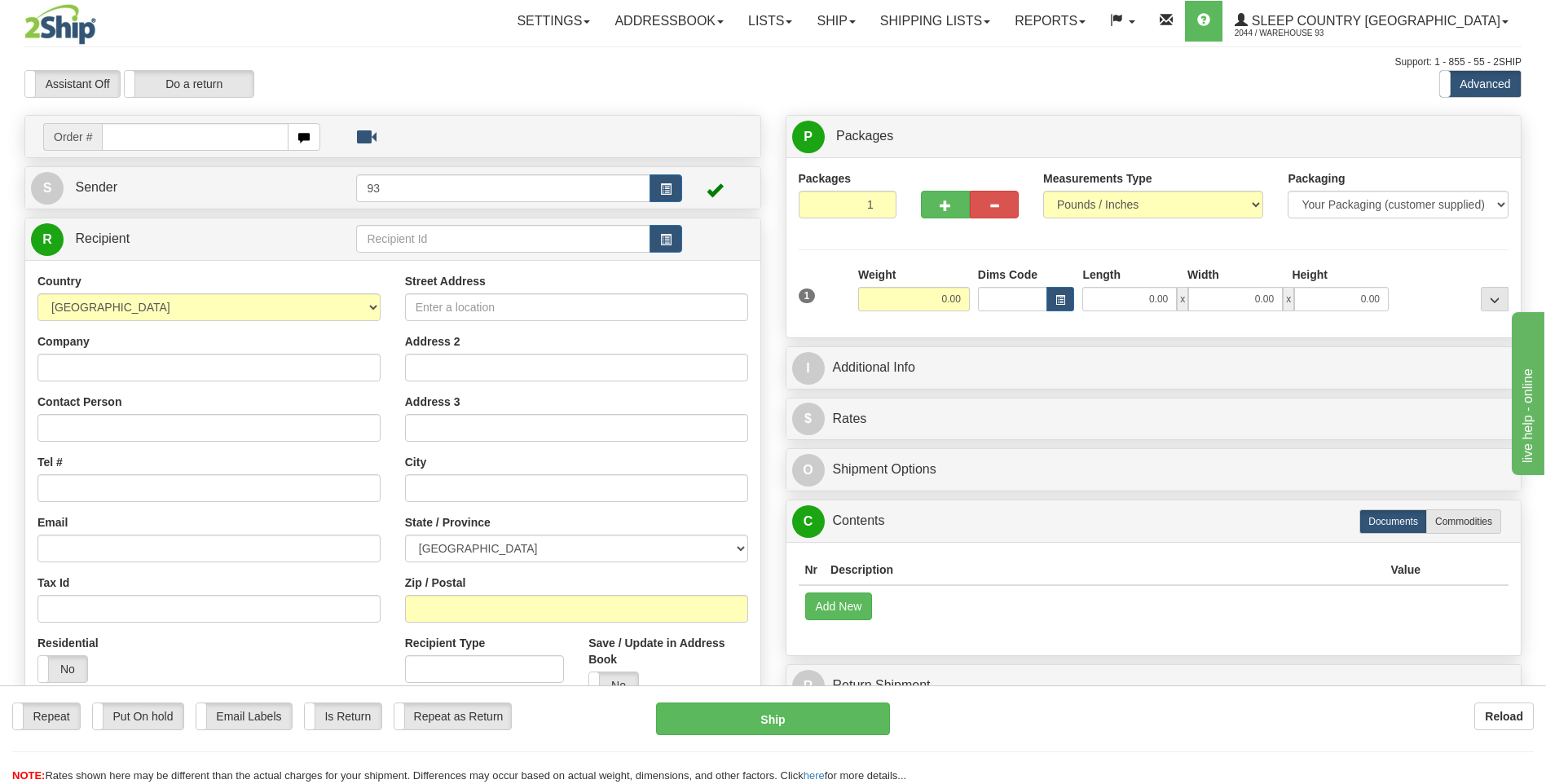
click at [197, 135] on input "text" at bounding box center [195, 136] width 186 height 27
type input "9000I060115"
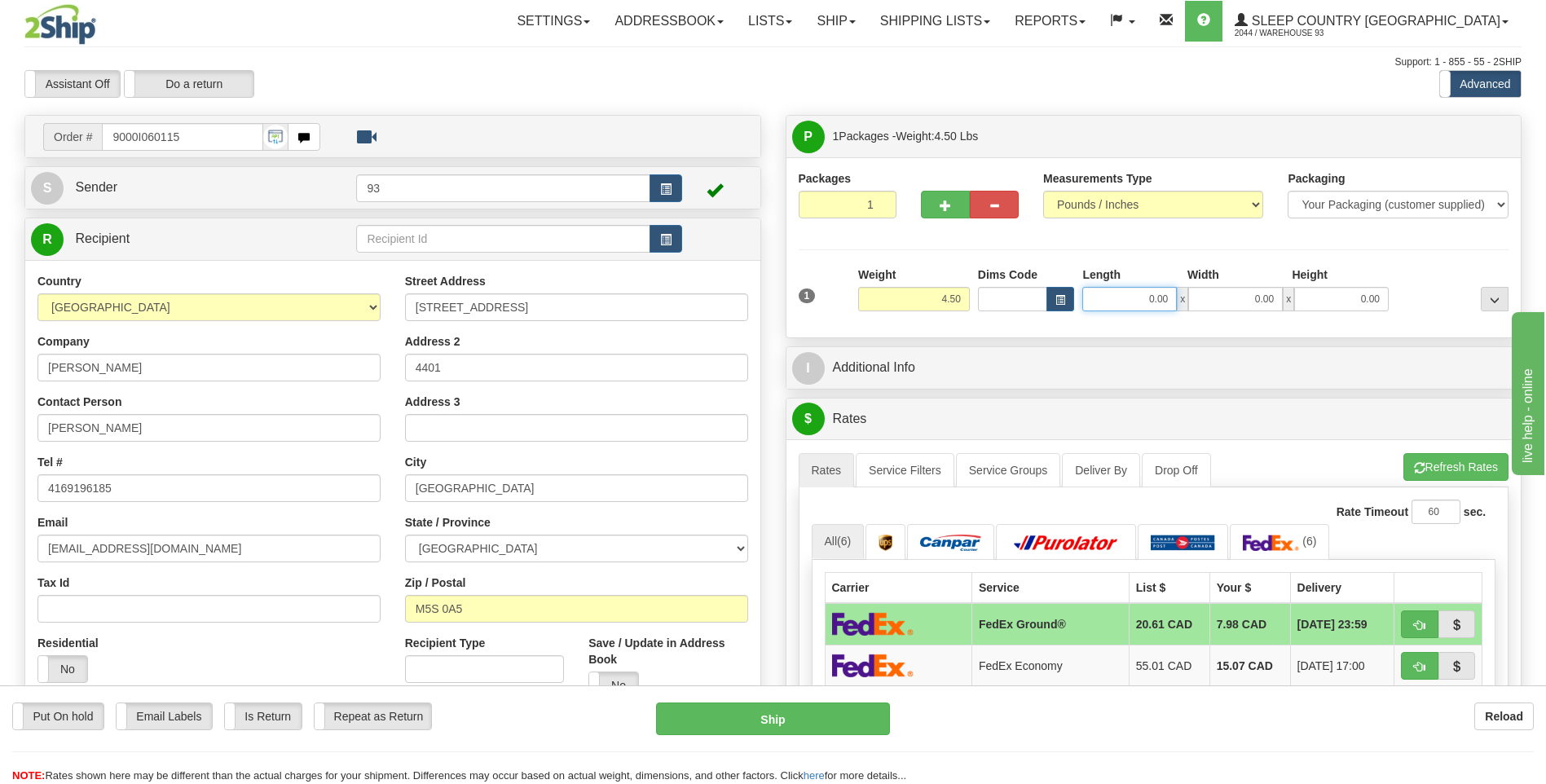
click at [1151, 297] on input "0.00" at bounding box center [1130, 298] width 95 height 24
type input "12.00"
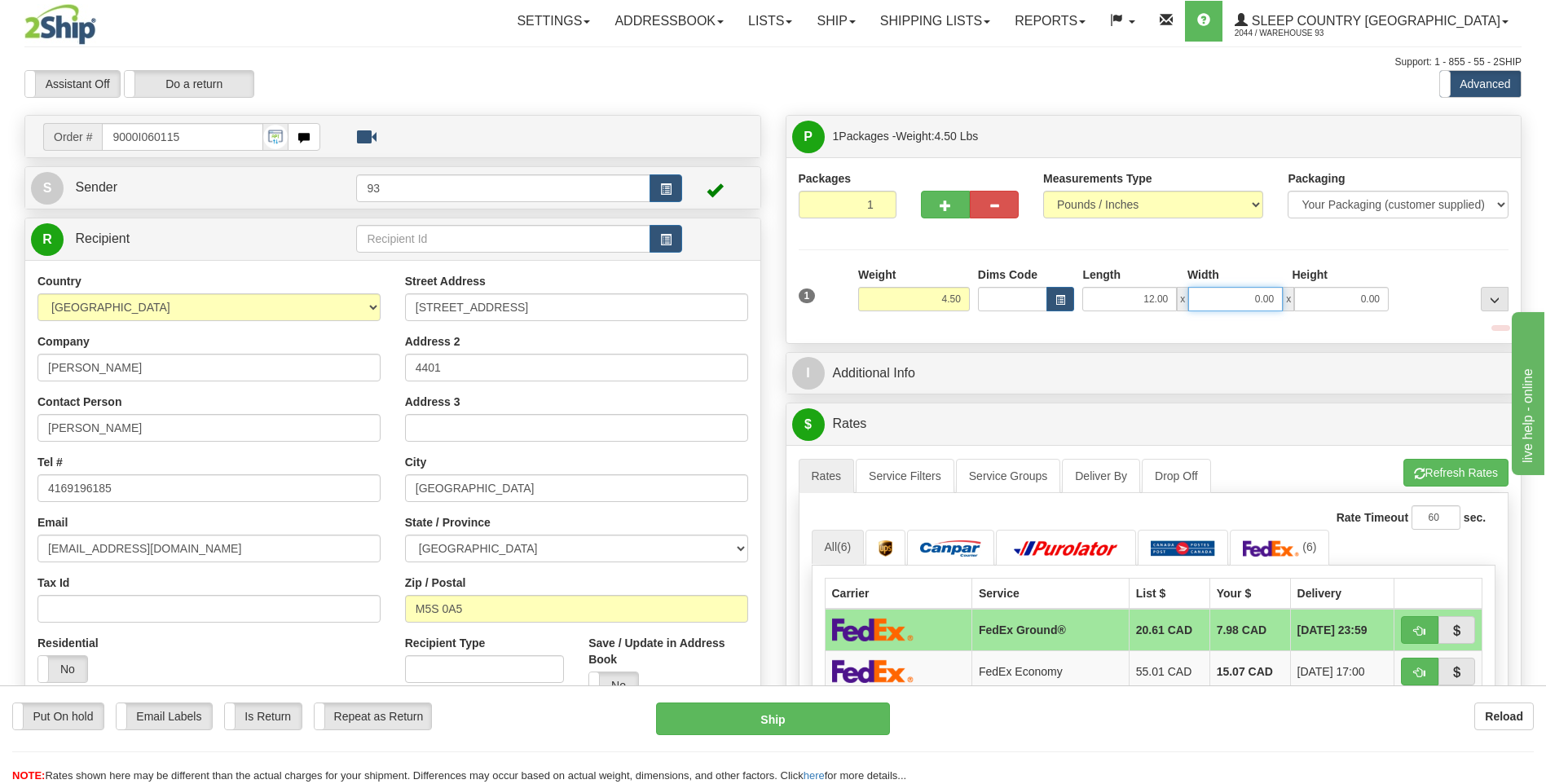
click at [1244, 300] on input "0.00" at bounding box center [1235, 298] width 95 height 24
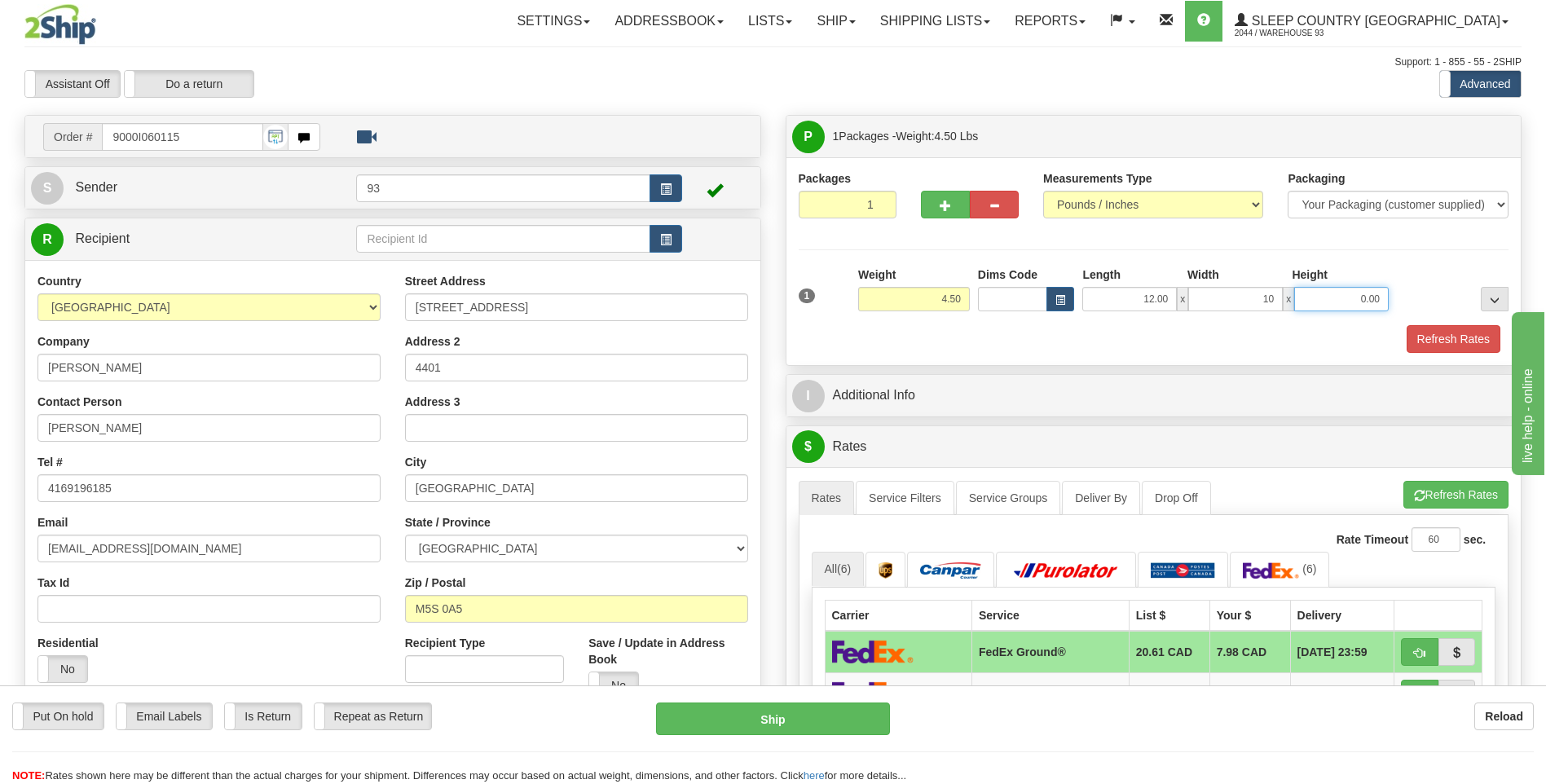
type input "10.00"
click at [1359, 298] on input "0.00" at bounding box center [1341, 298] width 95 height 24
click at [1465, 344] on button "Refresh Rates" at bounding box center [1453, 338] width 94 height 27
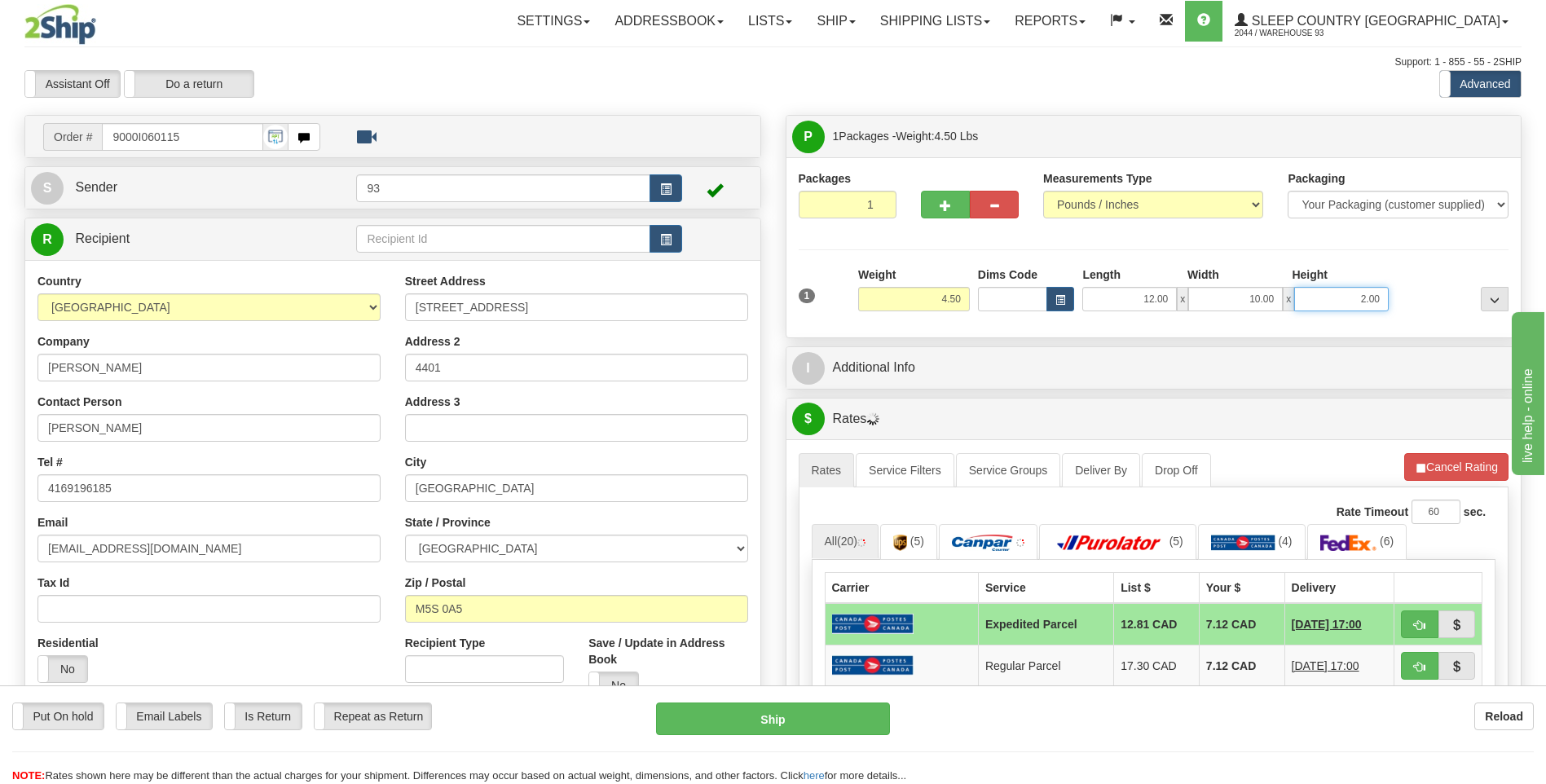
click at [1379, 297] on input "2.00" at bounding box center [1341, 298] width 95 height 24
type input "2"
type input "3.00"
click at [1426, 309] on div at bounding box center [1452, 289] width 120 height 45
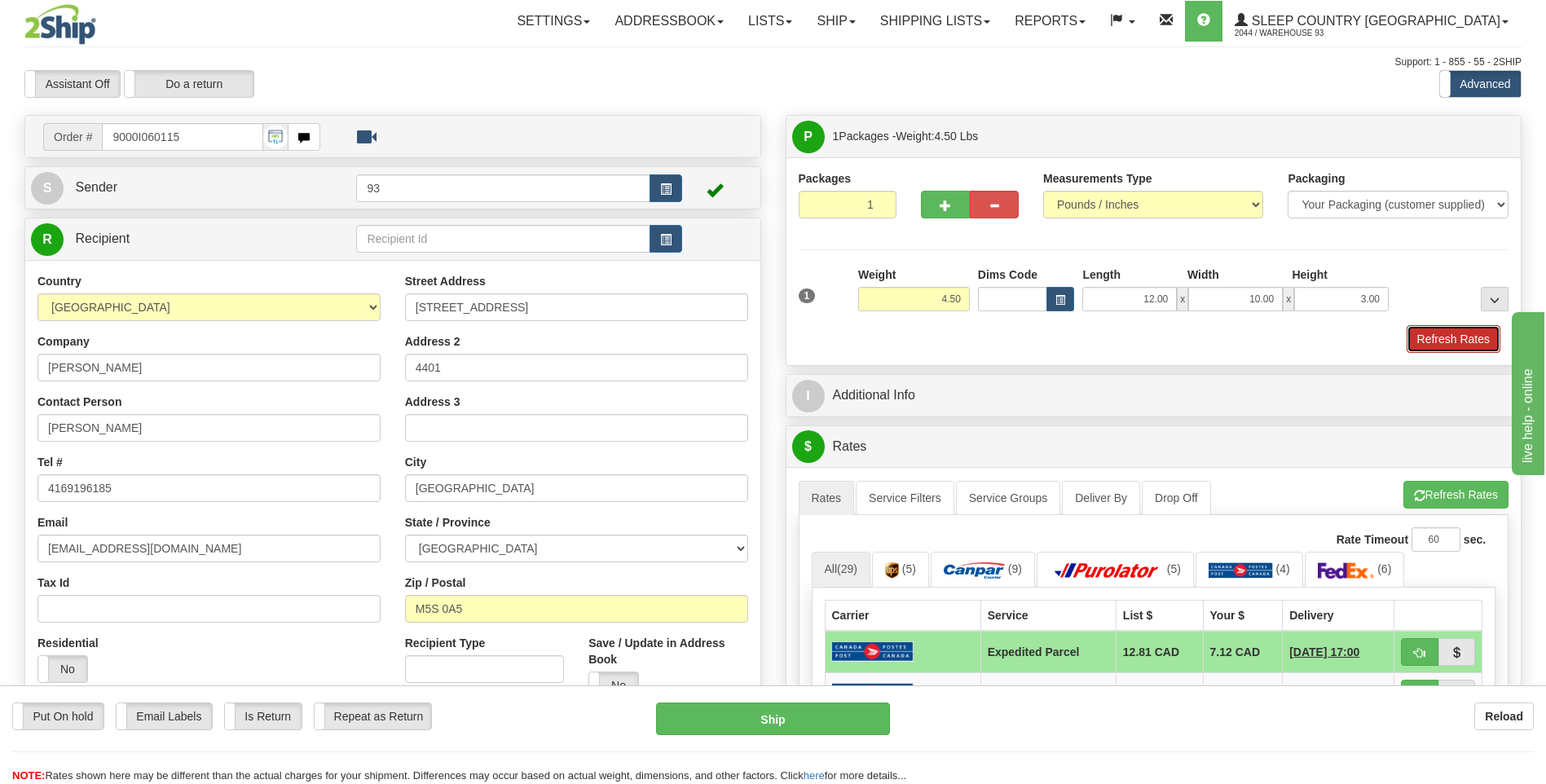
click at [1444, 334] on button "Refresh Rates" at bounding box center [1453, 338] width 94 height 27
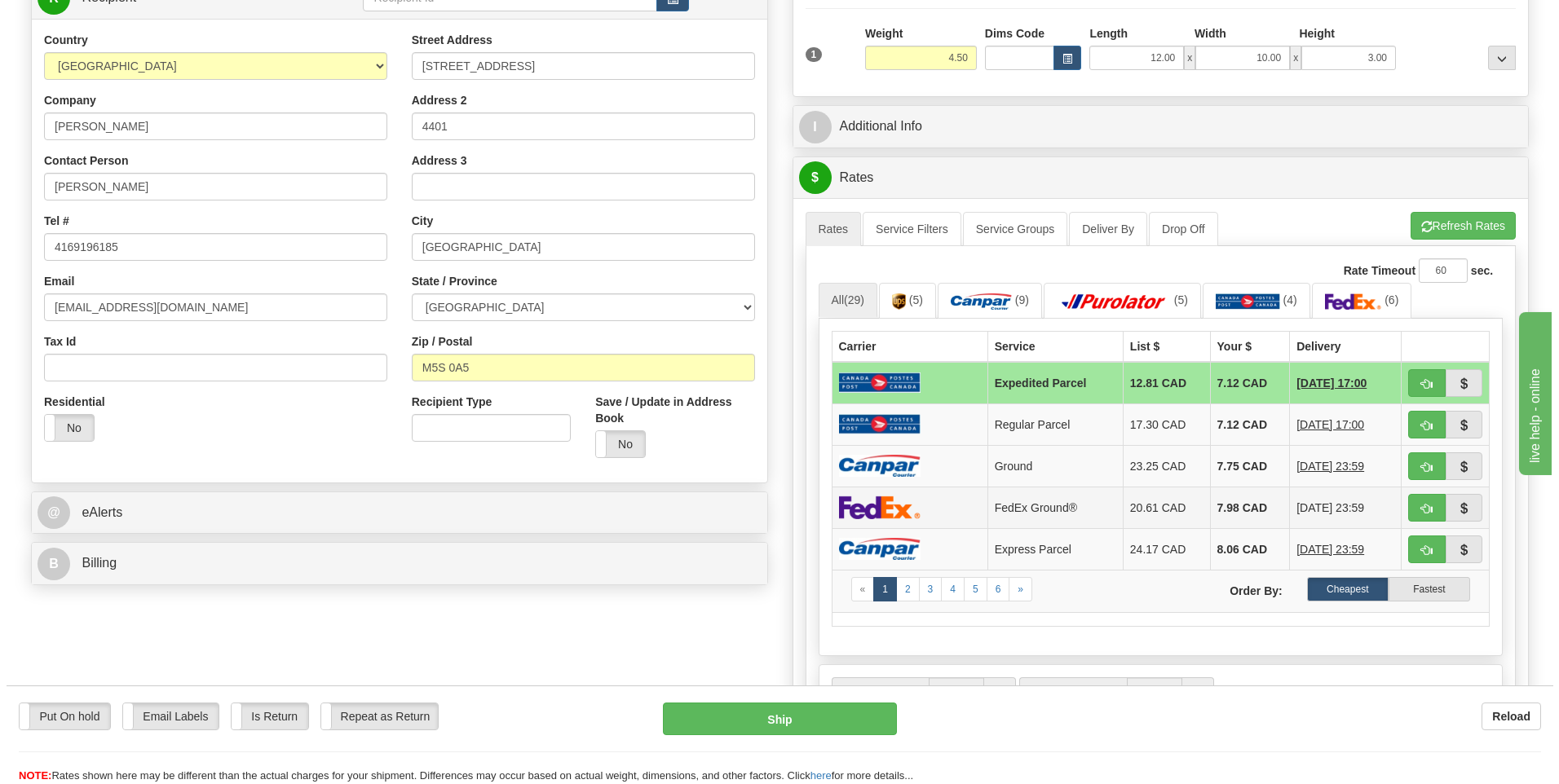
scroll to position [244, 0]
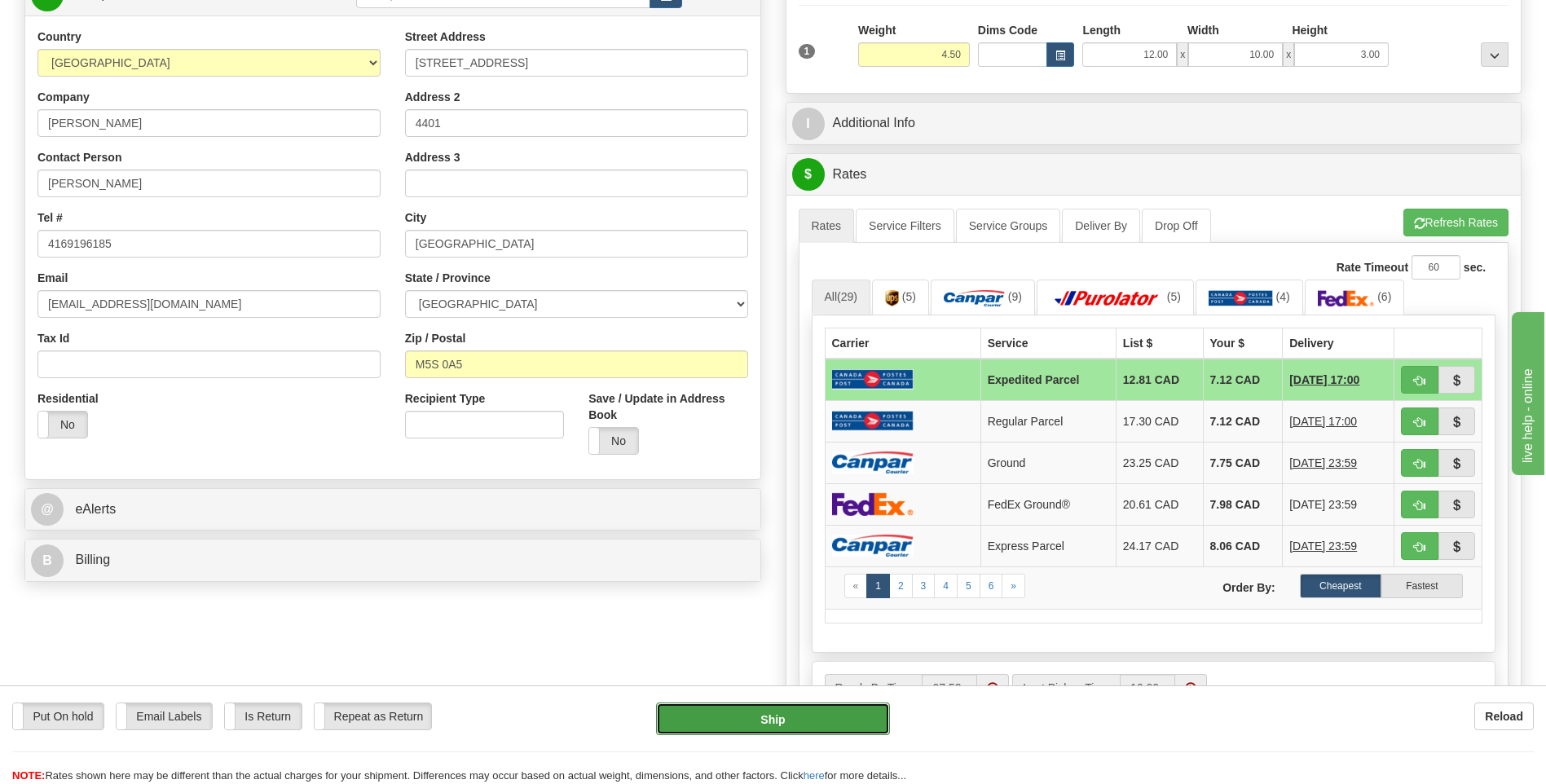
click at [824, 713] on button "Ship" at bounding box center [772, 719] width 233 height 32
type input "DOM.EP"
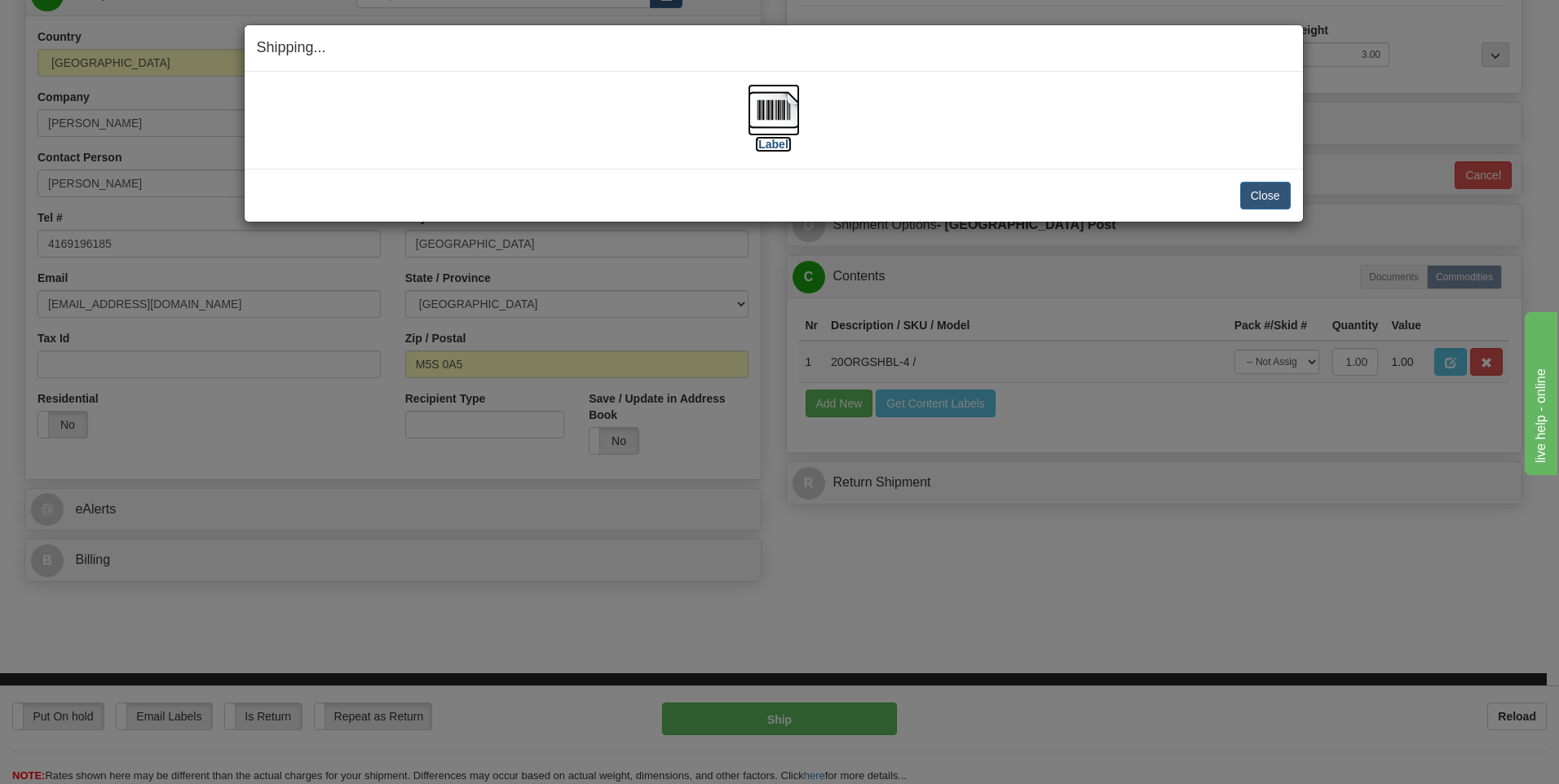
click at [770, 116] on img at bounding box center [774, 109] width 52 height 52
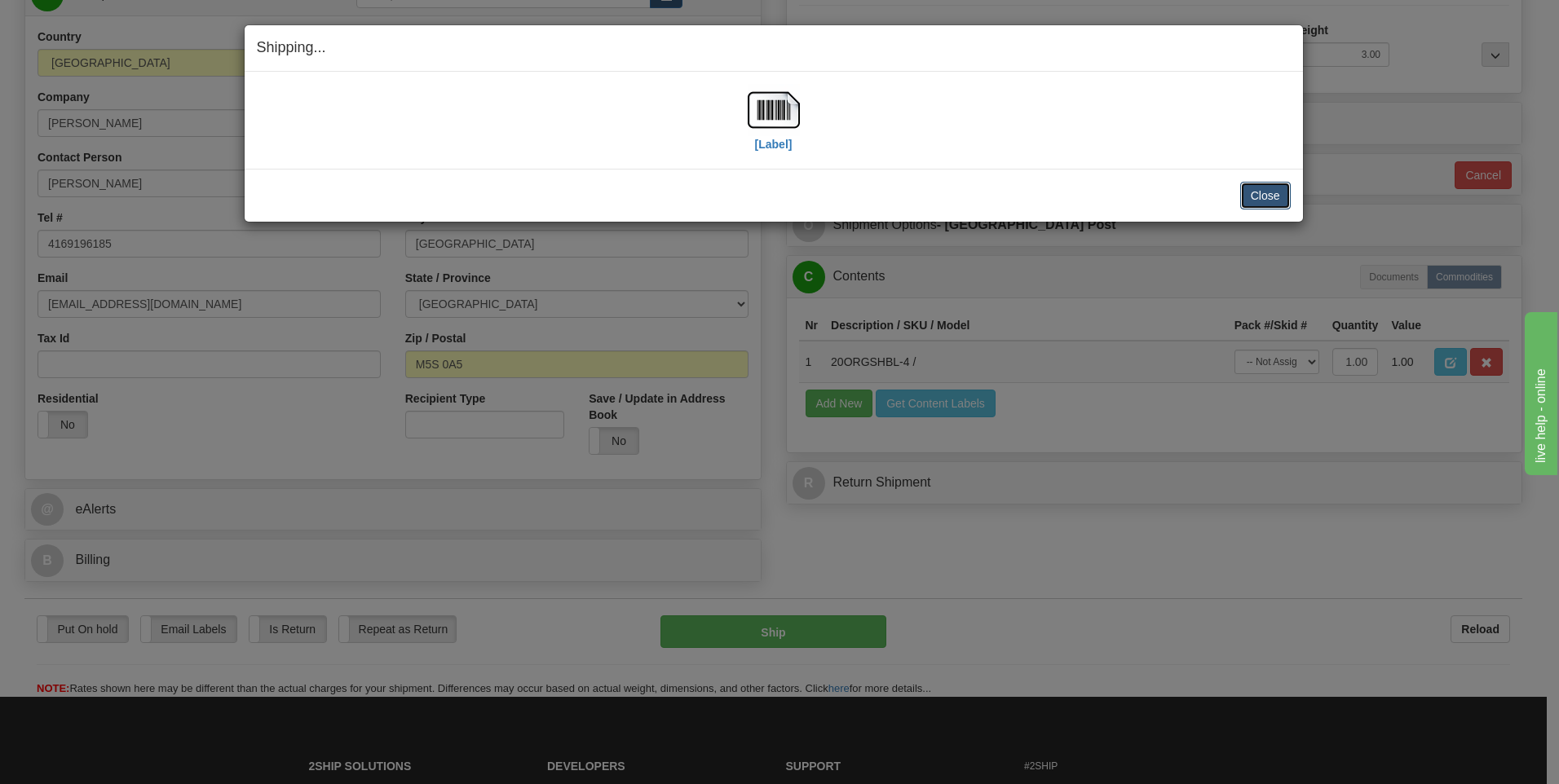
click at [1256, 199] on button "Close" at bounding box center [1265, 195] width 51 height 27
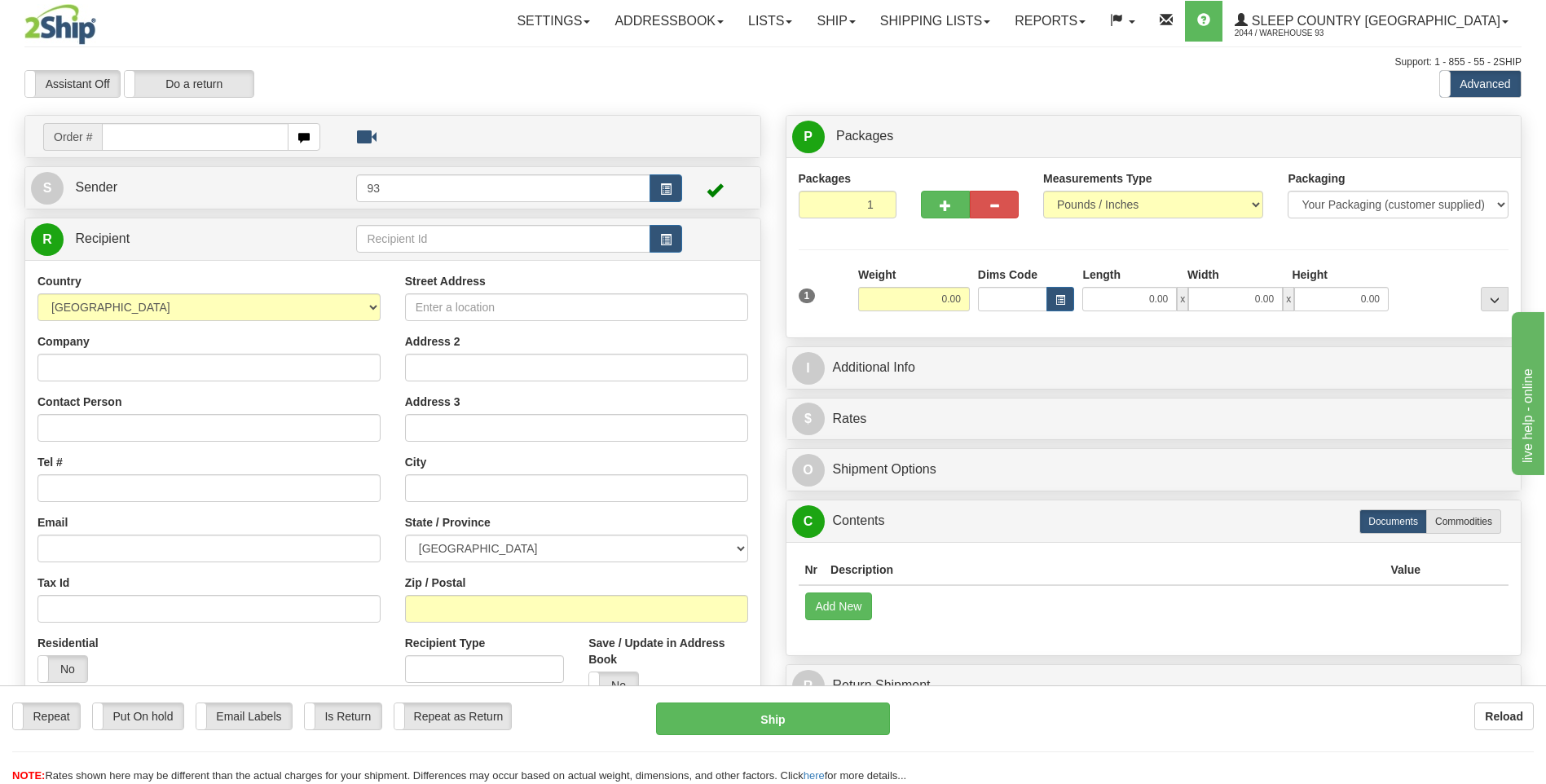
click at [162, 135] on input "text" at bounding box center [195, 136] width 186 height 27
type input "9000I060261"
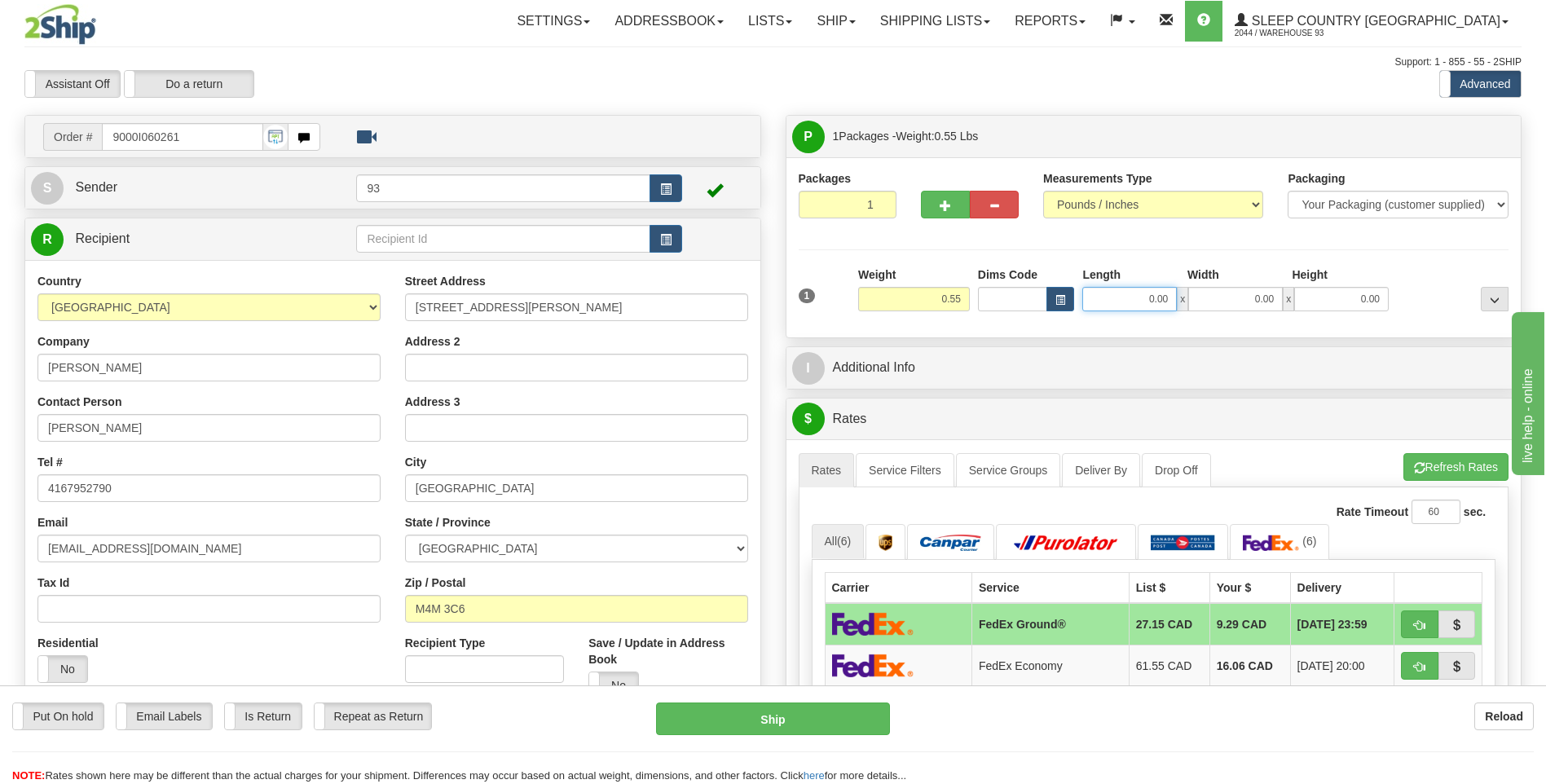
click at [1153, 298] on input "0.00" at bounding box center [1130, 298] width 95 height 24
type input "10.00"
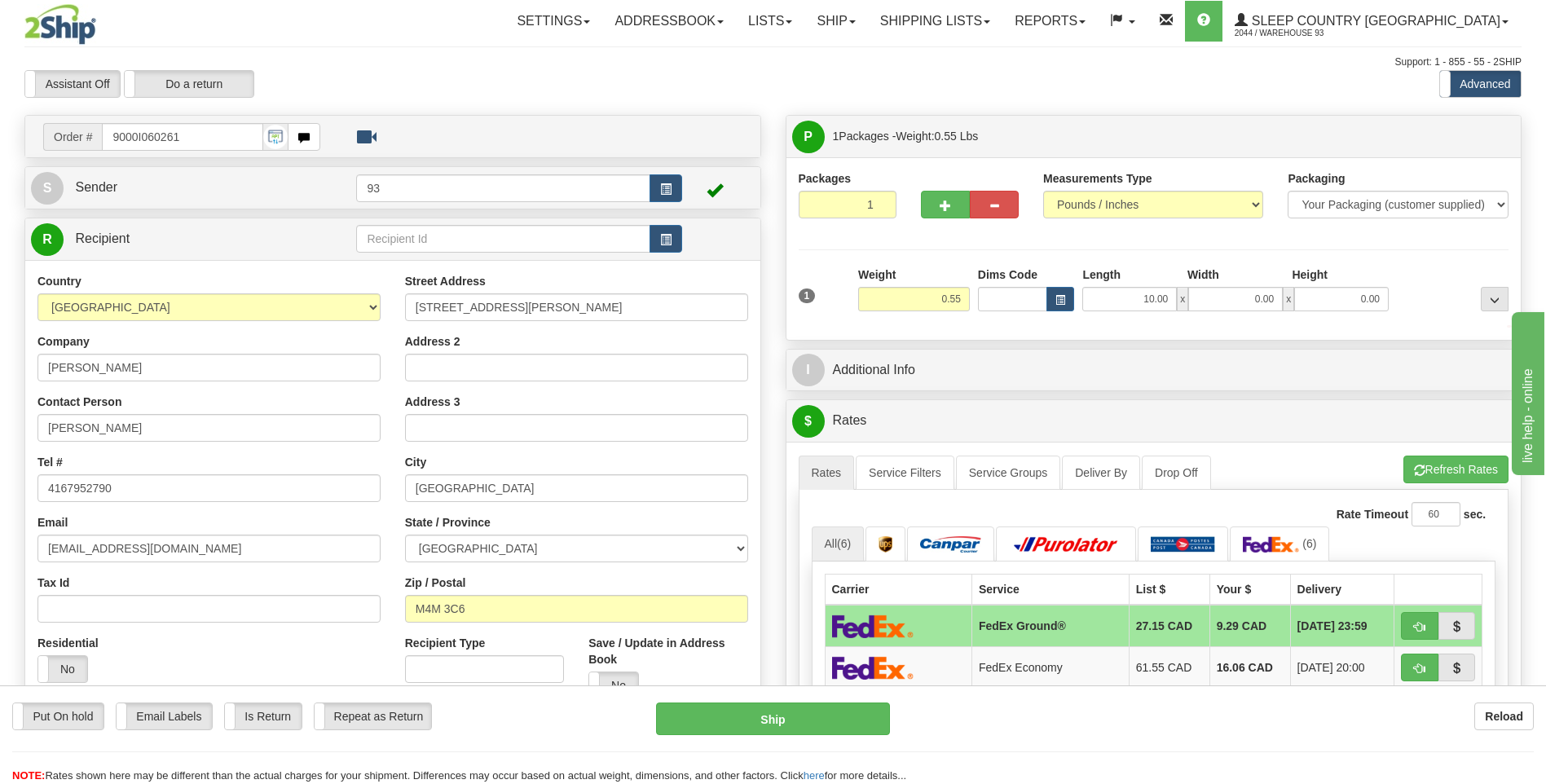
click at [1286, 303] on span "x" at bounding box center [1289, 298] width 12 height 24
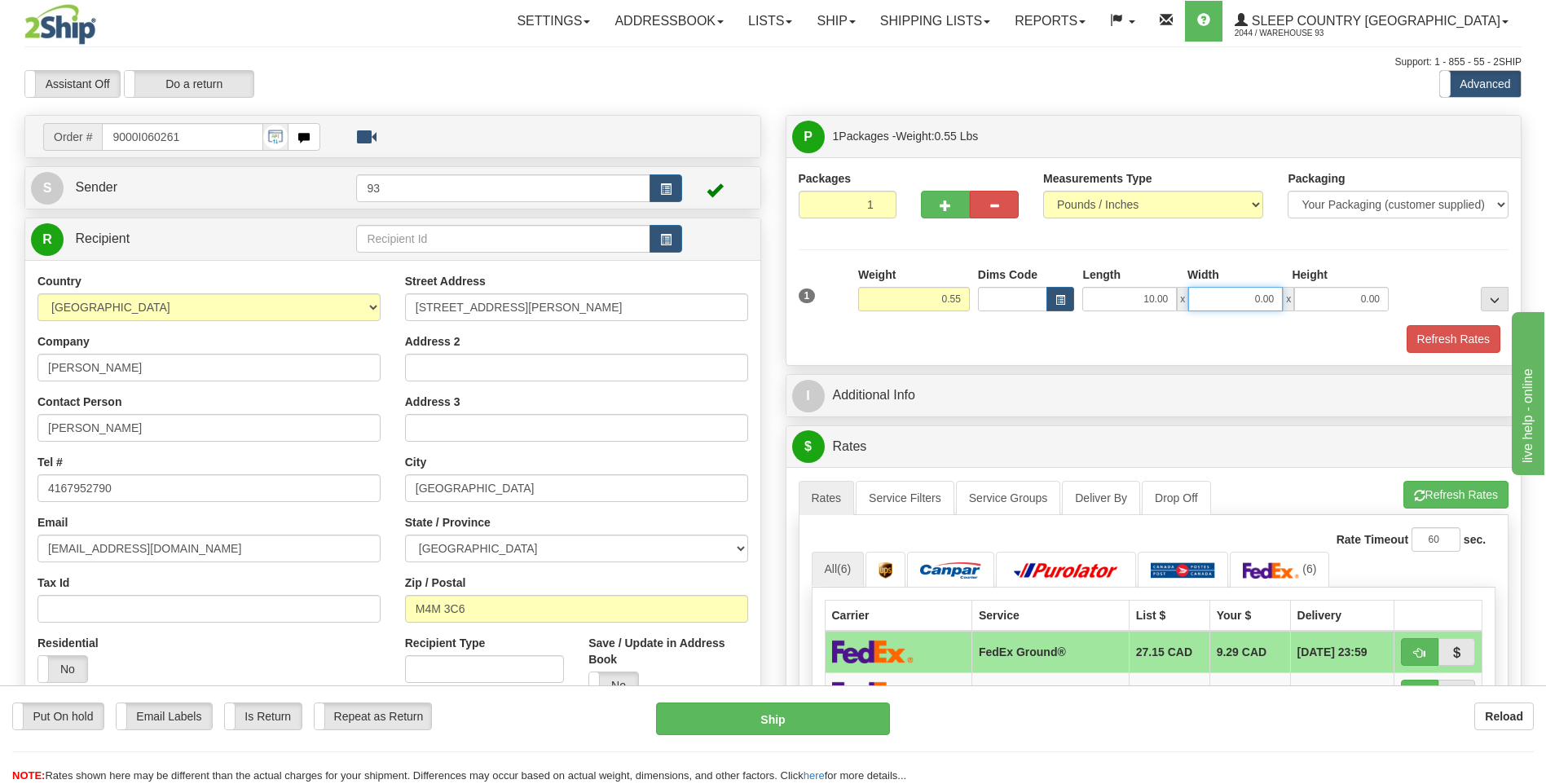
click at [1270, 306] on input "0.00" at bounding box center [1235, 298] width 95 height 24
type input "6.00"
click at [1356, 302] on input "0.00" at bounding box center [1341, 298] width 95 height 24
type input "1.00"
click at [1485, 342] on button "Refresh Rates" at bounding box center [1453, 338] width 94 height 27
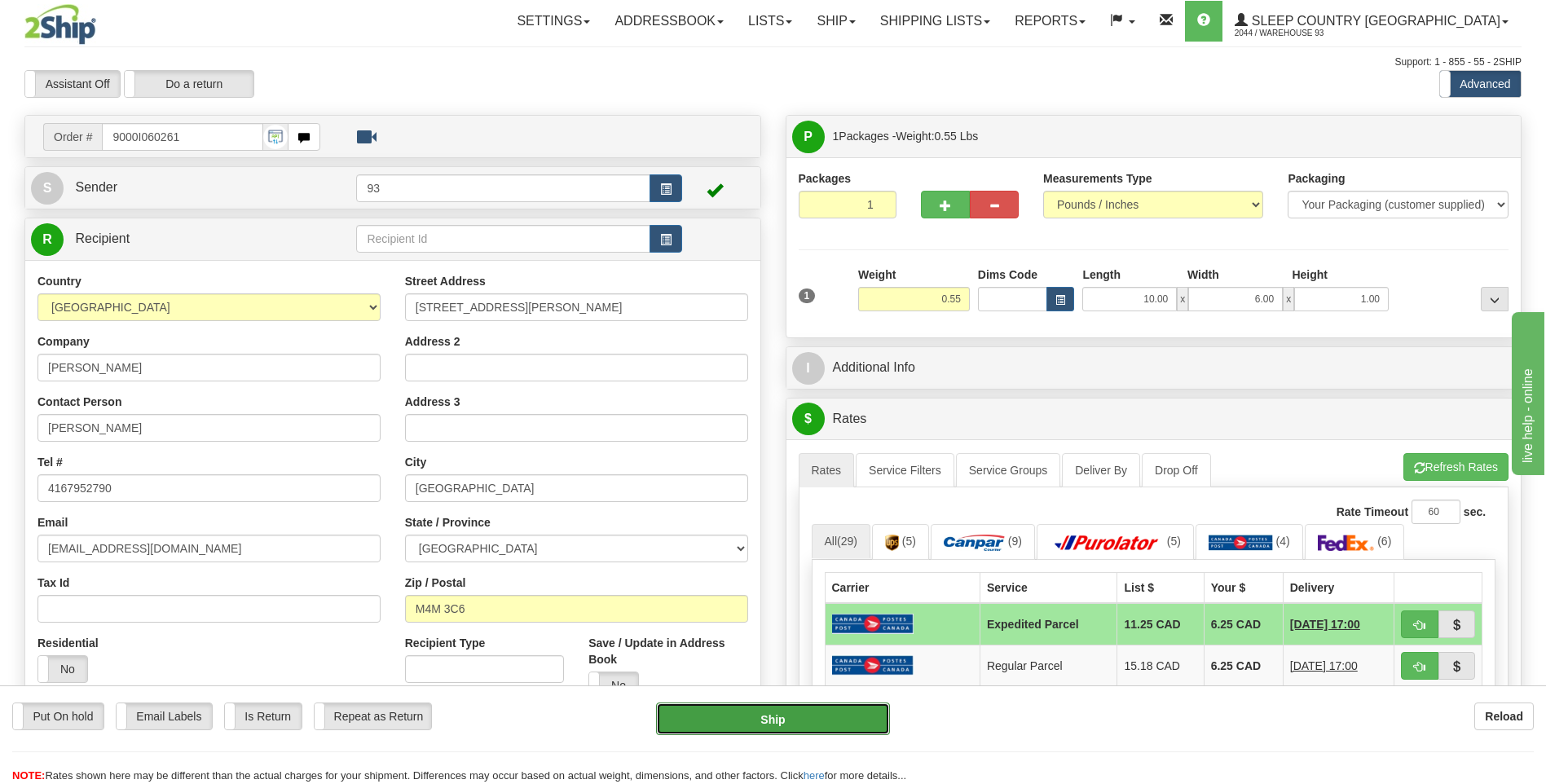
click at [821, 721] on button "Ship" at bounding box center [772, 719] width 233 height 32
type input "DOM.EP"
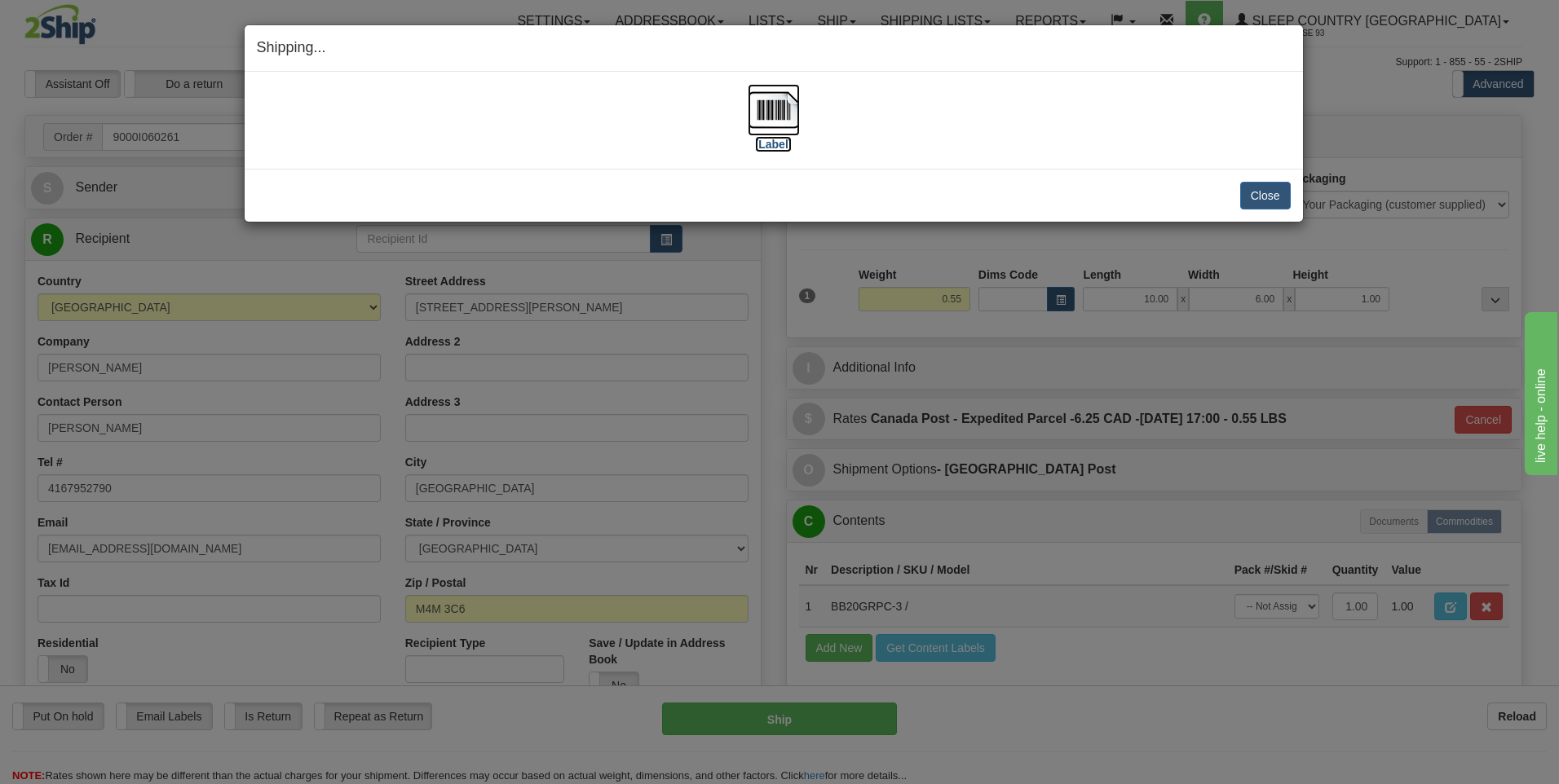
click at [784, 108] on img at bounding box center [774, 109] width 52 height 52
click at [1251, 196] on button "Close" at bounding box center [1265, 195] width 51 height 27
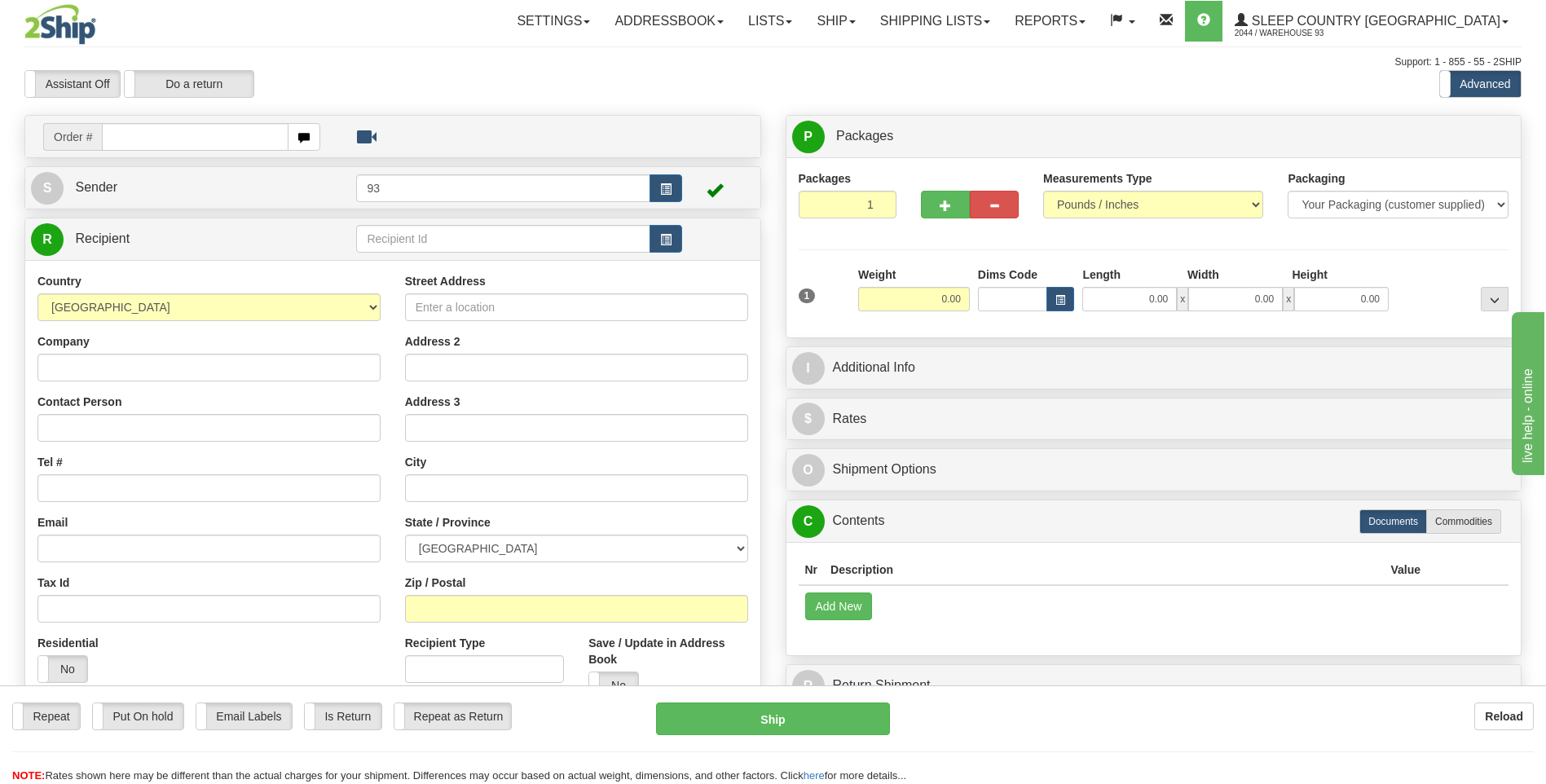
click at [185, 142] on input "text" at bounding box center [195, 136] width 186 height 27
type input "9000I060341"
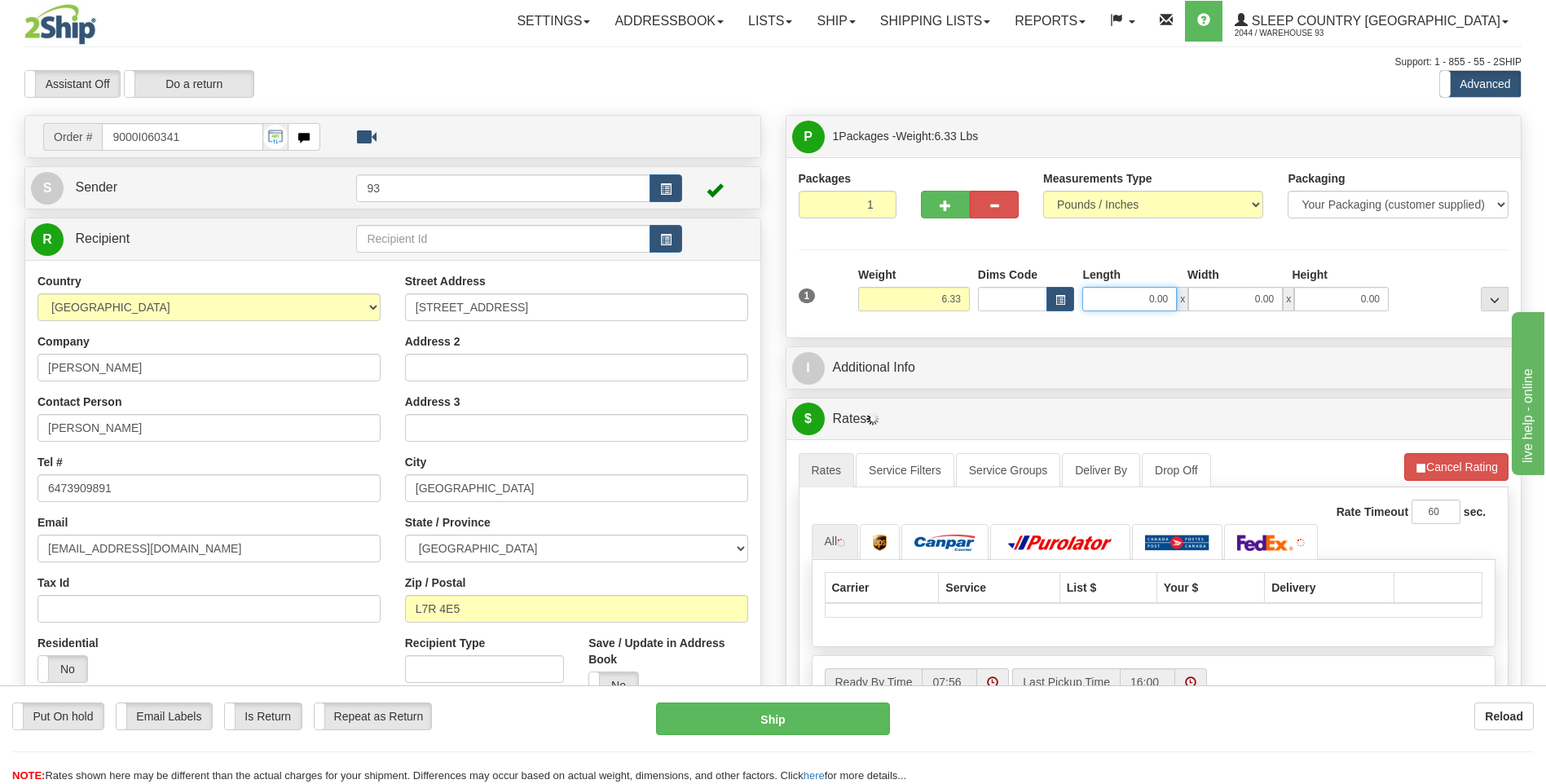
click at [1145, 306] on input "0.00" at bounding box center [1130, 298] width 95 height 24
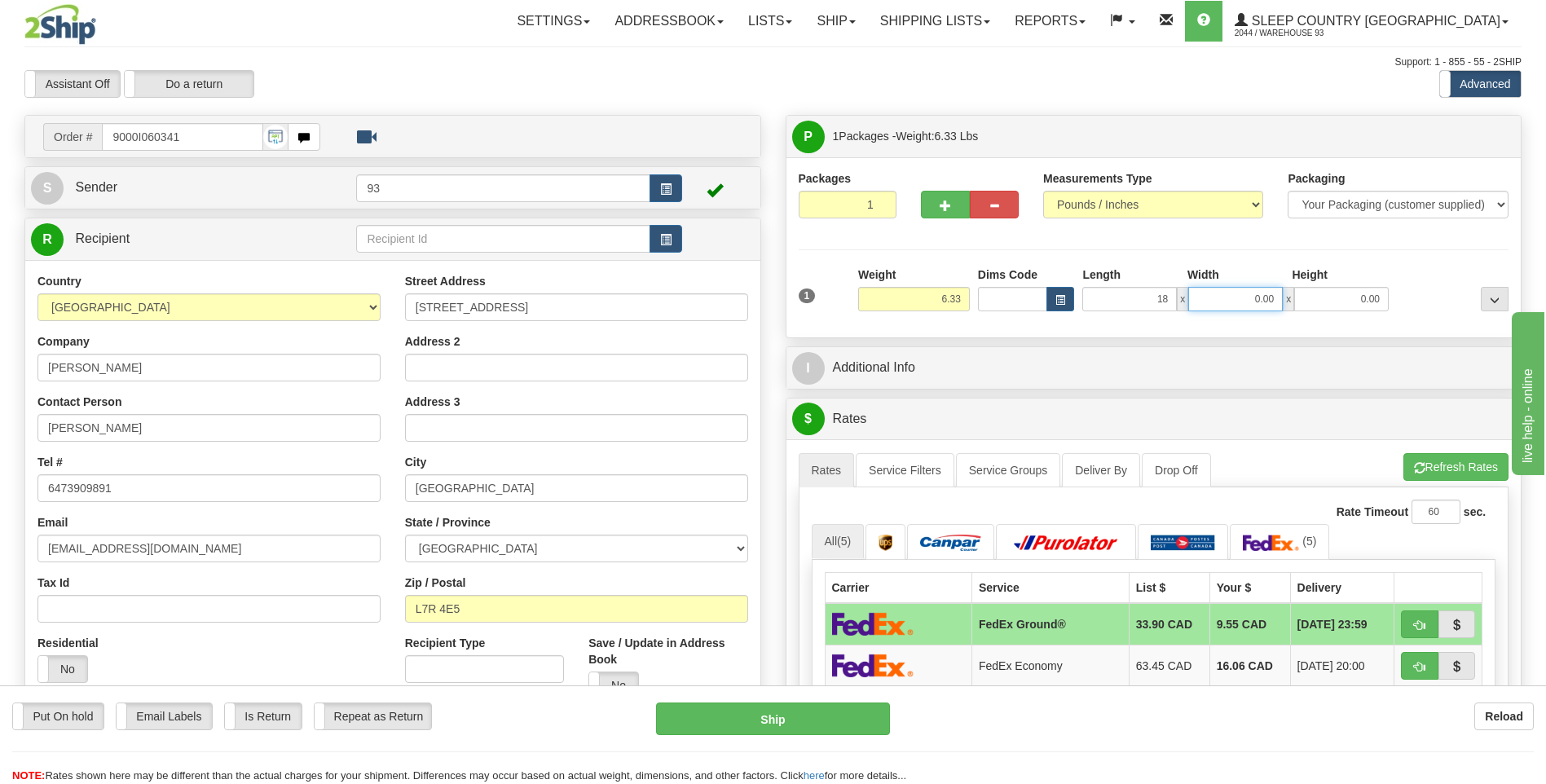
type input "18.00"
click at [1237, 291] on input "0.00" at bounding box center [1235, 298] width 95 height 24
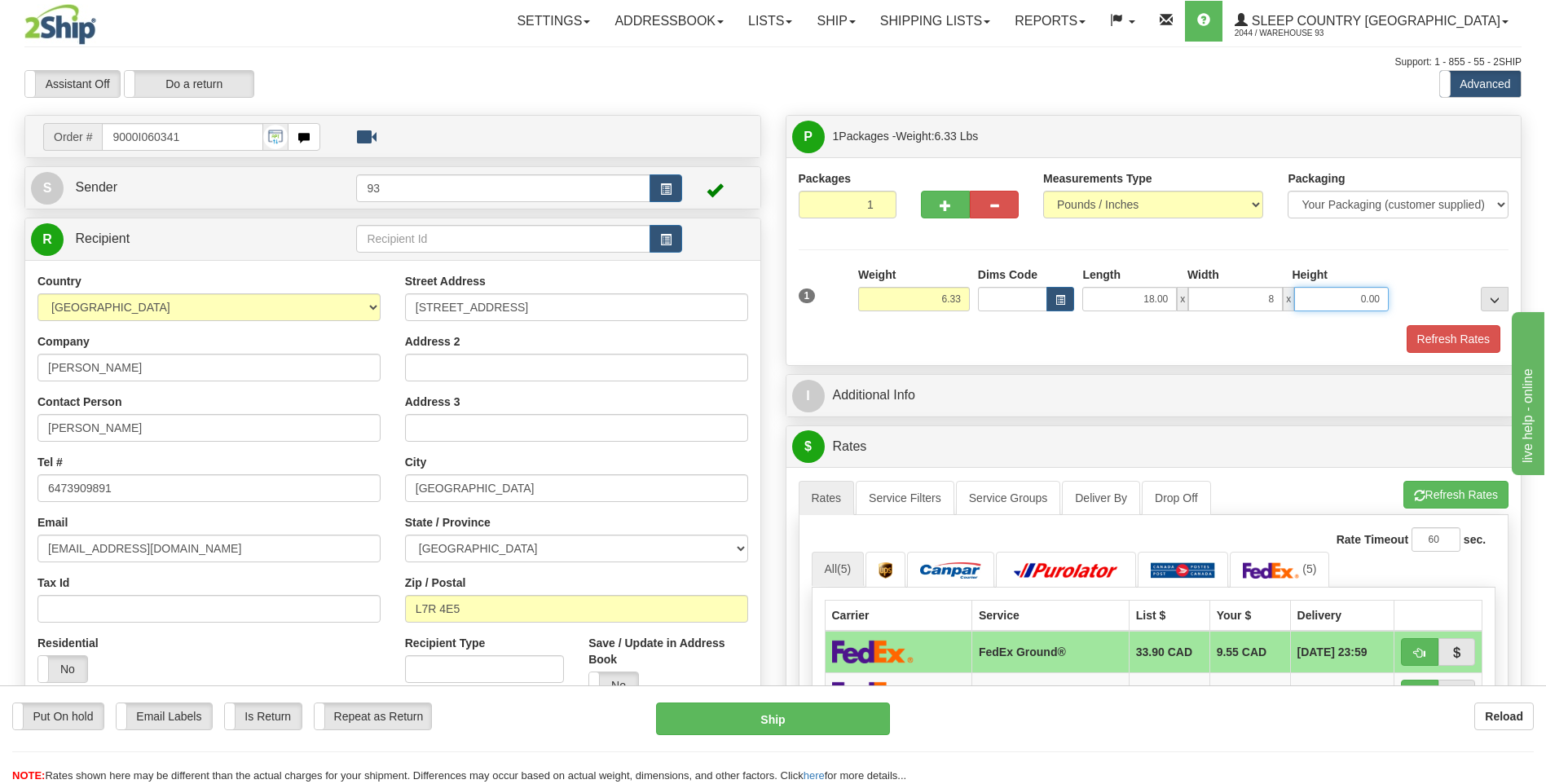
type input "8.00"
click at [1337, 293] on input "0.00" at bounding box center [1341, 298] width 95 height 24
type input "8.00"
click at [1461, 344] on button "Refresh Rates" at bounding box center [1453, 338] width 94 height 27
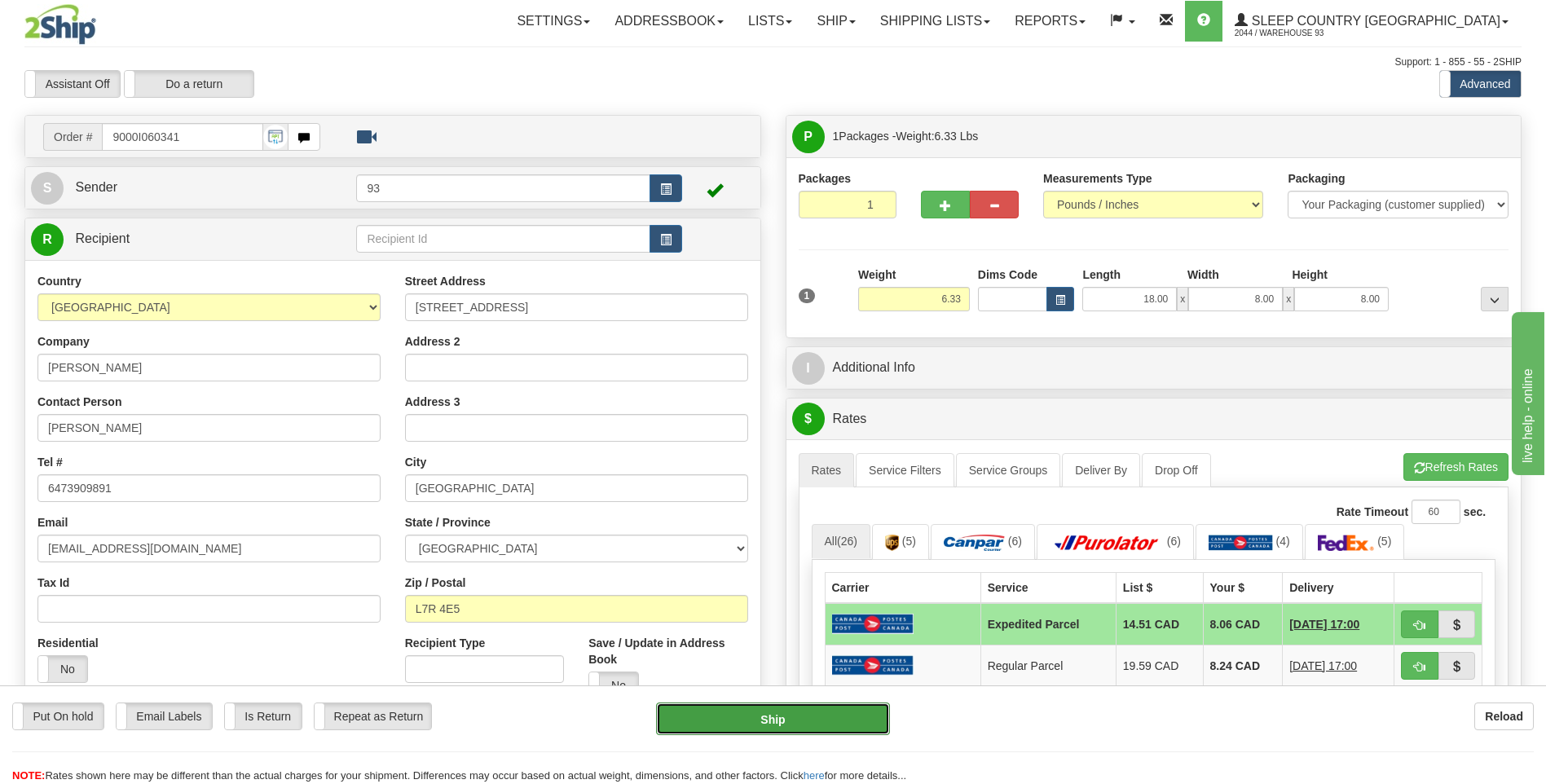
click at [869, 710] on button "Ship" at bounding box center [772, 719] width 233 height 32
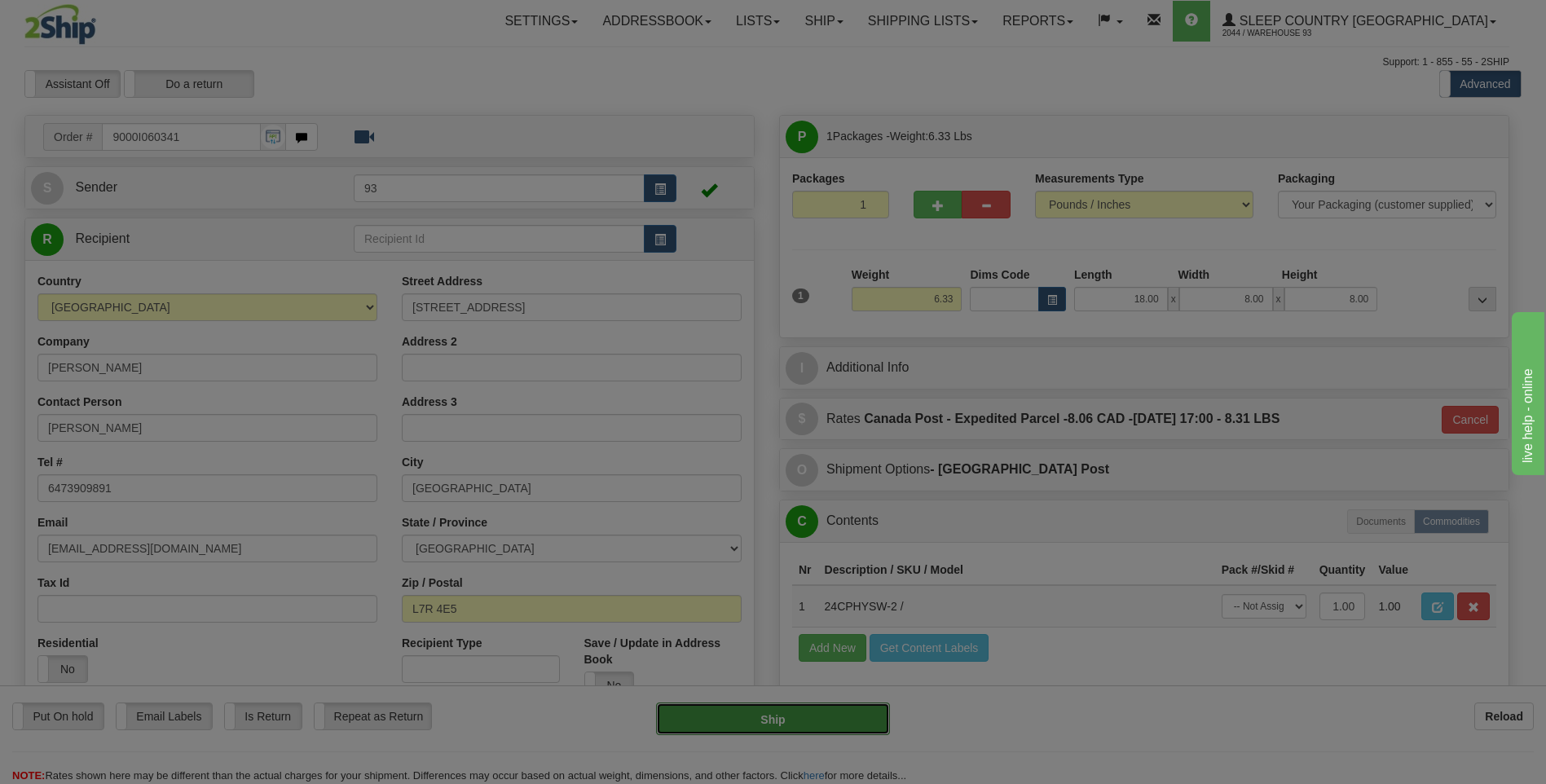
type input "DOM.EP"
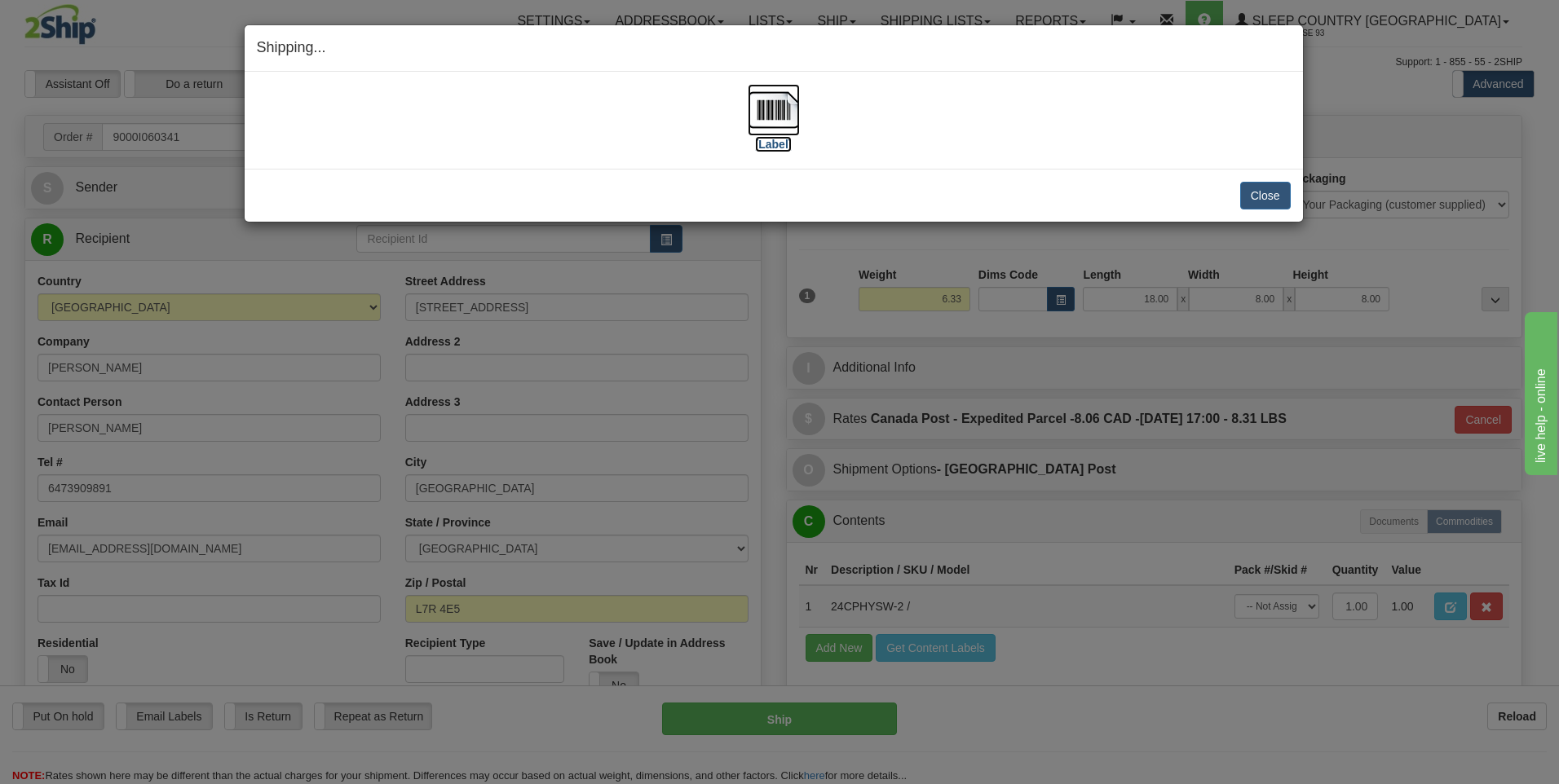
click at [763, 113] on img at bounding box center [774, 109] width 52 height 52
click at [1275, 191] on button "Close" at bounding box center [1265, 195] width 51 height 27
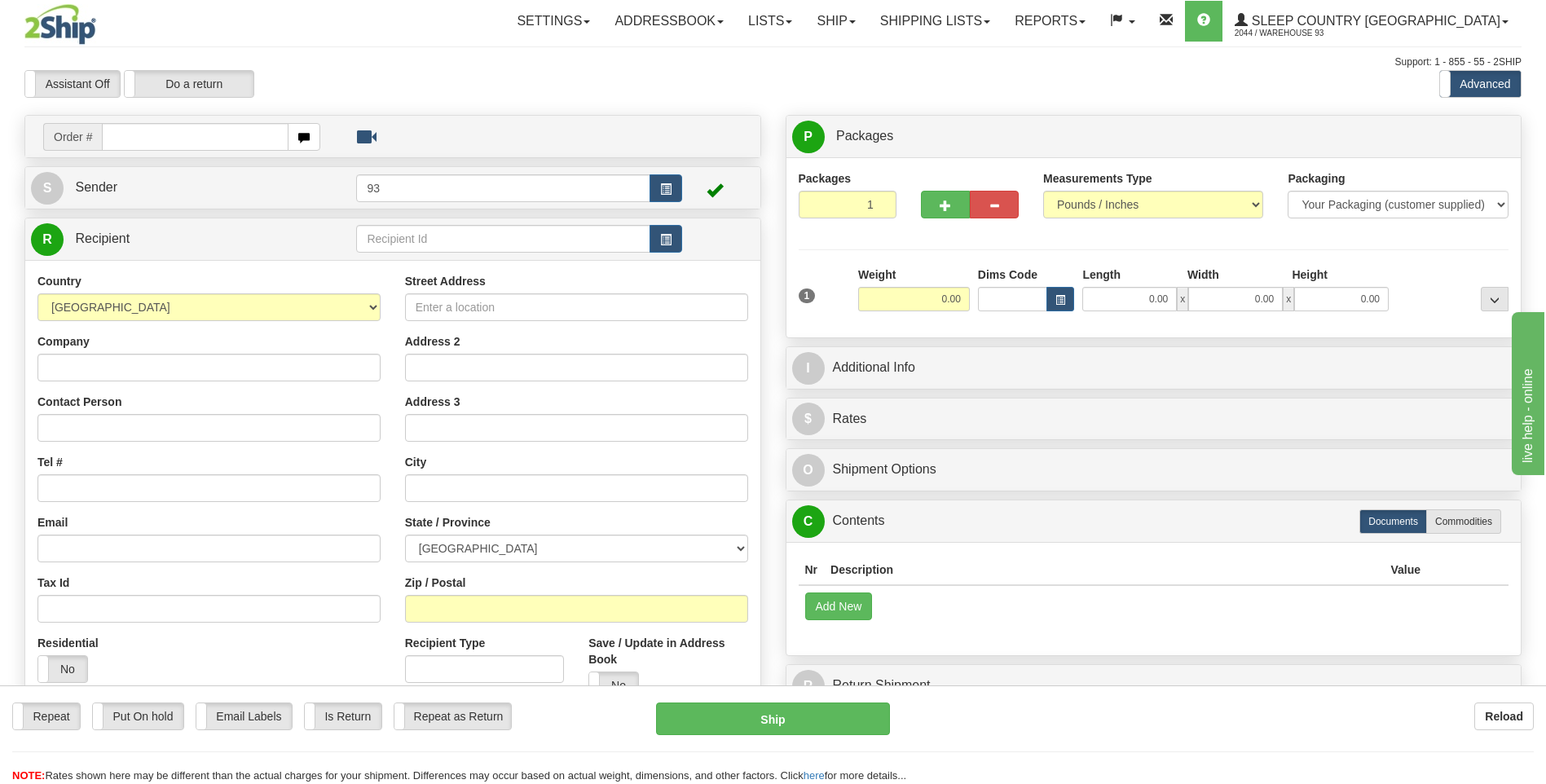
click at [201, 138] on input "text" at bounding box center [195, 136] width 186 height 27
type input "9000I060418"
click at [210, 134] on input "text" at bounding box center [195, 136] width 186 height 27
type input "5950I060286"
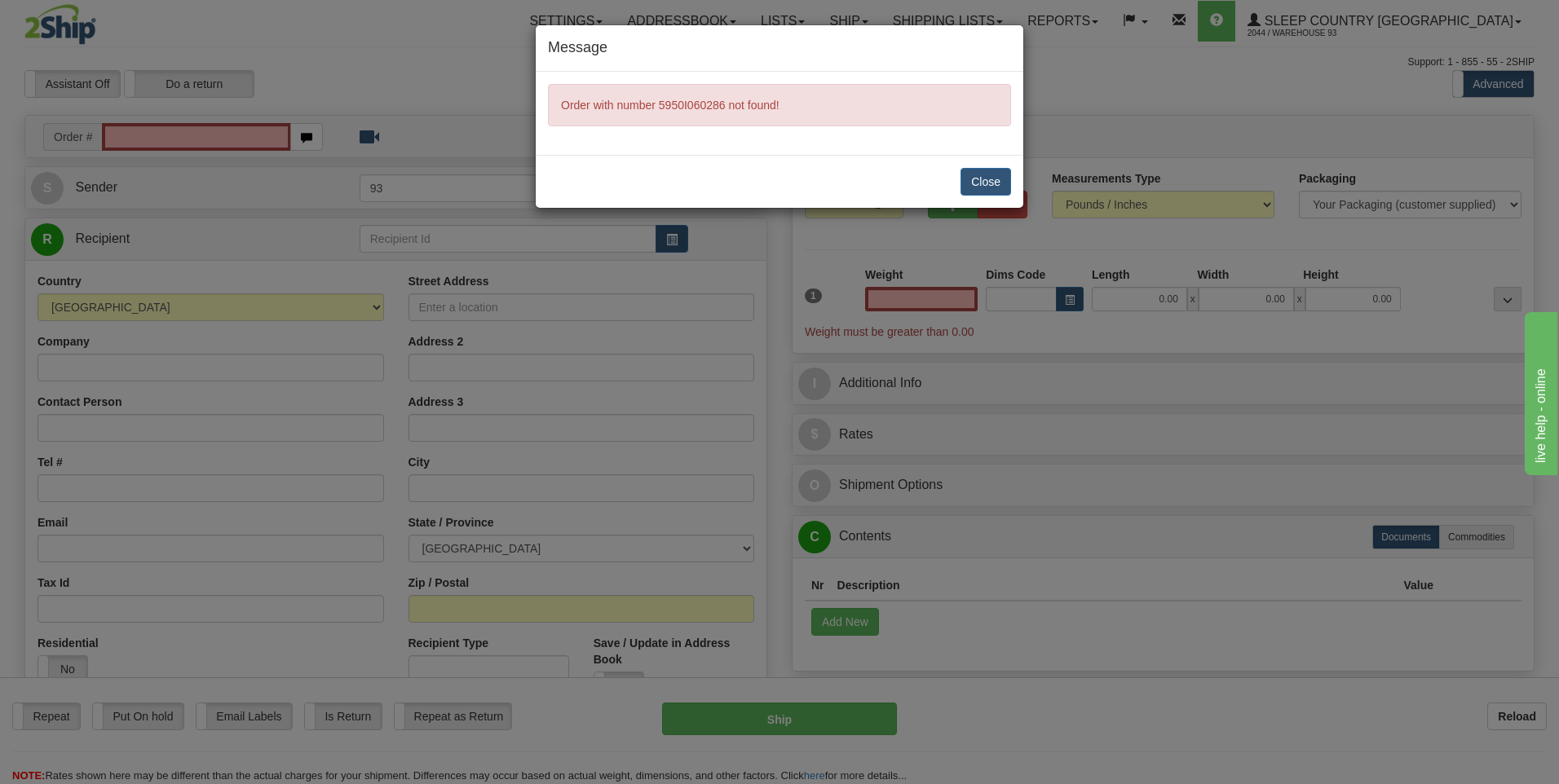
type input "0.00"
click at [979, 186] on button "Close" at bounding box center [985, 181] width 51 height 27
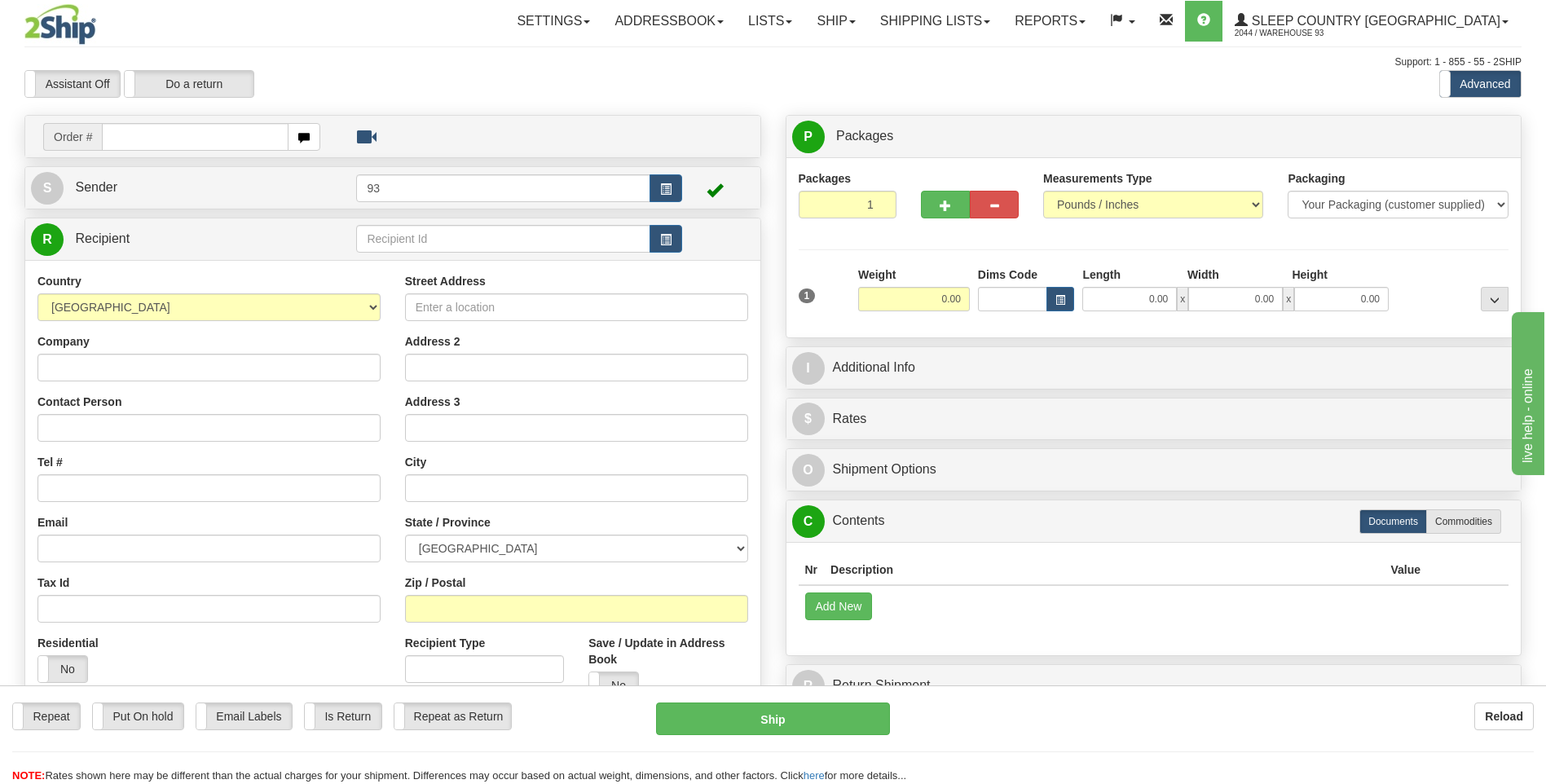
click at [267, 132] on input "text" at bounding box center [195, 136] width 186 height 27
type input "5950I060286"
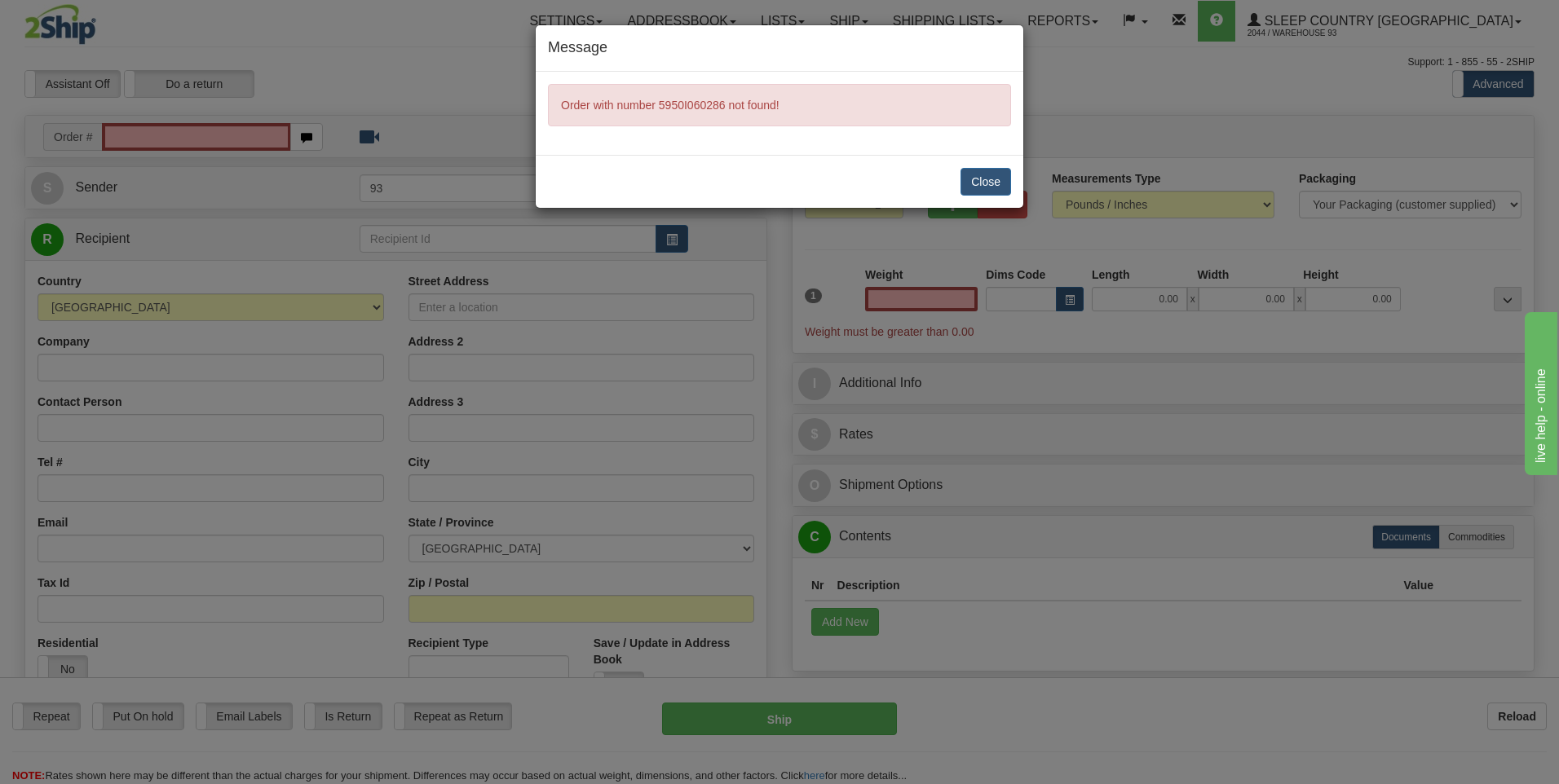
type input "0.00"
click at [978, 181] on button "Close" at bounding box center [985, 181] width 51 height 27
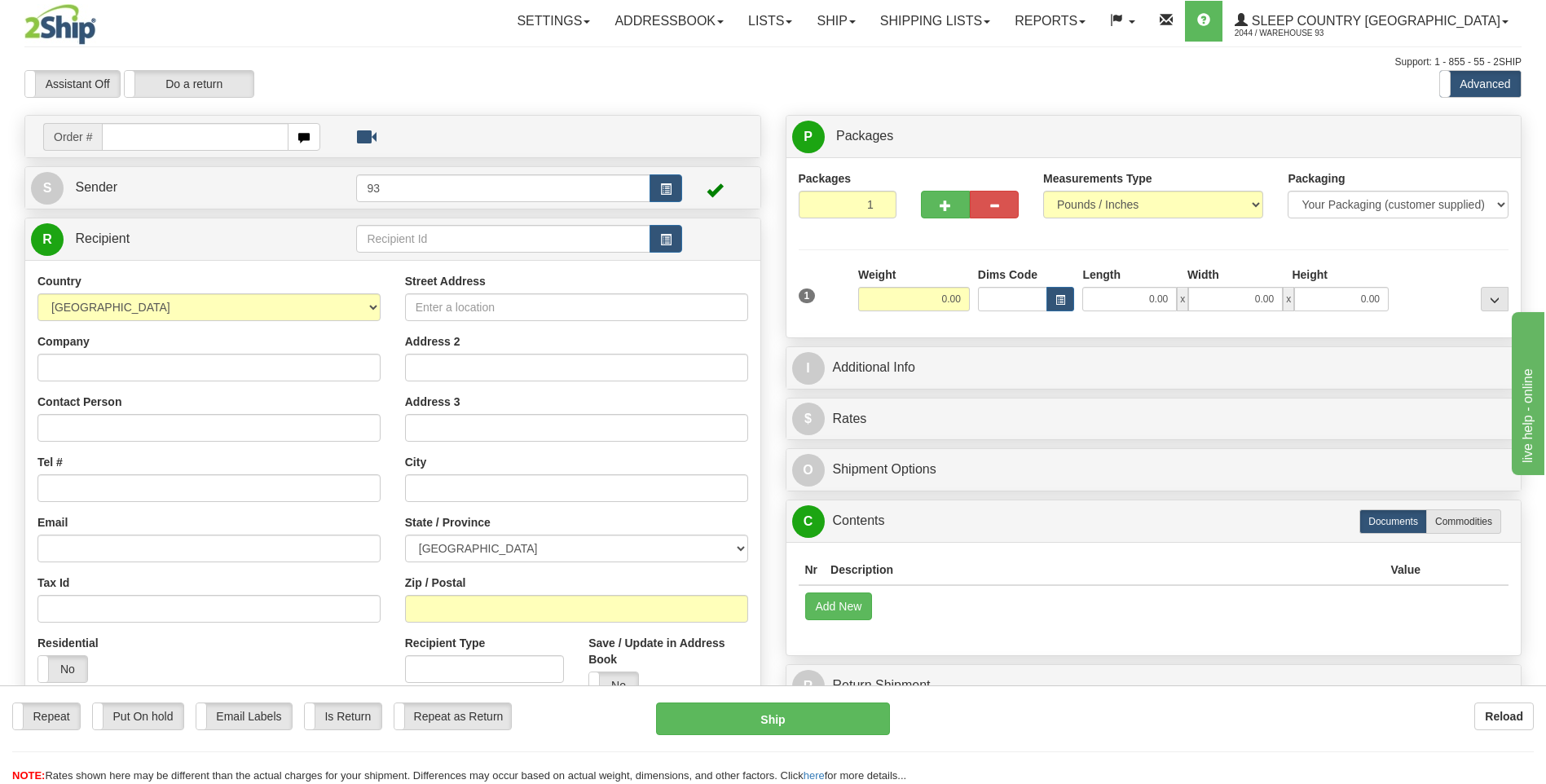
click at [199, 140] on input "text" at bounding box center [195, 136] width 186 height 27
type input "9000I060544"
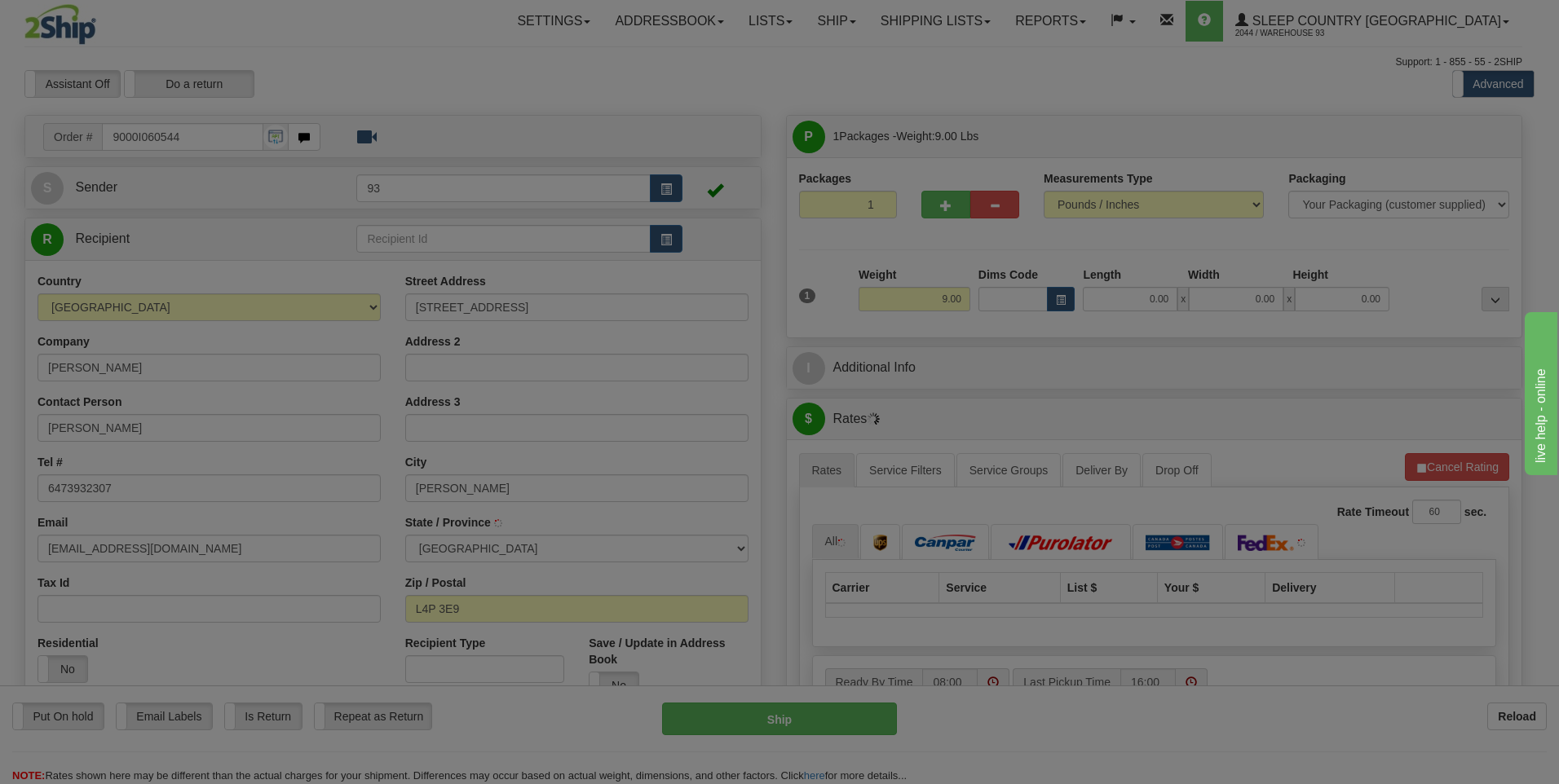
type input "KESWICK"
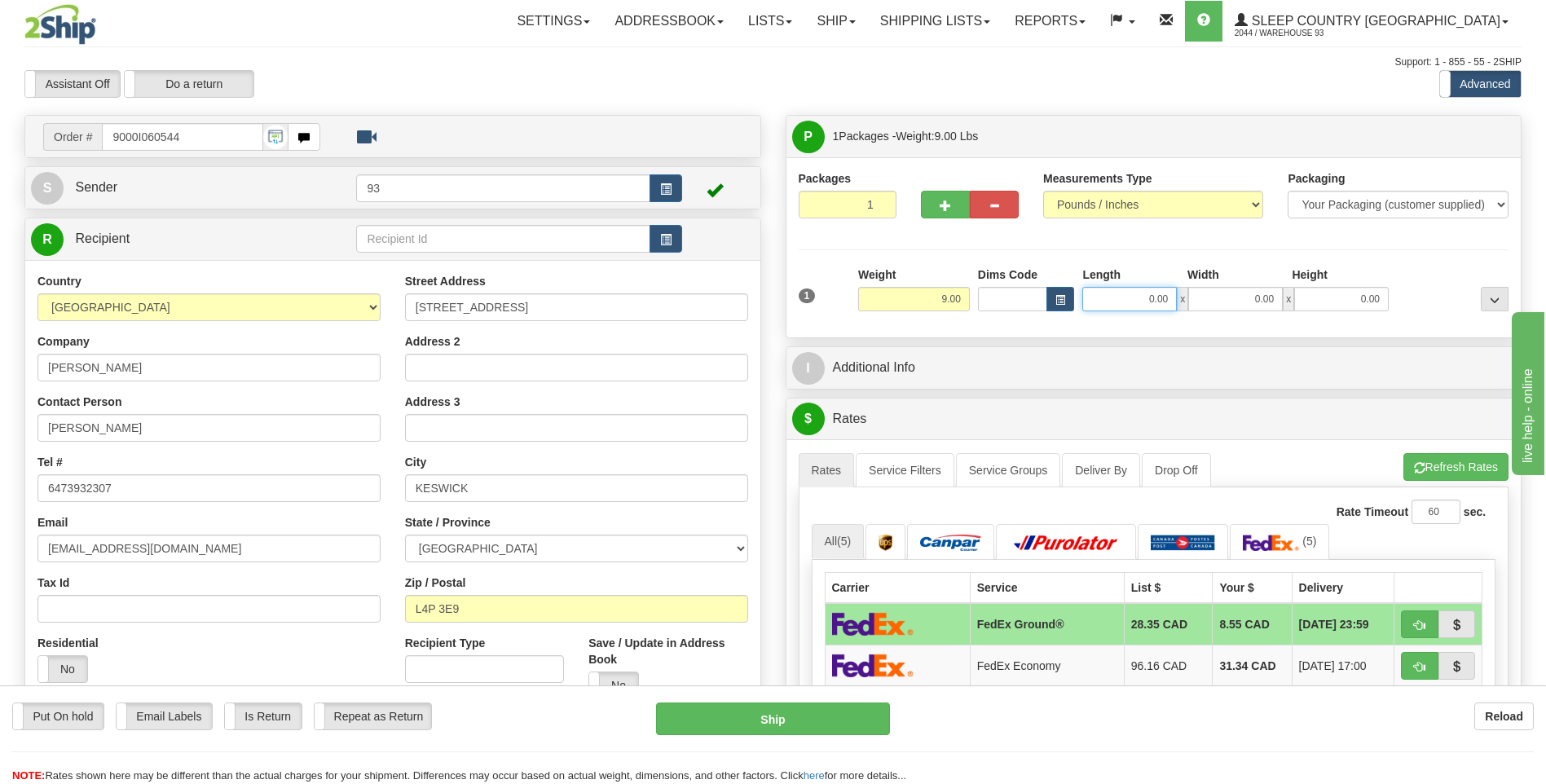
click at [1125, 302] on input "0.00" at bounding box center [1130, 298] width 95 height 24
type input "18.00"
click at [1245, 290] on input "0.00" at bounding box center [1235, 298] width 95 height 24
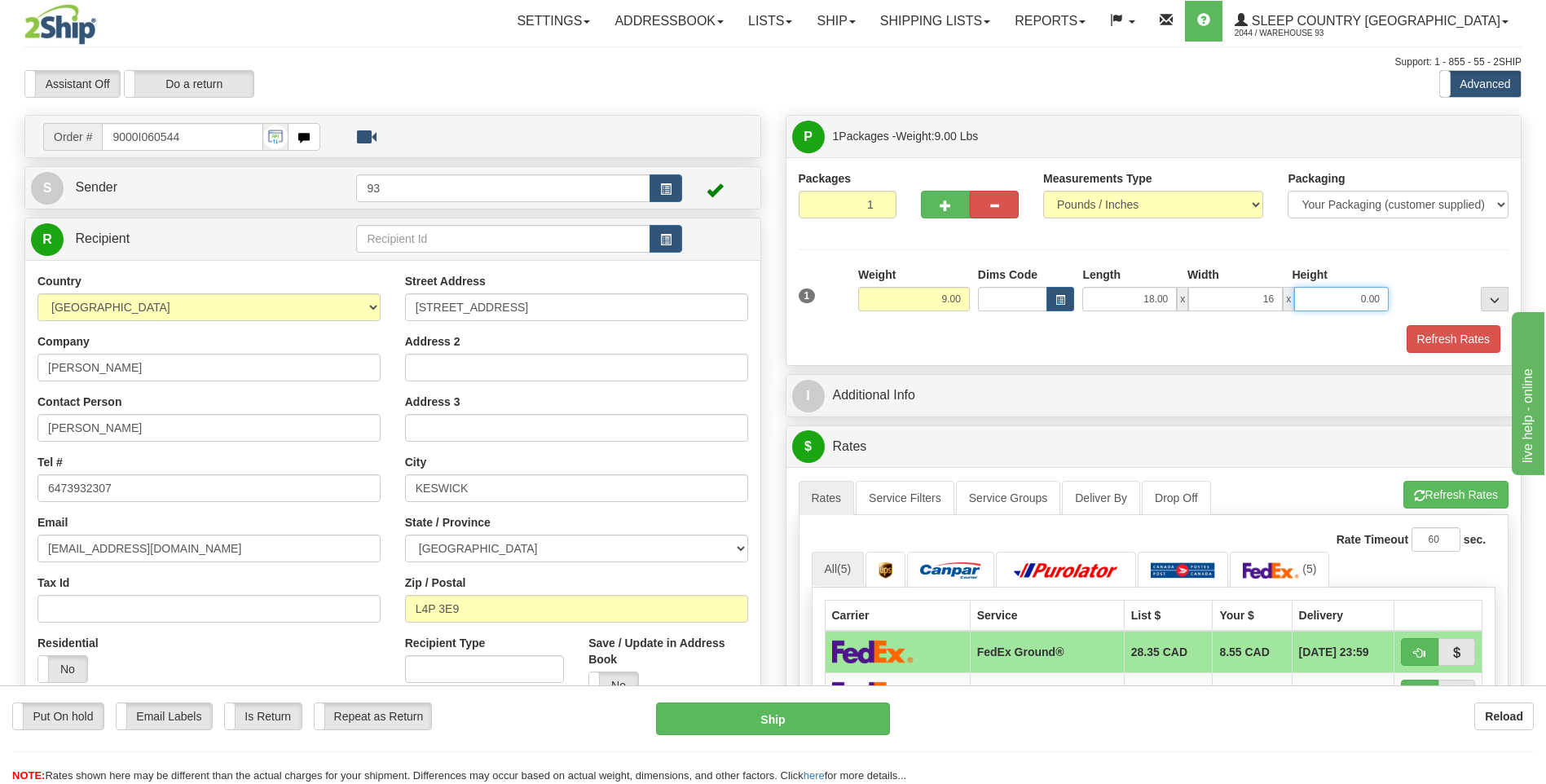
type input "16.00"
click at [1364, 302] on input "0.00" at bounding box center [1341, 298] width 95 height 24
type input "6.00"
click at [1444, 329] on button "Refresh Rates" at bounding box center [1453, 338] width 94 height 27
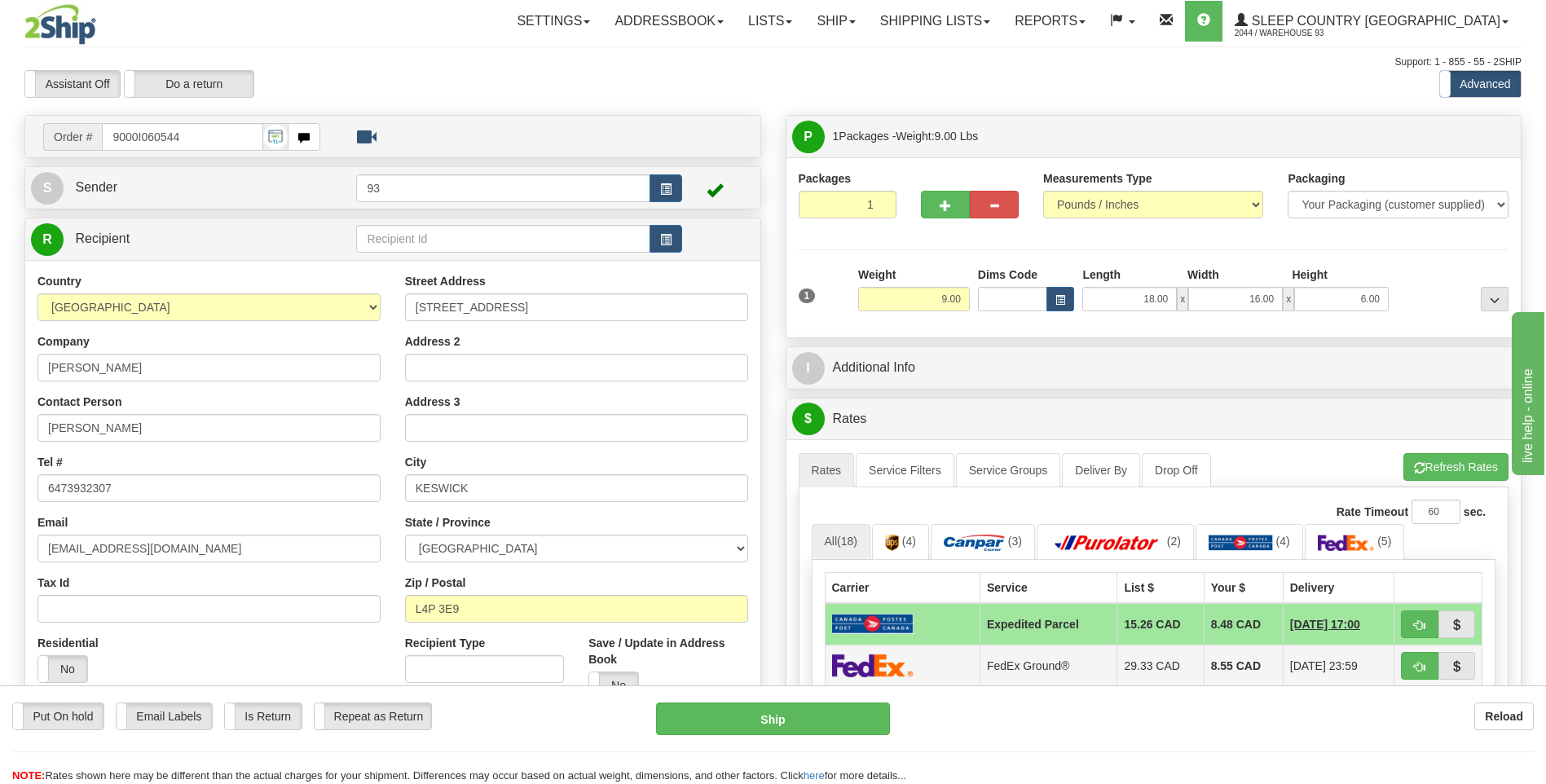
click at [900, 673] on img at bounding box center [873, 665] width 81 height 24
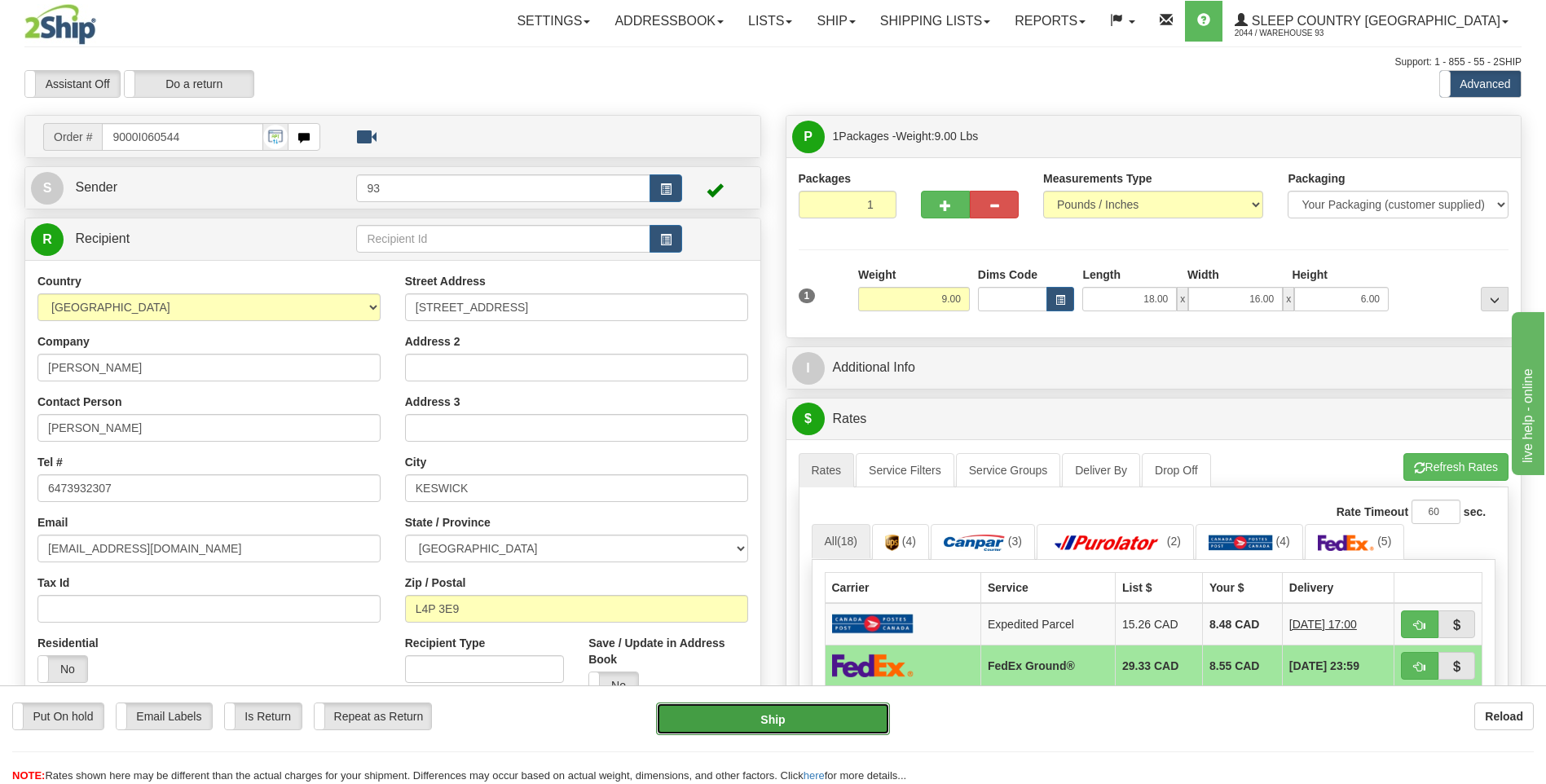
click at [874, 709] on button "Ship" at bounding box center [772, 719] width 233 height 32
type input "92"
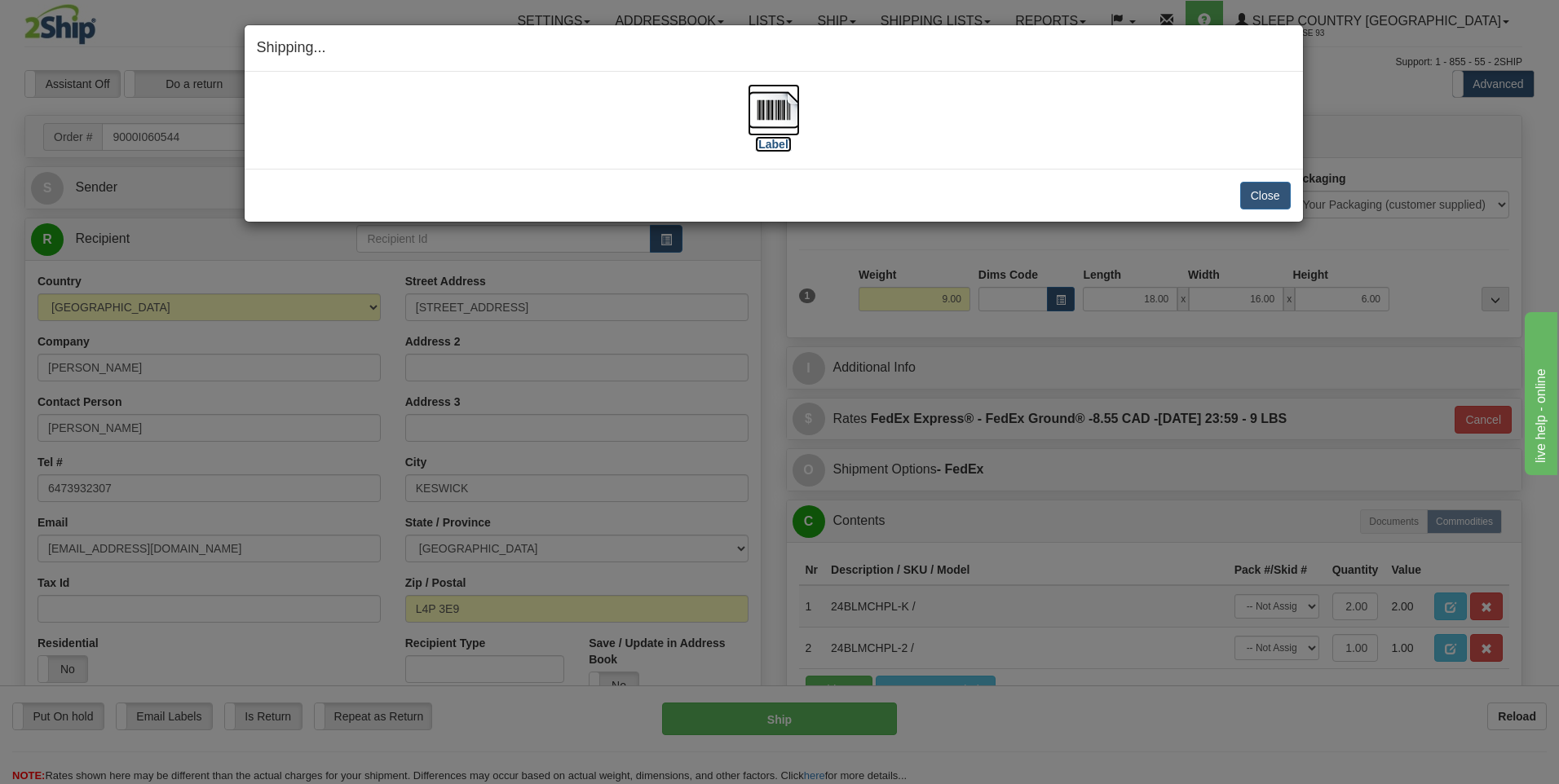
click at [770, 112] on img at bounding box center [774, 109] width 52 height 52
click at [1270, 203] on button "Close" at bounding box center [1265, 195] width 51 height 27
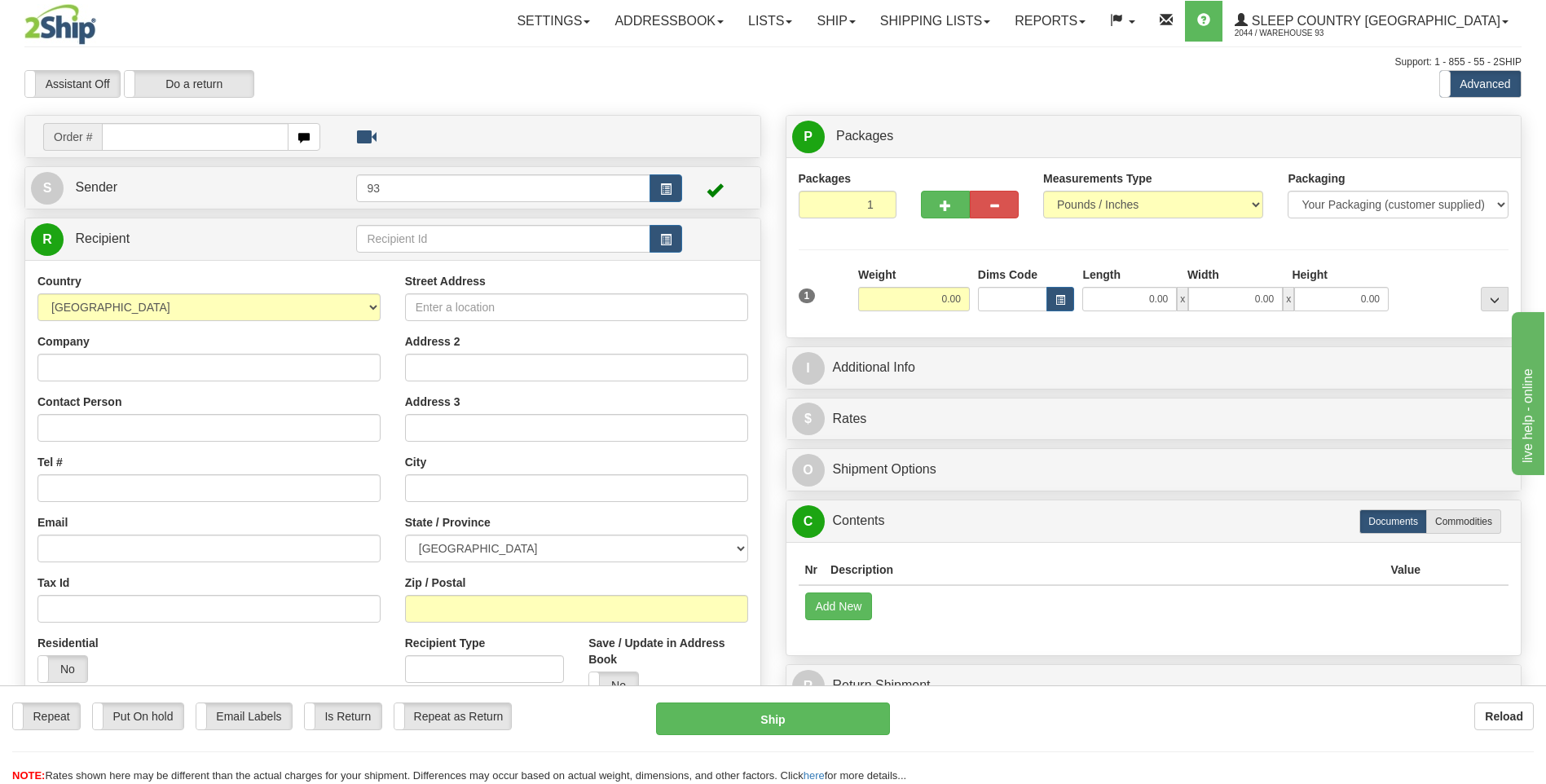
click at [197, 144] on input "text" at bounding box center [195, 136] width 186 height 27
type input "9000I060805"
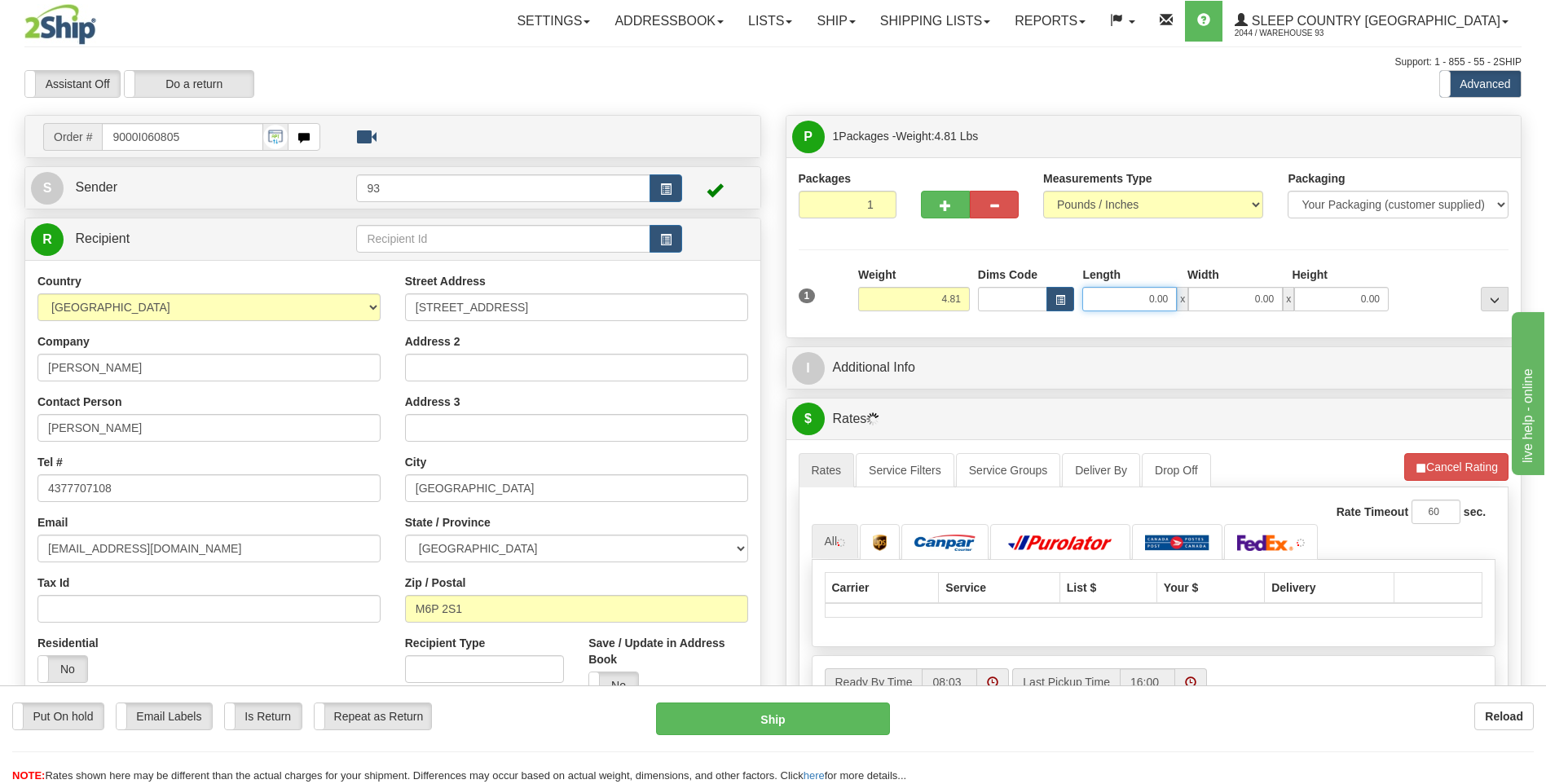
click at [1123, 304] on input "0.00" at bounding box center [1130, 298] width 95 height 24
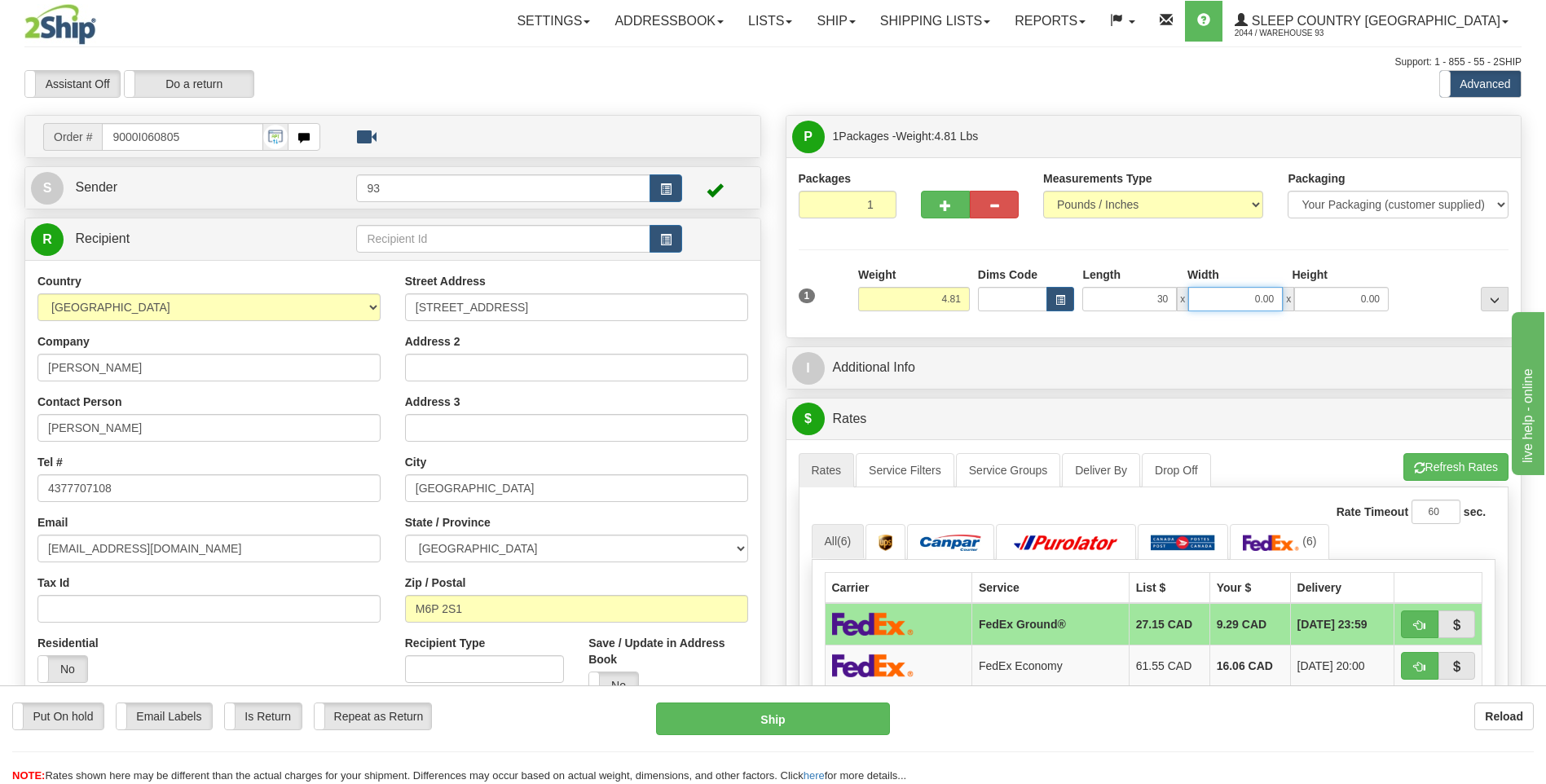
type input "30.00"
click at [1210, 304] on input "0.00" at bounding box center [1235, 298] width 95 height 24
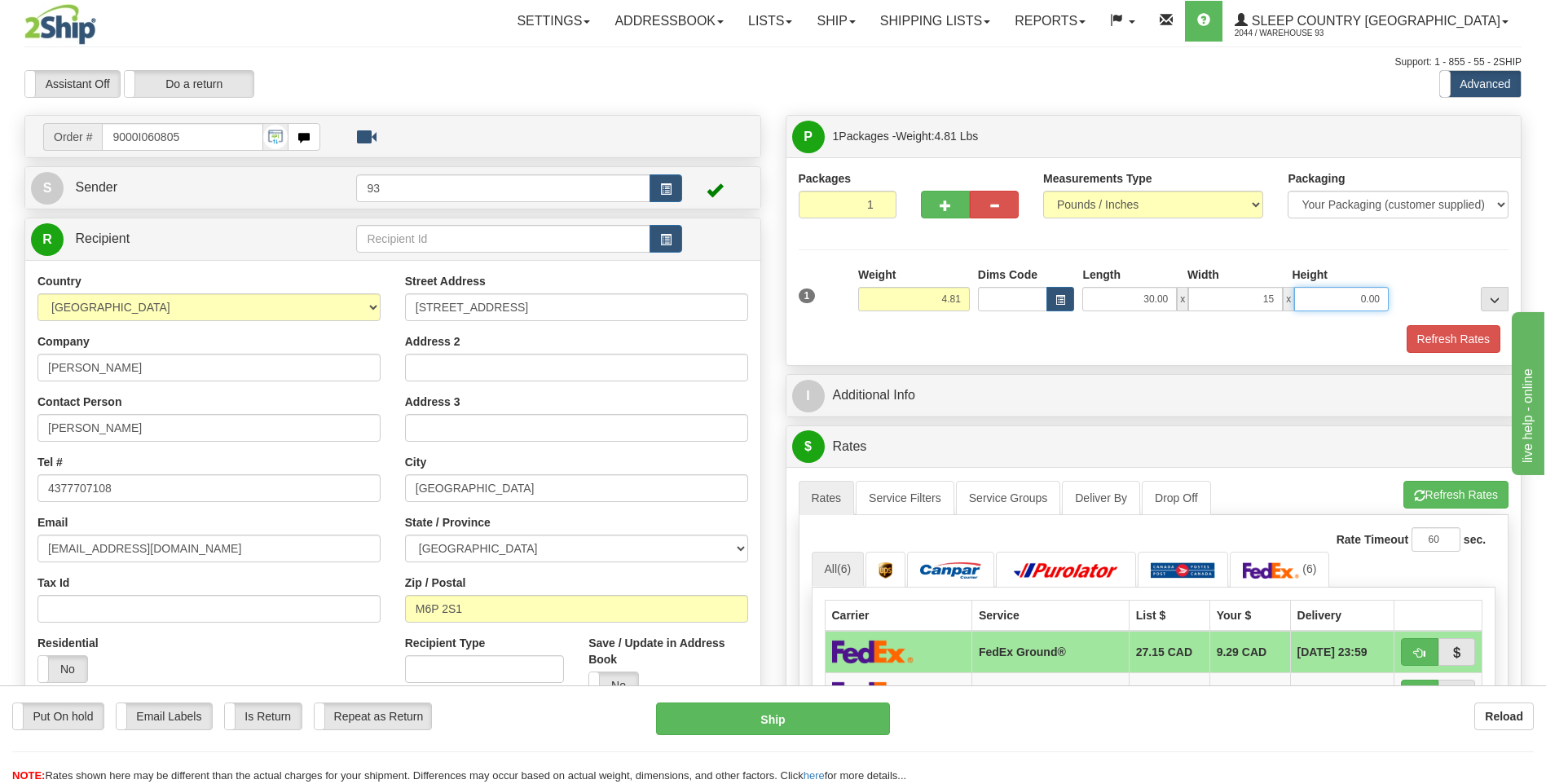
type input "15.00"
click at [1337, 293] on input "0.00" at bounding box center [1341, 298] width 95 height 24
type input "5.00"
click at [1463, 331] on button "Refresh Rates" at bounding box center [1453, 338] width 94 height 27
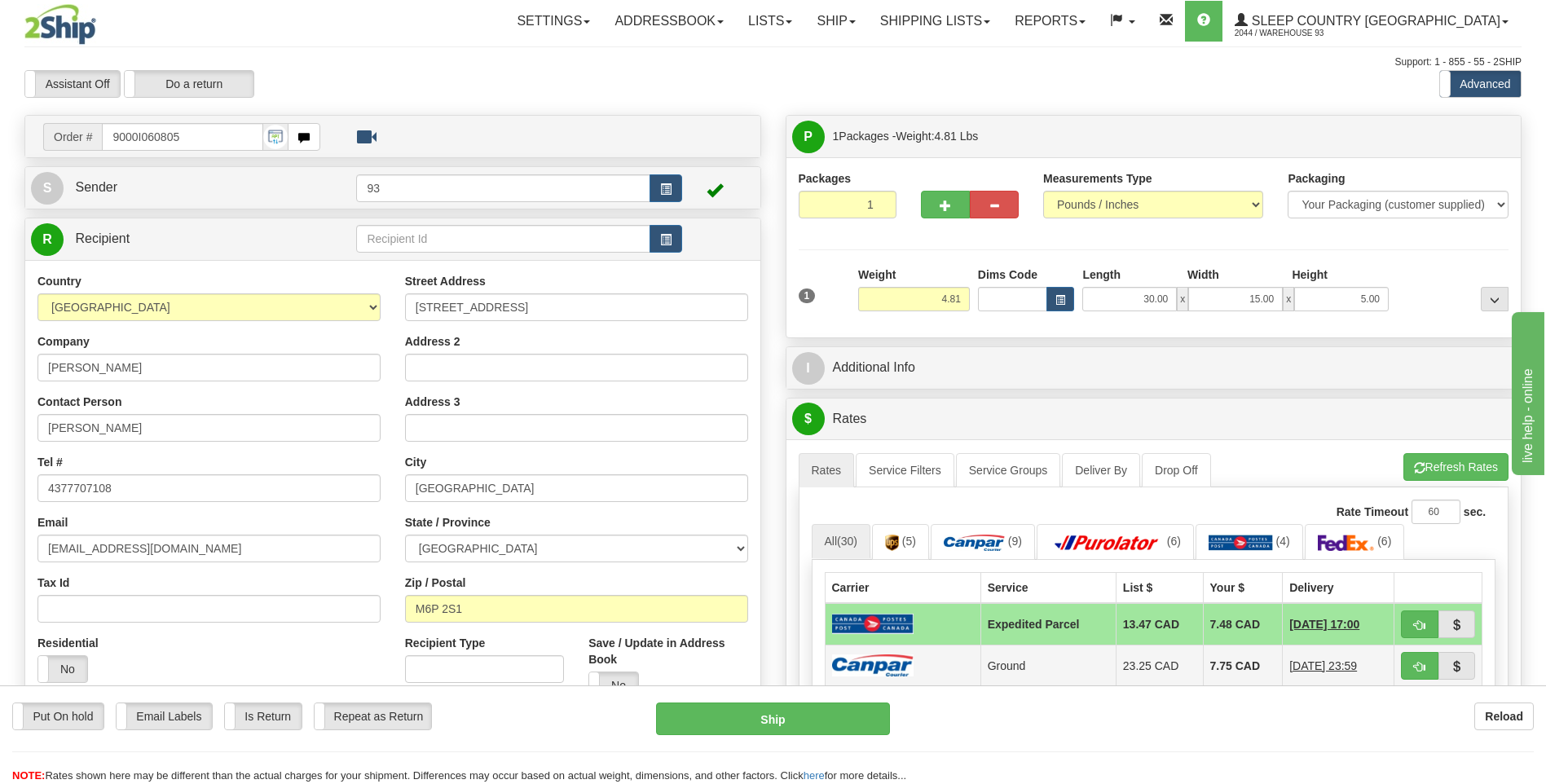
click at [892, 672] on img at bounding box center [873, 665] width 81 height 22
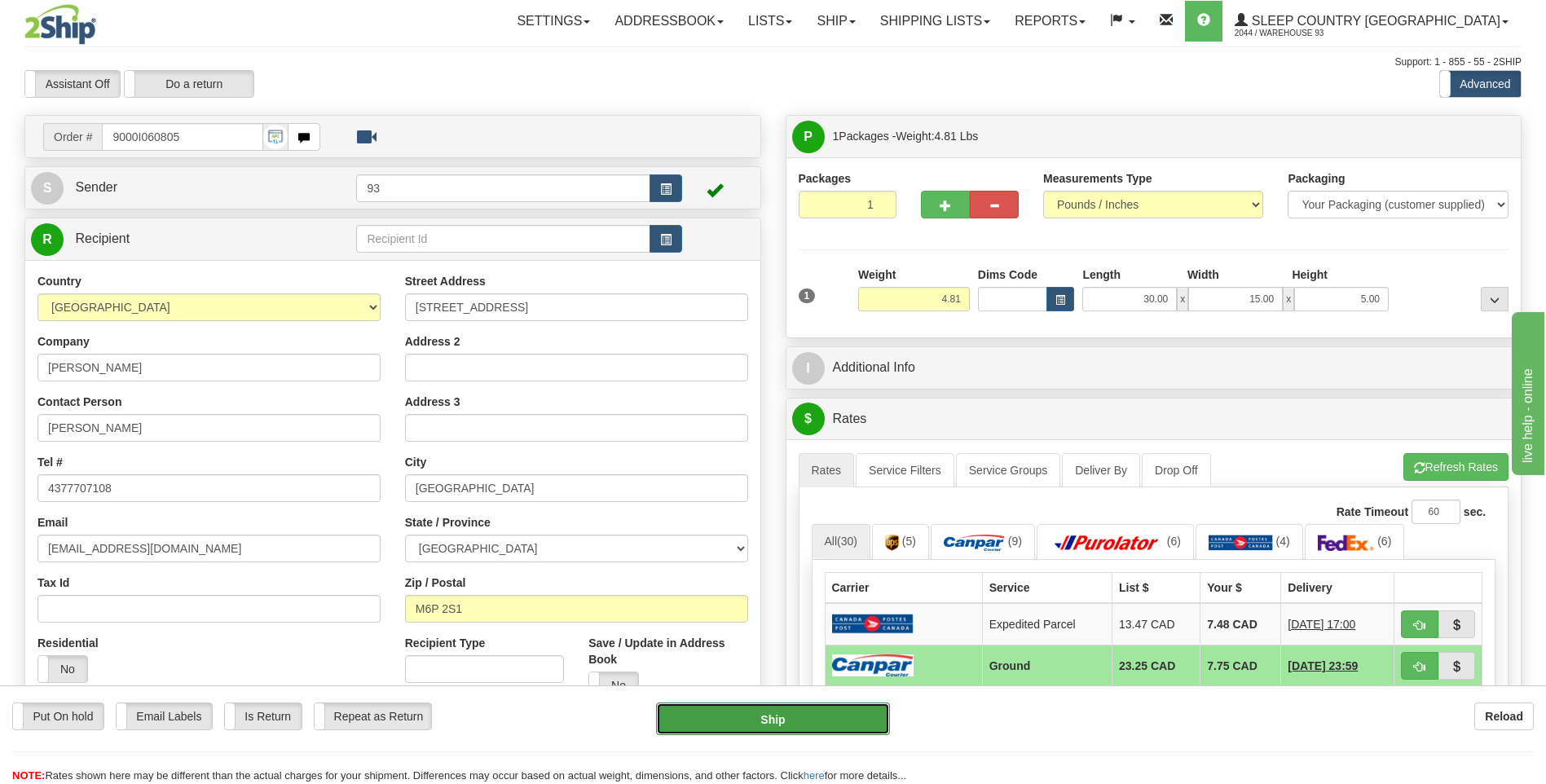
click at [843, 719] on button "Ship" at bounding box center [772, 719] width 233 height 32
type input "1"
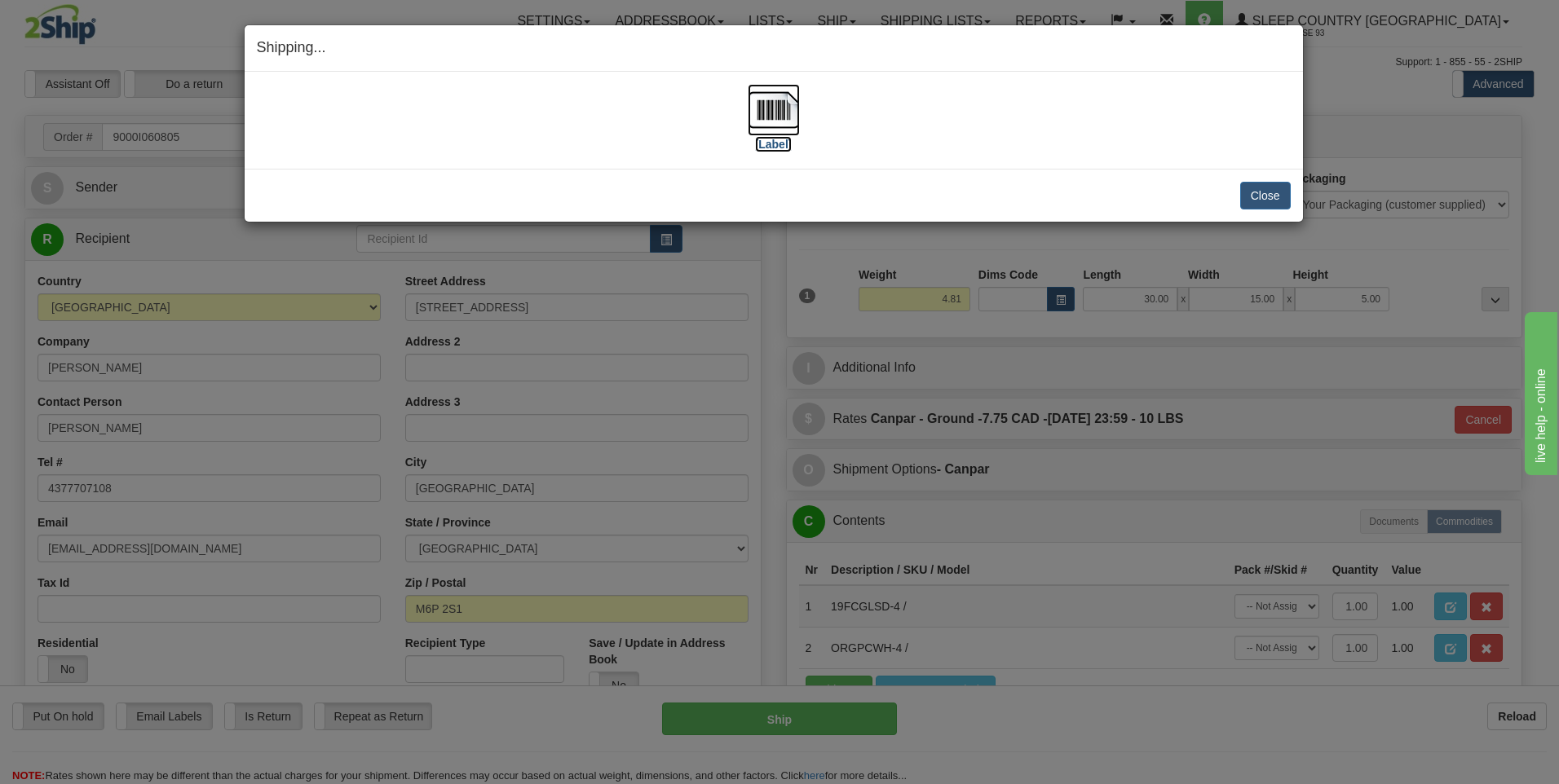
click at [771, 114] on img at bounding box center [774, 109] width 52 height 52
click at [1258, 202] on button "Close" at bounding box center [1265, 195] width 51 height 27
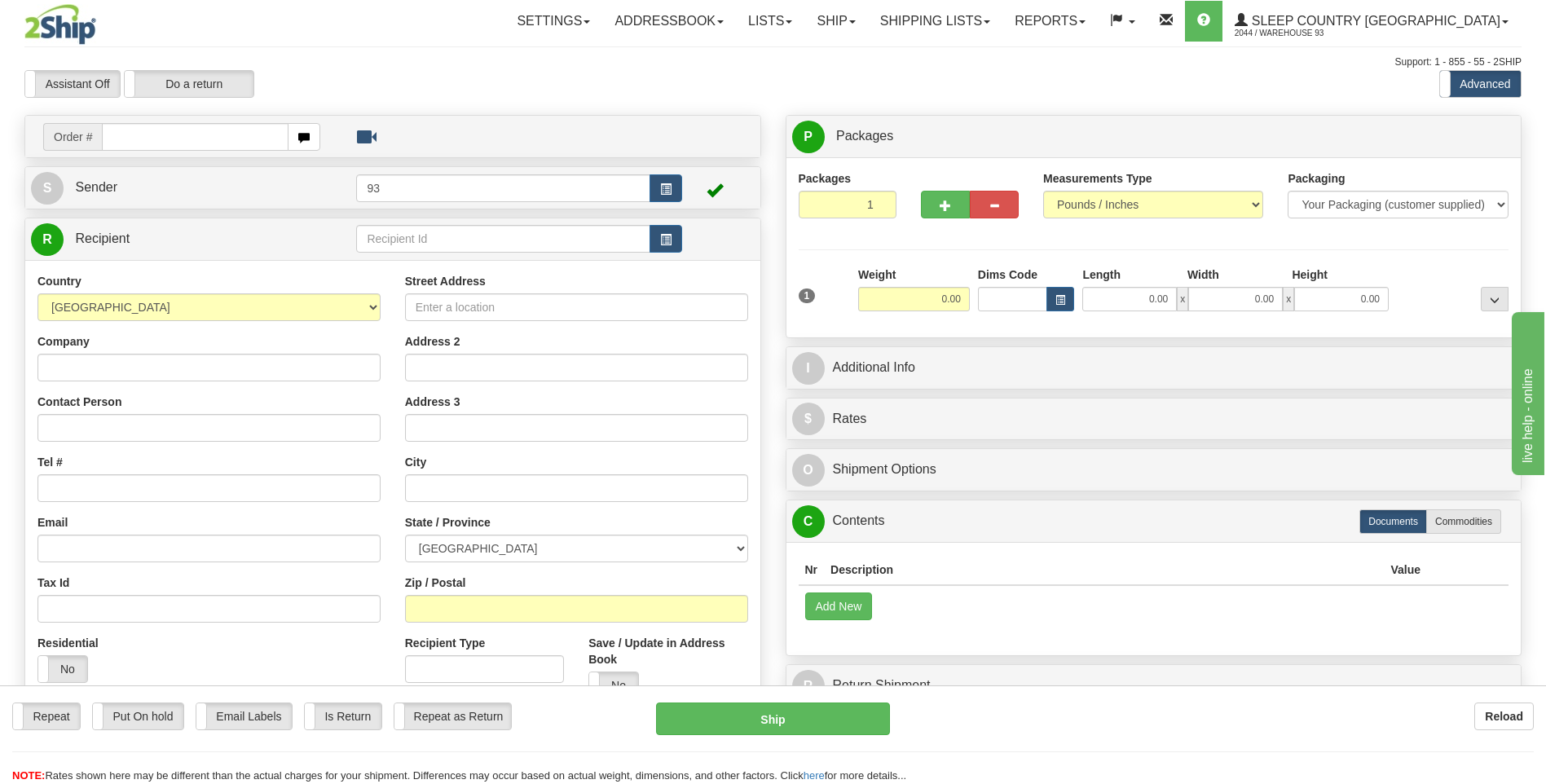
click at [210, 141] on input "text" at bounding box center [195, 136] width 186 height 27
type input "9000I060851"
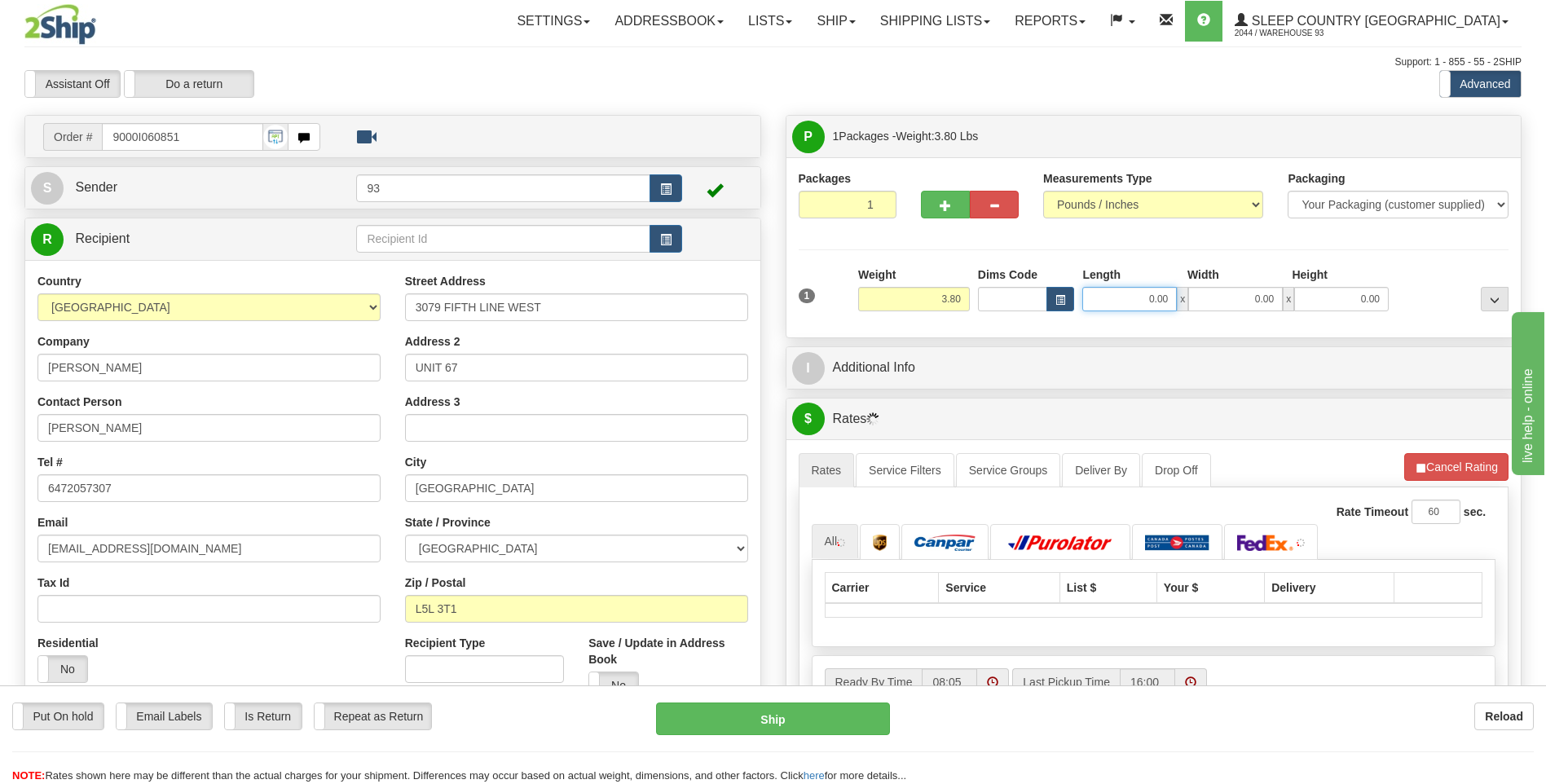
click at [1136, 288] on input "0.00" at bounding box center [1130, 298] width 95 height 24
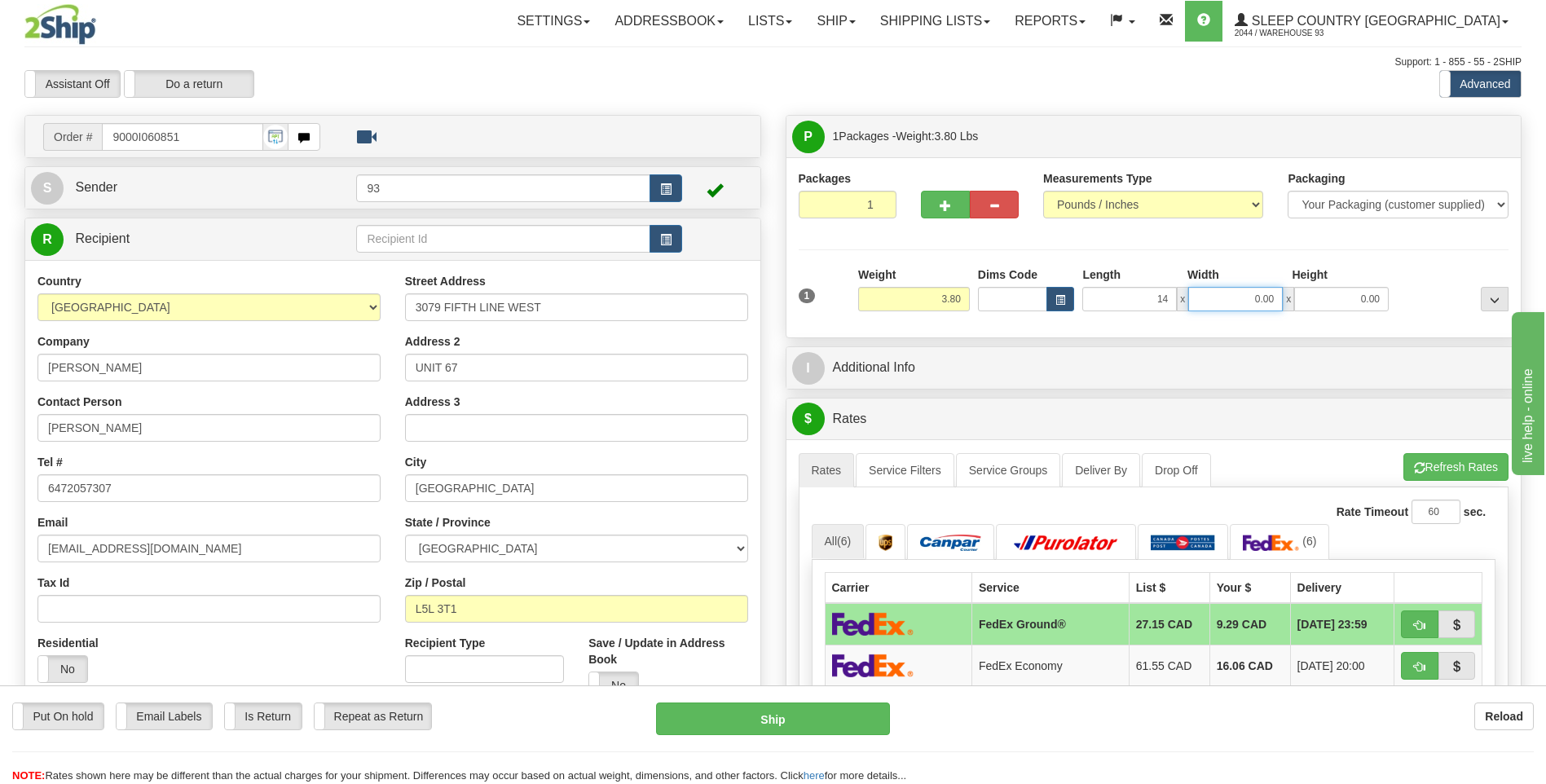
type input "14.00"
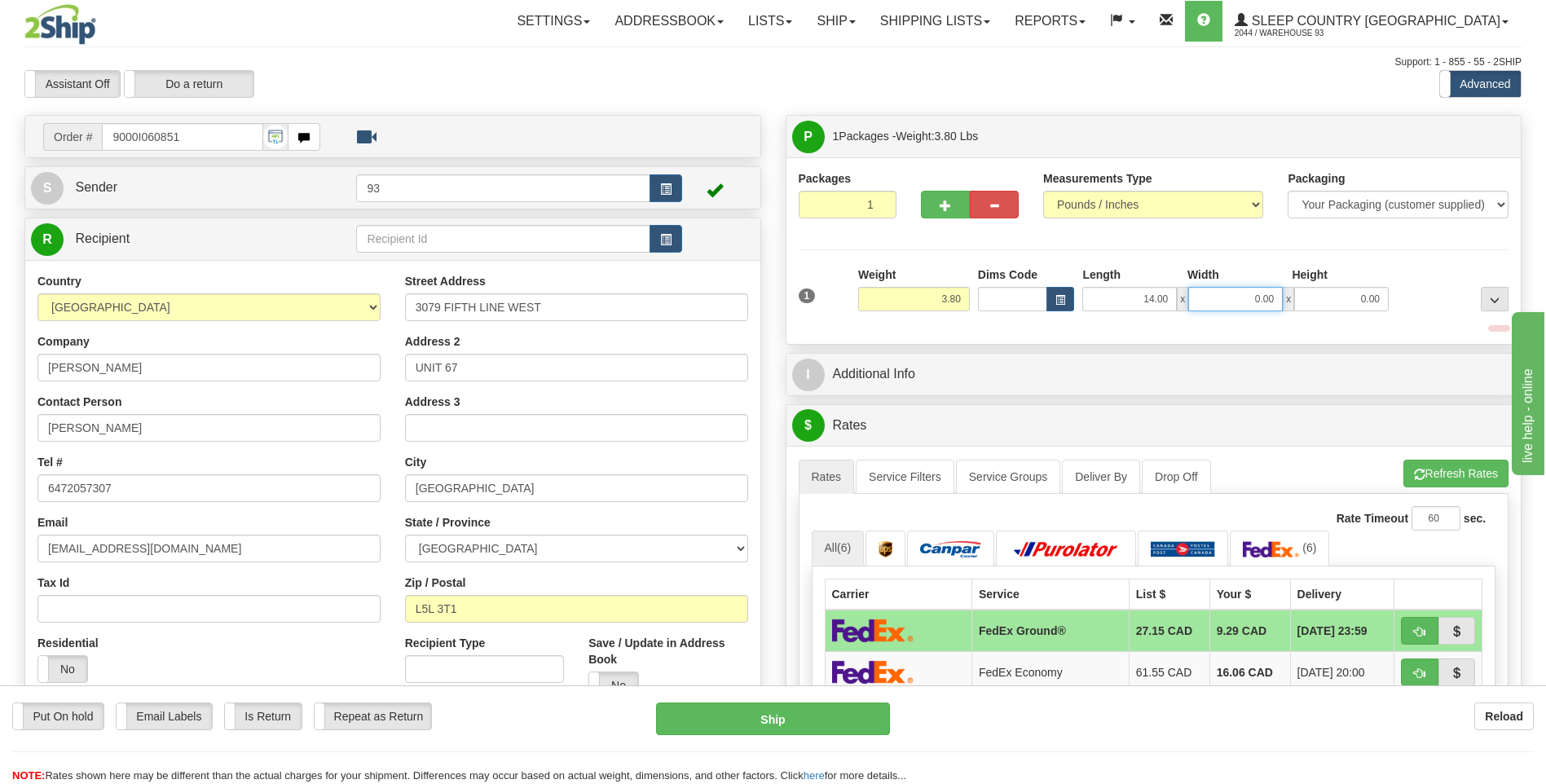
click at [1245, 293] on input "0.00" at bounding box center [1235, 298] width 95 height 24
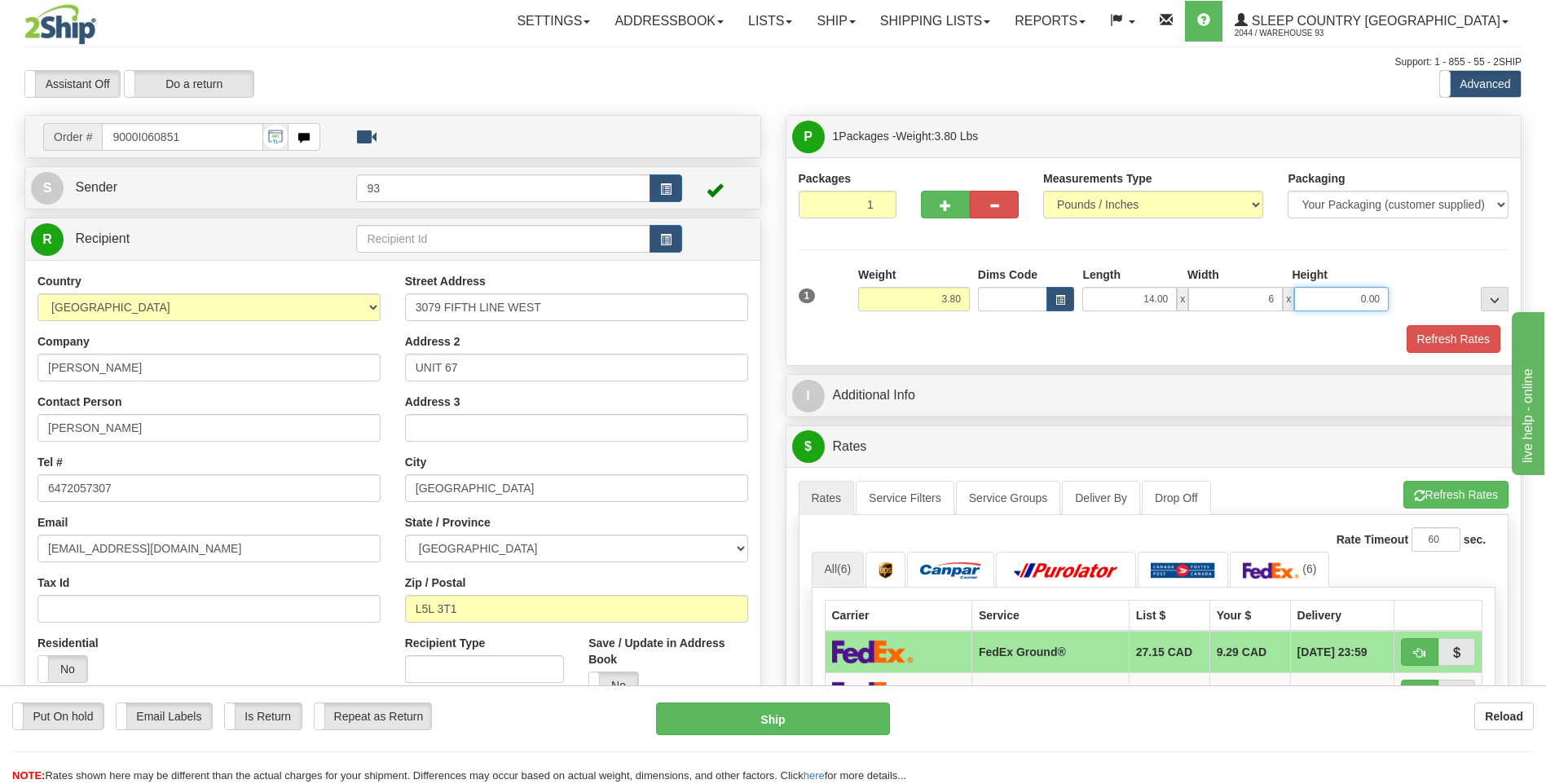
type input "6.00"
click at [1350, 305] on input "0.00" at bounding box center [1341, 298] width 95 height 24
type input "6.00"
click at [1446, 332] on button "Refresh Rates" at bounding box center [1453, 338] width 94 height 27
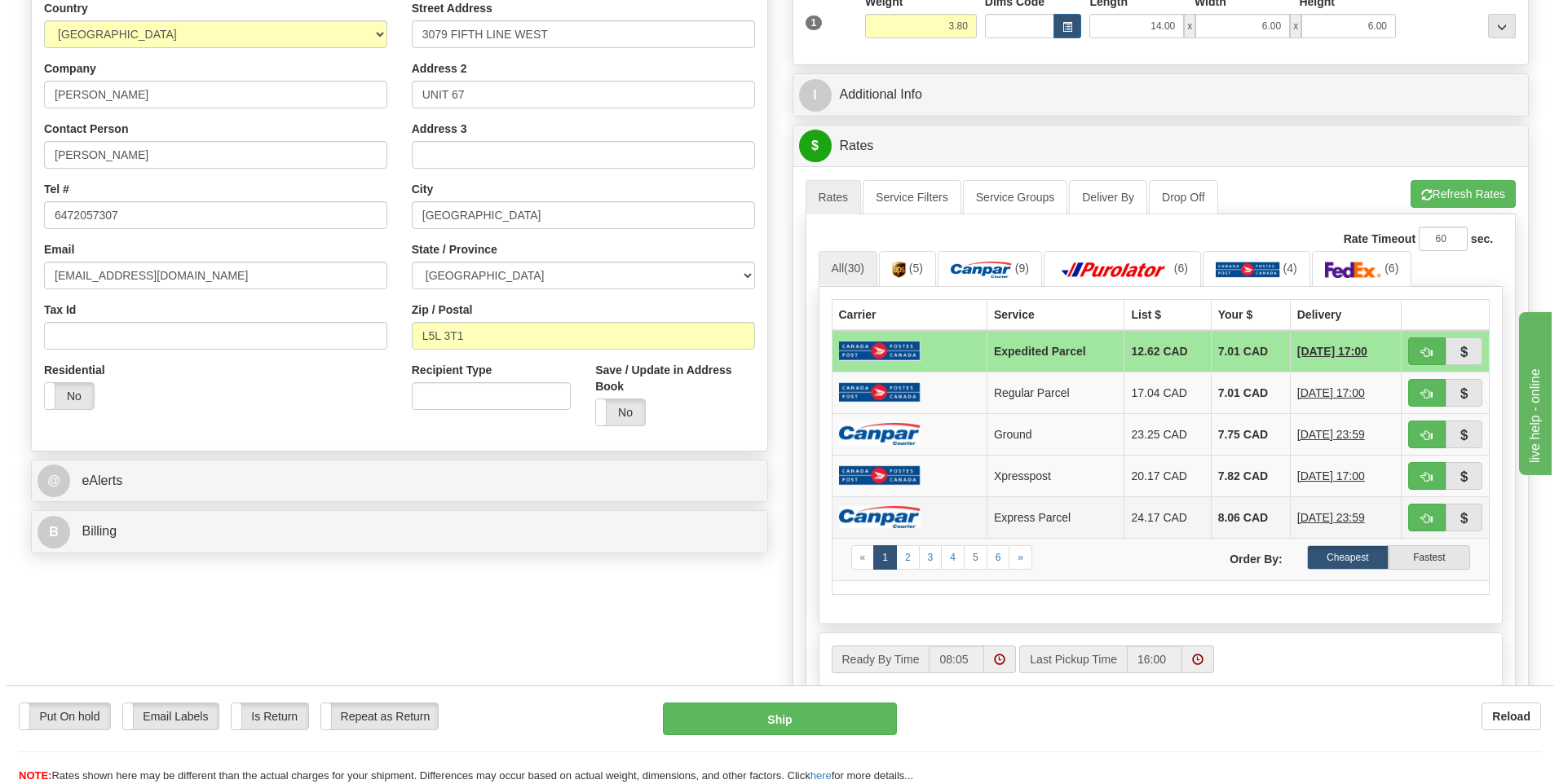
scroll to position [326, 0]
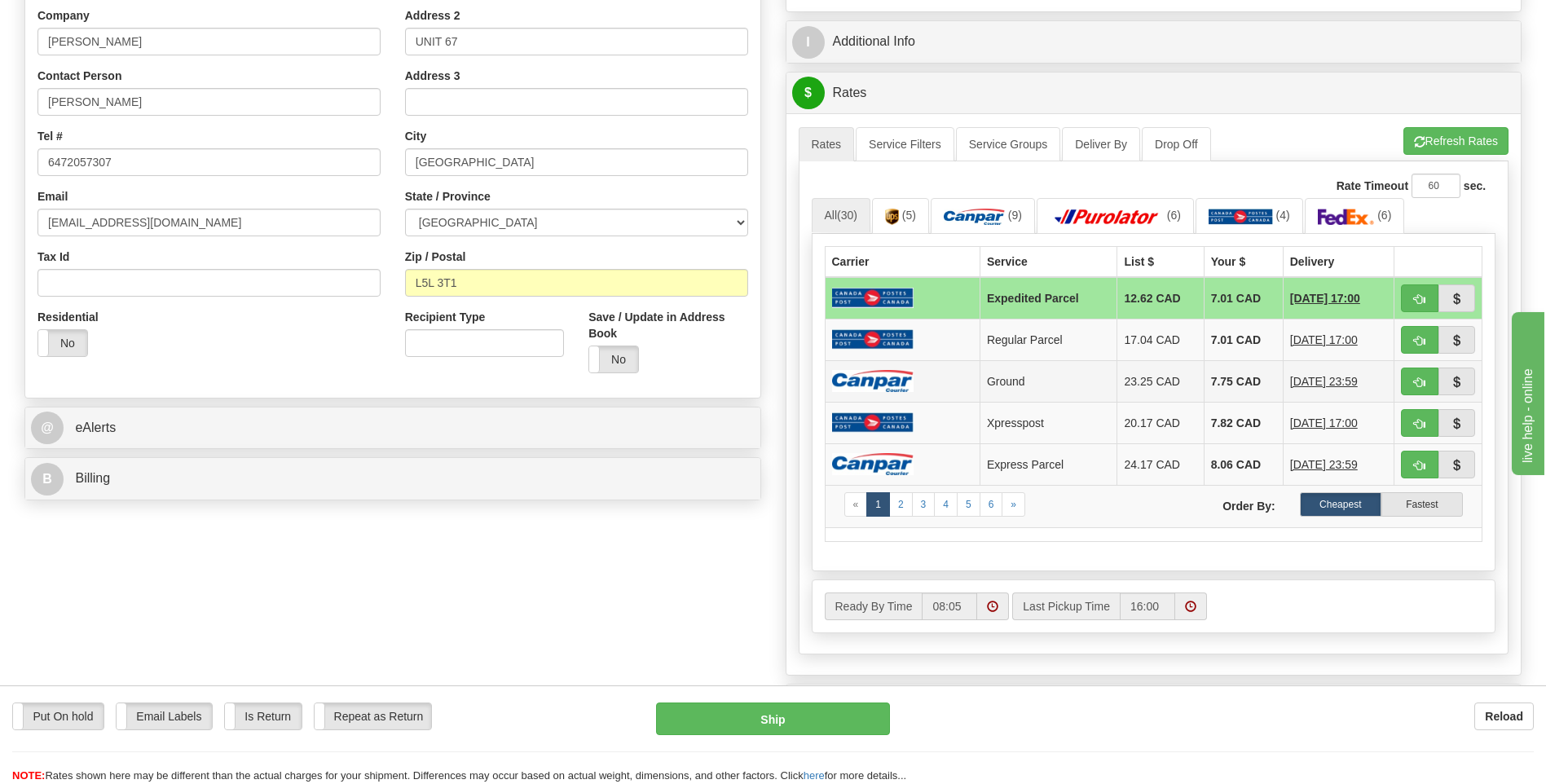
click at [907, 382] on img at bounding box center [873, 380] width 81 height 22
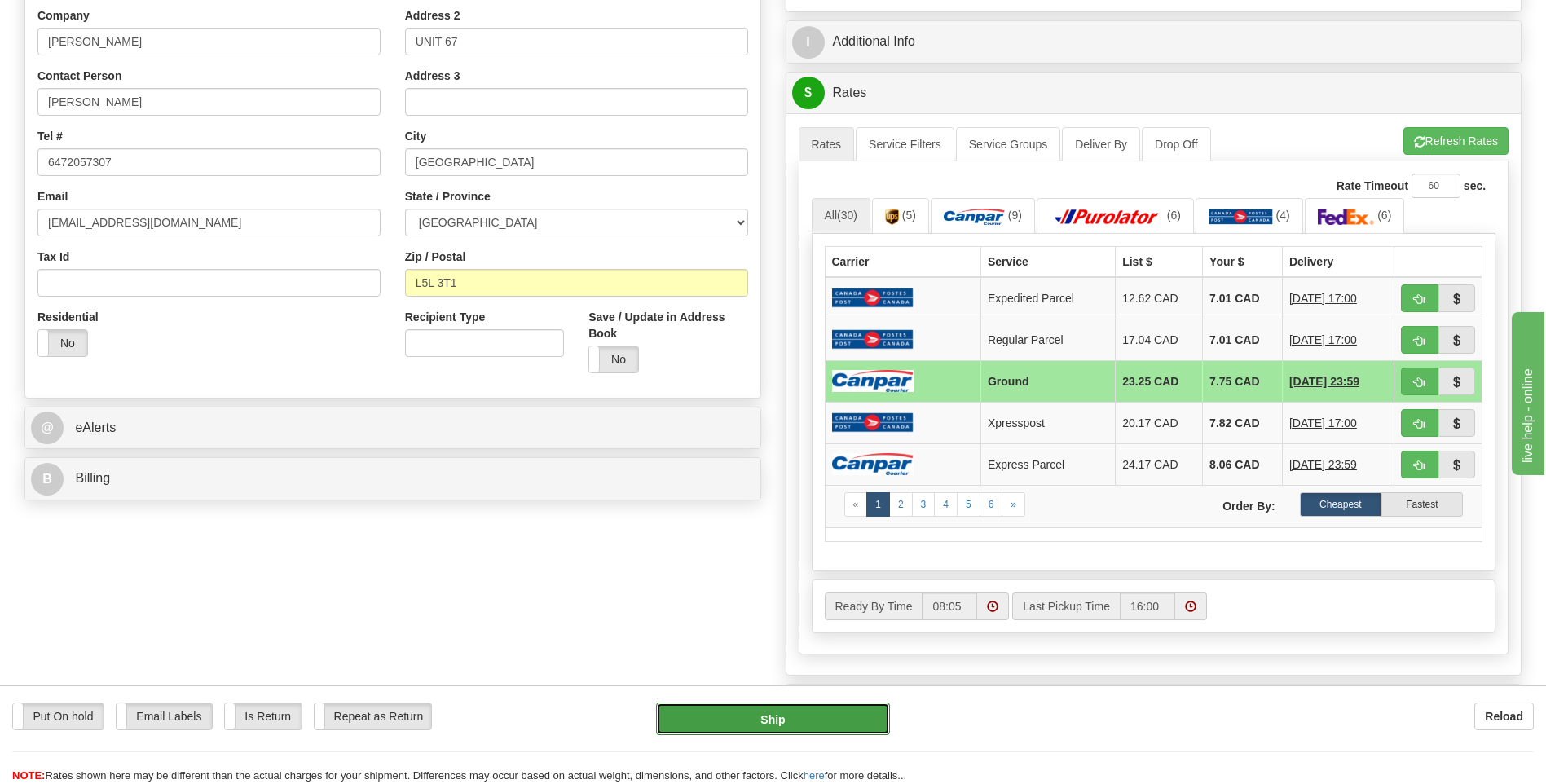
click at [868, 729] on button "Ship" at bounding box center [772, 719] width 233 height 32
type input "1"
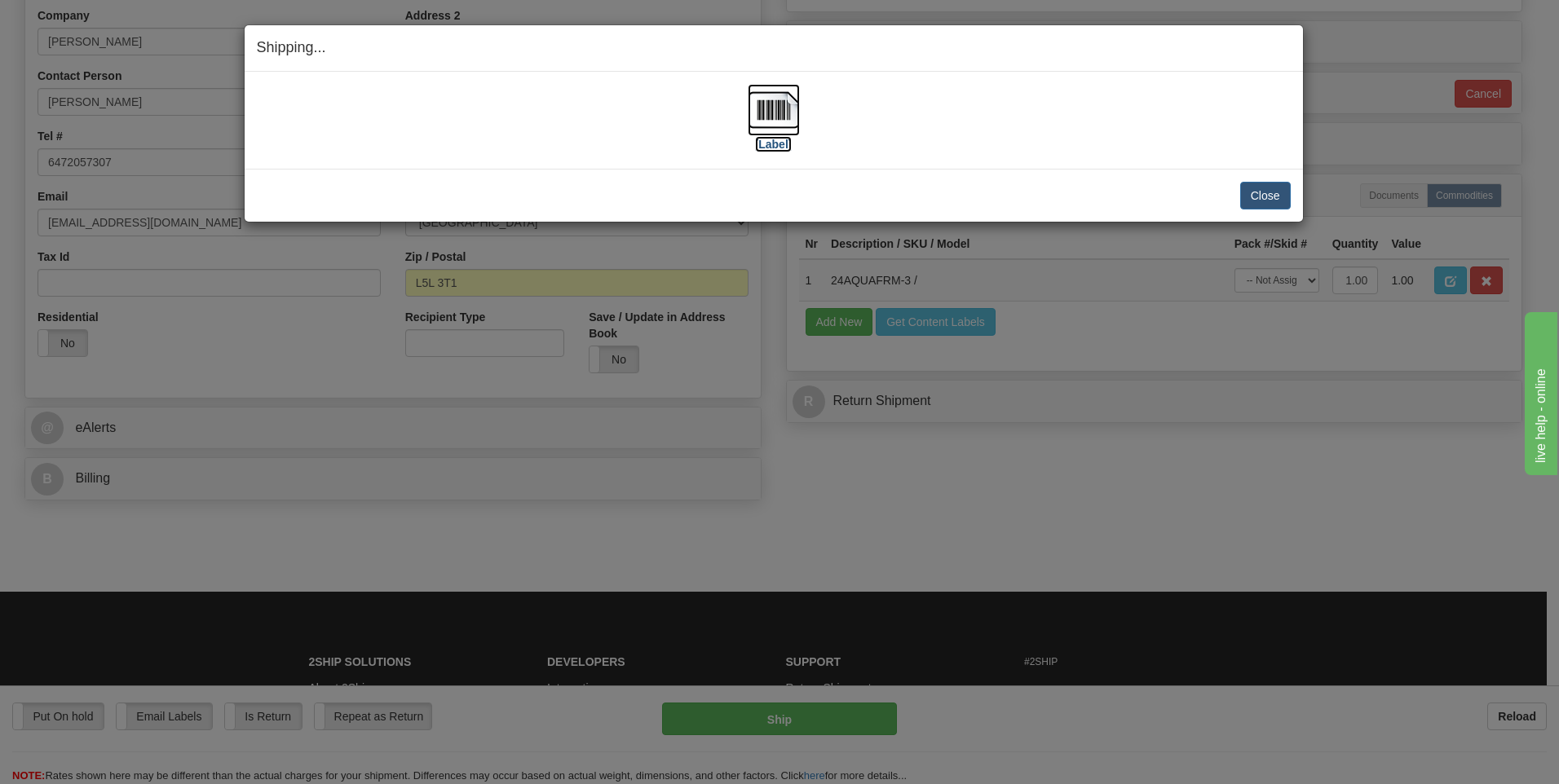
click at [794, 109] on img at bounding box center [774, 109] width 52 height 52
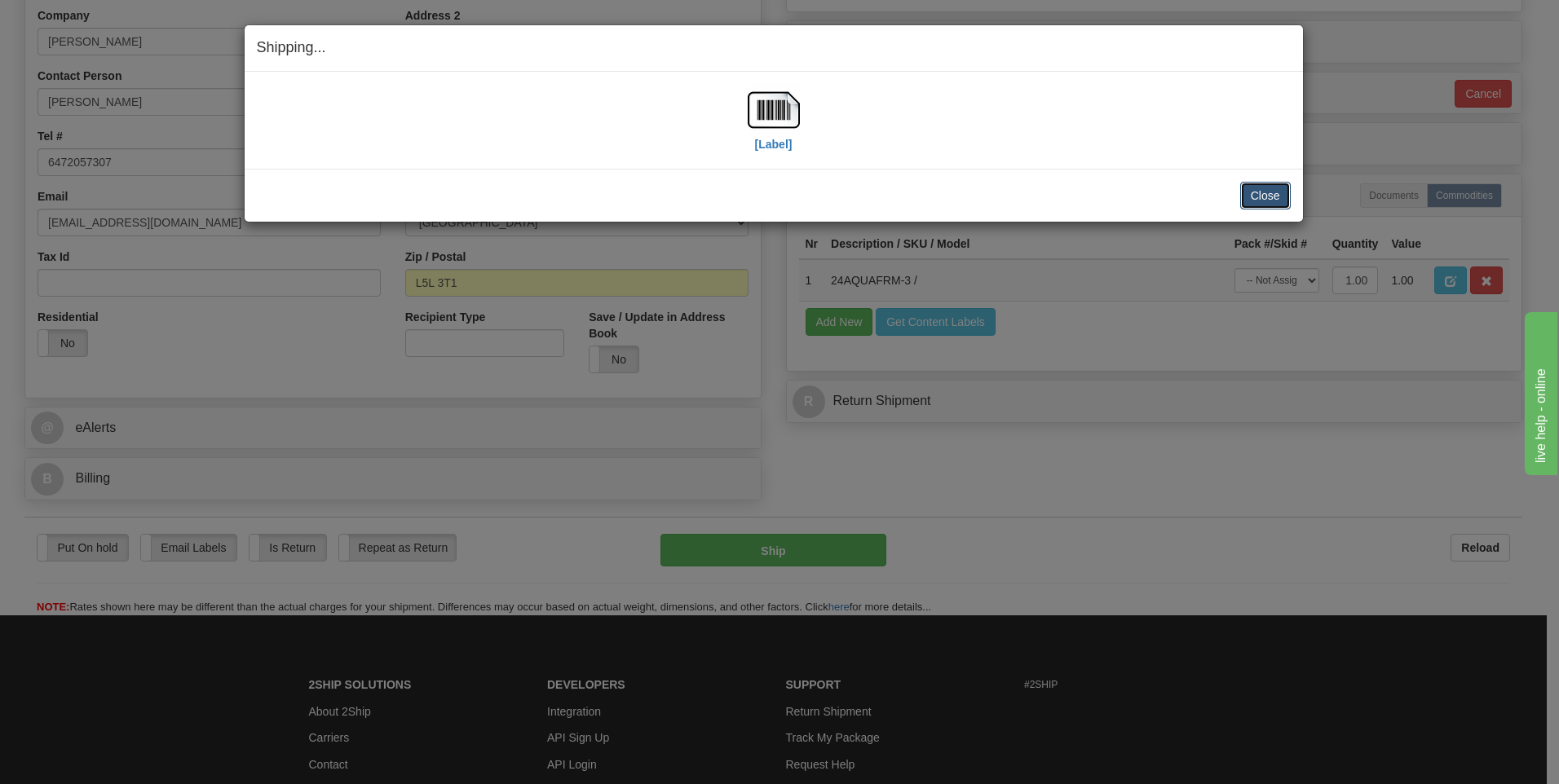
click at [1260, 189] on button "Close" at bounding box center [1265, 195] width 51 height 27
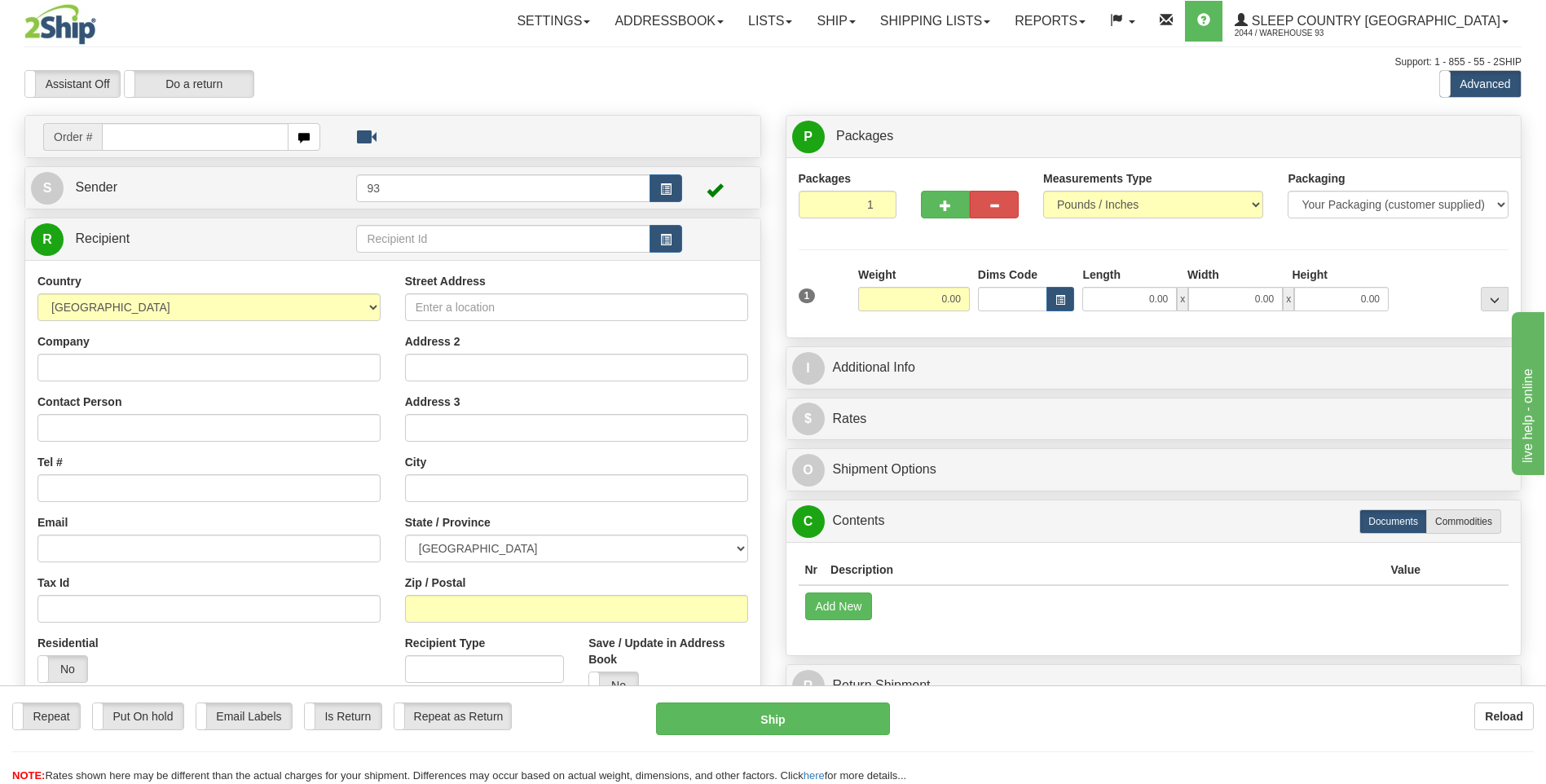
click at [131, 143] on input "text" at bounding box center [195, 136] width 186 height 27
type input "9000I061139"
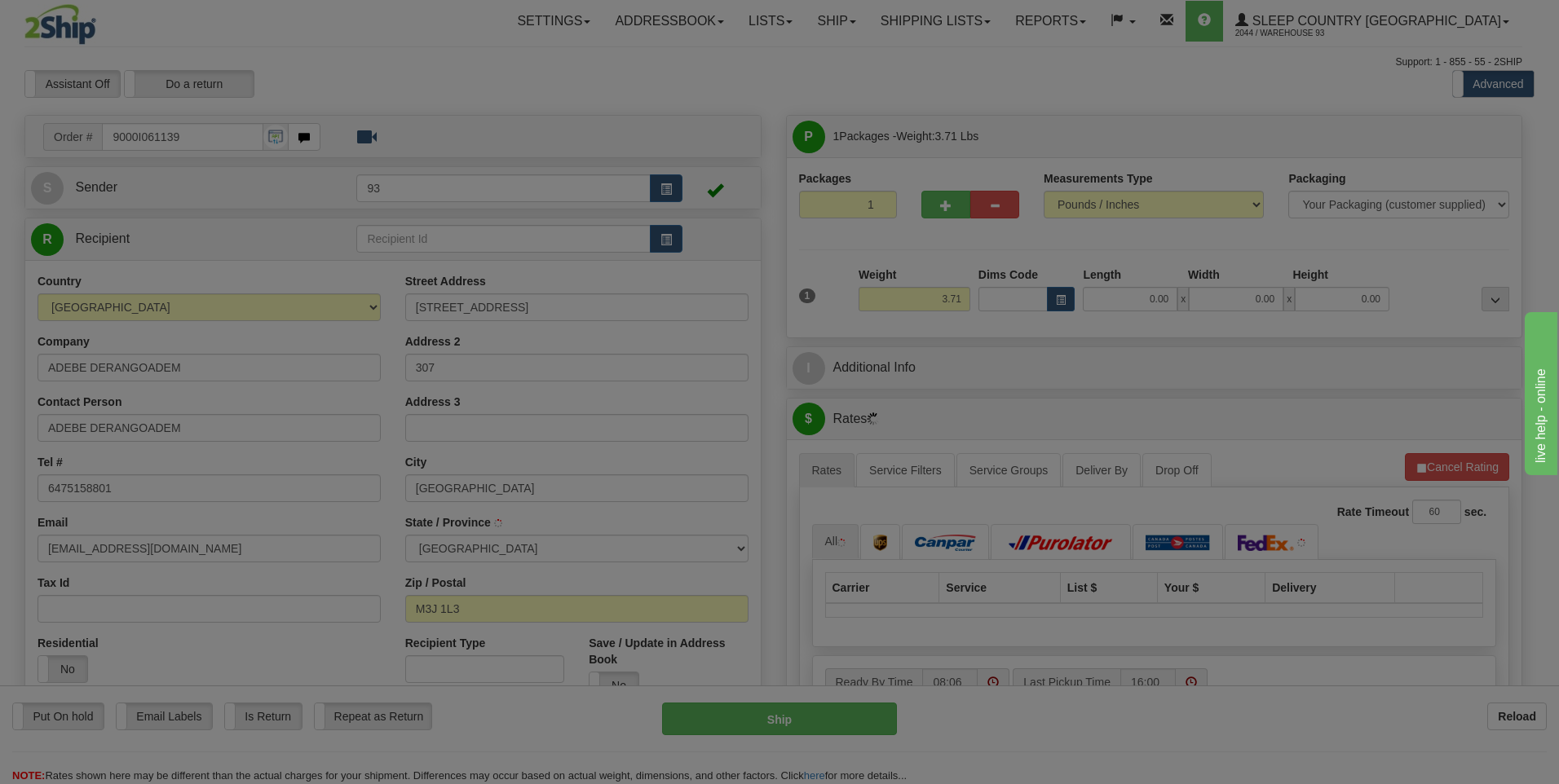
type input "NORTH YORK"
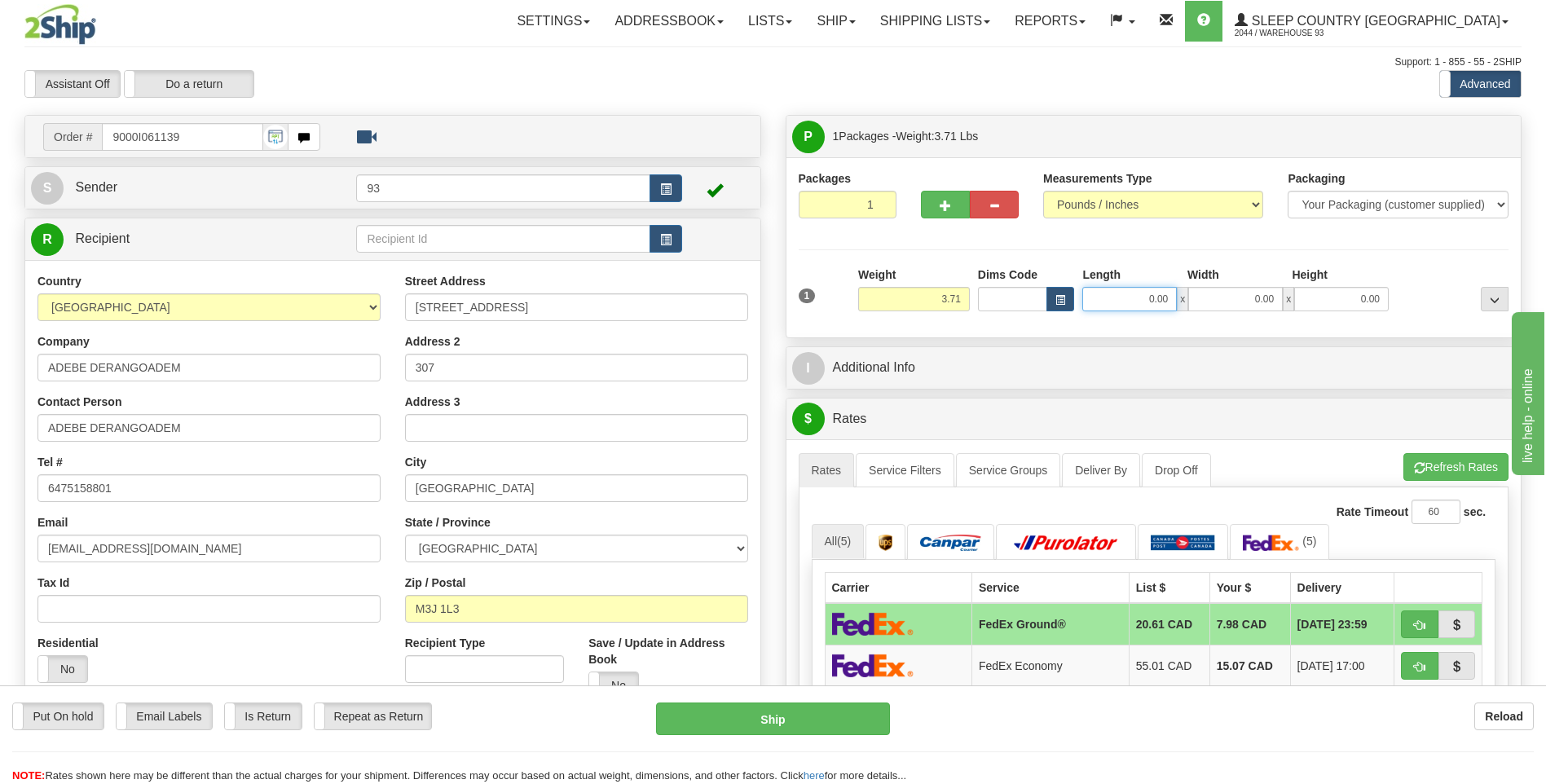
click at [1122, 302] on input "0.00" at bounding box center [1130, 298] width 95 height 24
type input "30.00"
click at [1214, 306] on input "0.00" at bounding box center [1235, 298] width 95 height 24
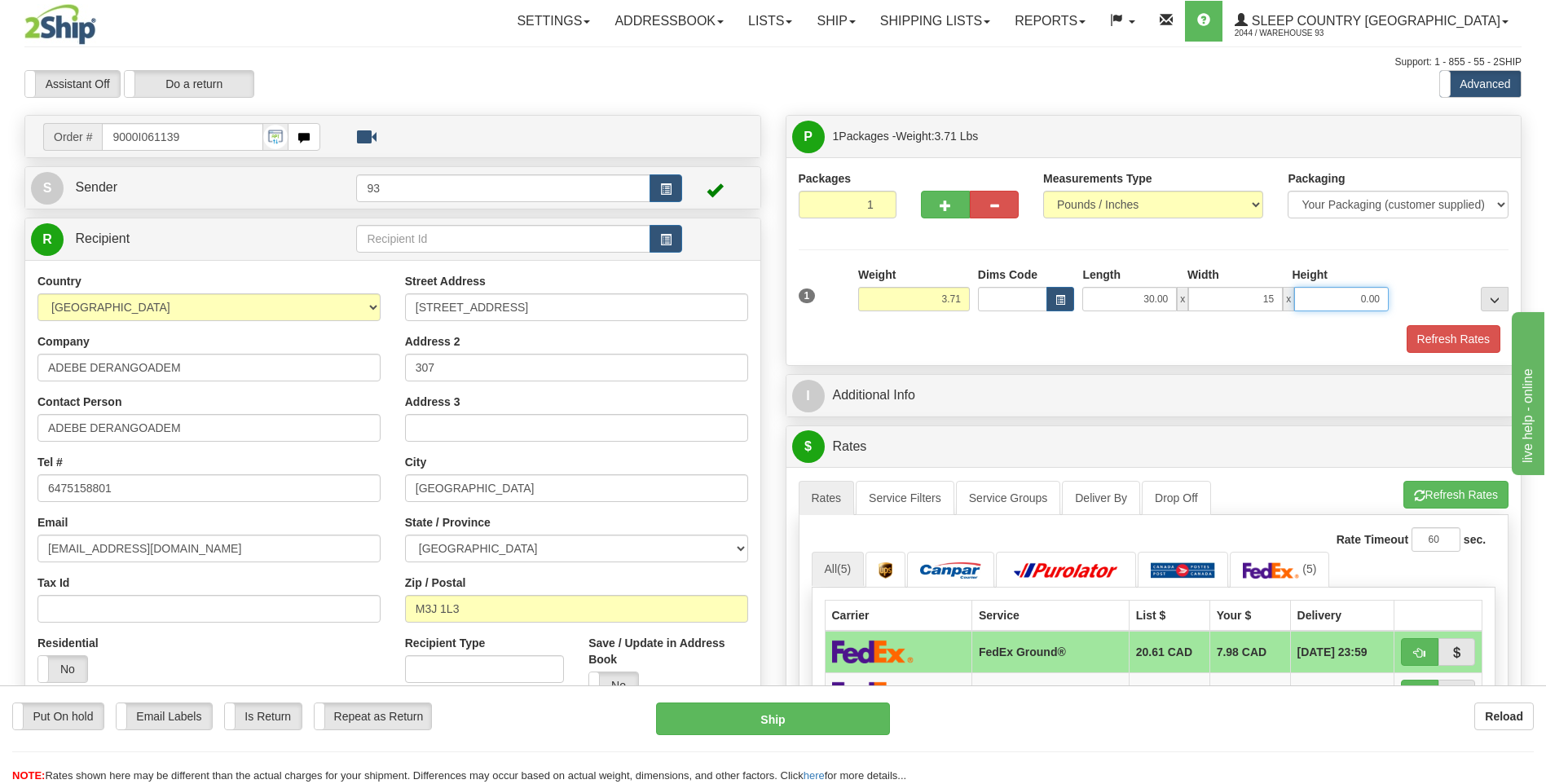
type input "15.00"
click at [1347, 290] on input "0.00" at bounding box center [1341, 298] width 95 height 24
type input "5.00"
click at [1474, 335] on button "Refresh Rates" at bounding box center [1453, 338] width 94 height 27
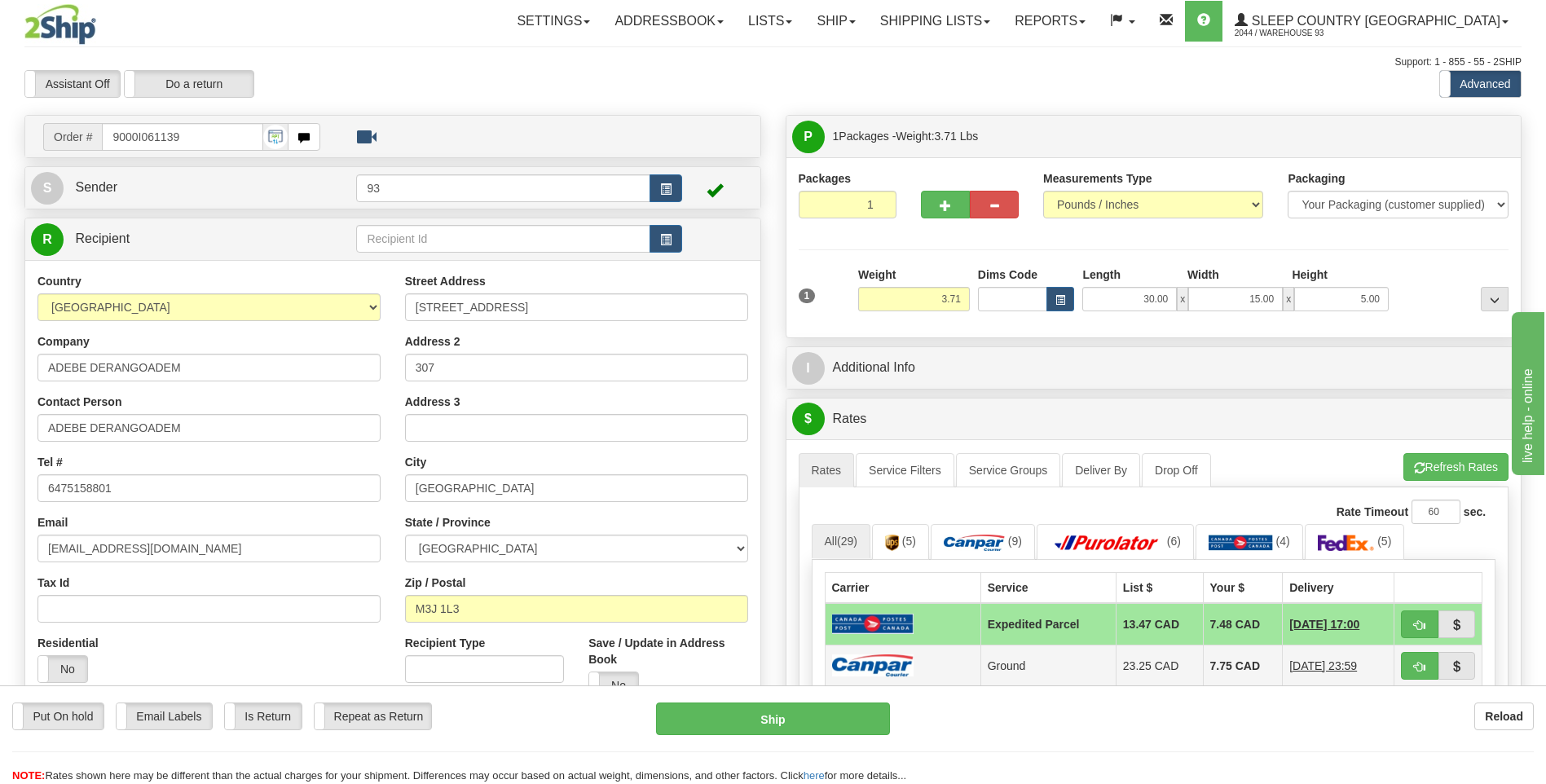
click at [897, 656] on img at bounding box center [873, 665] width 81 height 22
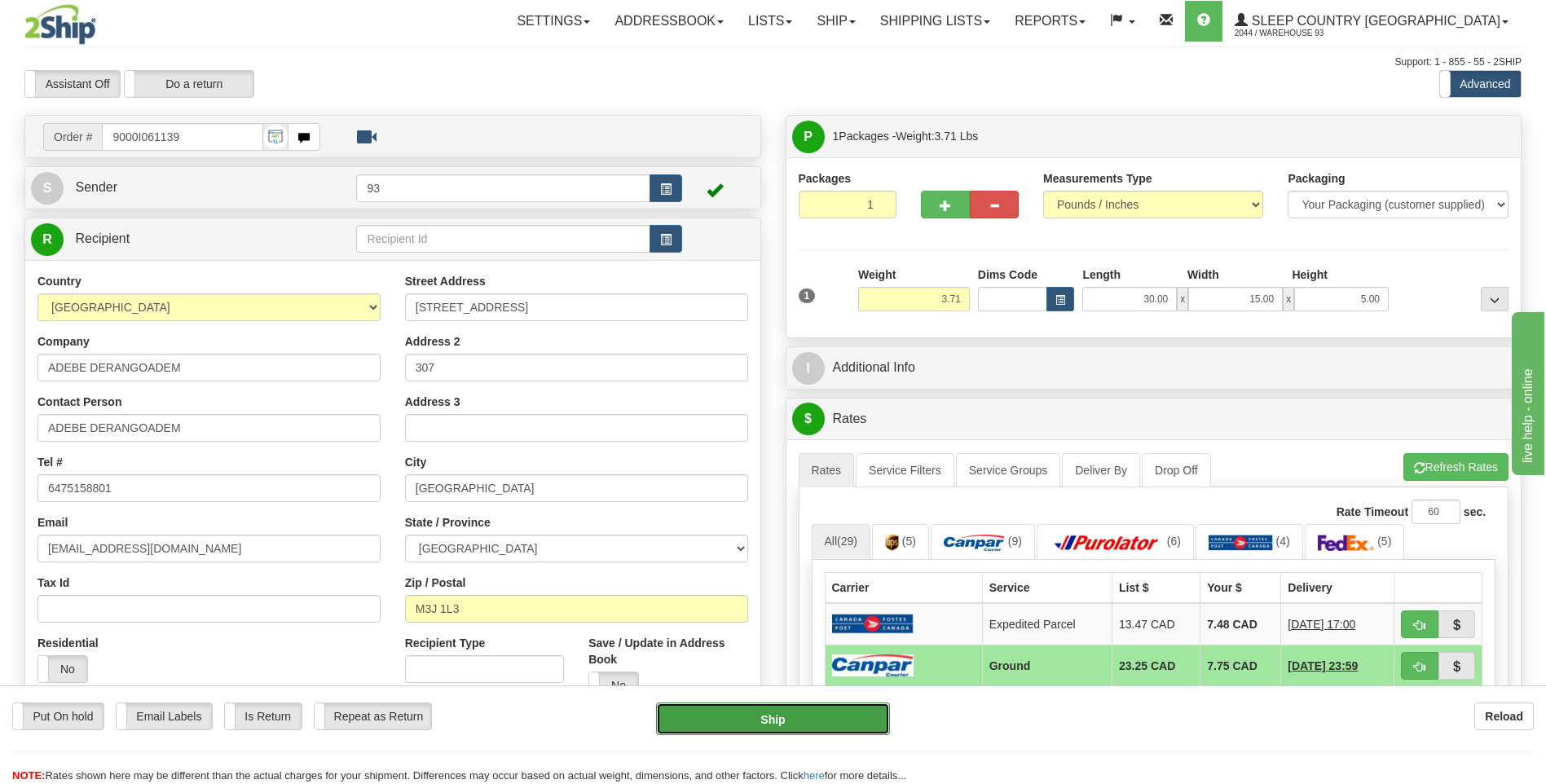
click at [825, 716] on button "Ship" at bounding box center [772, 719] width 233 height 32
type input "1"
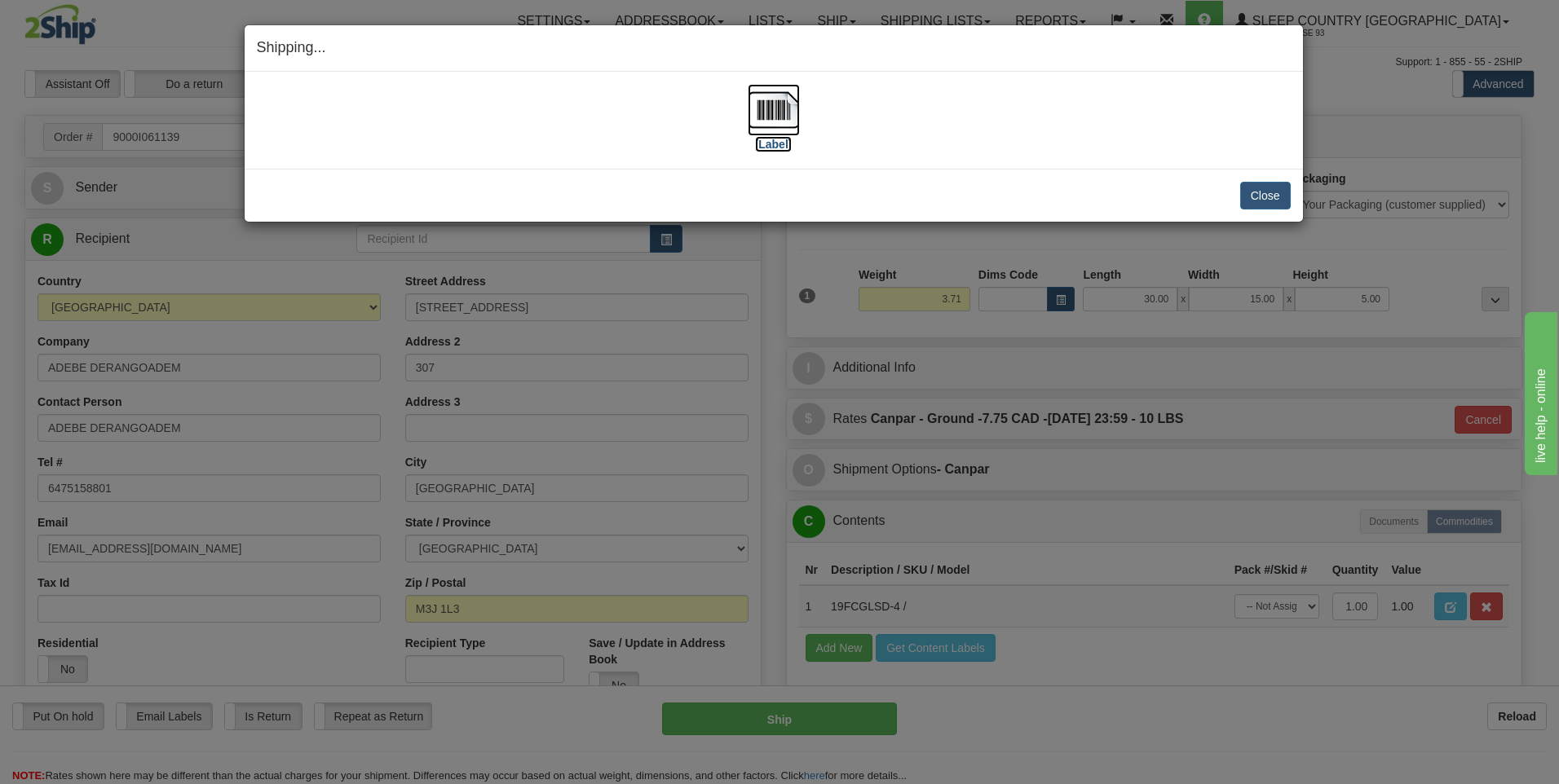
click at [768, 106] on img at bounding box center [774, 109] width 52 height 52
click at [1265, 191] on button "Close" at bounding box center [1265, 195] width 51 height 27
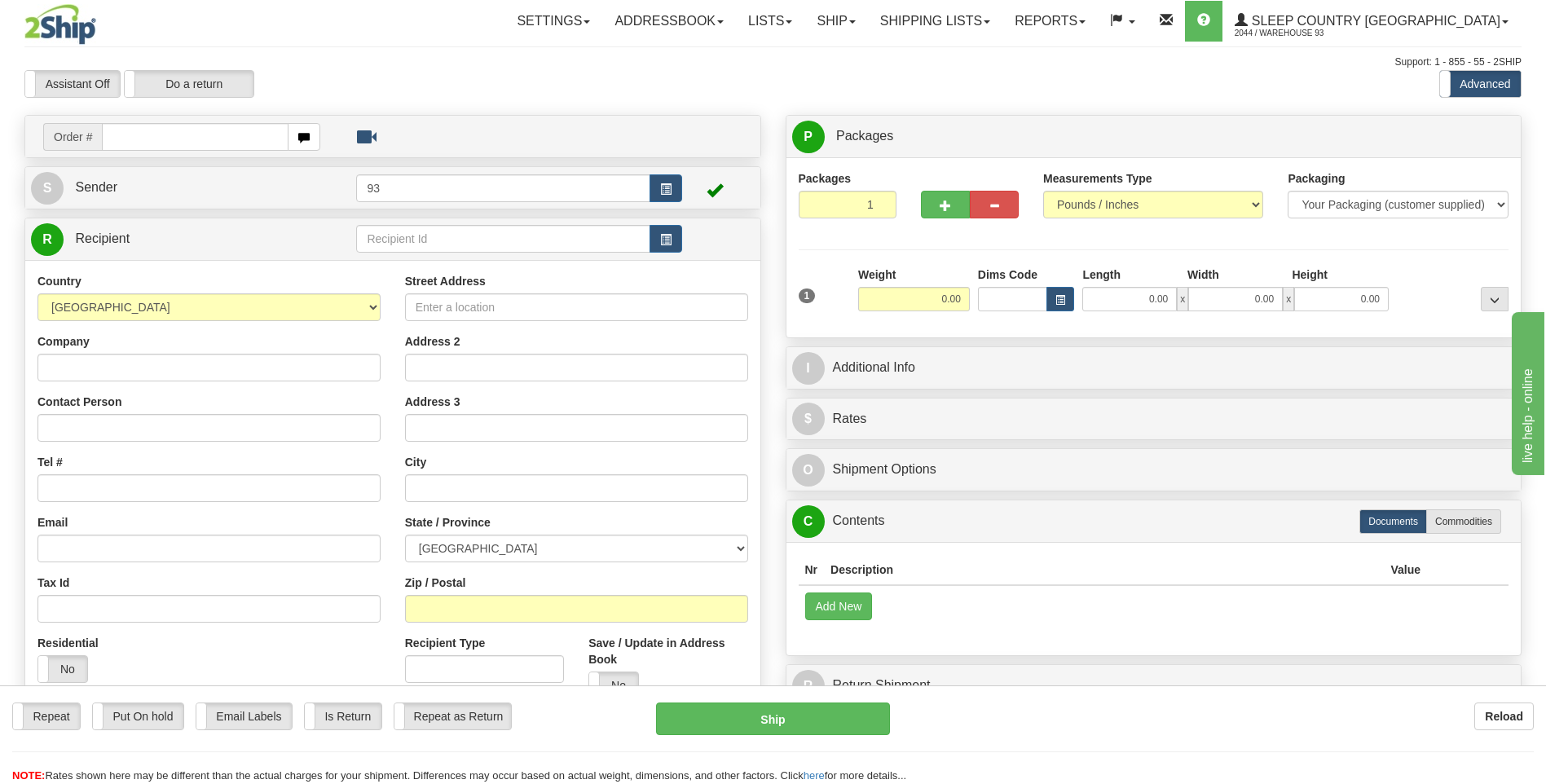
click at [158, 137] on input "text" at bounding box center [195, 136] width 186 height 27
type input "9000I061143"
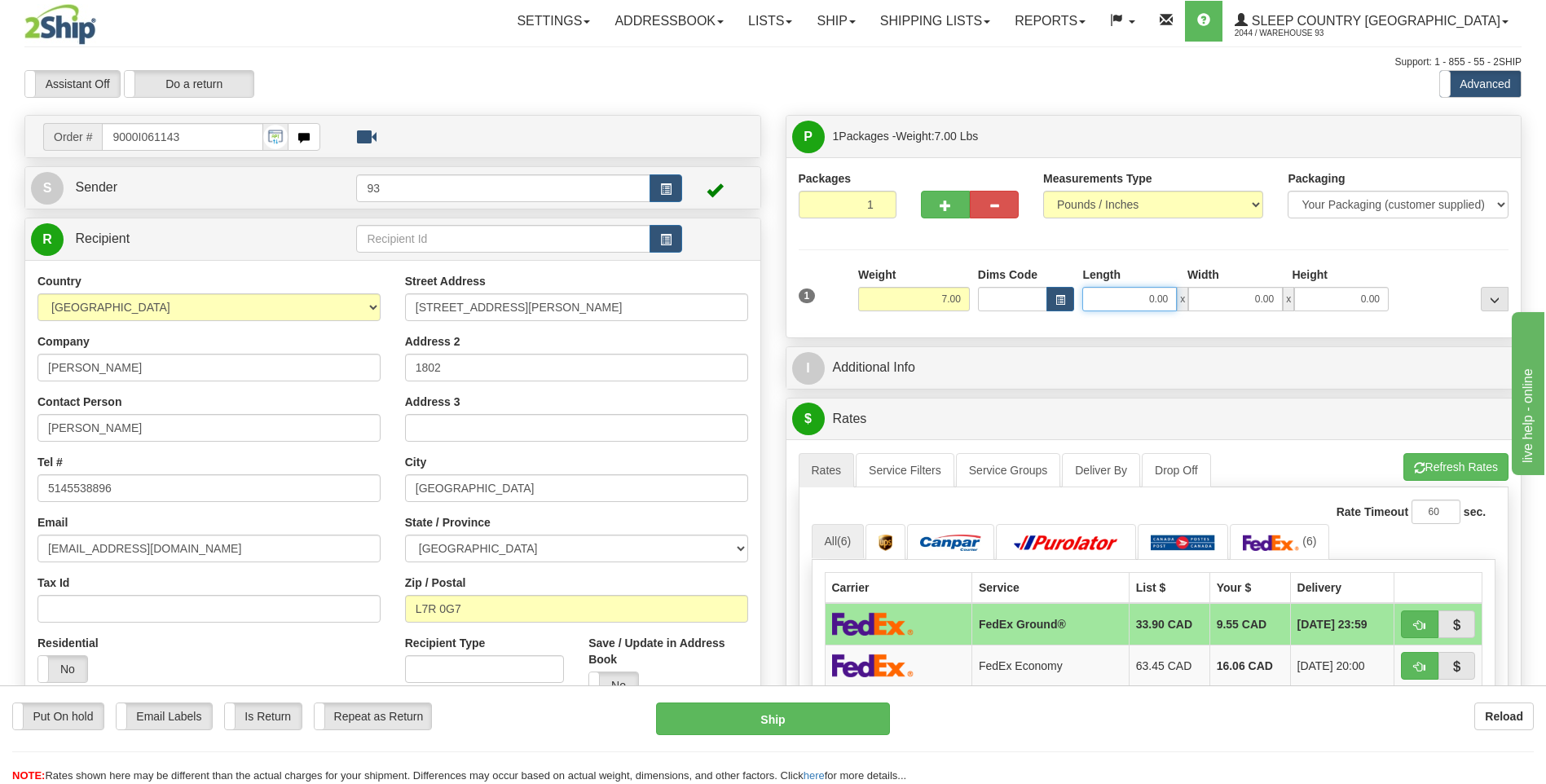
click at [1132, 298] on input "0.00" at bounding box center [1130, 298] width 95 height 24
type input "25.00"
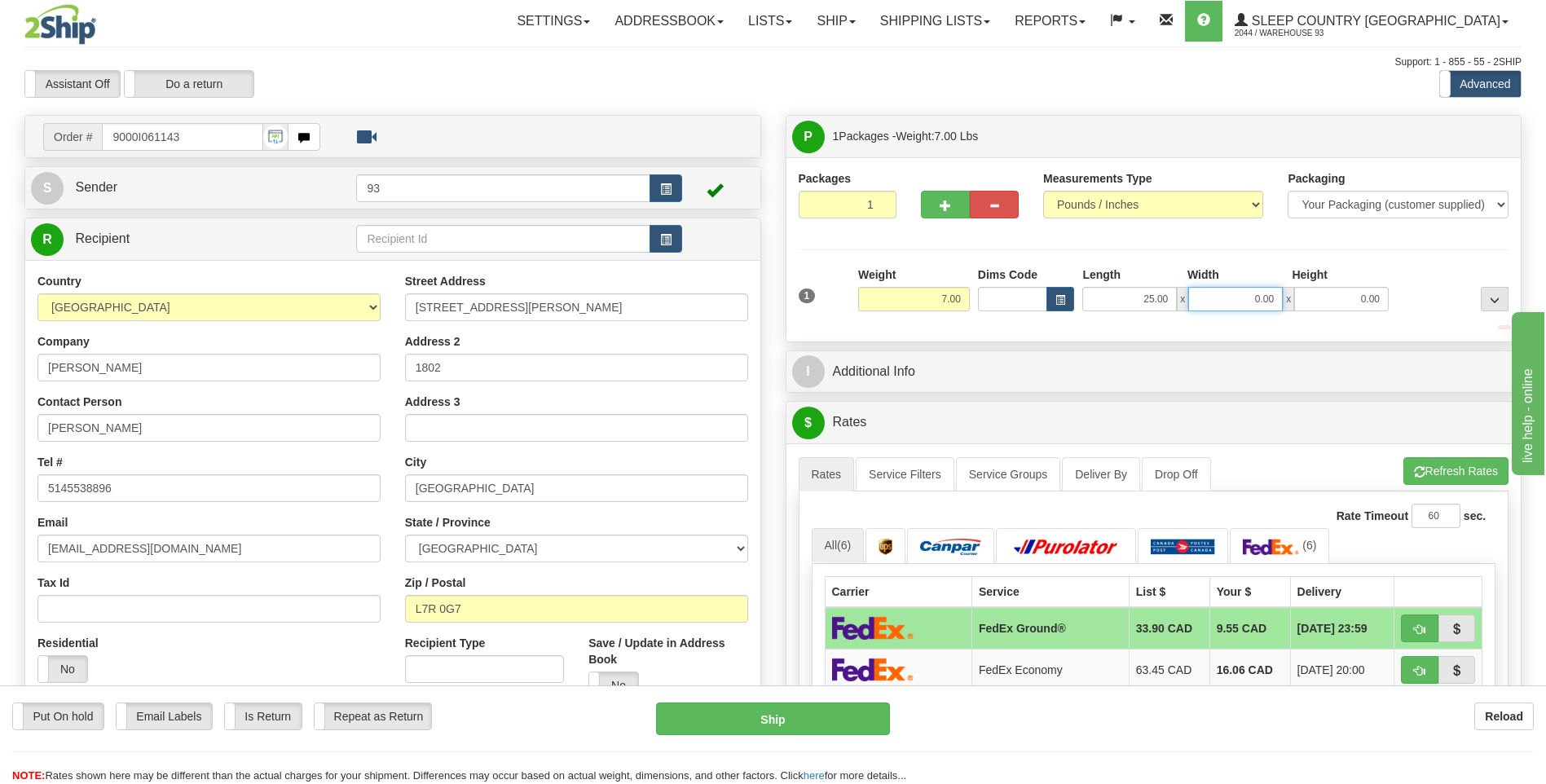
click at [1234, 288] on input "0.00" at bounding box center [1235, 298] width 95 height 24
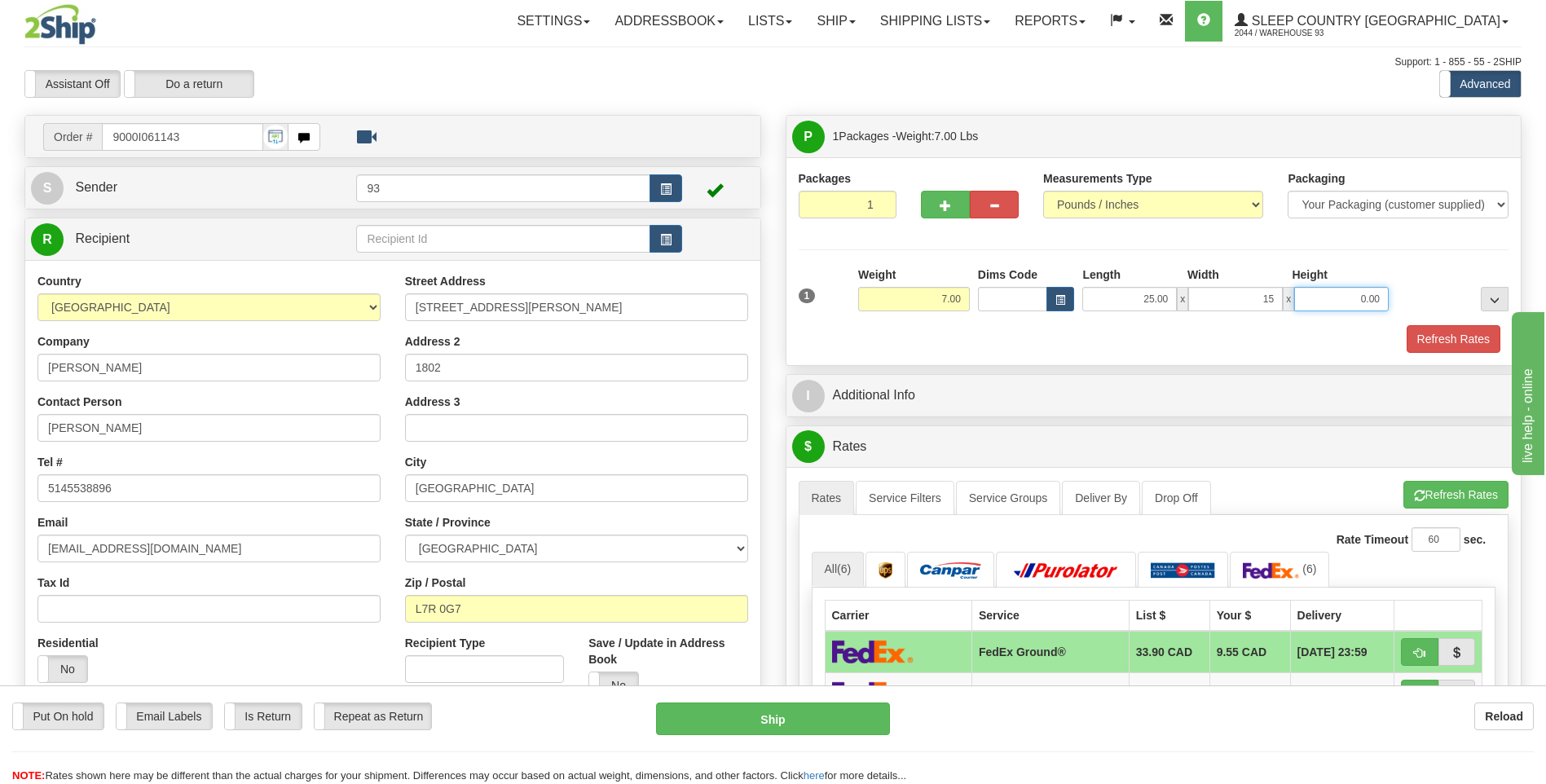
type input "15.00"
click at [1355, 289] on input "0.00" at bounding box center [1341, 298] width 95 height 24
type input "8.00"
click at [1449, 332] on button "Refresh Rates" at bounding box center [1453, 338] width 94 height 27
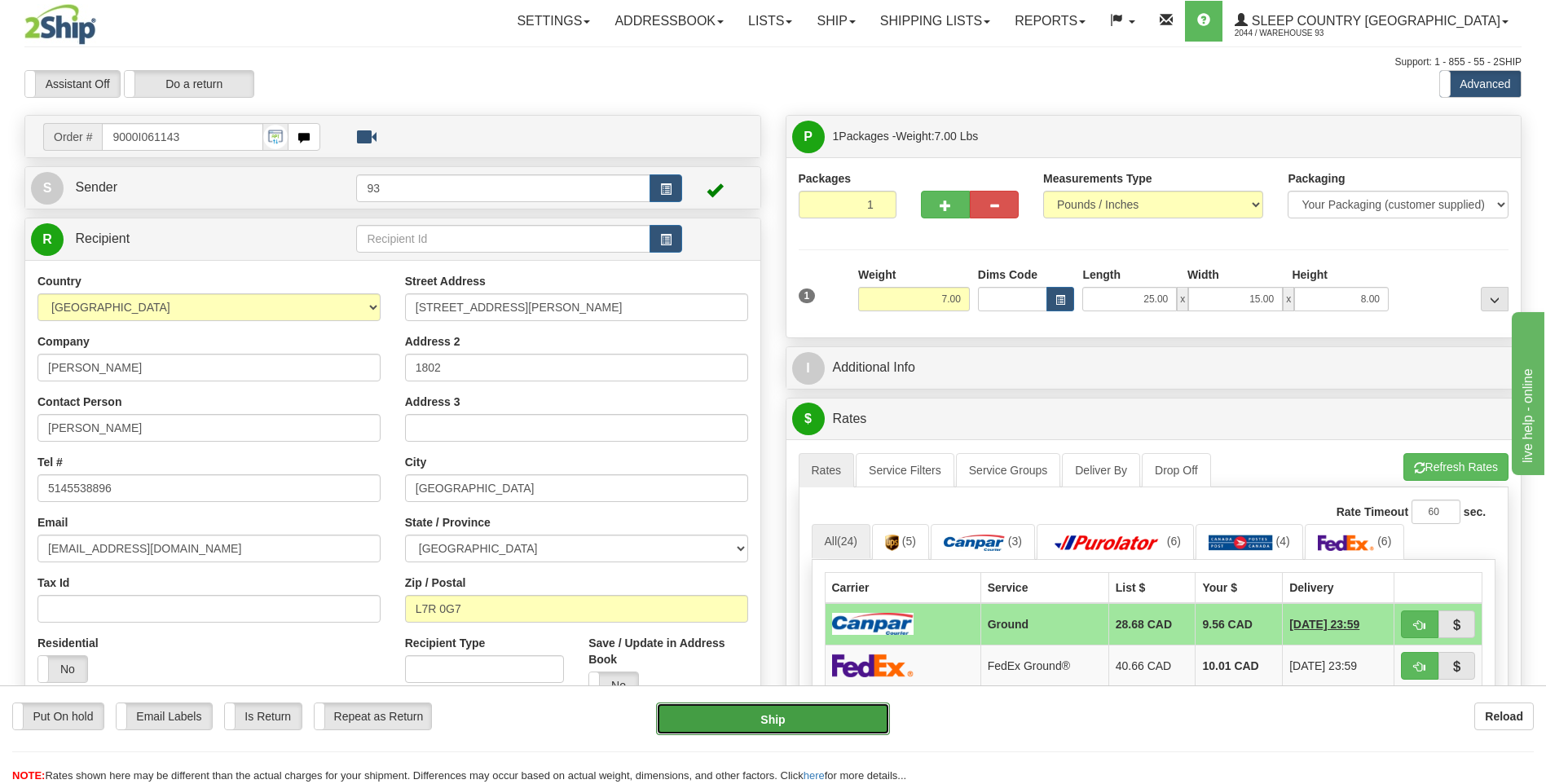
click at [804, 722] on button "Ship" at bounding box center [772, 719] width 233 height 32
type input "1"
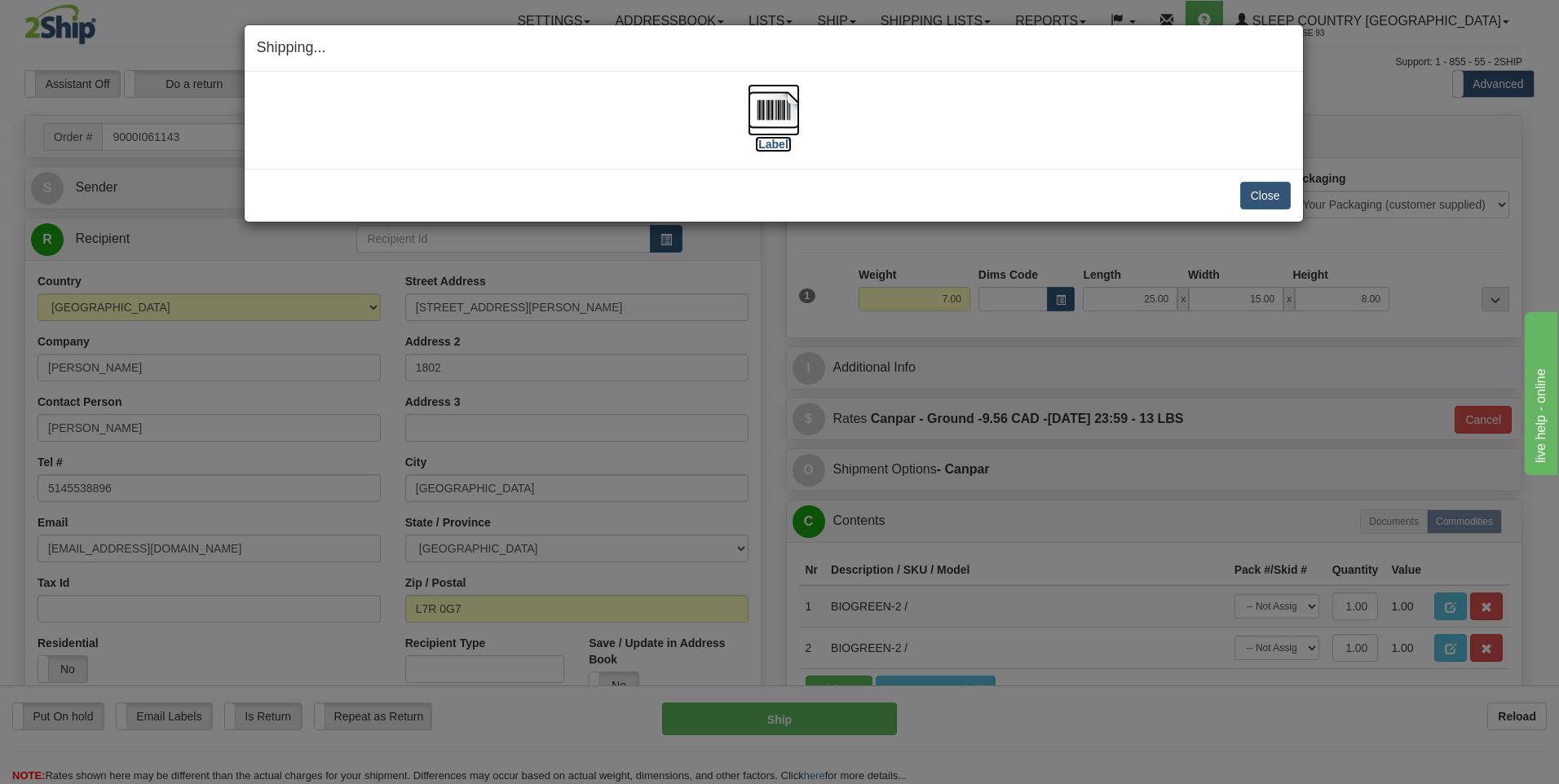
click at [775, 109] on img at bounding box center [774, 109] width 52 height 52
click at [1266, 185] on button "Close" at bounding box center [1265, 195] width 51 height 27
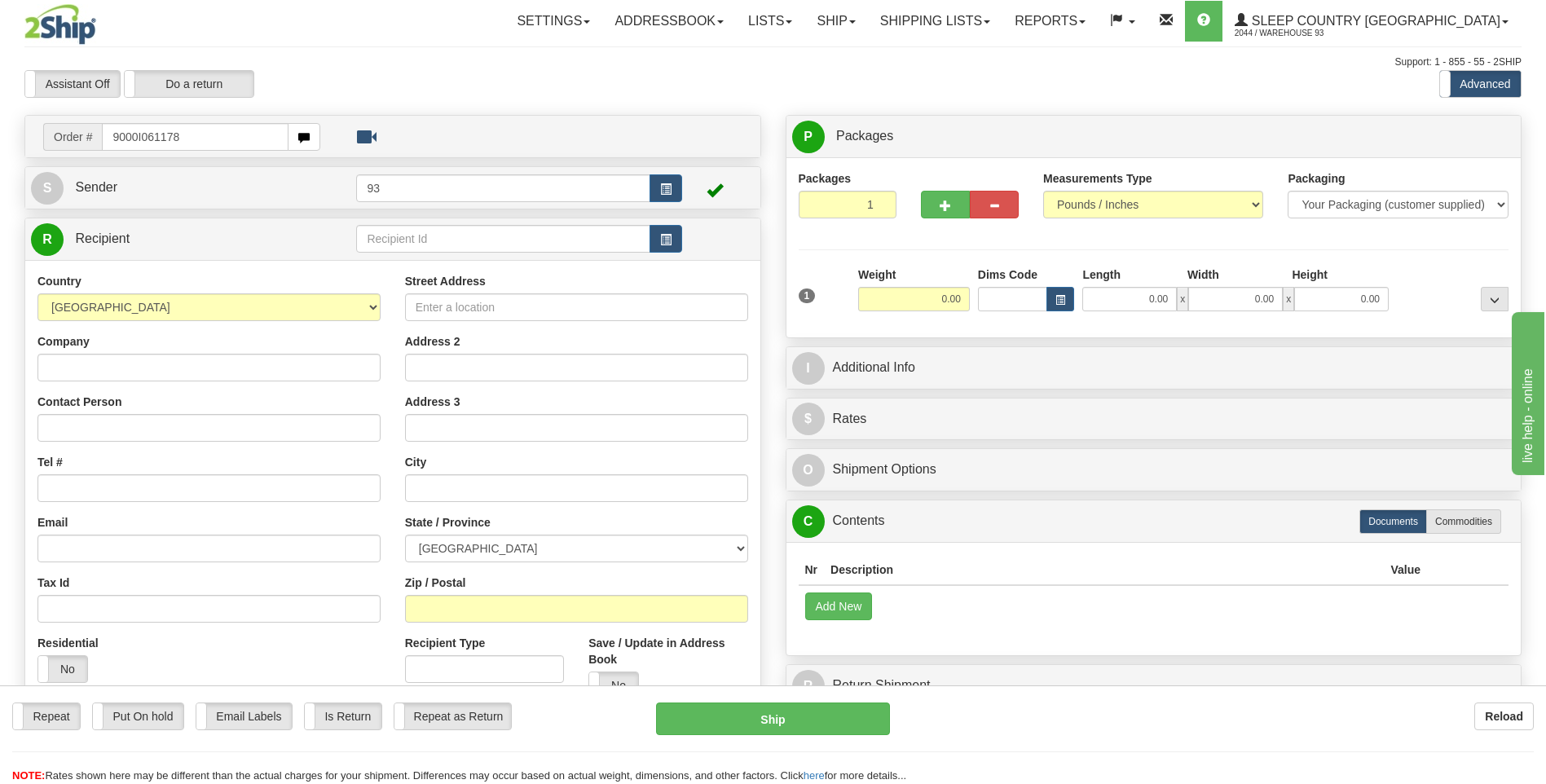
type input "9000I061178"
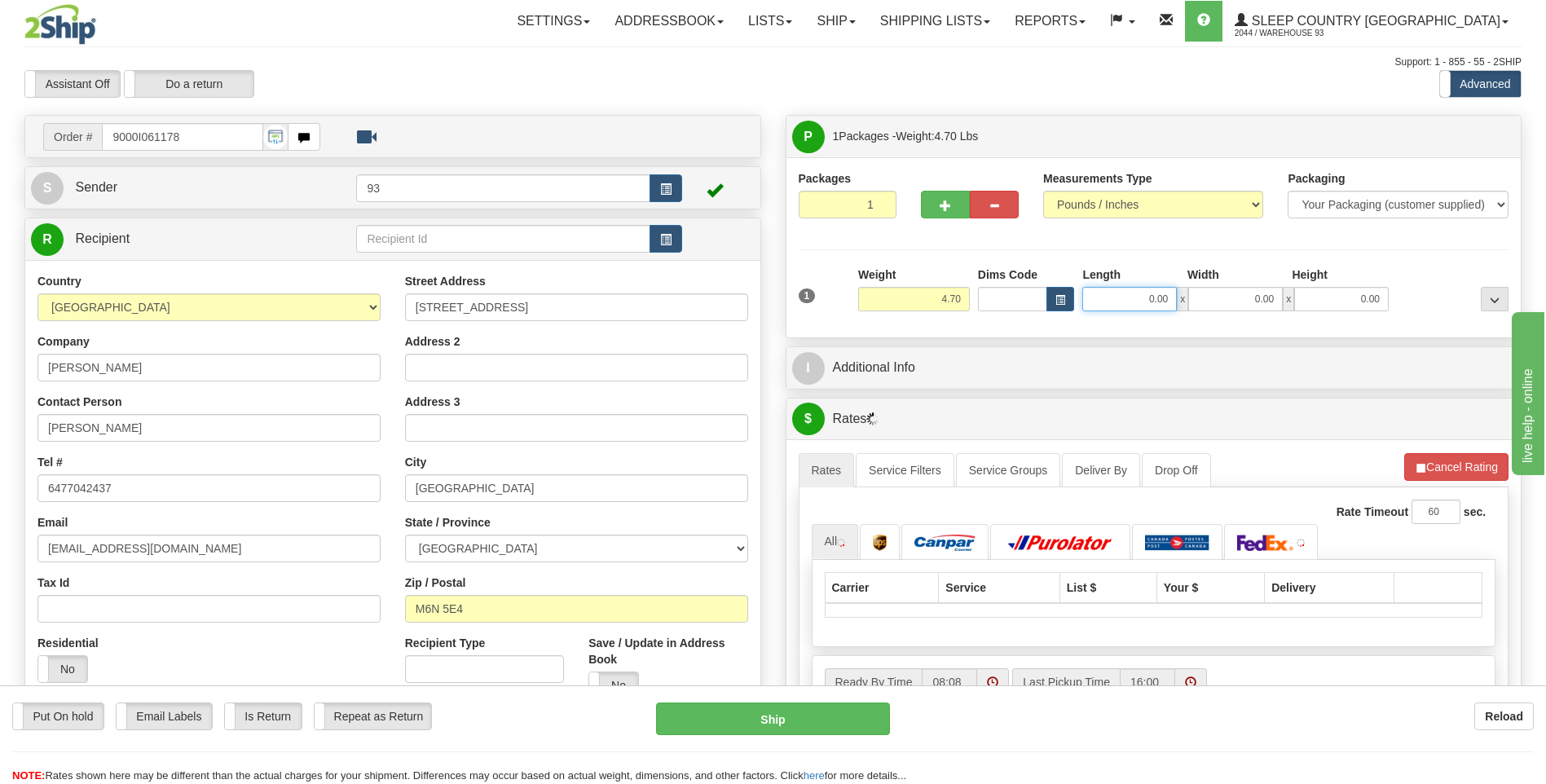
click at [1137, 298] on input "0.00" at bounding box center [1130, 298] width 95 height 24
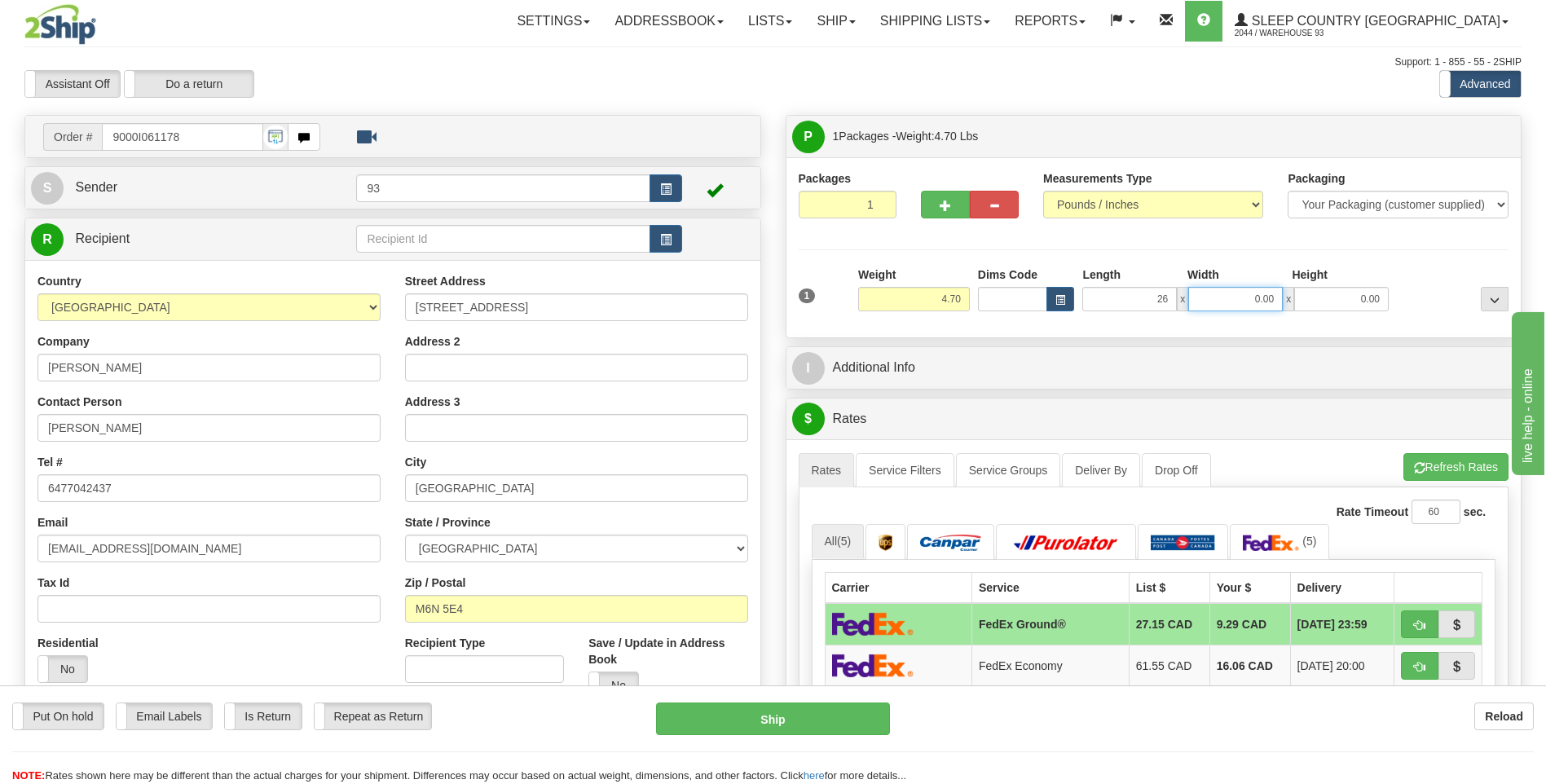
type input "26.00"
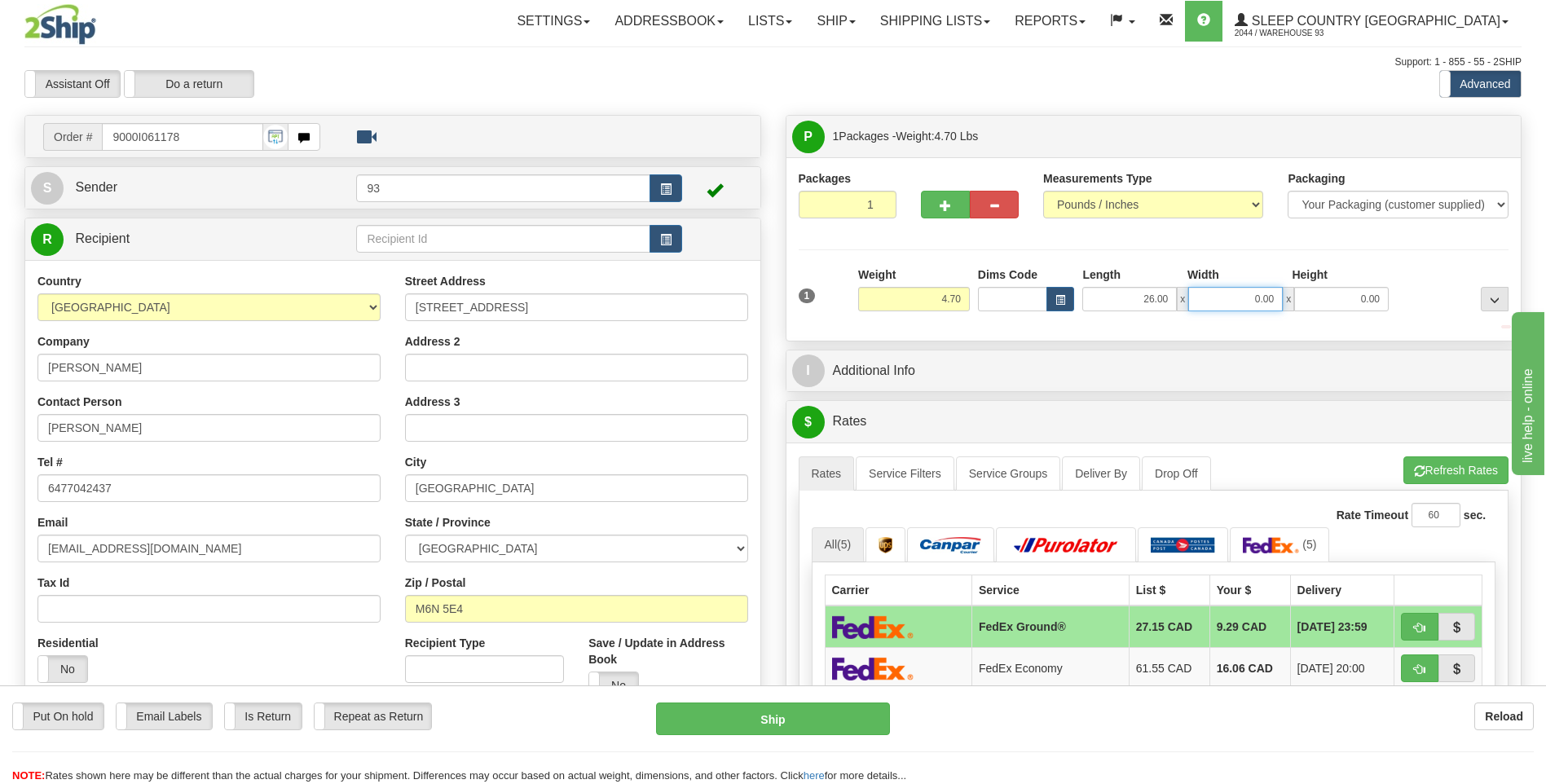
click at [1247, 295] on input "0.00" at bounding box center [1235, 298] width 95 height 24
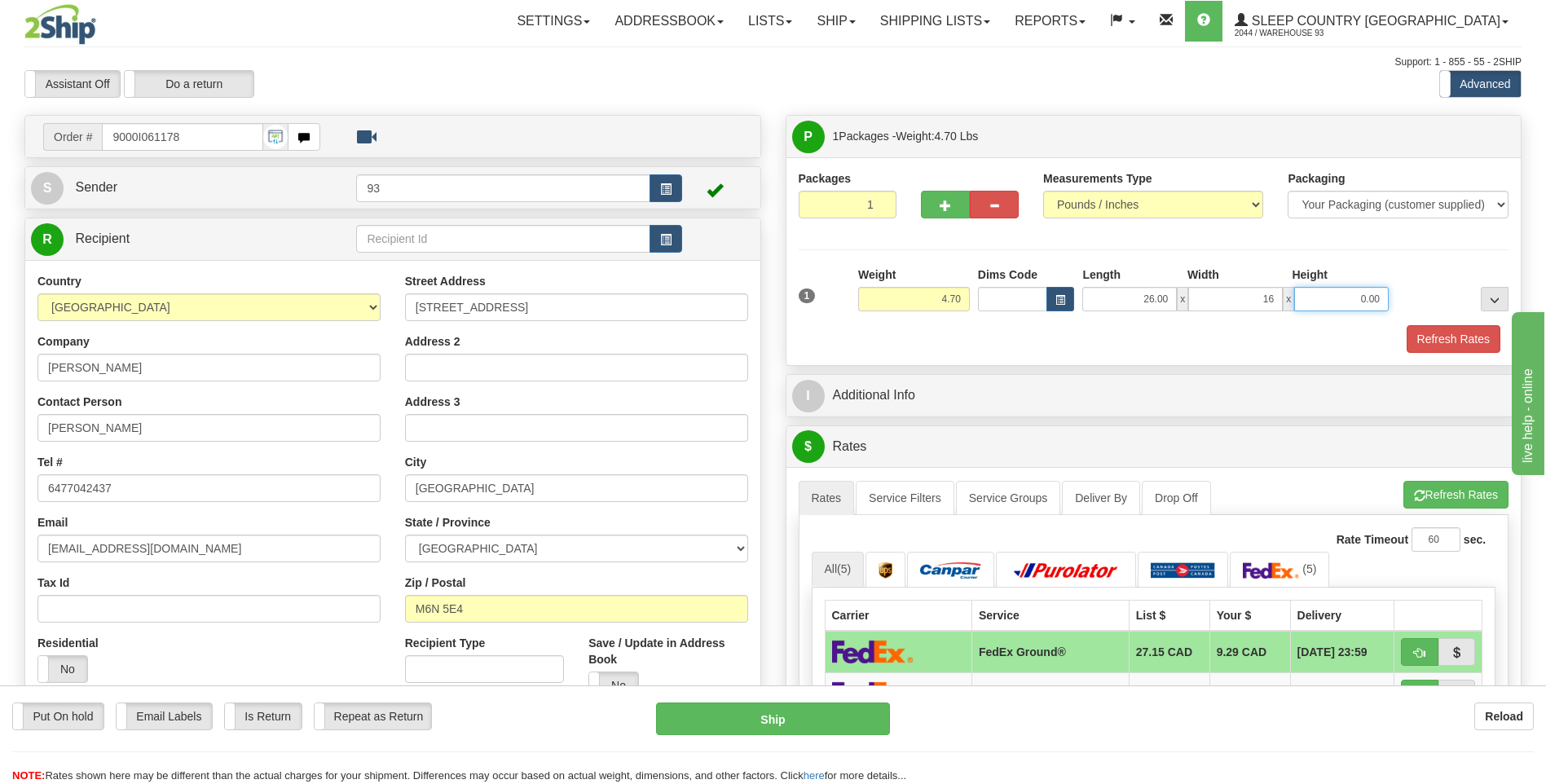
type input "16.00"
click at [1357, 298] on input "0.00" at bounding box center [1341, 298] width 95 height 24
type input "6.00"
click at [1457, 341] on button "Refresh Rates" at bounding box center [1453, 338] width 94 height 27
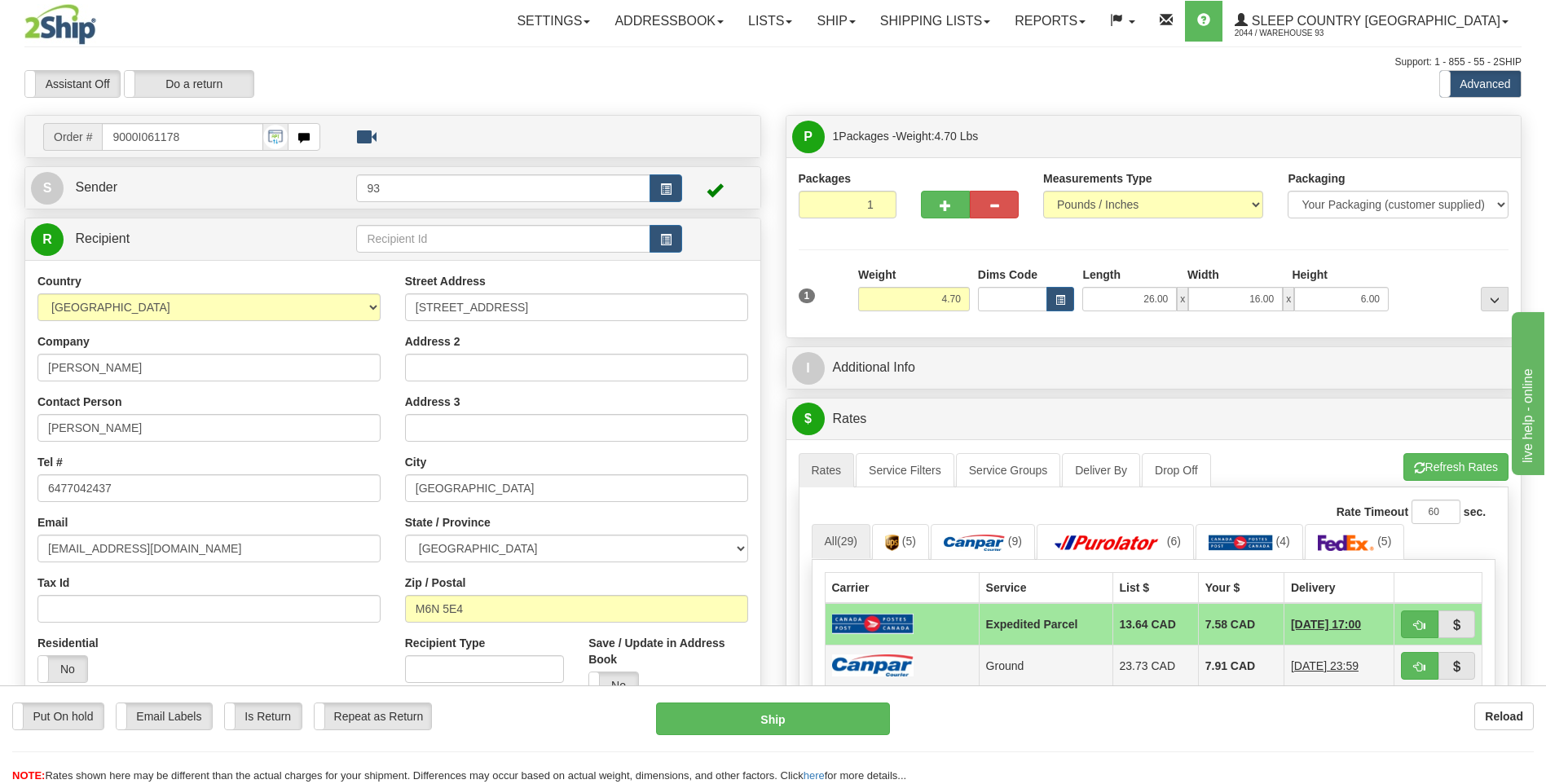
click at [925, 661] on td at bounding box center [902, 665] width 154 height 41
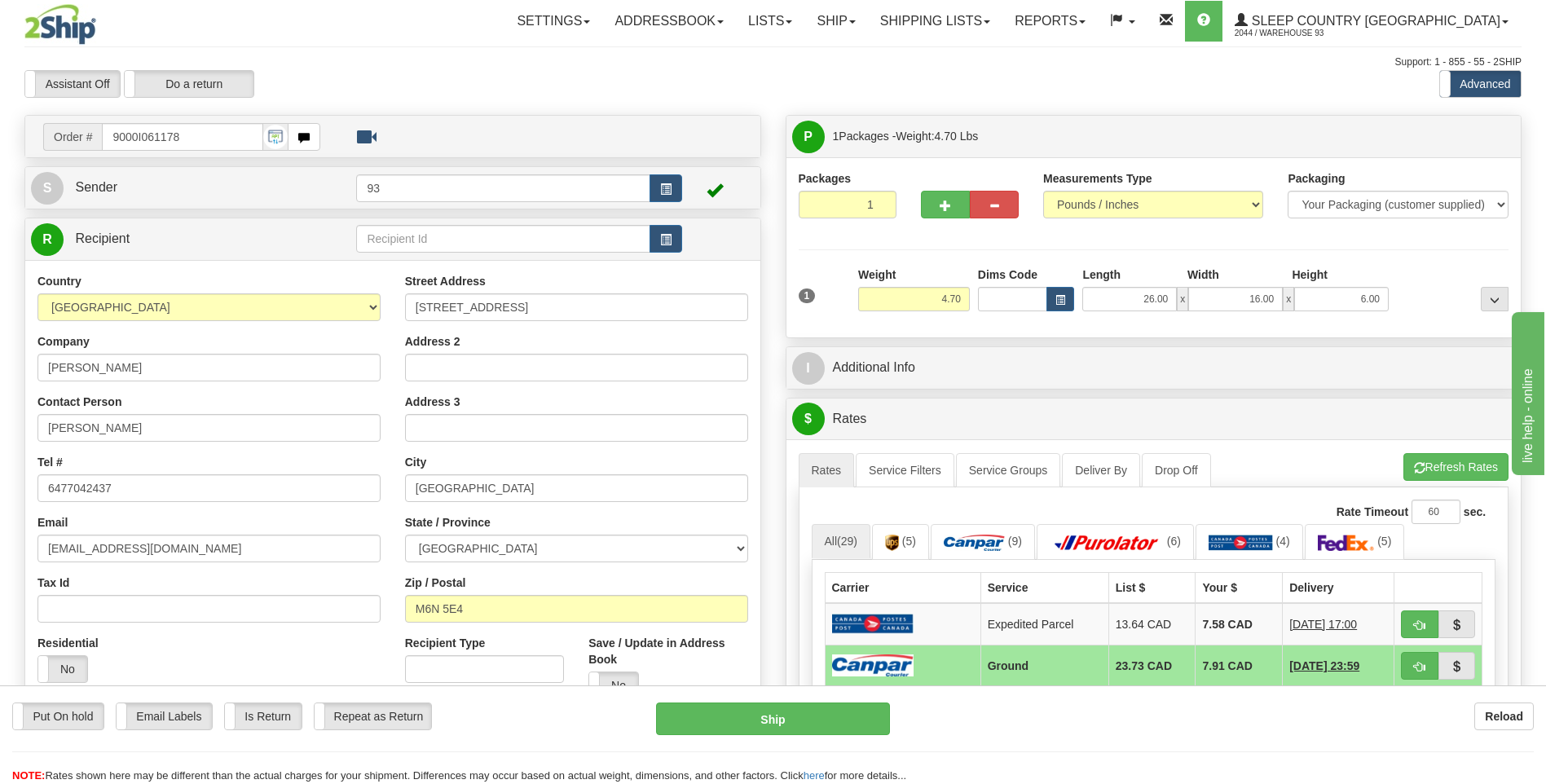
click at [813, 741] on div "Put On hold Put On hold Email Labels Email Labels Edit Is Return Is Return Repe…" at bounding box center [773, 743] width 1546 height 81
click at [828, 718] on button "Ship" at bounding box center [772, 719] width 233 height 32
type input "1"
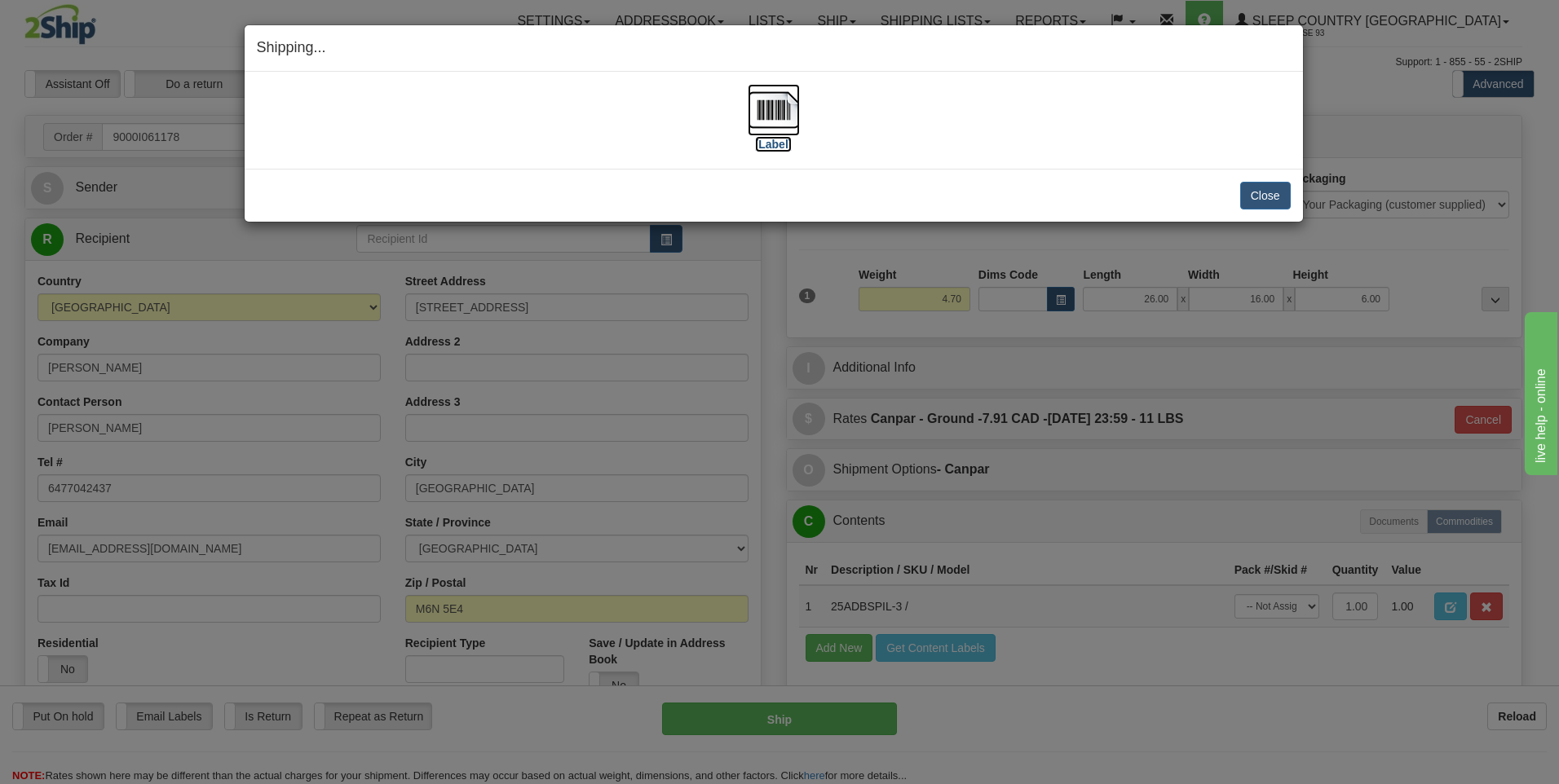
click at [770, 121] on img at bounding box center [774, 109] width 52 height 52
click at [1260, 201] on button "Close" at bounding box center [1265, 195] width 51 height 27
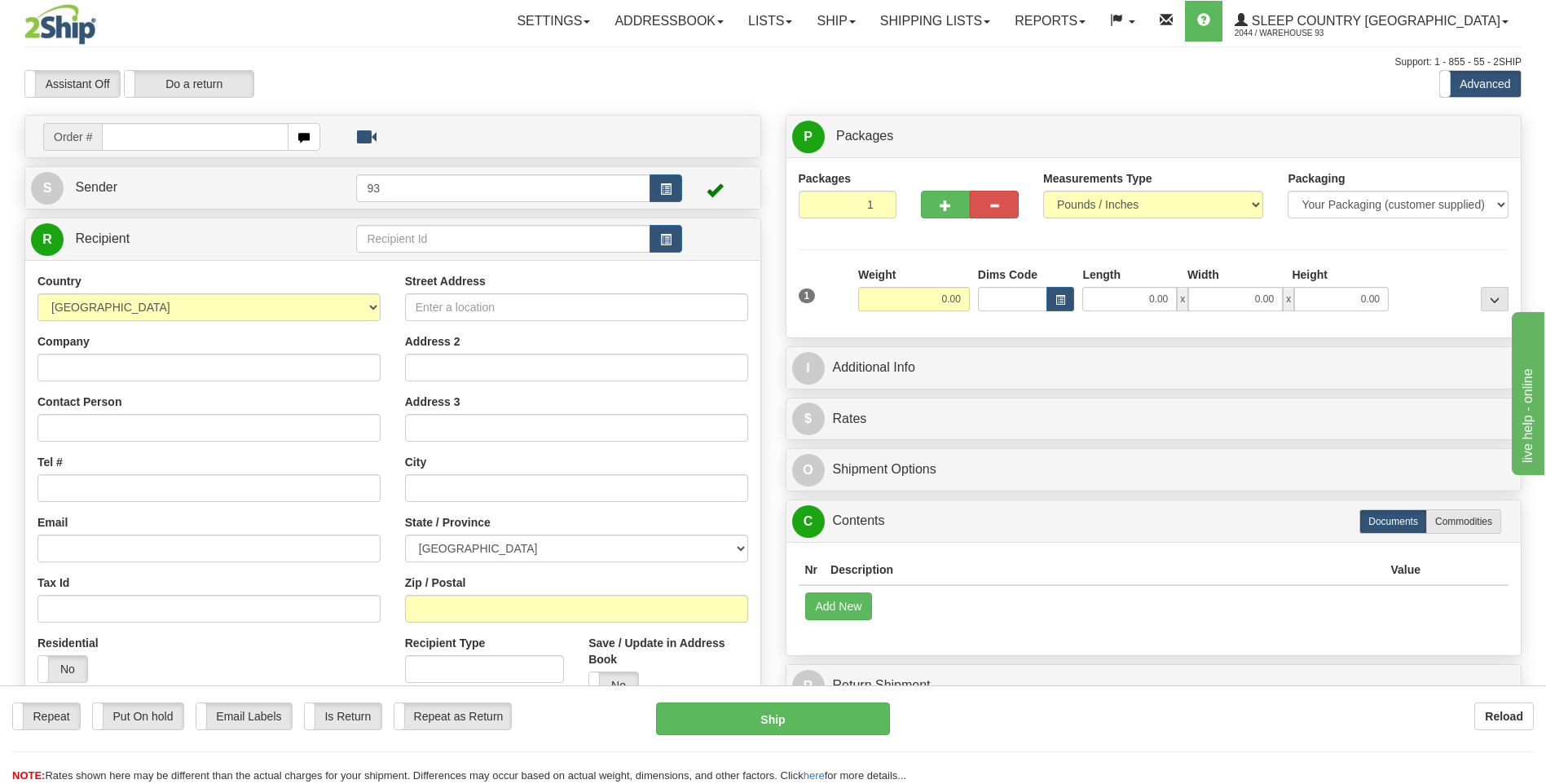
click at [153, 134] on input "text" at bounding box center [195, 136] width 186 height 27
type input "9000I061392"
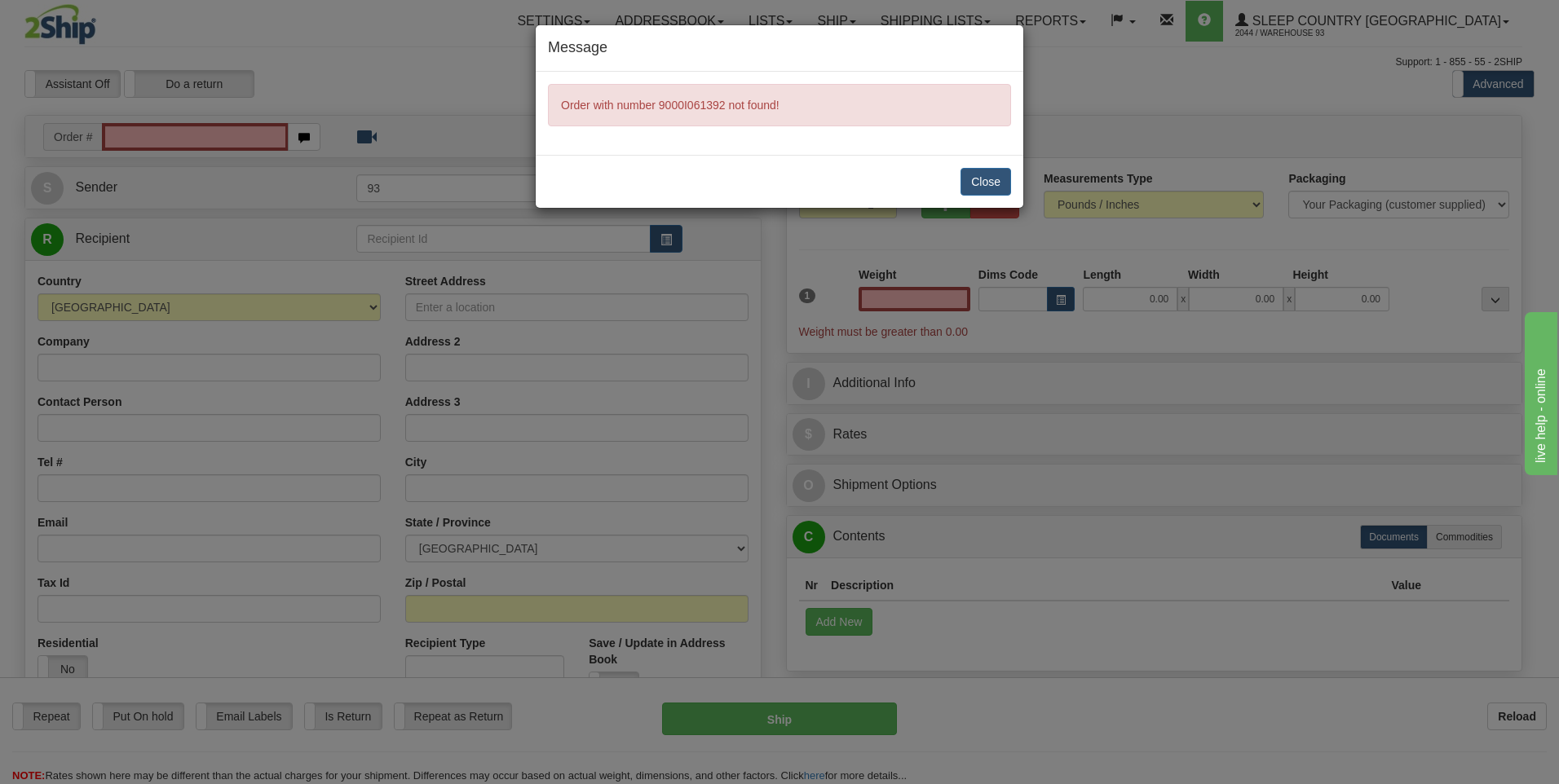
type input "0.00"
click at [993, 184] on button "Close" at bounding box center [985, 181] width 51 height 27
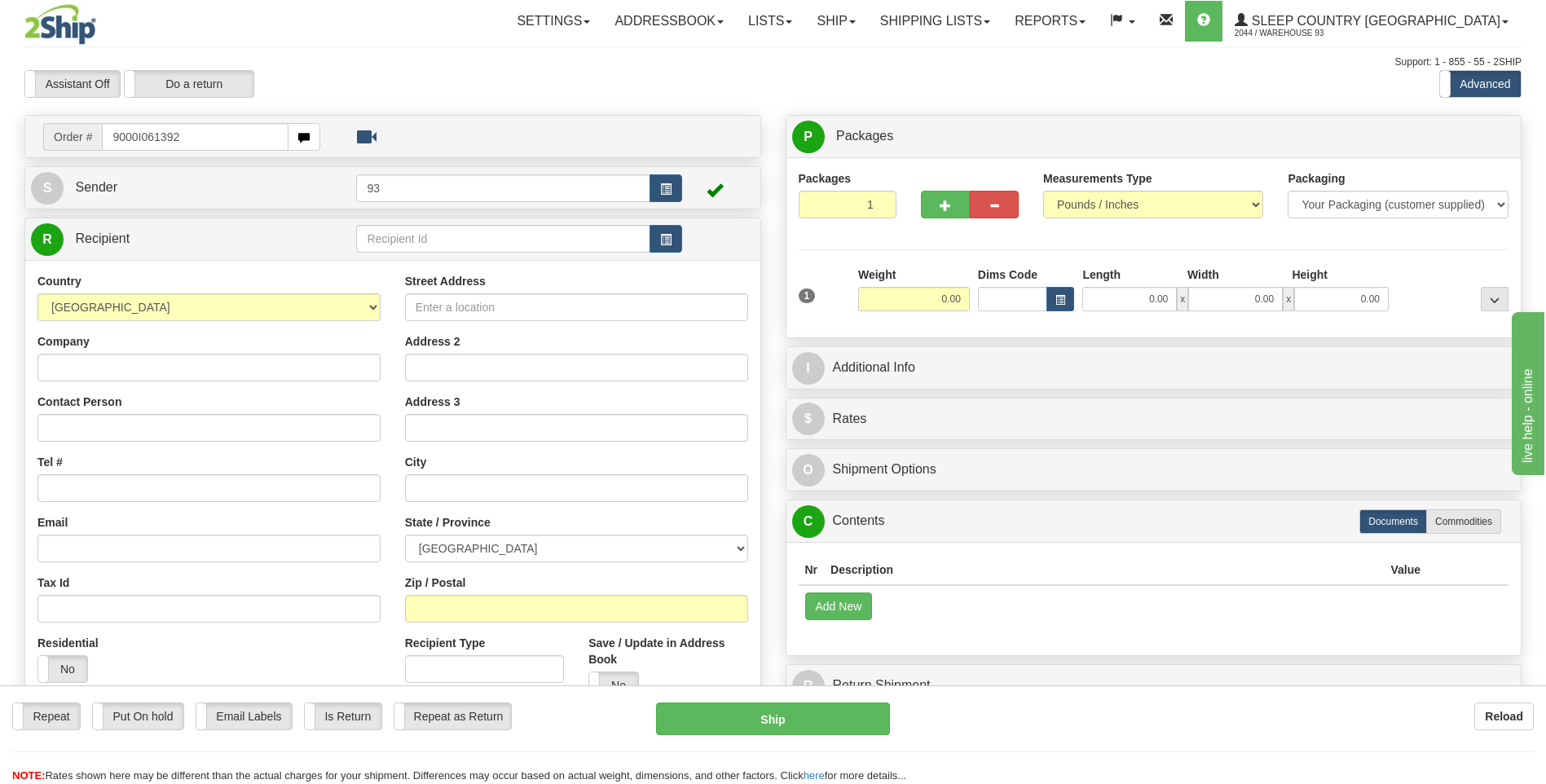
type input "9000I061392"
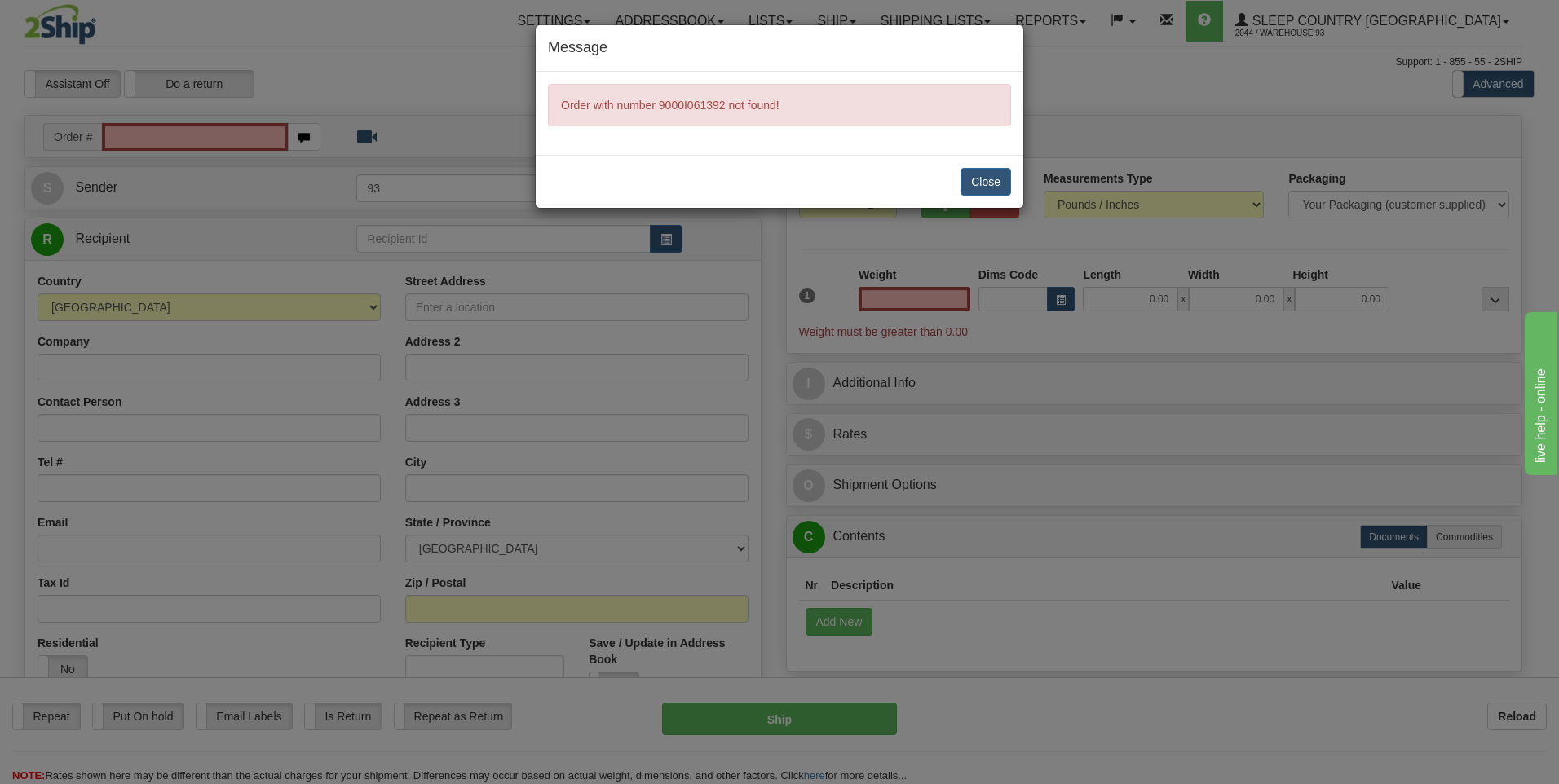
type input "0.00"
click at [980, 177] on button "Close" at bounding box center [985, 181] width 51 height 27
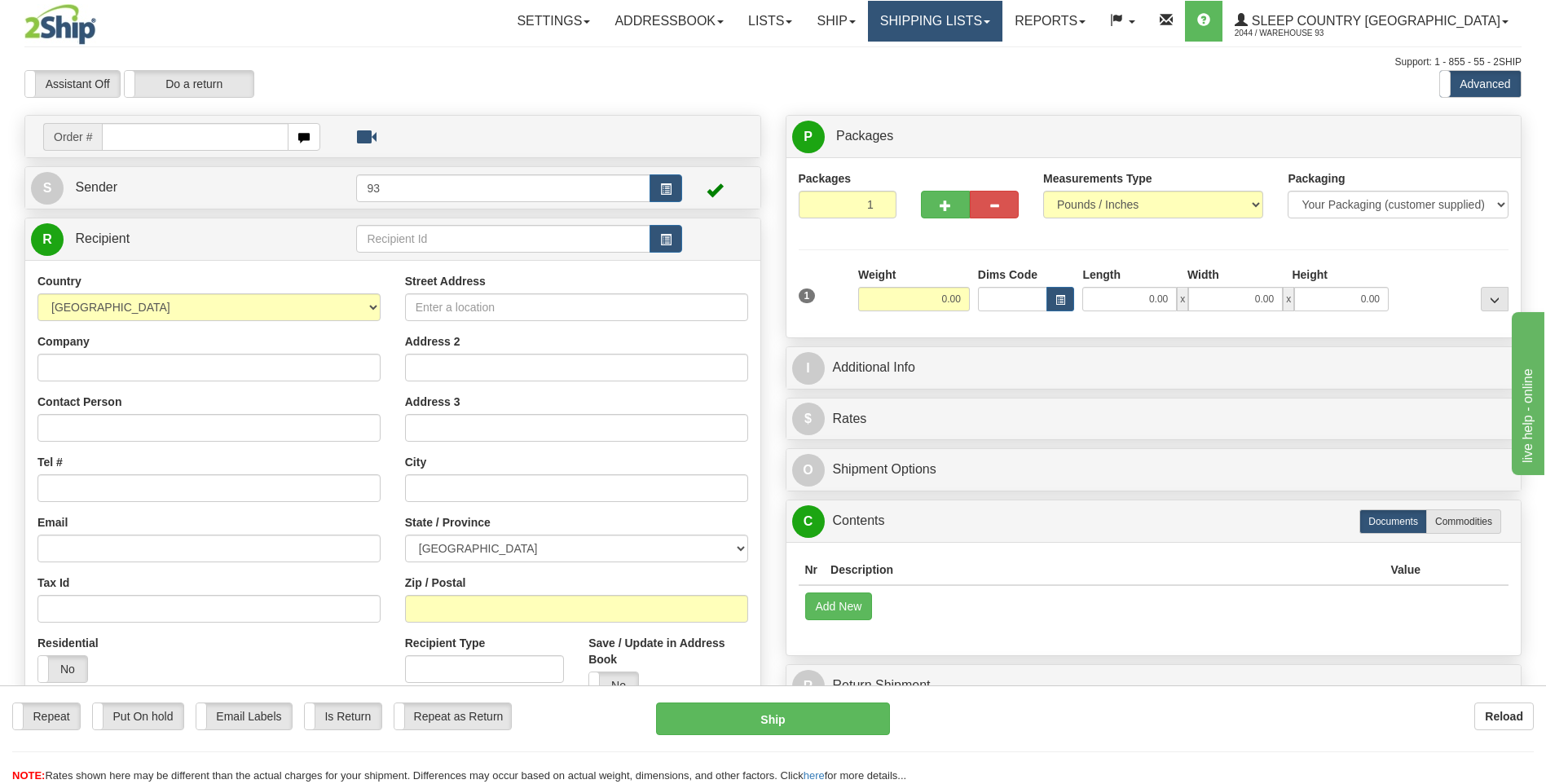
click at [1002, 23] on link "Shipping lists" at bounding box center [935, 21] width 134 height 41
click at [802, 75] on div "Assistant On Assistant Off Do a return Do a return Previous Next Standard Advan…" at bounding box center [773, 84] width 1522 height 27
